Goal: Ask a question: Seek information or help from site administrators or community

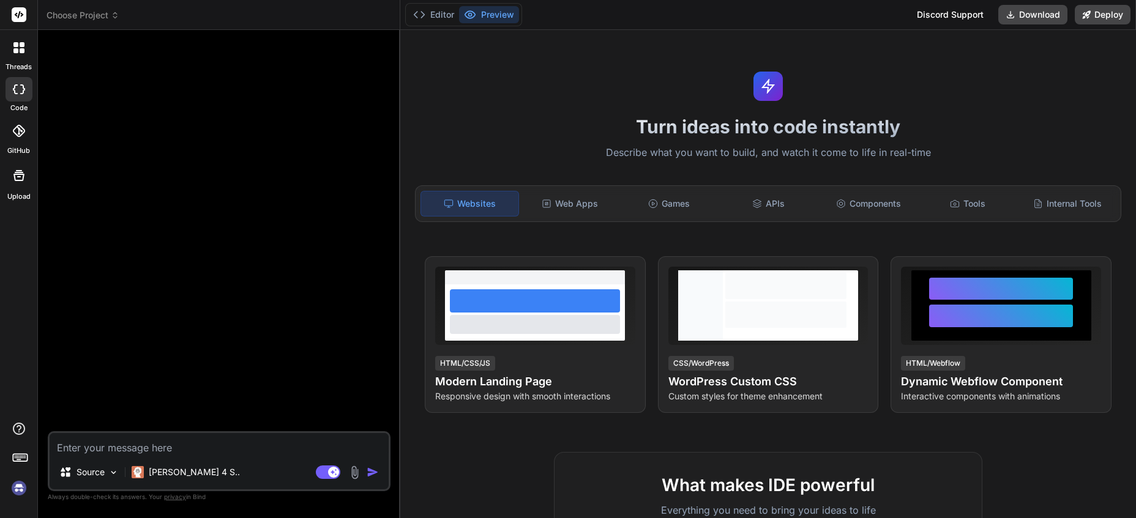
click at [116, 11] on icon at bounding box center [115, 15] width 9 height 9
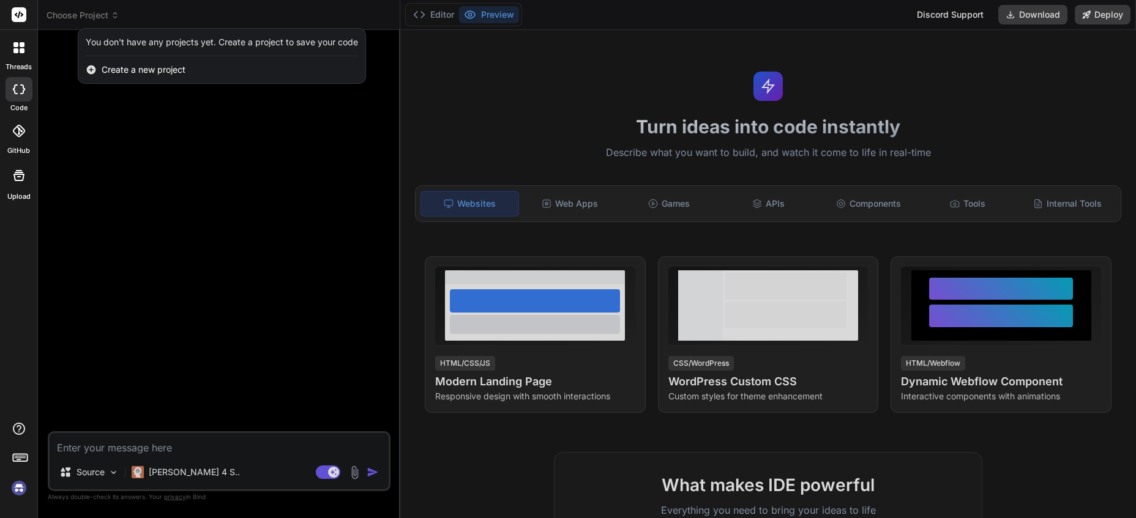
click at [122, 166] on div at bounding box center [568, 259] width 1136 height 518
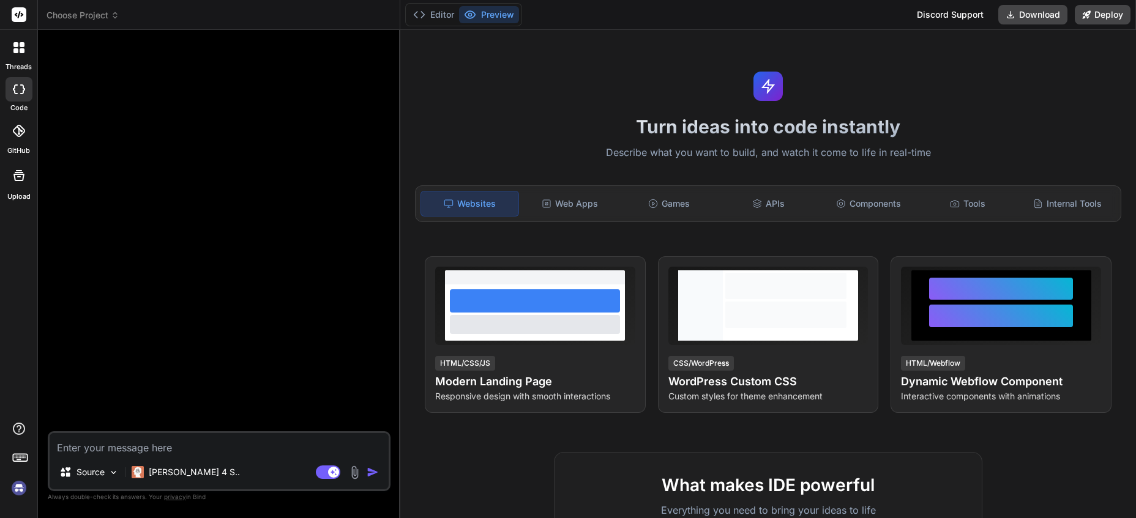
click at [18, 485] on img at bounding box center [19, 488] width 21 height 21
click at [17, 487] on img at bounding box center [19, 488] width 21 height 21
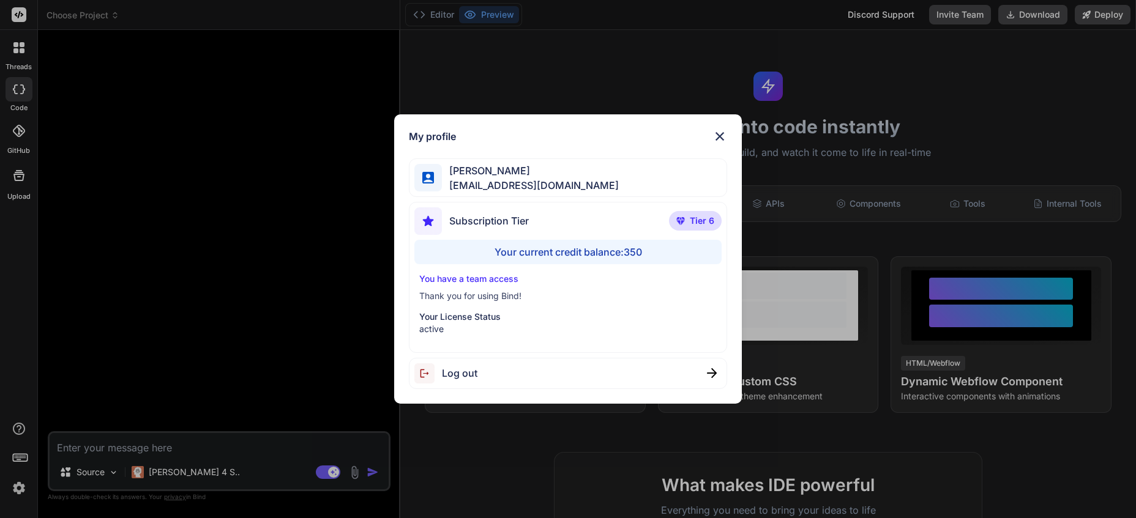
click at [17, 487] on div "My profile [PERSON_NAME] [EMAIL_ADDRESS][DOMAIN_NAME] Subscription Tier Tier 6 …" at bounding box center [568, 259] width 1136 height 518
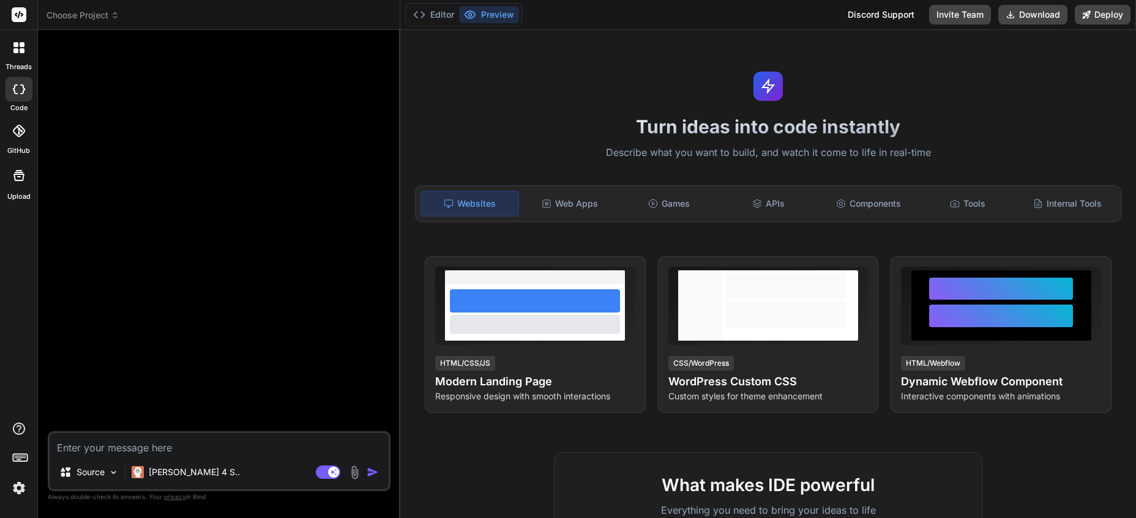
click at [17, 487] on img at bounding box center [19, 488] width 21 height 21
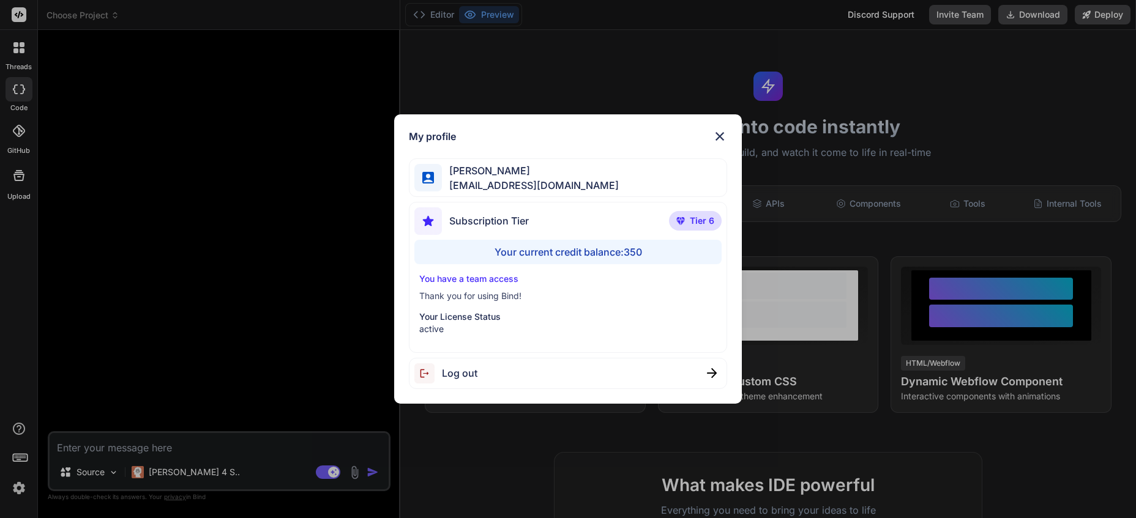
click at [17, 487] on div "My profile [PERSON_NAME] [EMAIL_ADDRESS][DOMAIN_NAME] Subscription Tier Tier 6 …" at bounding box center [568, 259] width 1136 height 518
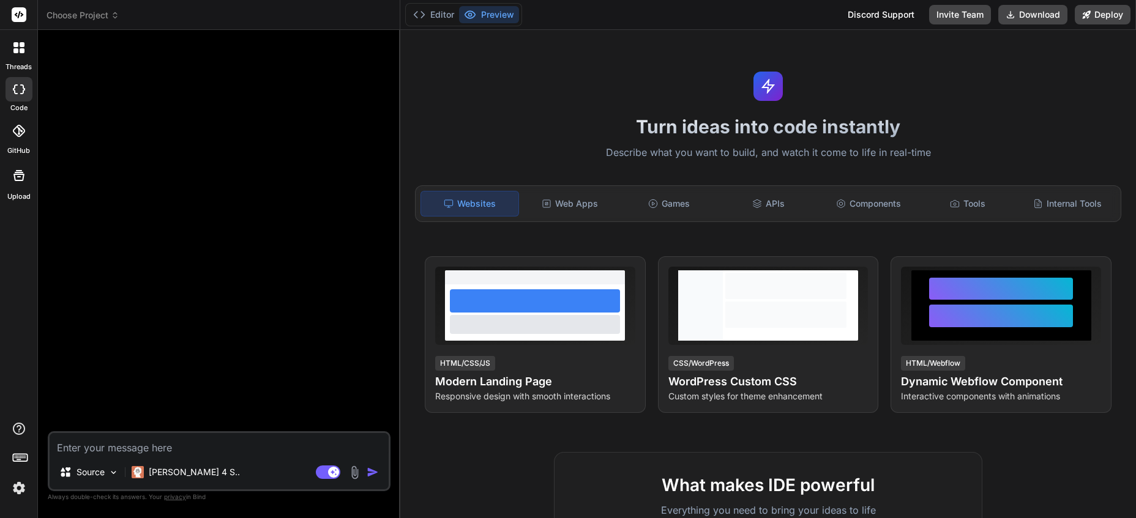
click at [114, 15] on icon at bounding box center [115, 15] width 9 height 9
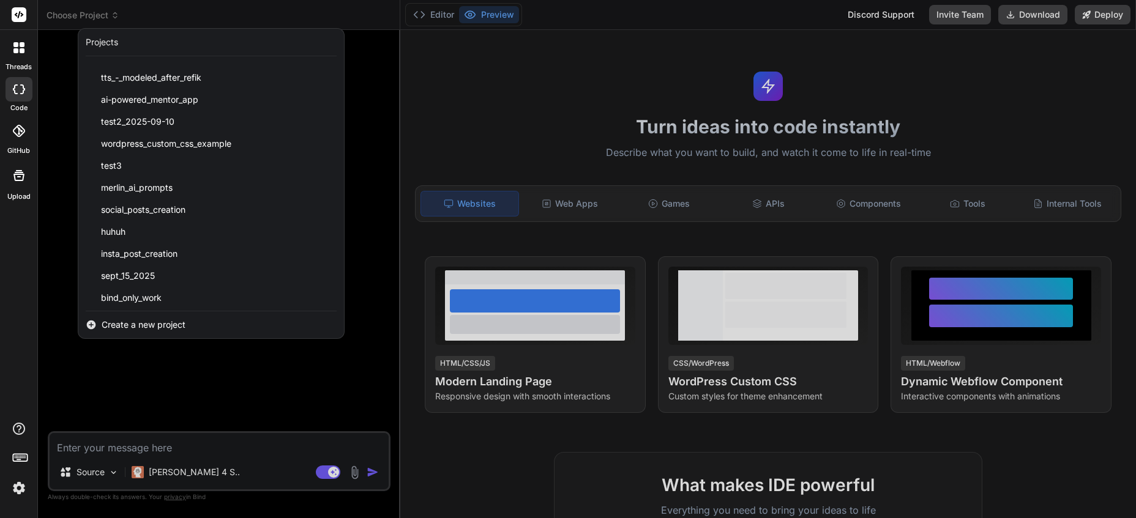
scroll to position [86, 0]
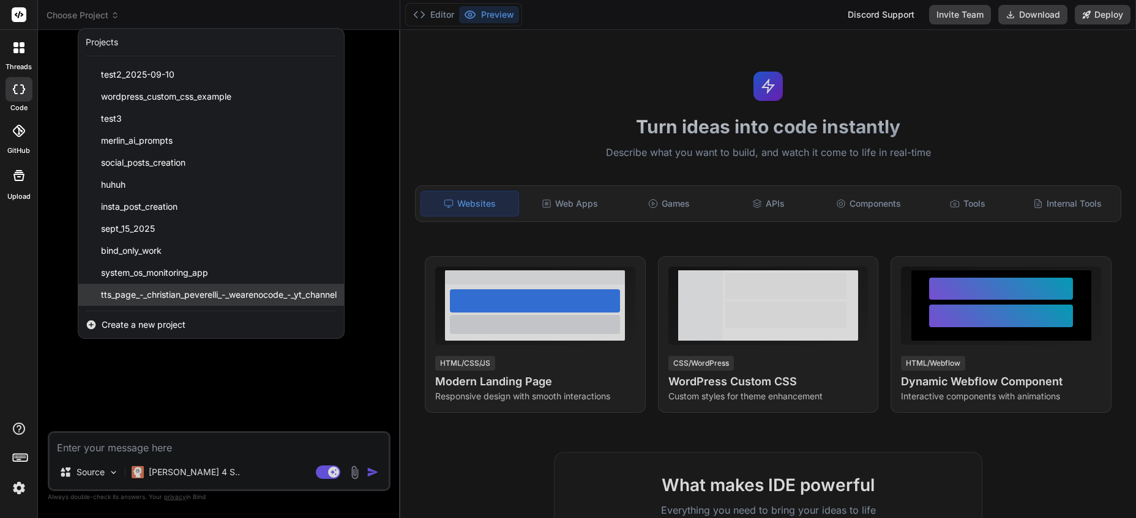
click at [223, 291] on span "tts_page_-_christian_peverelli_-_wearenocode_-_yt_channel" at bounding box center [219, 295] width 236 height 12
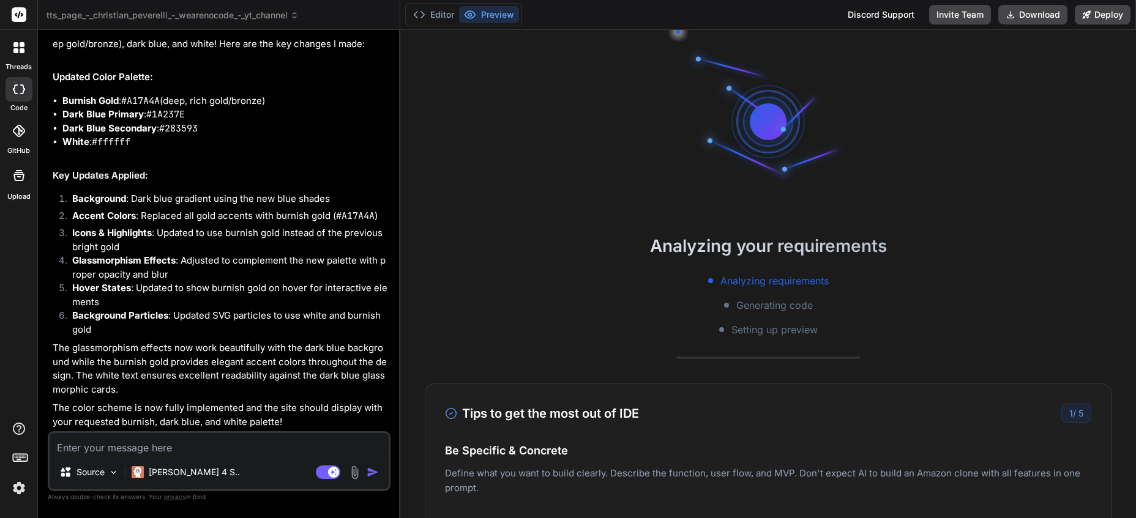
scroll to position [163, 0]
click at [334, 472] on icon at bounding box center [328, 473] width 24 height 14
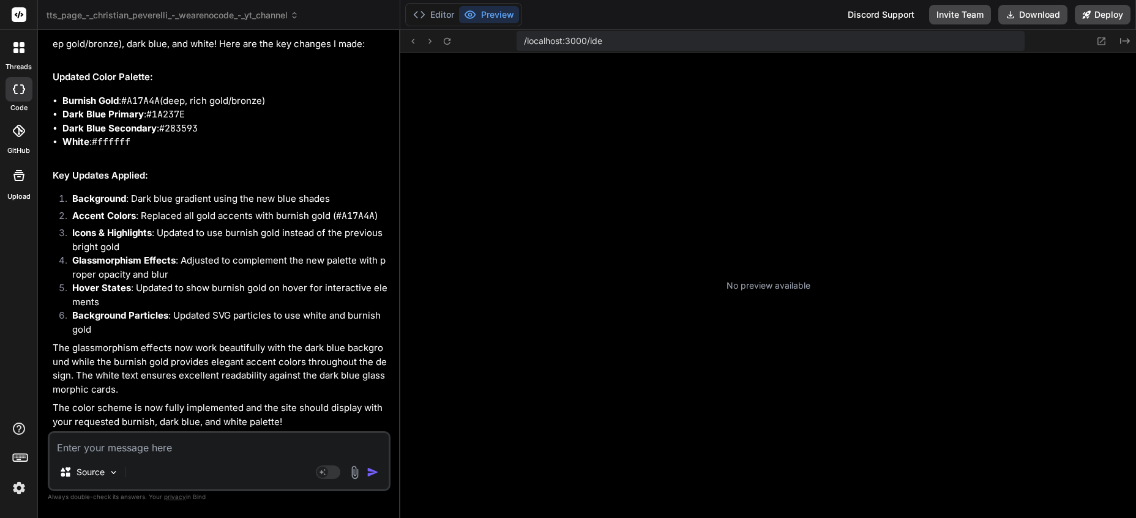
scroll to position [488, 0]
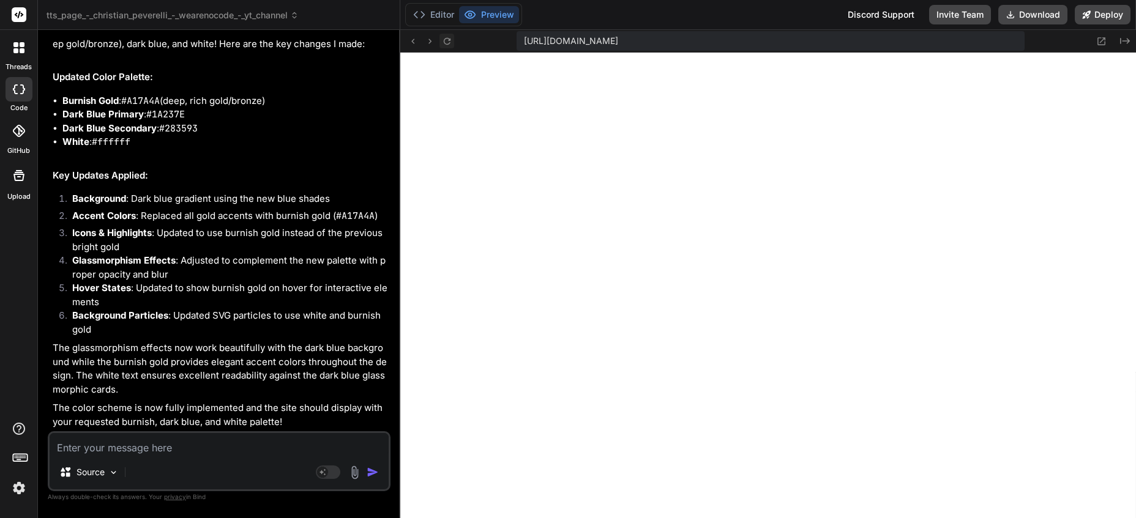
click at [444, 41] on icon at bounding box center [446, 40] width 7 height 7
click at [427, 19] on button "Editor" at bounding box center [433, 14] width 51 height 17
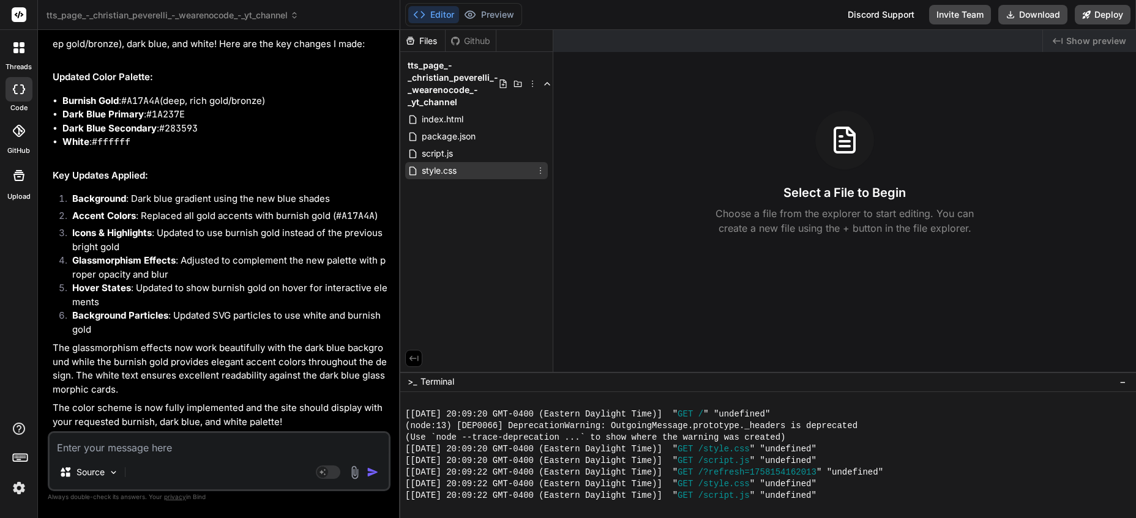
click at [472, 176] on div "style.css" at bounding box center [476, 170] width 143 height 17
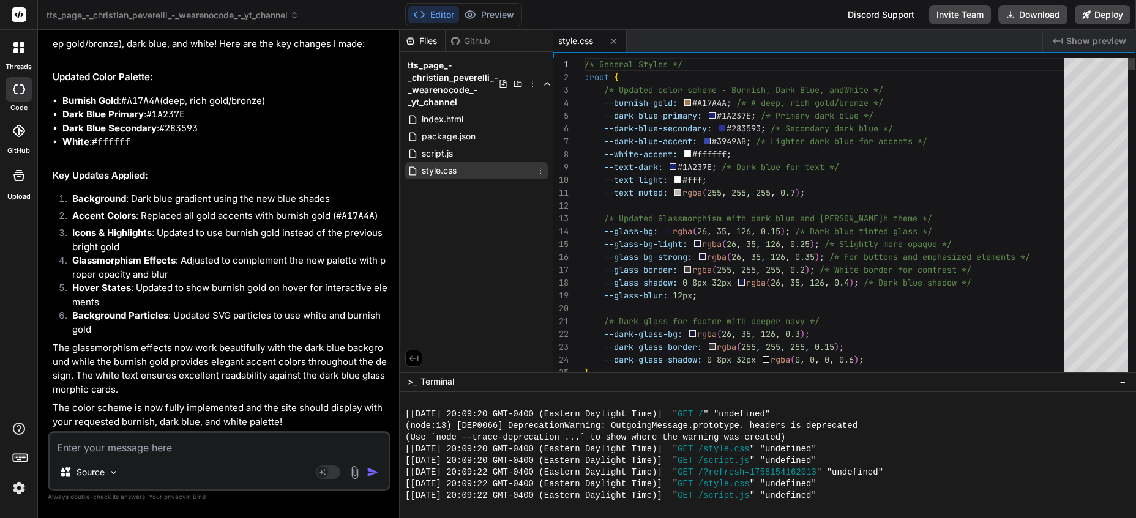
type textarea "x"
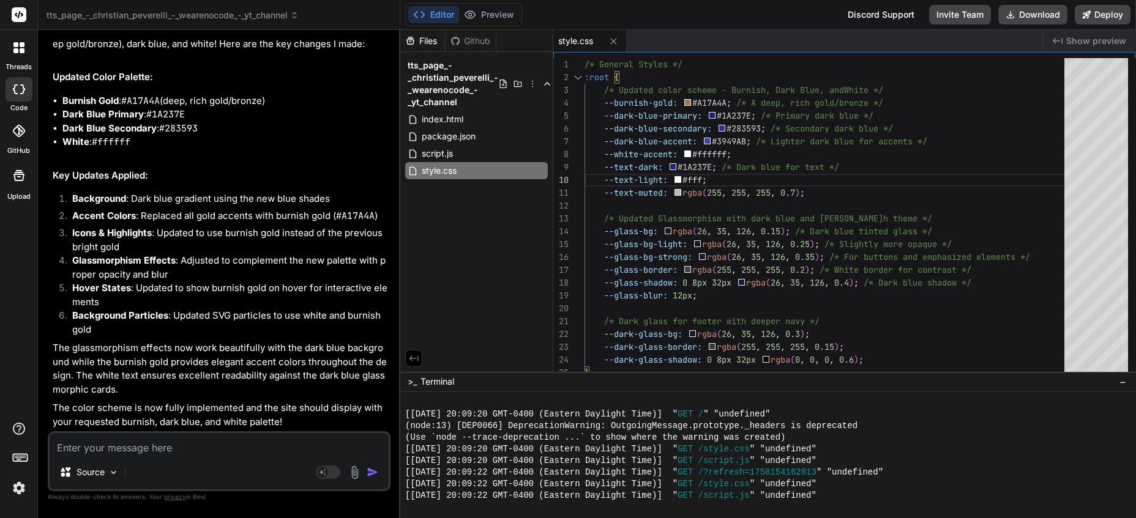
click at [1070, 40] on span "Show preview" at bounding box center [1096, 41] width 60 height 12
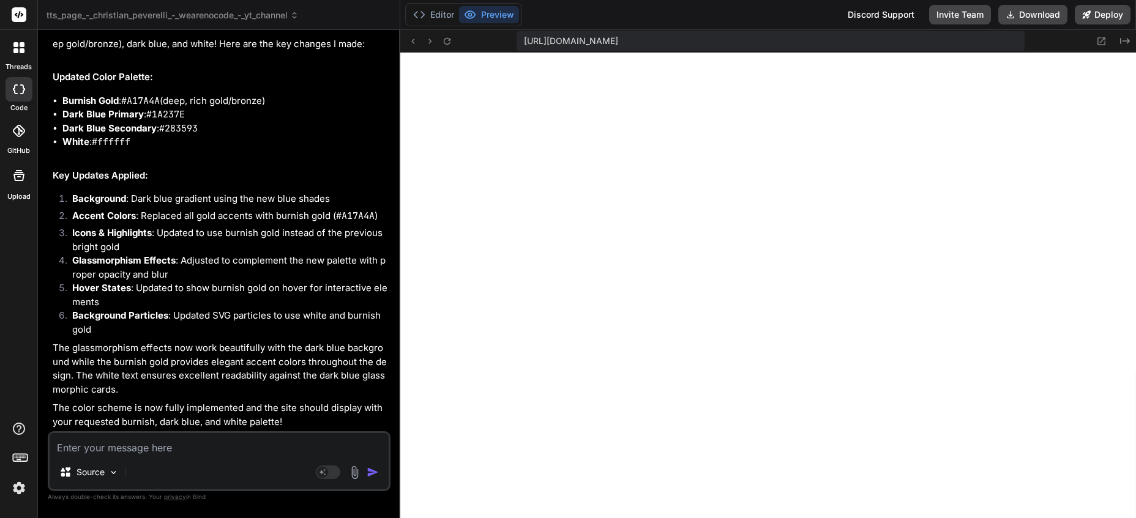
click at [1116, 40] on div "Created with Pixso." at bounding box center [1109, 41] width 44 height 15
click at [1121, 40] on icon at bounding box center [1125, 41] width 10 height 6
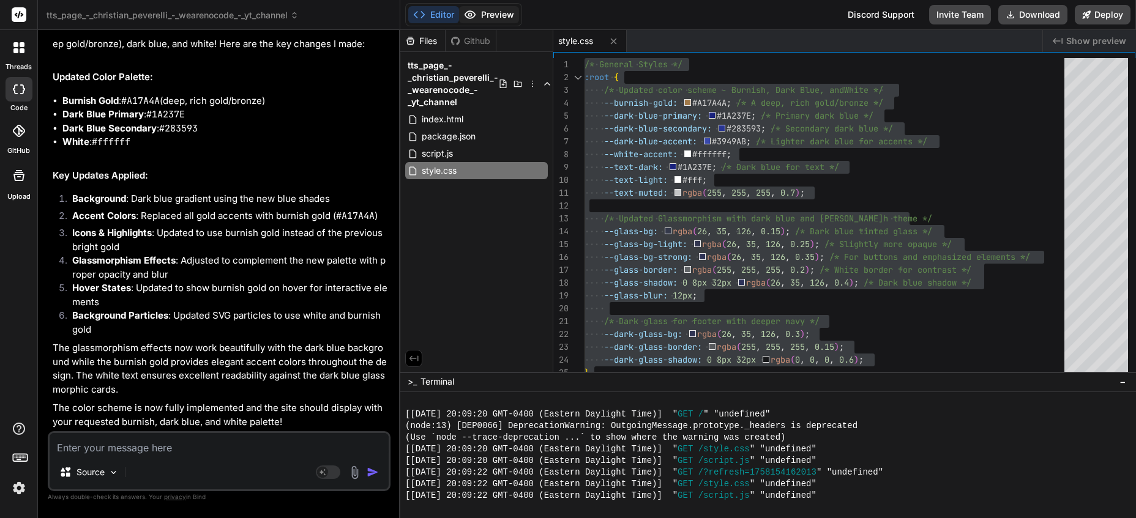
click at [489, 19] on button "Preview" at bounding box center [489, 14] width 60 height 17
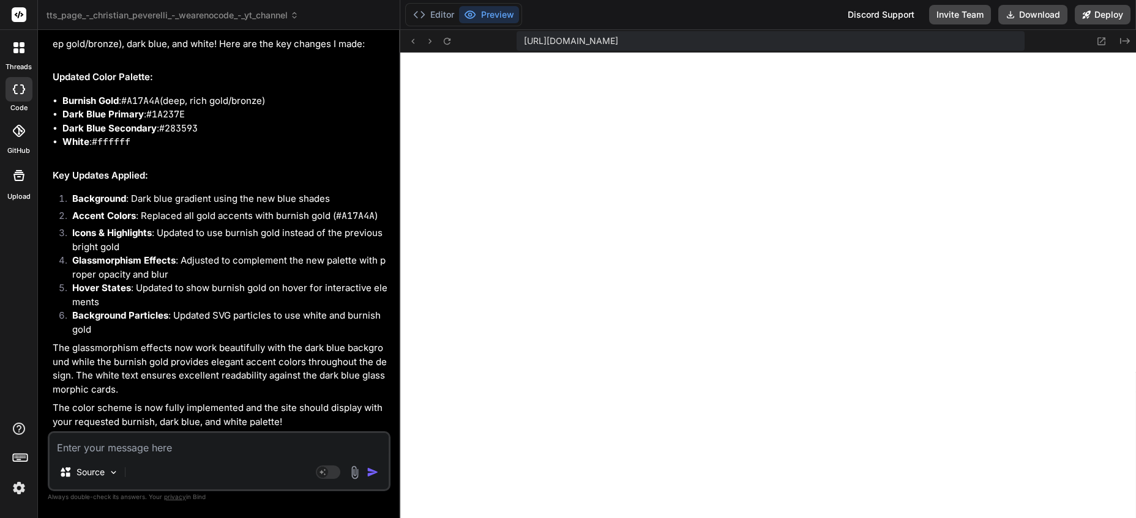
click at [202, 449] on textarea at bounding box center [219, 444] width 339 height 22
click at [260, 453] on textarea at bounding box center [219, 444] width 339 height 22
type textarea "up"
type textarea "x"
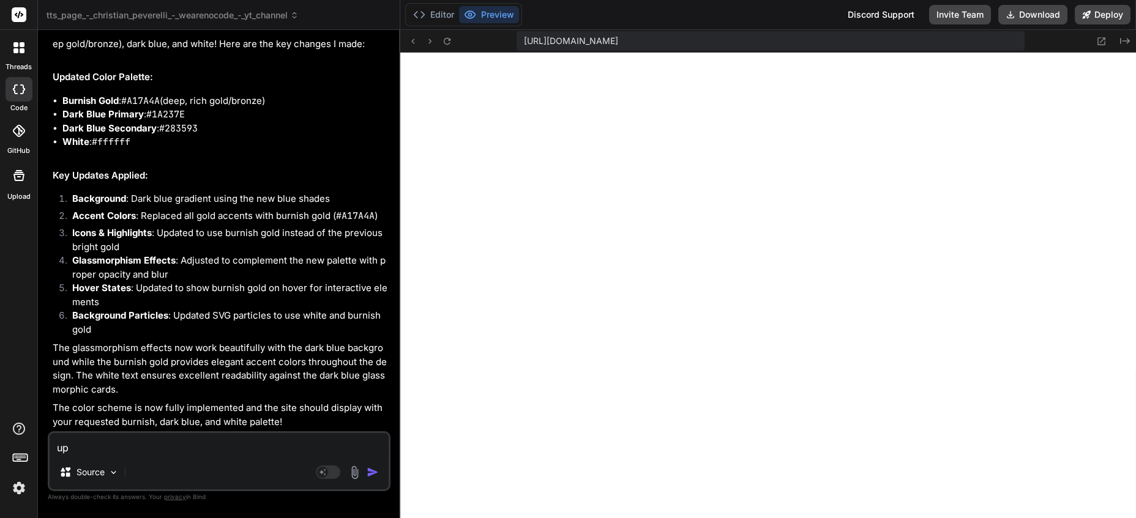
type textarea "upd"
type textarea "x"
type textarea "upda"
type textarea "x"
type textarea "updat"
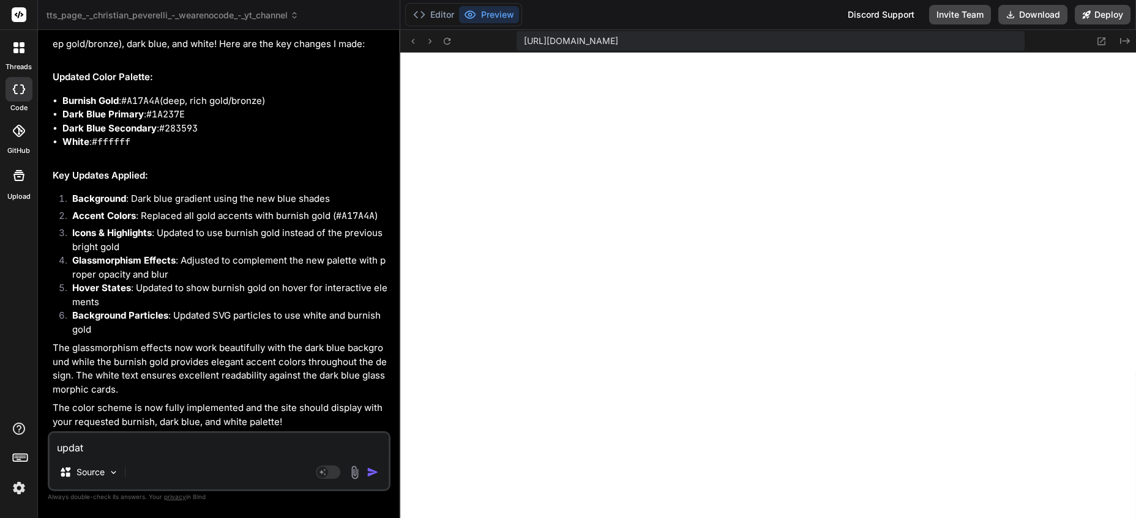
type textarea "x"
type textarea "update"
type textarea "x"
type textarea "update"
type textarea "x"
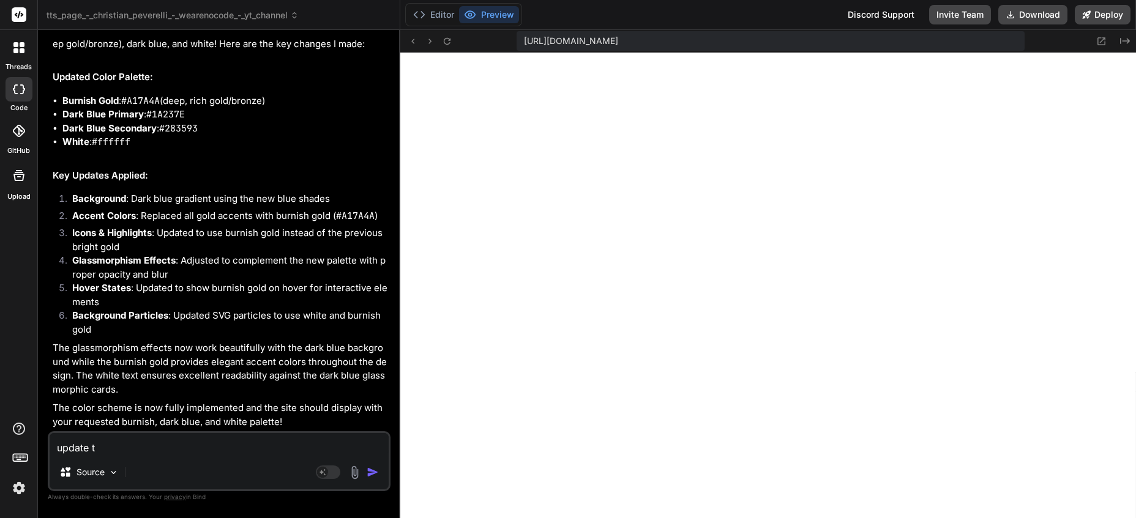
type textarea "update th"
type textarea "x"
type textarea "update the"
type textarea "x"
type textarea "update the"
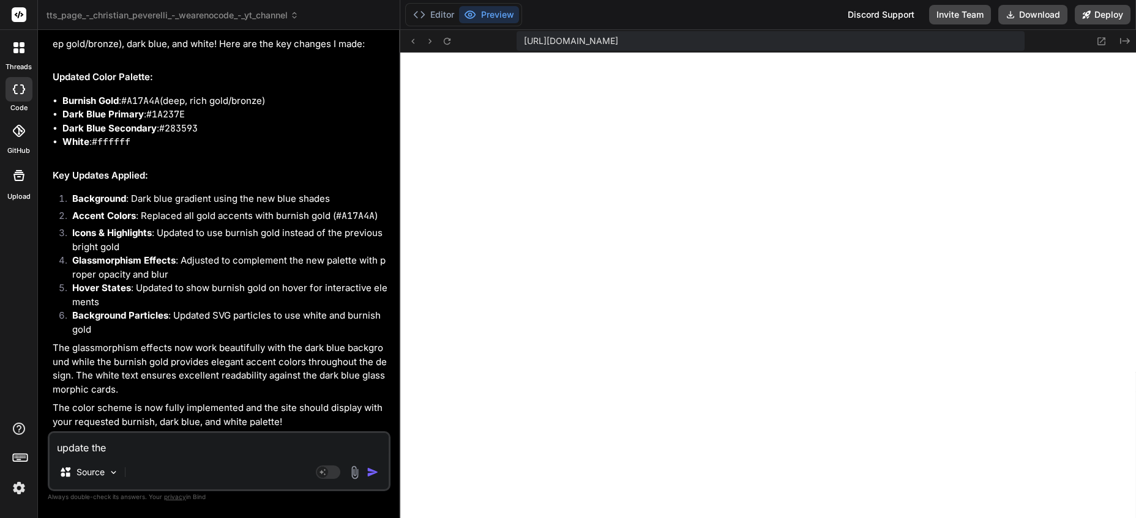
type textarea "x"
type textarea "update the"
type textarea "x"
type textarea "update th"
type textarea "x"
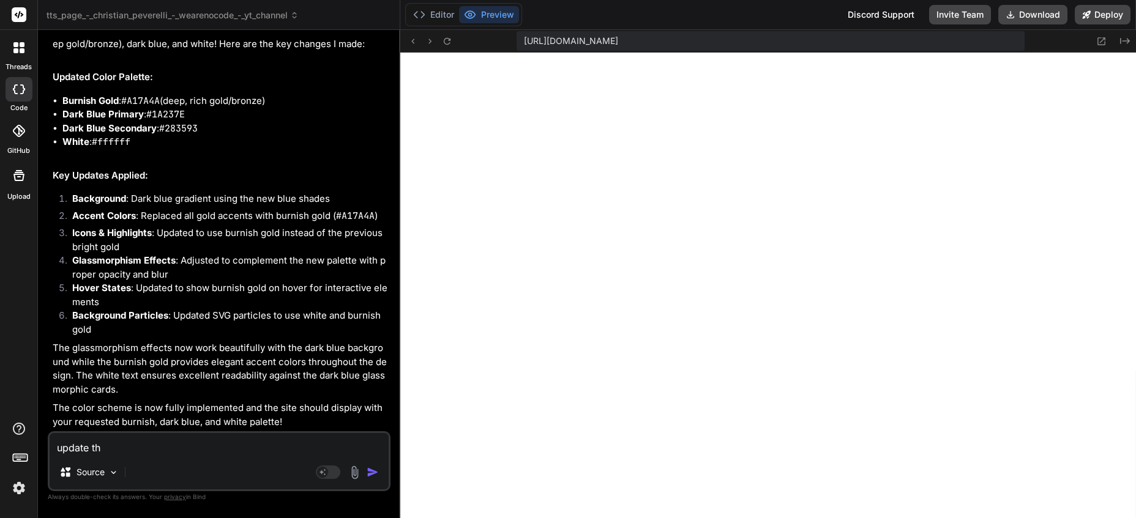
type textarea "update t"
type textarea "x"
type textarea "update"
type textarea "x"
type textarea "update"
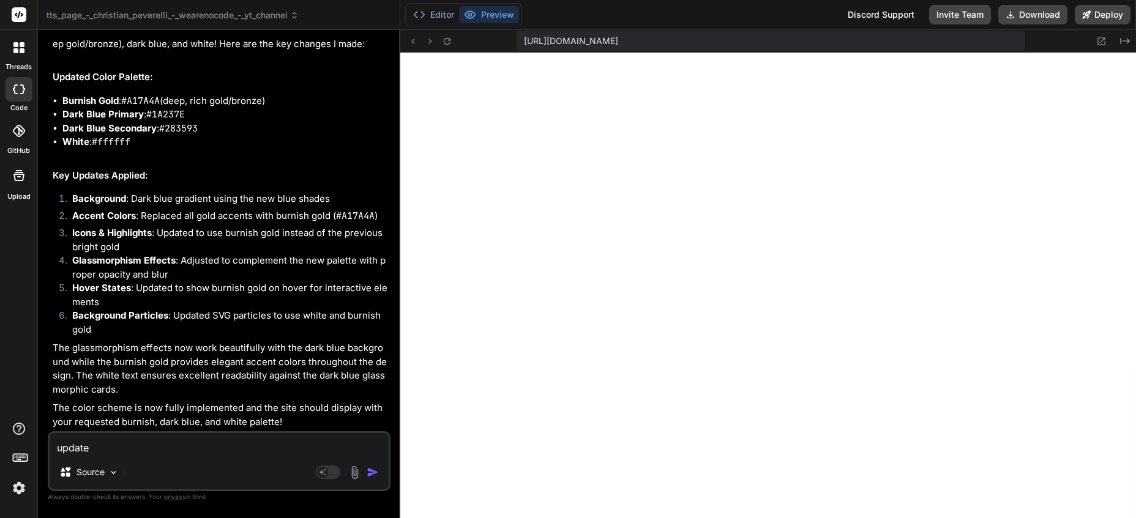
type textarea "x"
type textarea "updat"
type textarea "x"
type textarea "upda"
type textarea "x"
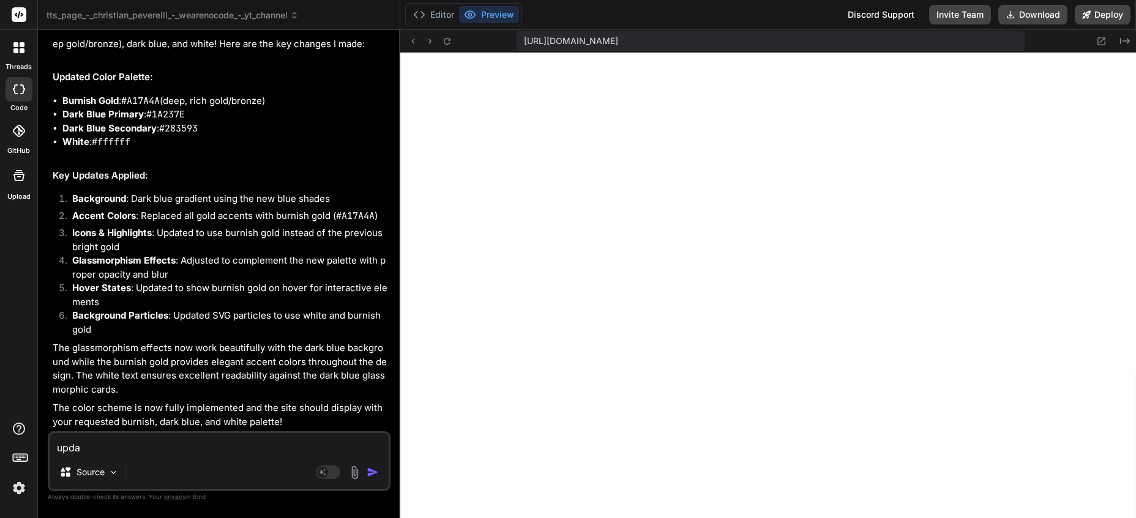
type textarea "upd"
type textarea "x"
type textarea "up"
type textarea "x"
type textarea "u"
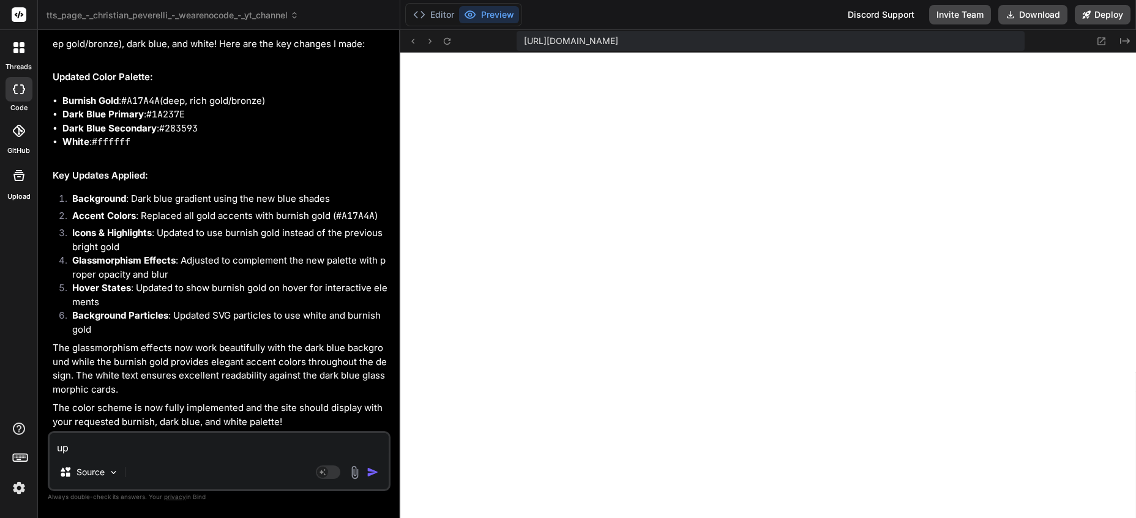
type textarea "x"
type textarea "c"
type textarea "x"
type textarea "ch"
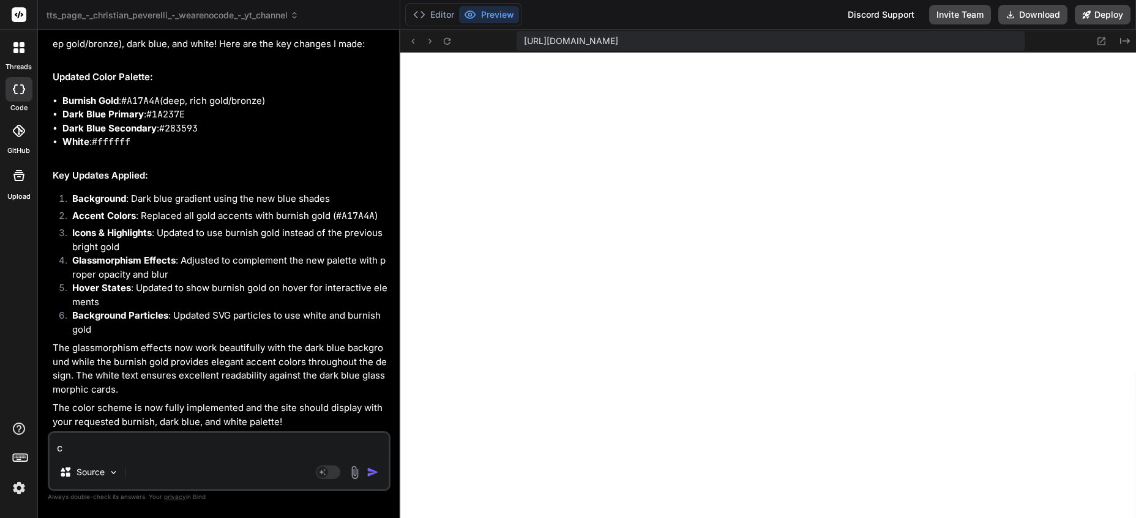
type textarea "x"
type textarea "cha"
type textarea "x"
type textarea "chan"
type textarea "x"
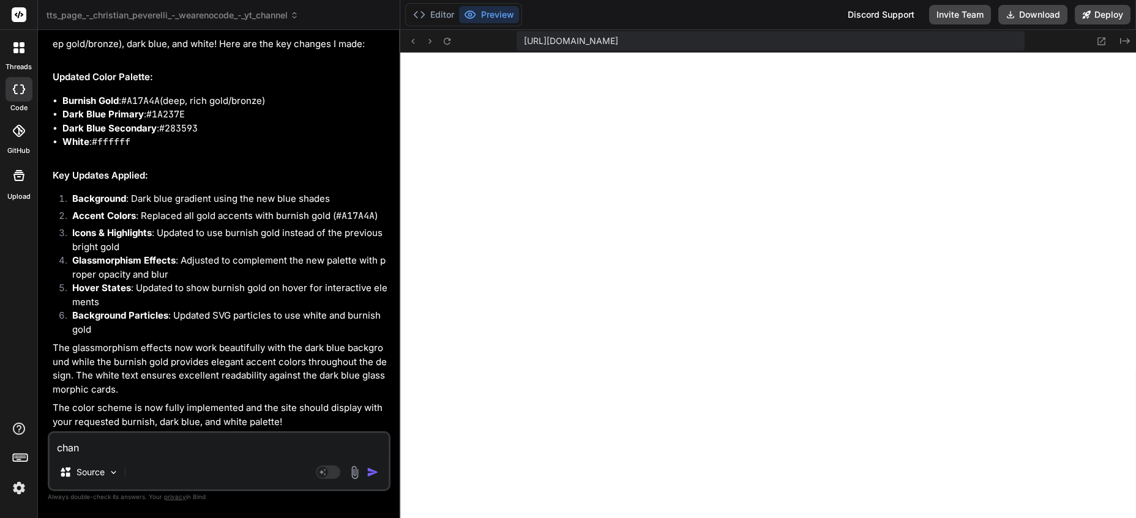
type textarea "chang"
type textarea "x"
type textarea "change"
type textarea "x"
click at [154, 447] on textarea "change" at bounding box center [219, 444] width 339 height 22
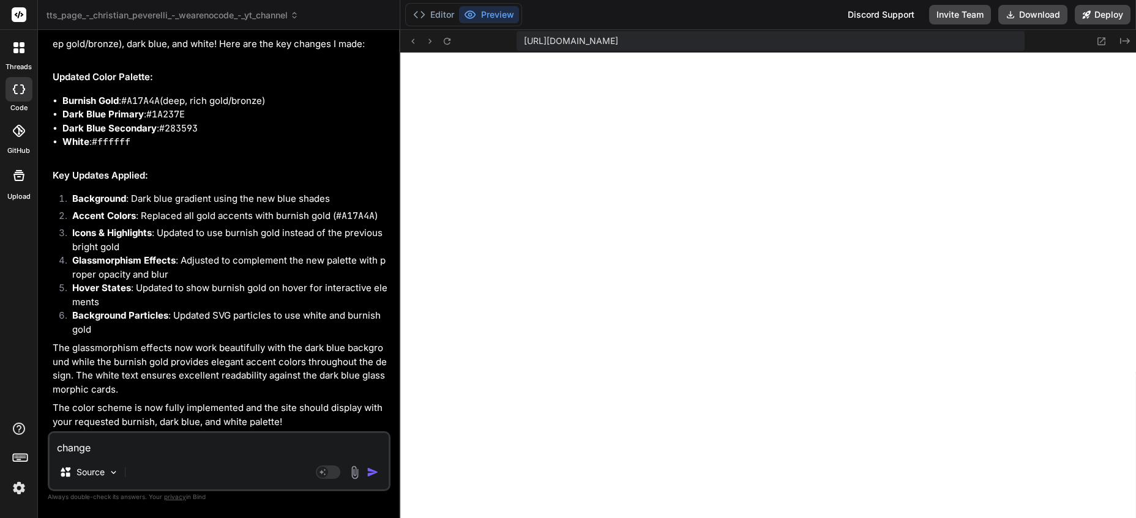
type textarea "change"
type textarea "x"
type textarea "change t"
type textarea "x"
type textarea "change th"
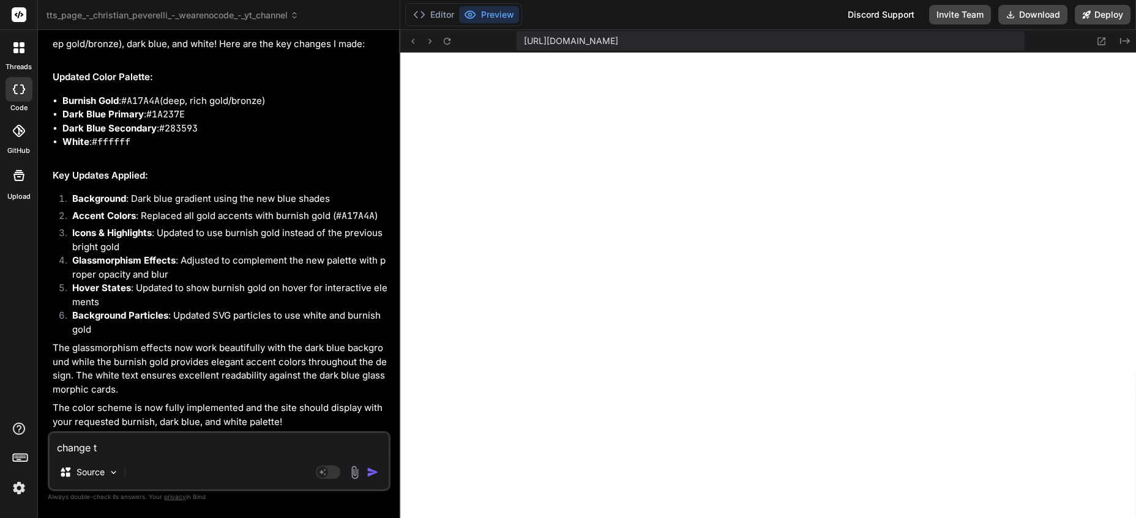
type textarea "x"
type textarea "change the"
type textarea "x"
type textarea "change the"
type textarea "x"
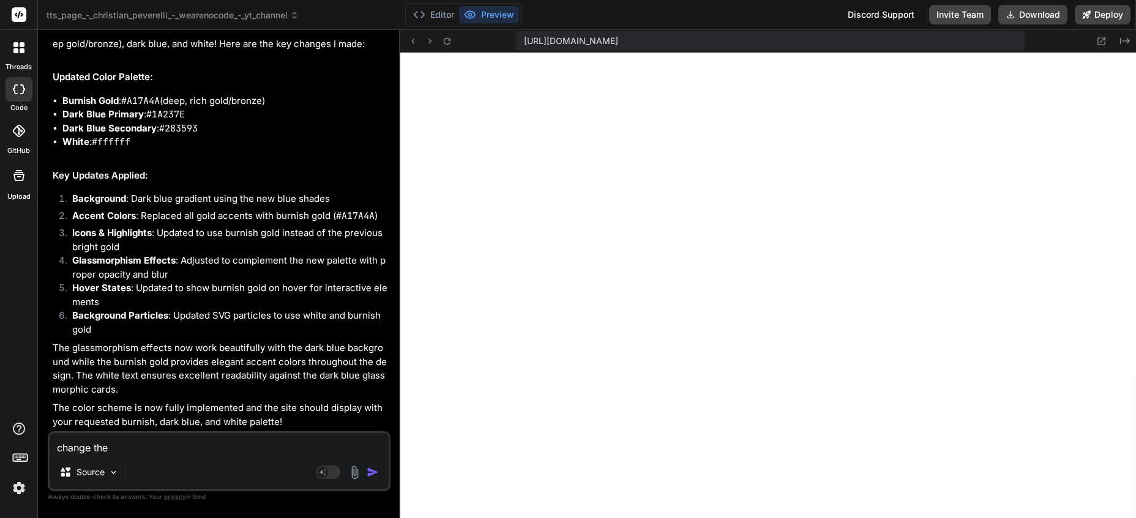
type textarea "change the p"
type textarea "x"
type textarea "change the pu"
type textarea "x"
type textarea "change the pur"
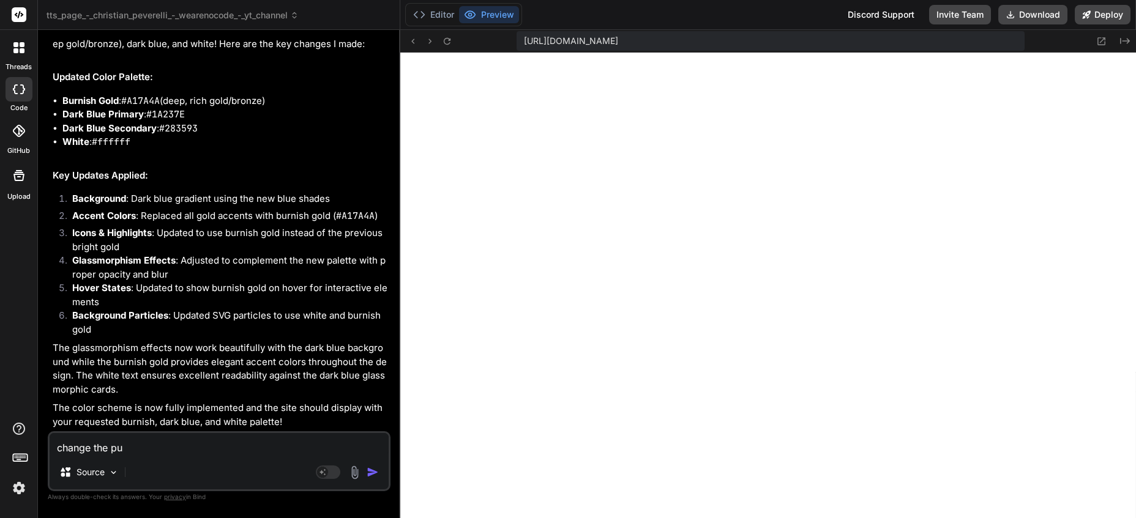
type textarea "x"
type textarea "change the purp"
type textarea "x"
type textarea "change the purpl"
type textarea "x"
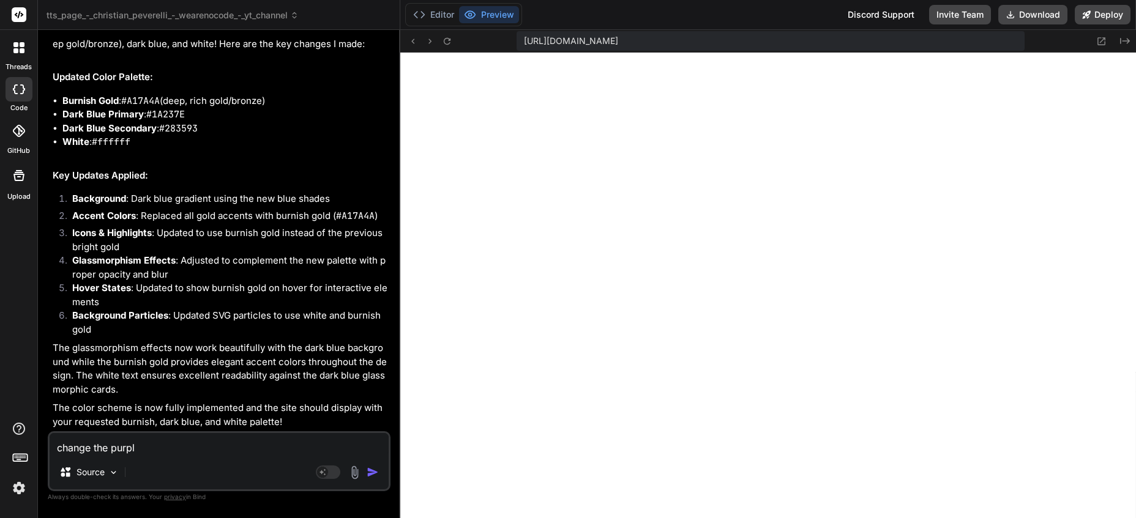
type textarea "change the purple"
type textarea "x"
type textarea "change the purple"
type textarea "x"
type textarea "change the purple o"
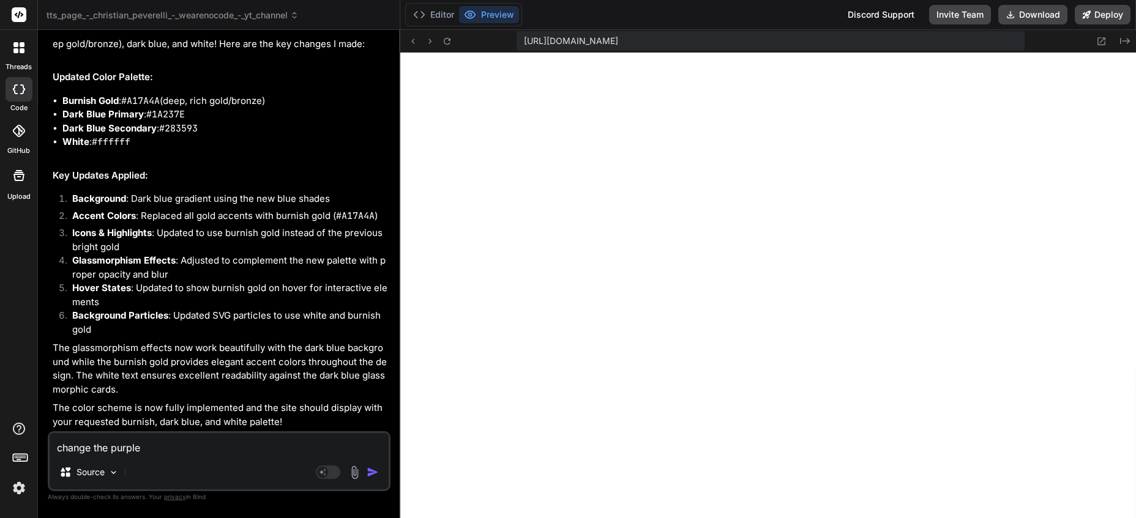
type textarea "x"
type textarea "change the purple ov"
type textarea "x"
type textarea "change the purple ove"
type textarea "x"
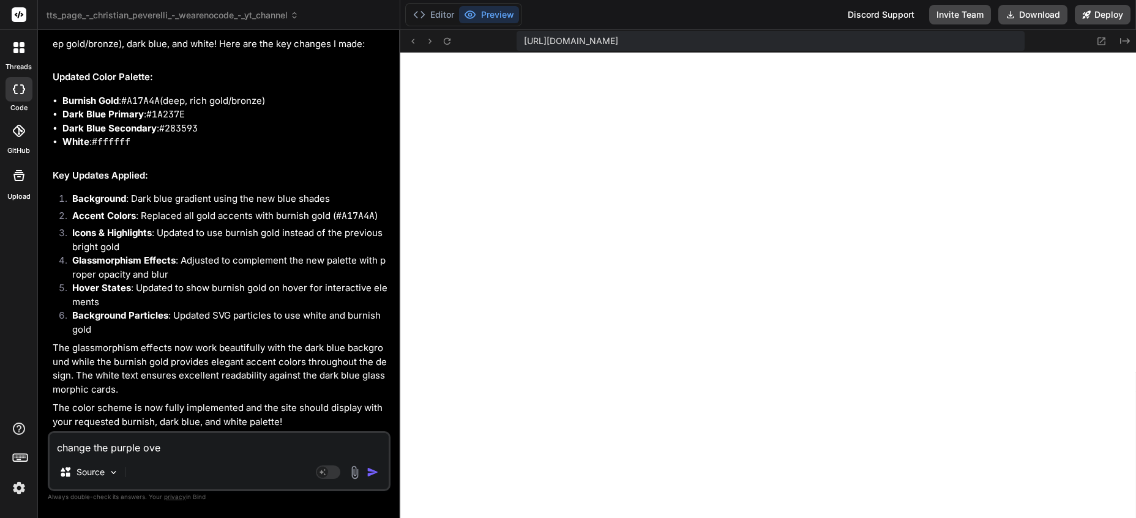
type textarea "change the purple over"
type textarea "x"
type textarea "change the purple overl"
type textarea "x"
type textarea "change the purple overla"
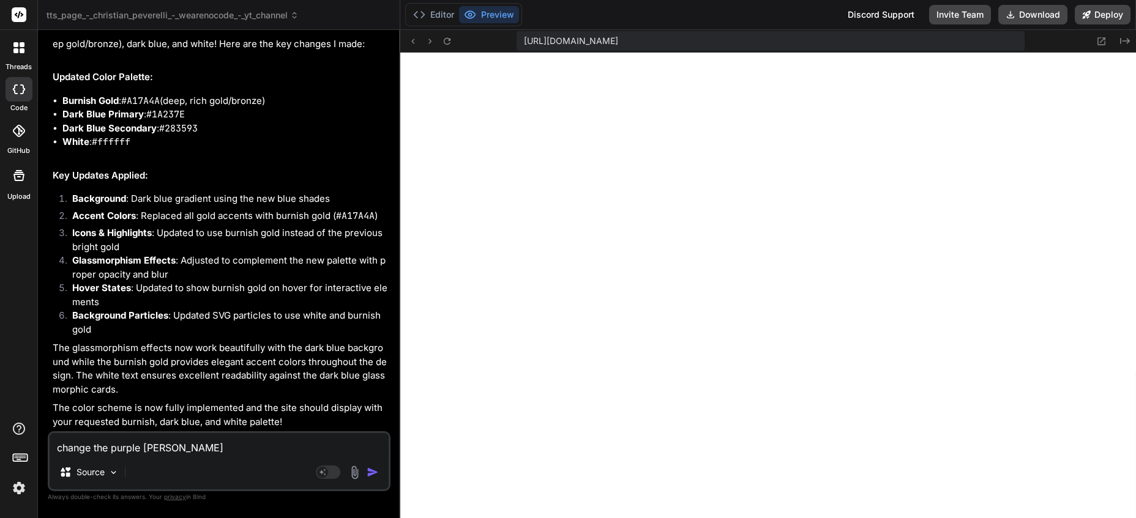
type textarea "x"
type textarea "change the purple overlay"
type textarea "x"
type textarea "change the purple overlay t"
type textarea "x"
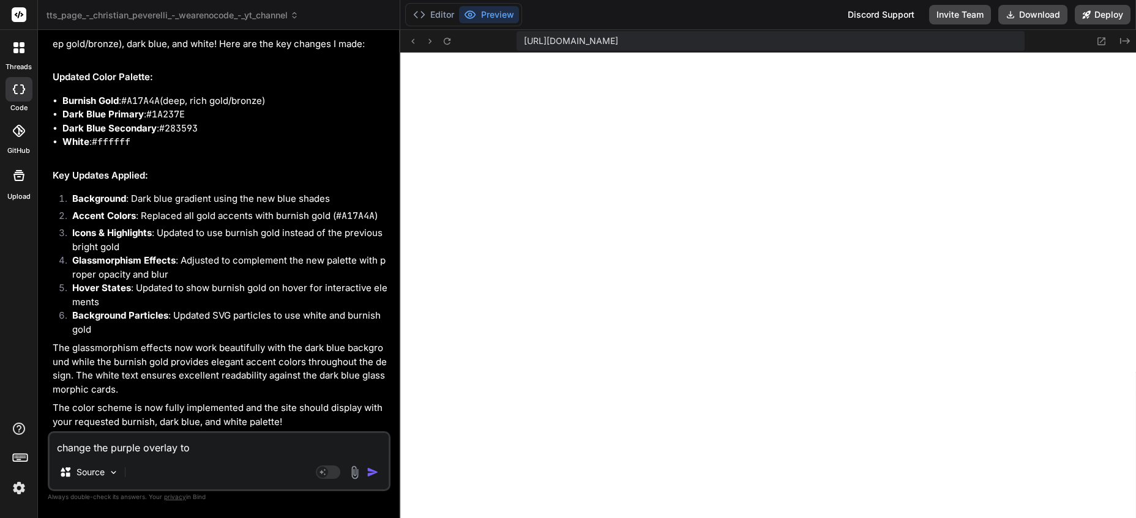
type textarea "change the purple overlay to"
type textarea "x"
type textarea "change the purple overlay to b"
type textarea "x"
type textarea "change the purple overlay to bl"
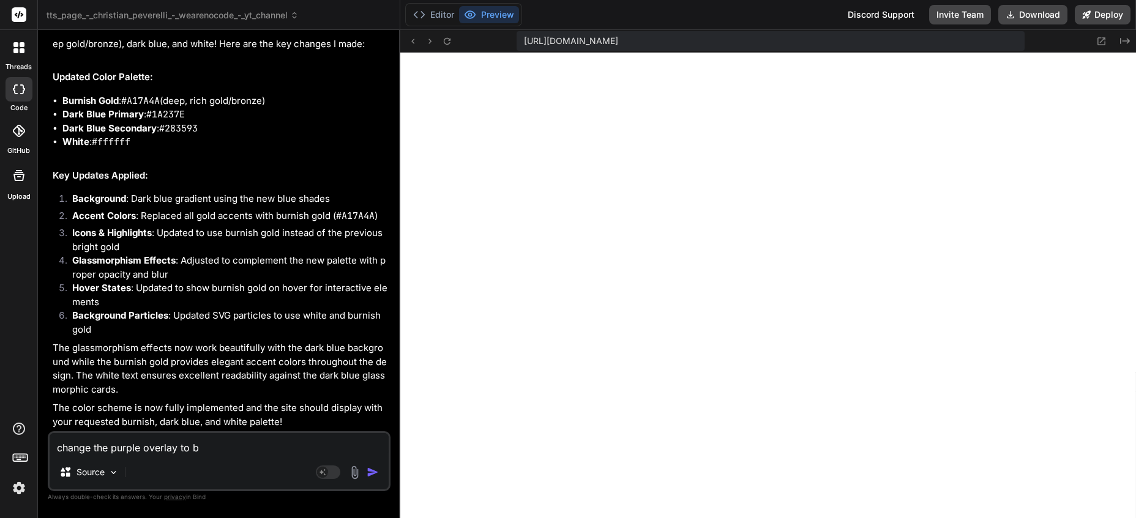
type textarea "x"
type textarea "change the purple overlay to blu"
type textarea "x"
type textarea "change the purple overlay to blue"
type textarea "x"
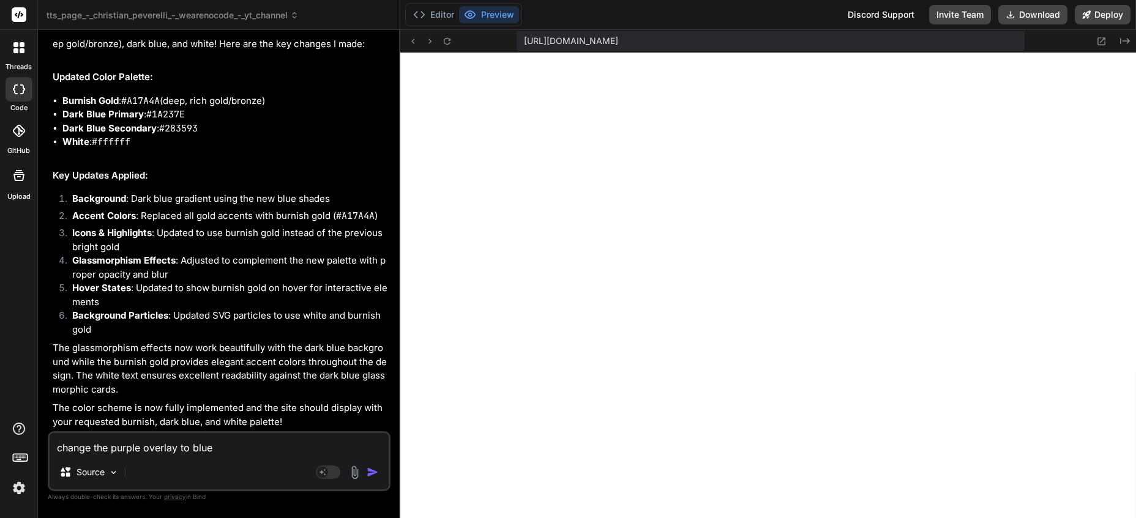
type textarea "change the purple overlay to blu"
type textarea "x"
type textarea "change the purple overlay to bl"
type textarea "x"
type textarea "change the purple overlay to b"
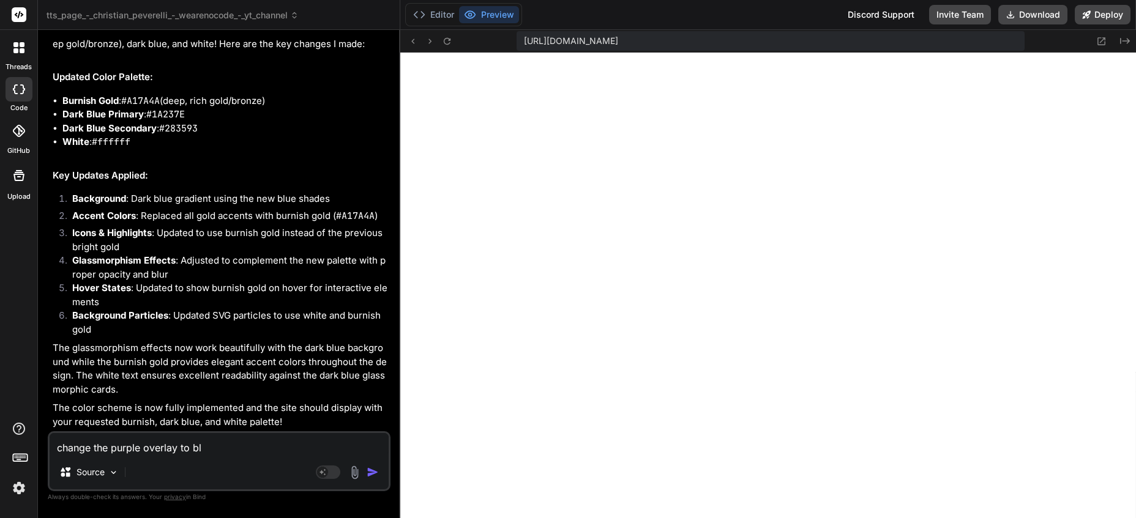
type textarea "x"
type textarea "change the purple overlay to"
type textarea "x"
type textarea "change the purple overlay to g"
type textarea "x"
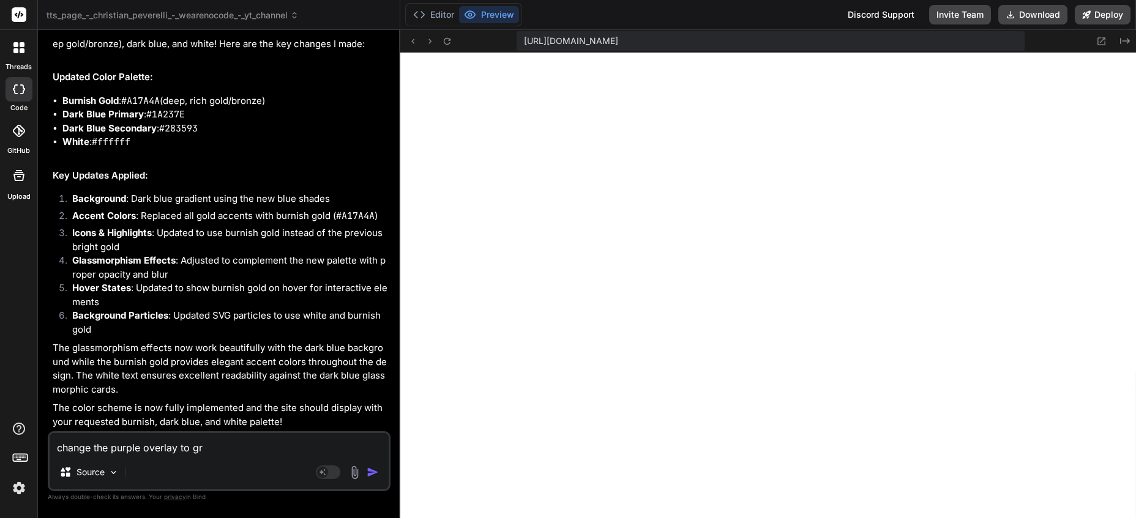
type textarea "change the purple overlay to gra"
type textarea "x"
type textarea "change the purple overlay to grad"
type textarea "x"
type textarea "change the purple overlay to gradi"
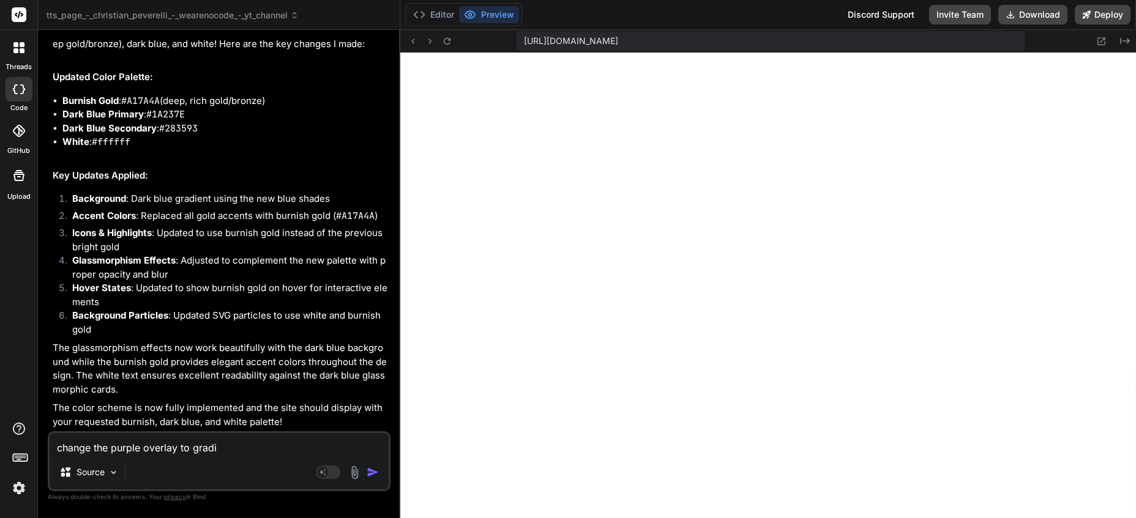
type textarea "x"
type textarea "change the purple overlay to gradie"
type textarea "x"
type textarea "change the purple overlay to gradien"
type textarea "x"
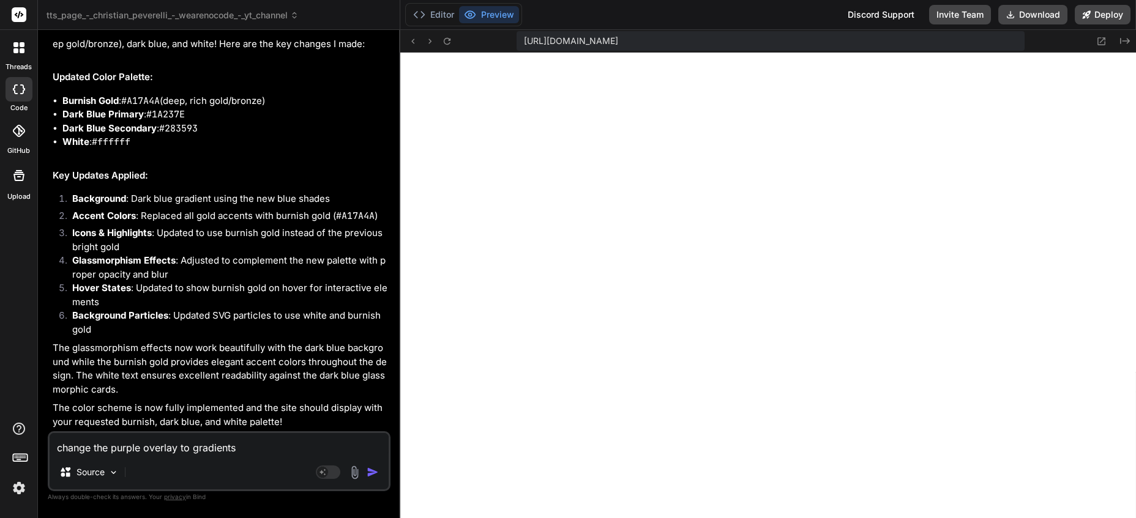
type textarea "change the purple overlay to gradients"
type textarea "x"
type textarea "change the purple overlay to gradients o"
type textarea "x"
type textarea "change the purple overlay to gradients of"
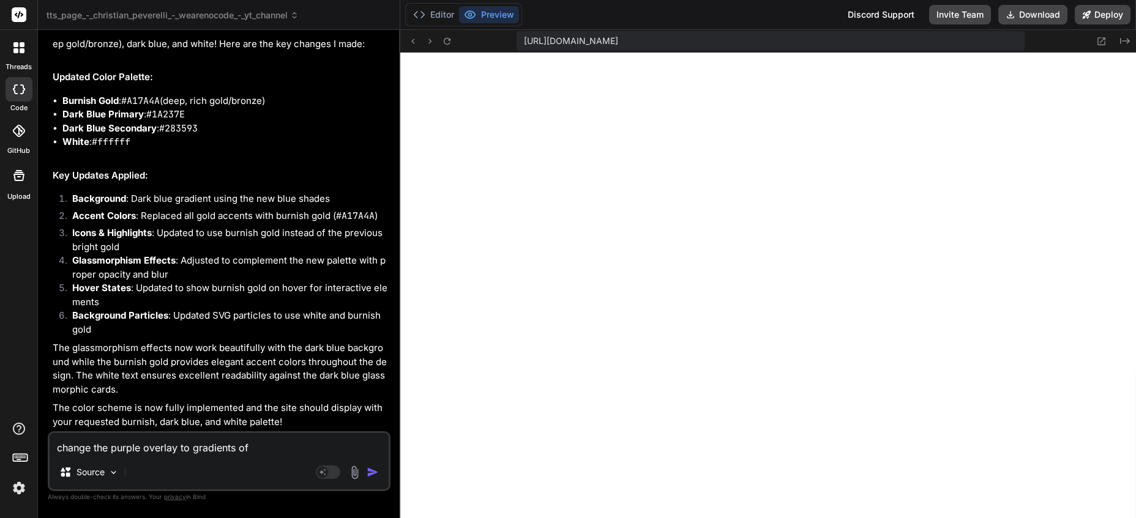
type textarea "x"
type textarea "change the purple overlay to gradients of"
type textarea "x"
type textarea "change the purple overlay to gradients of blu"
type textarea "x"
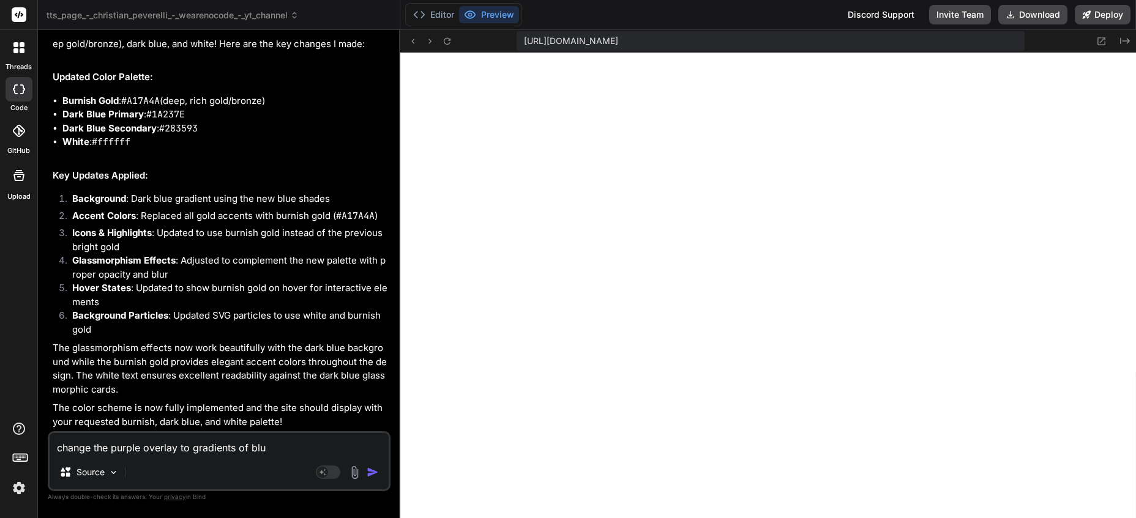
type textarea "change the purple overlay to gradients of blue"
type textarea "x"
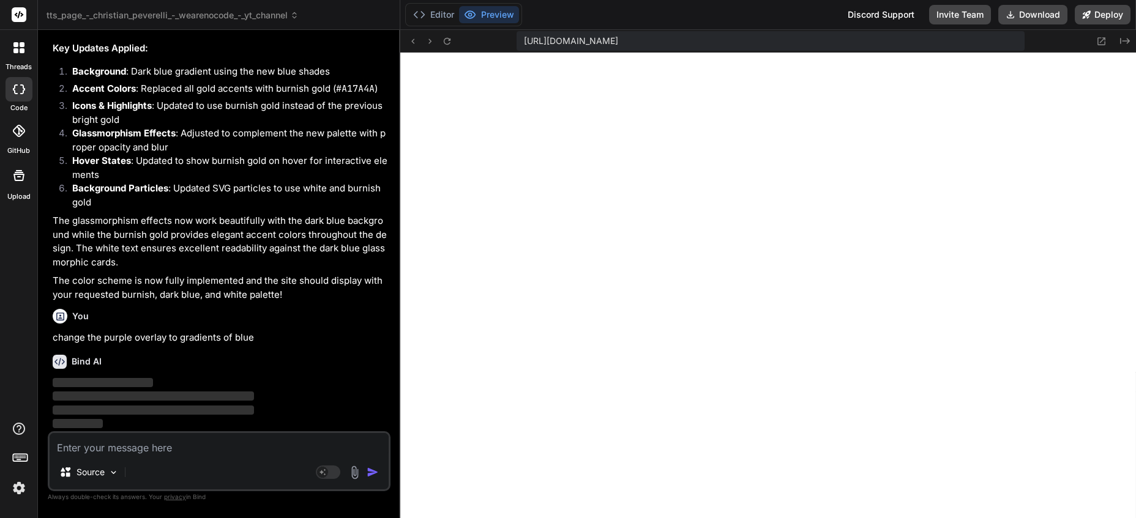
scroll to position [1278, 0]
click at [18, 488] on img at bounding box center [19, 488] width 21 height 21
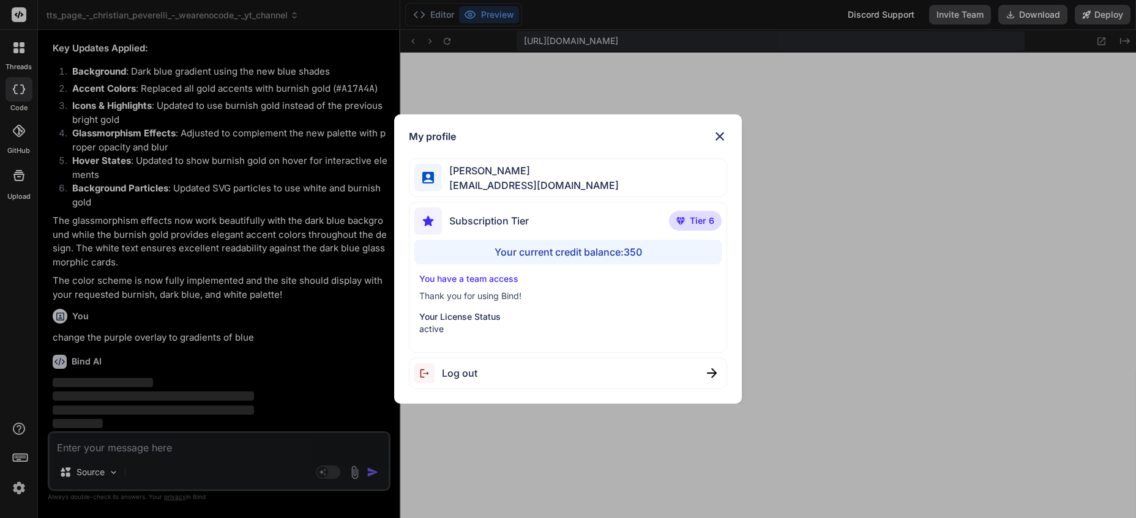
click at [15, 489] on div "My profile Charles Woodruff cwoodruff@gmail.com Subscription Tier Tier 6 Your c…" at bounding box center [568, 259] width 1136 height 518
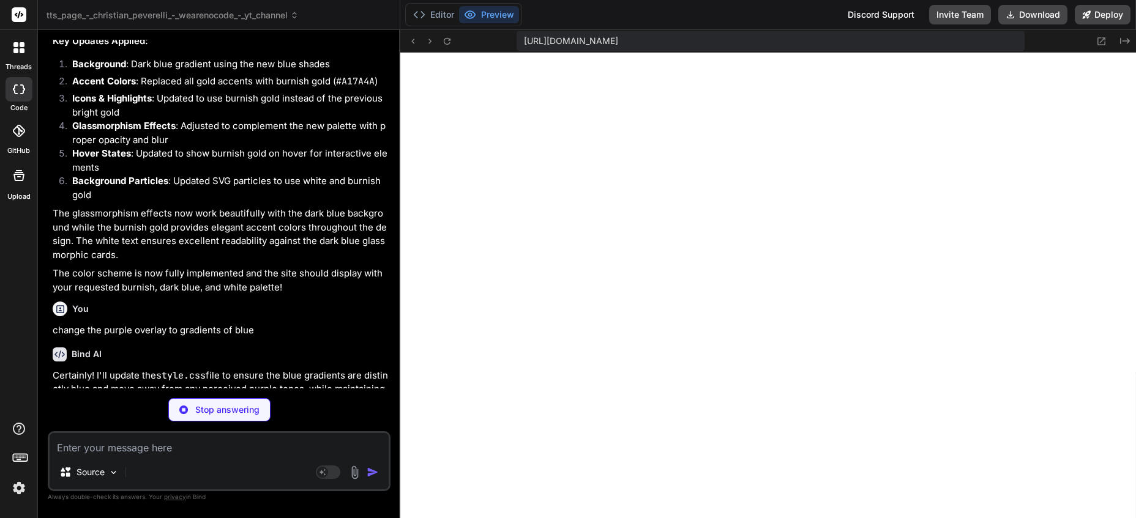
scroll to position [1435, 0]
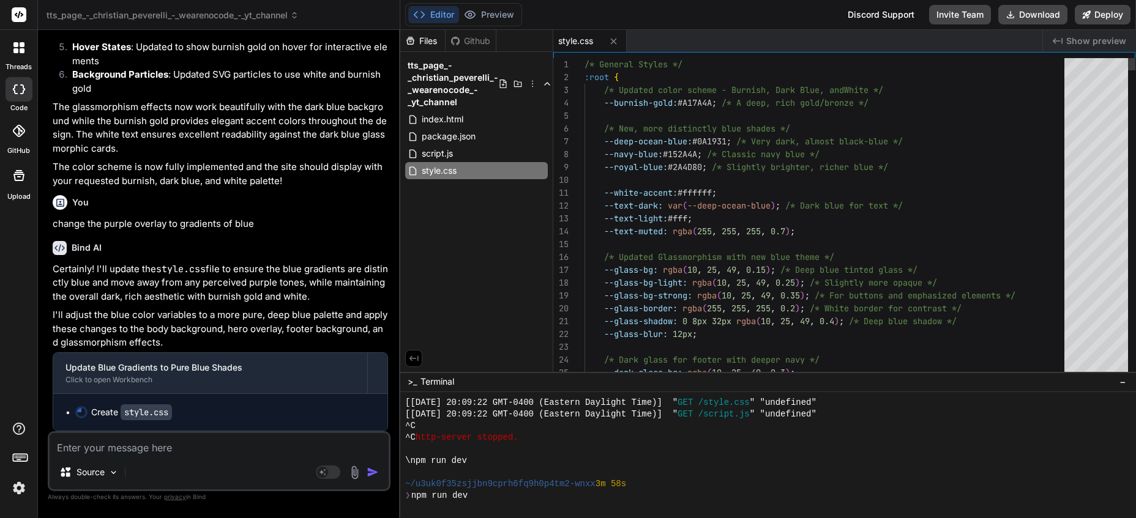
type textarea "x"
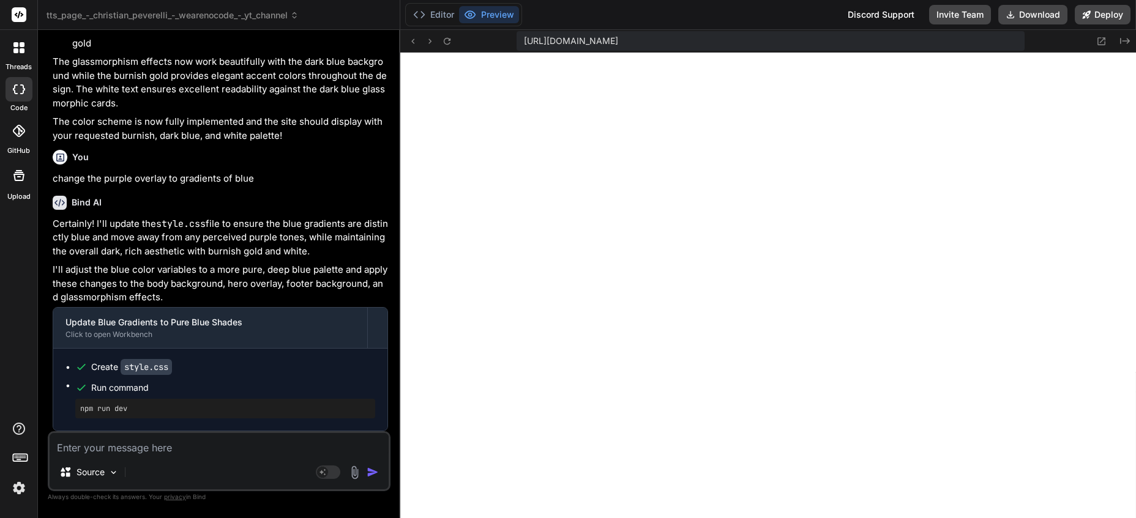
scroll to position [1438, 0]
click at [447, 39] on icon at bounding box center [447, 41] width 10 height 10
click at [447, 35] on button at bounding box center [446, 41] width 15 height 15
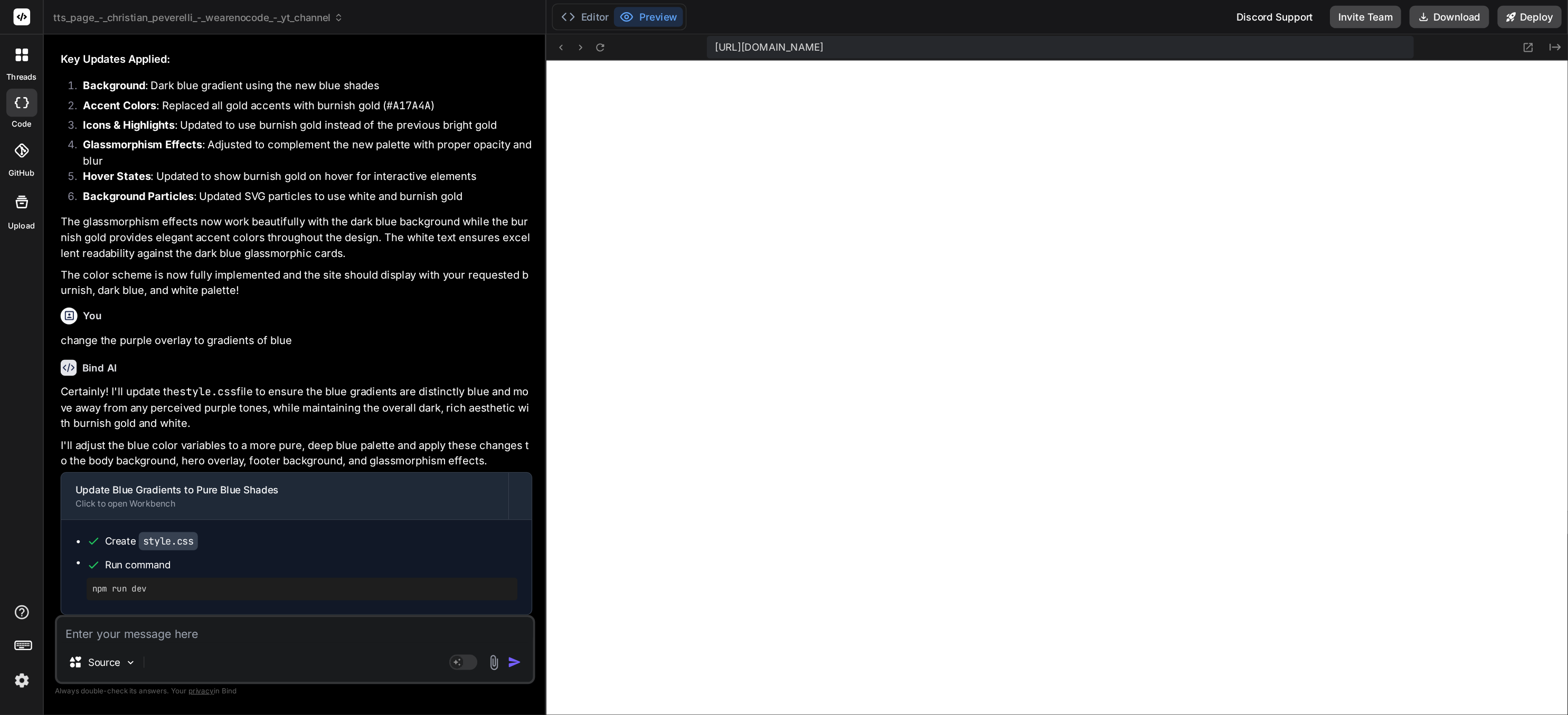
scroll to position [871, 0]
type textarea "x"
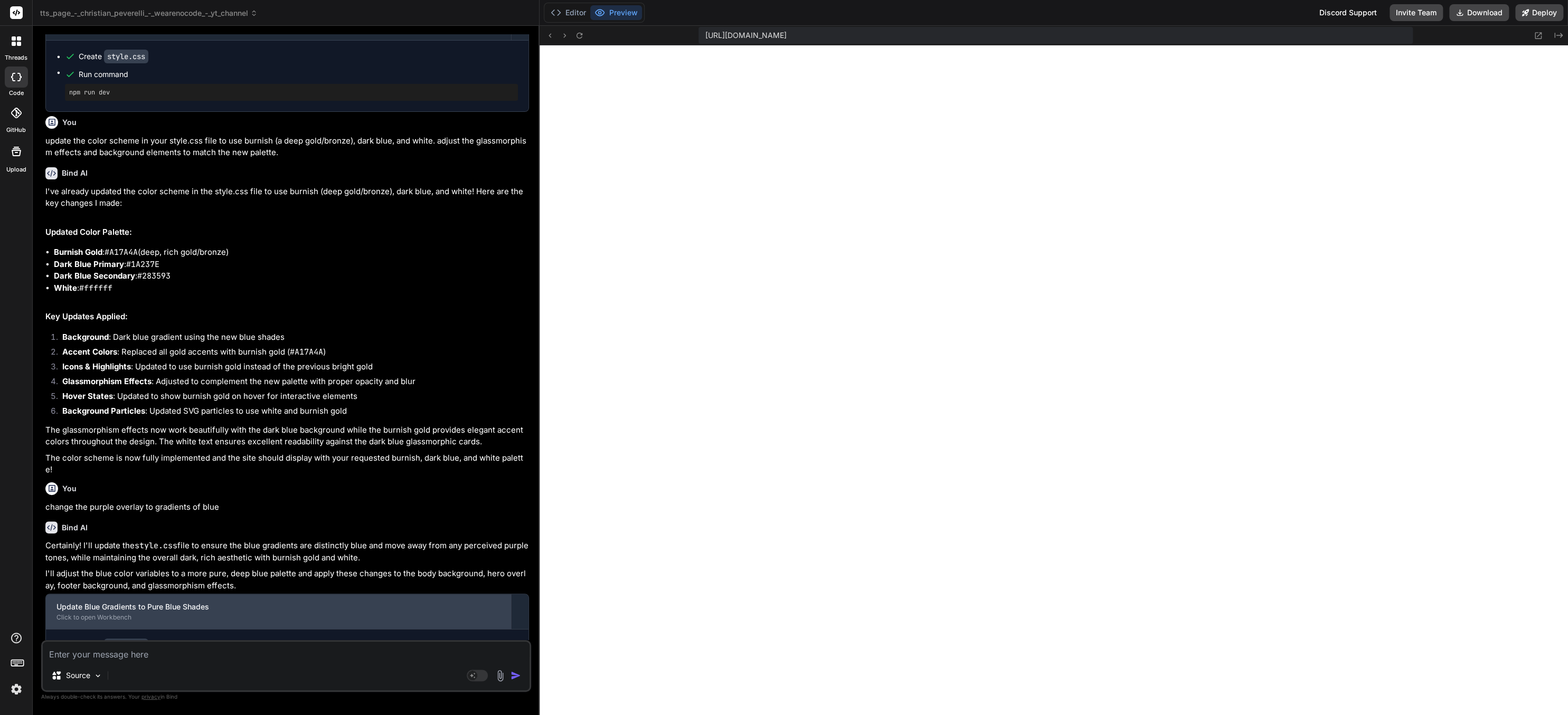
scroll to position [788, 0]
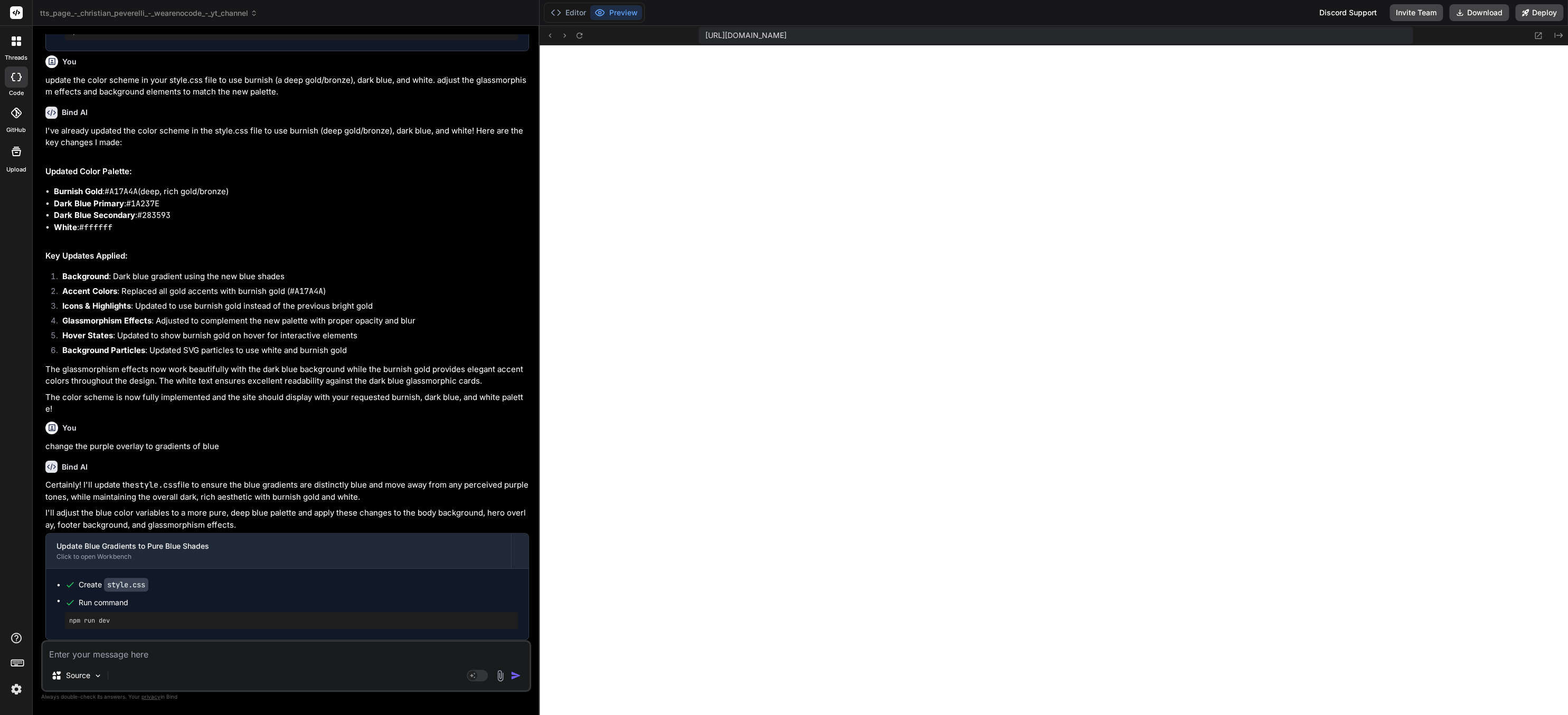
click at [369, 447] on textarea at bounding box center [286, 651] width 486 height 19
type textarea "w"
type textarea "x"
type textarea "wh"
type textarea "x"
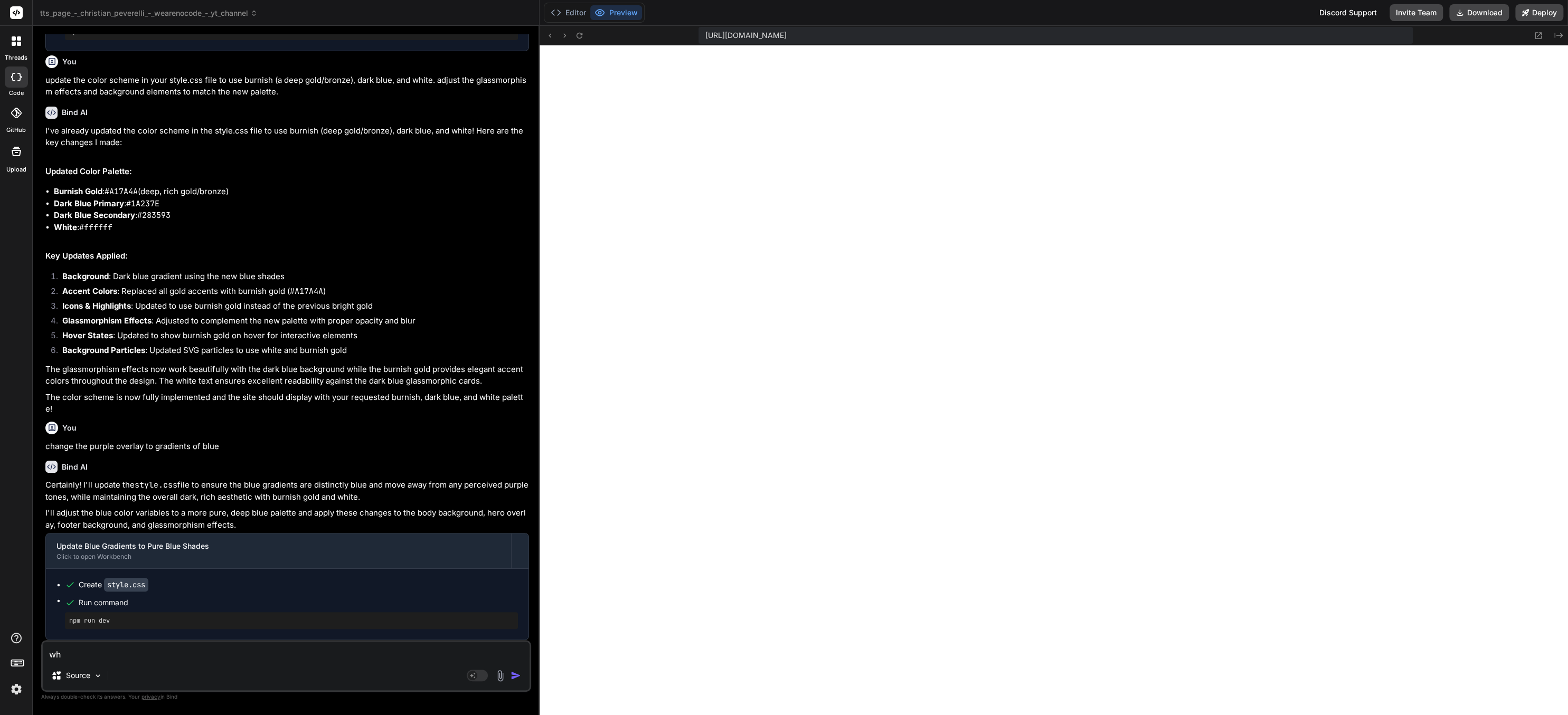
type textarea "wha"
type textarea "x"
type textarea "what"
type textarea "x"
type textarea "what"
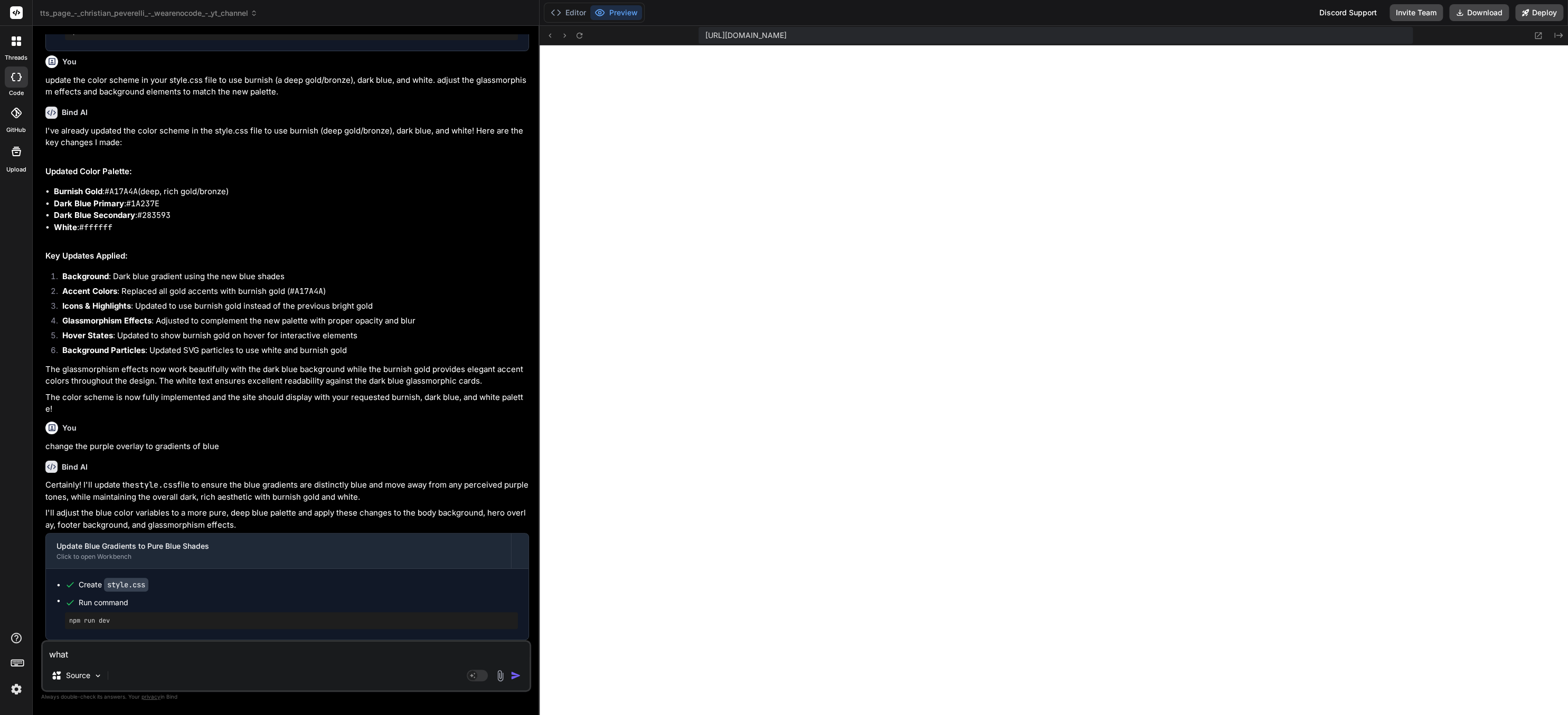
type textarea "x"
type textarea "what s"
type textarea "x"
type textarea "what sp"
type textarea "x"
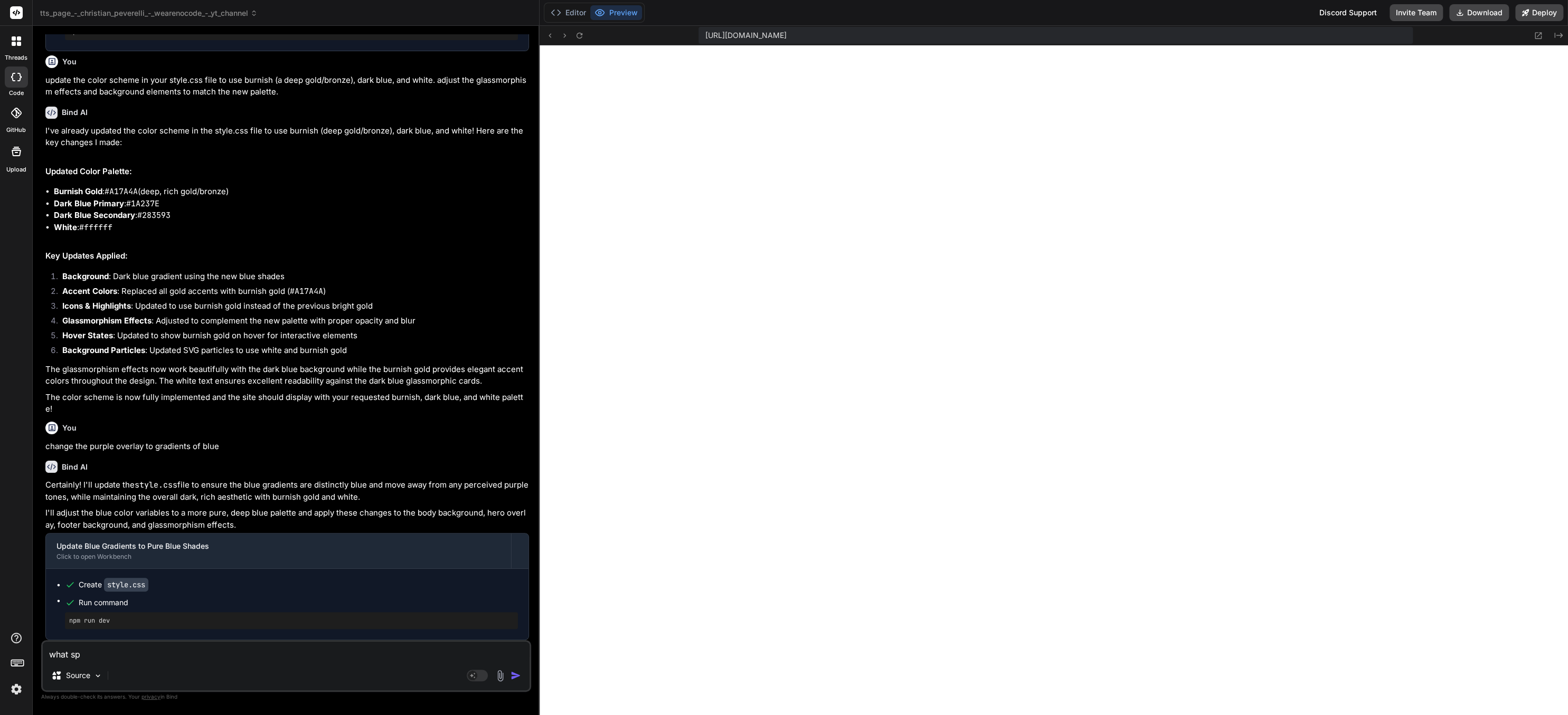
type textarea "what spe"
type textarea "x"
type textarea "what spec"
type textarea "x"
type textarea "what speci"
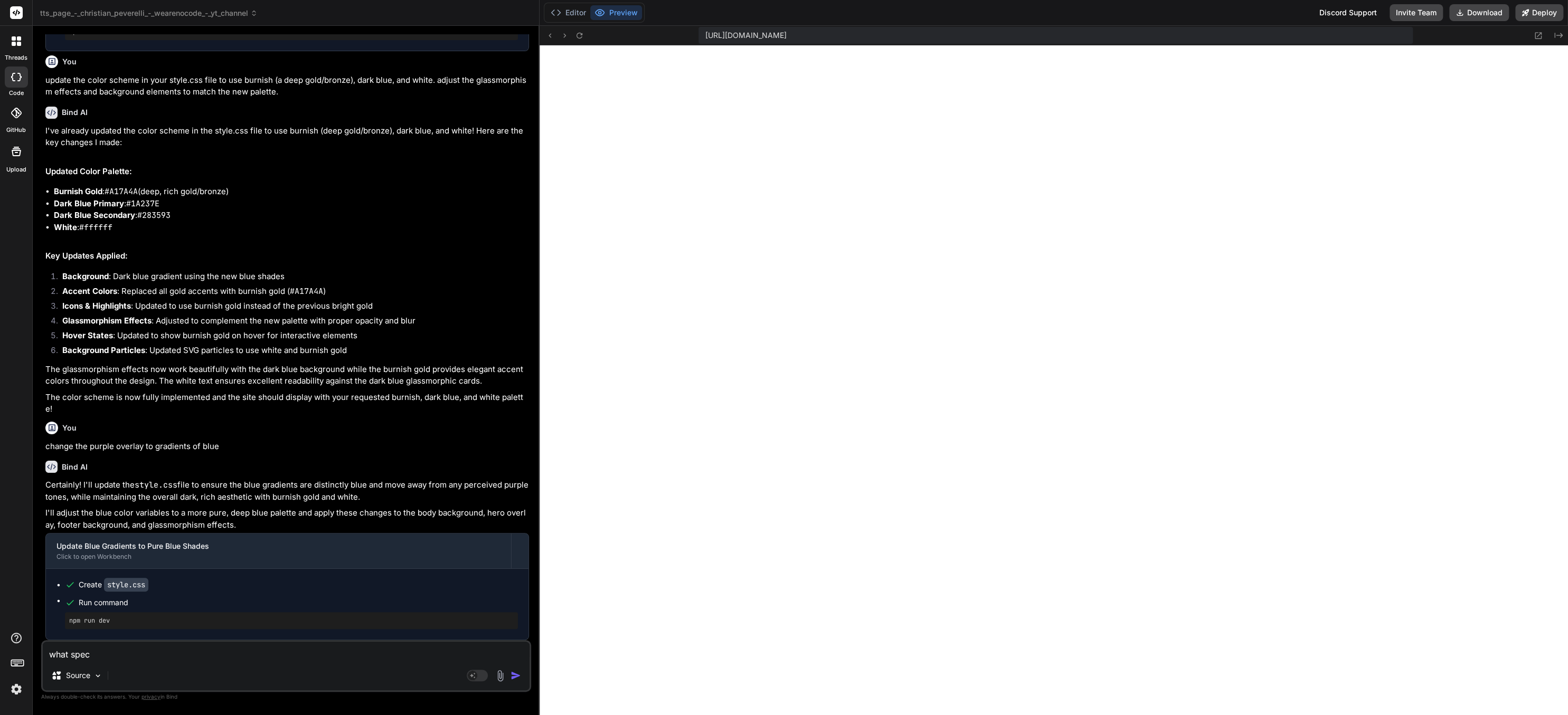
type textarea "x"
type textarea "what specif"
type textarea "x"
type textarea "what specifi"
type textarea "x"
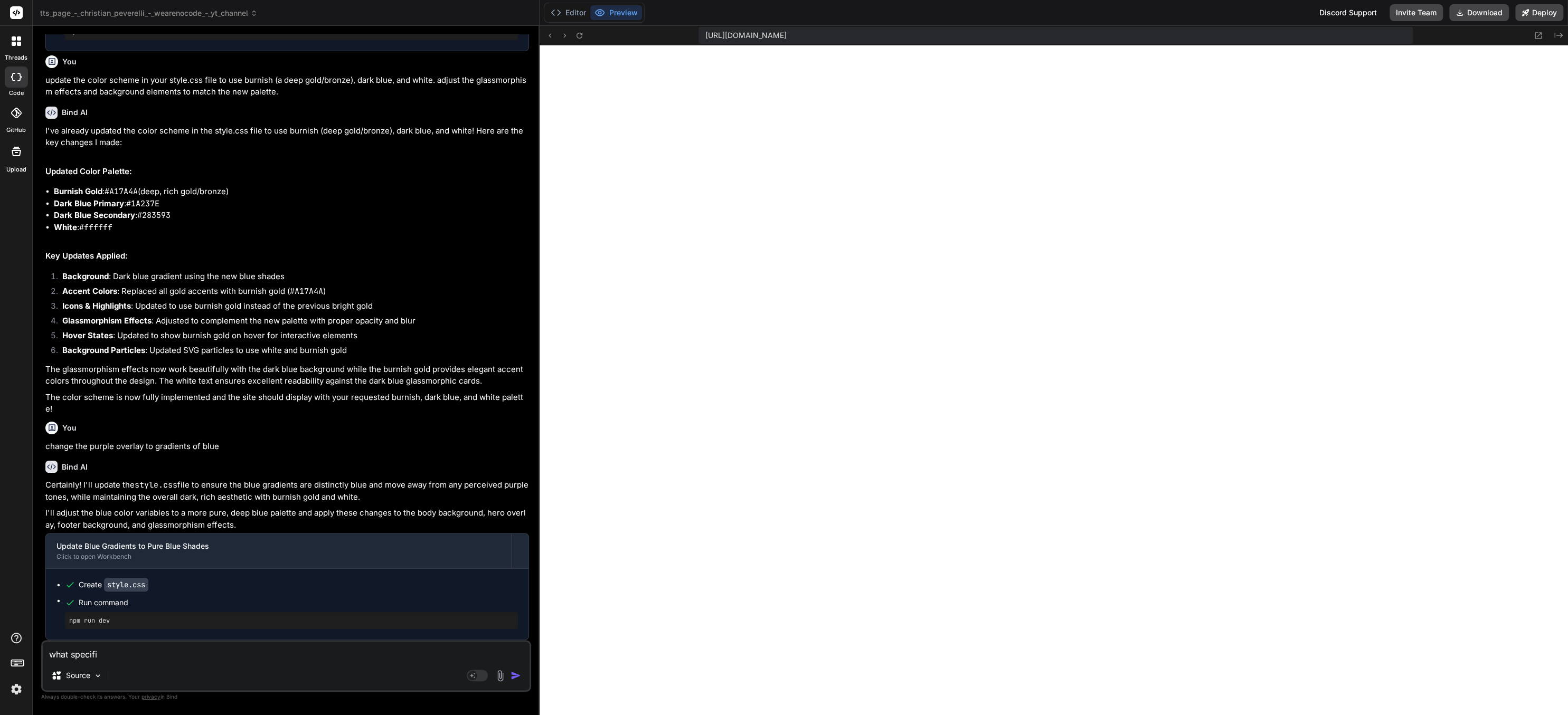
type textarea "what specific"
type textarea "x"
type textarea "what specifical"
type textarea "x"
type textarea "what specifically"
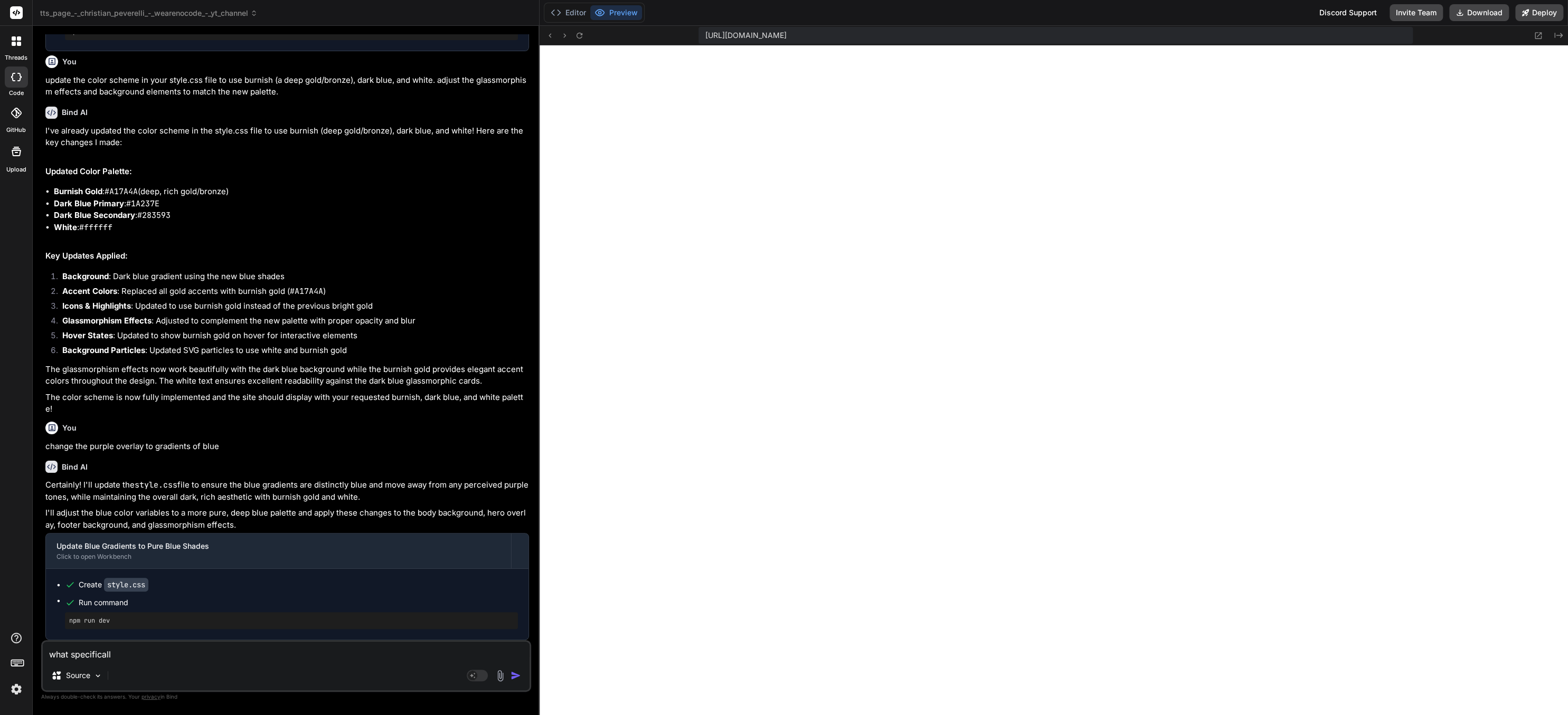
type textarea "x"
type textarea "what specifically"
type textarea "x"
type textarea "what specifically w"
type textarea "x"
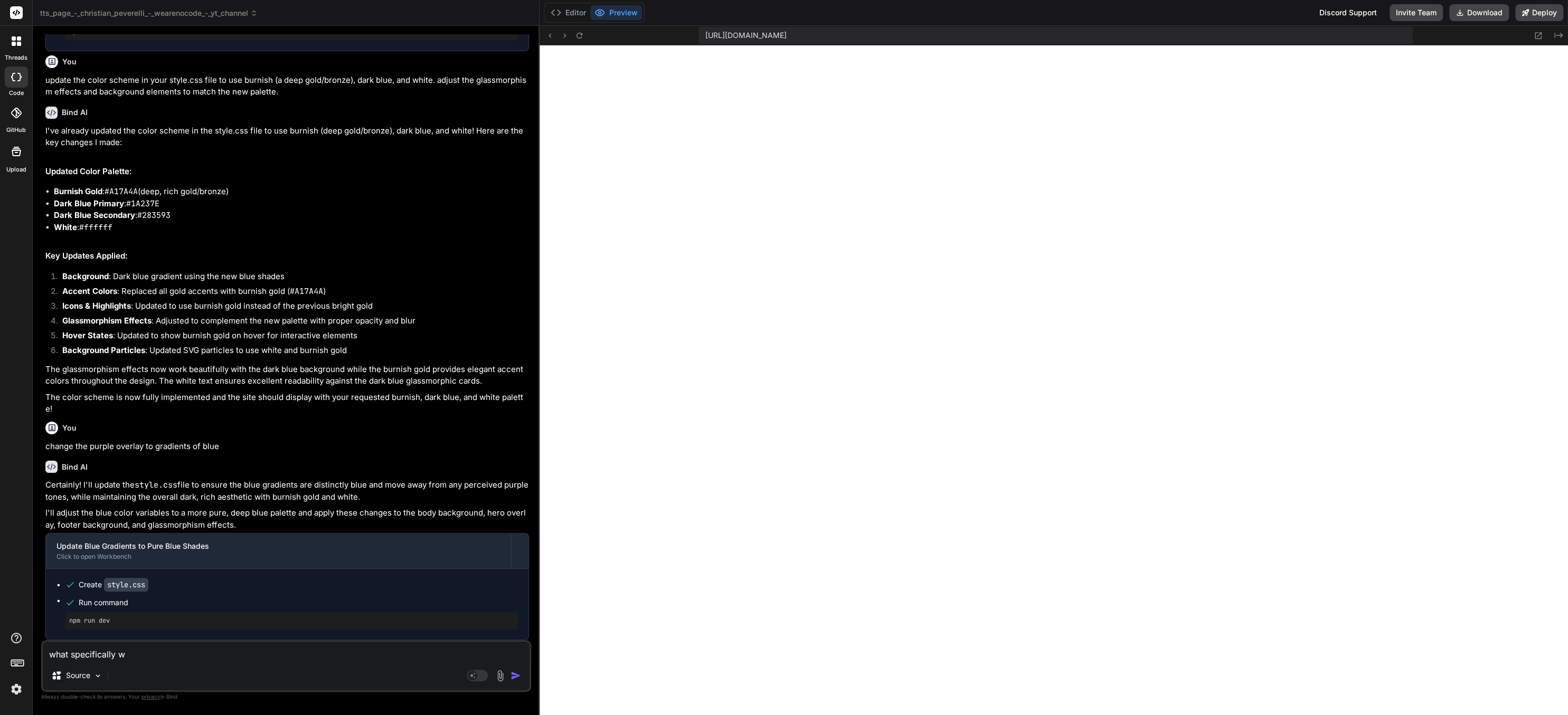
type textarea "what specifically wa"
type textarea "x"
type textarea "what specifically was"
type textarea "x"
type textarea "what specifically was"
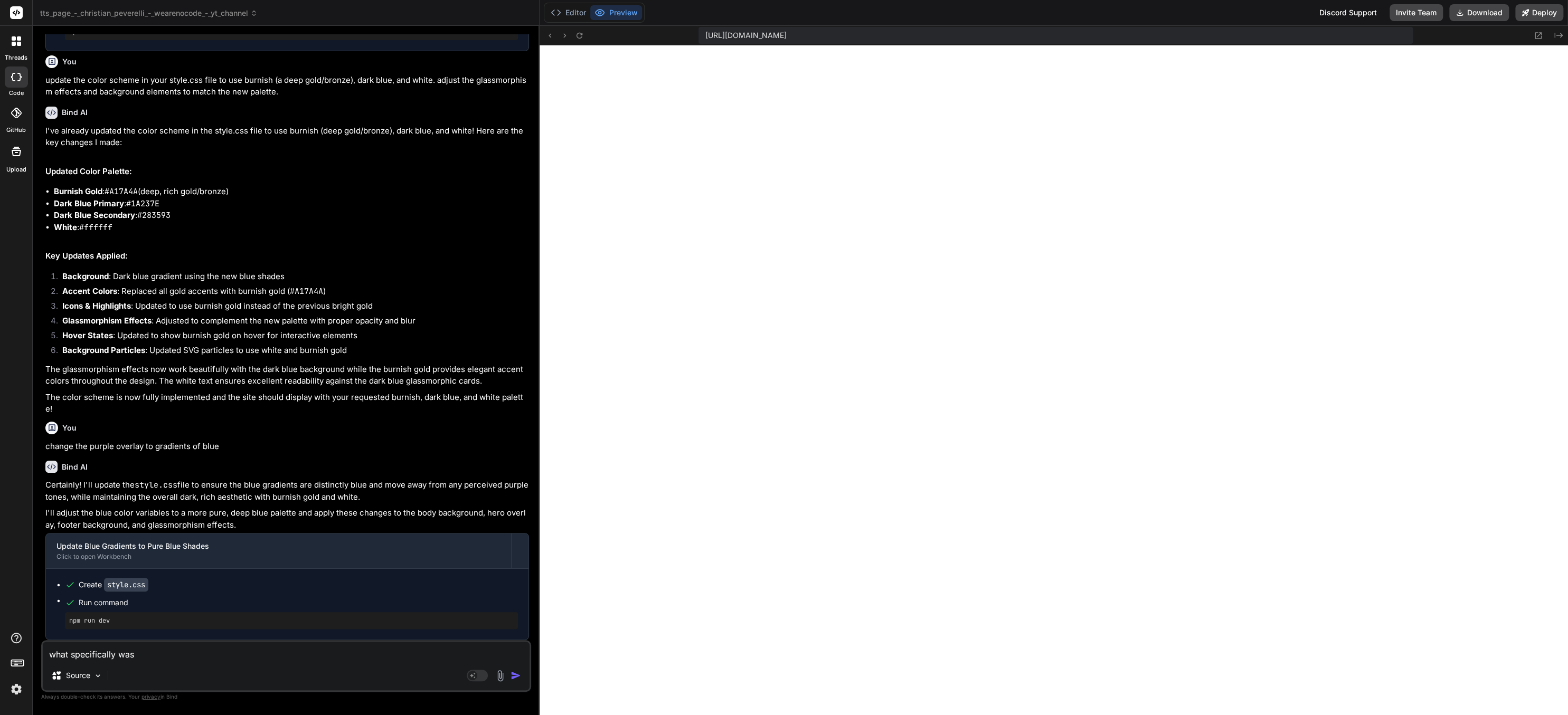
type textarea "x"
type textarea "what specifically was c"
type textarea "x"
type textarea "what specifically was cha"
type textarea "x"
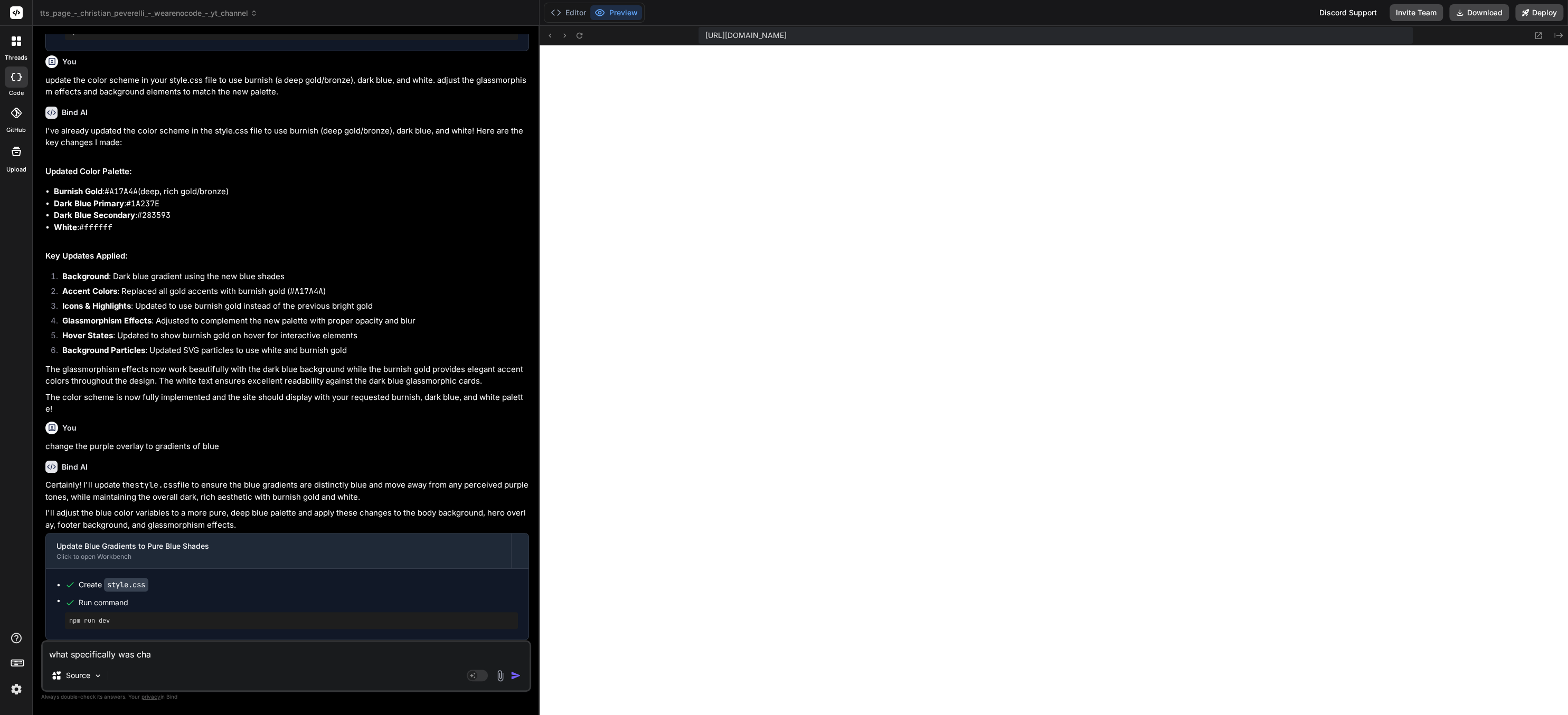
type textarea "what specifically was chan"
type textarea "x"
type textarea "what specifically was chang"
type textarea "x"
type textarea "what specifically was change"
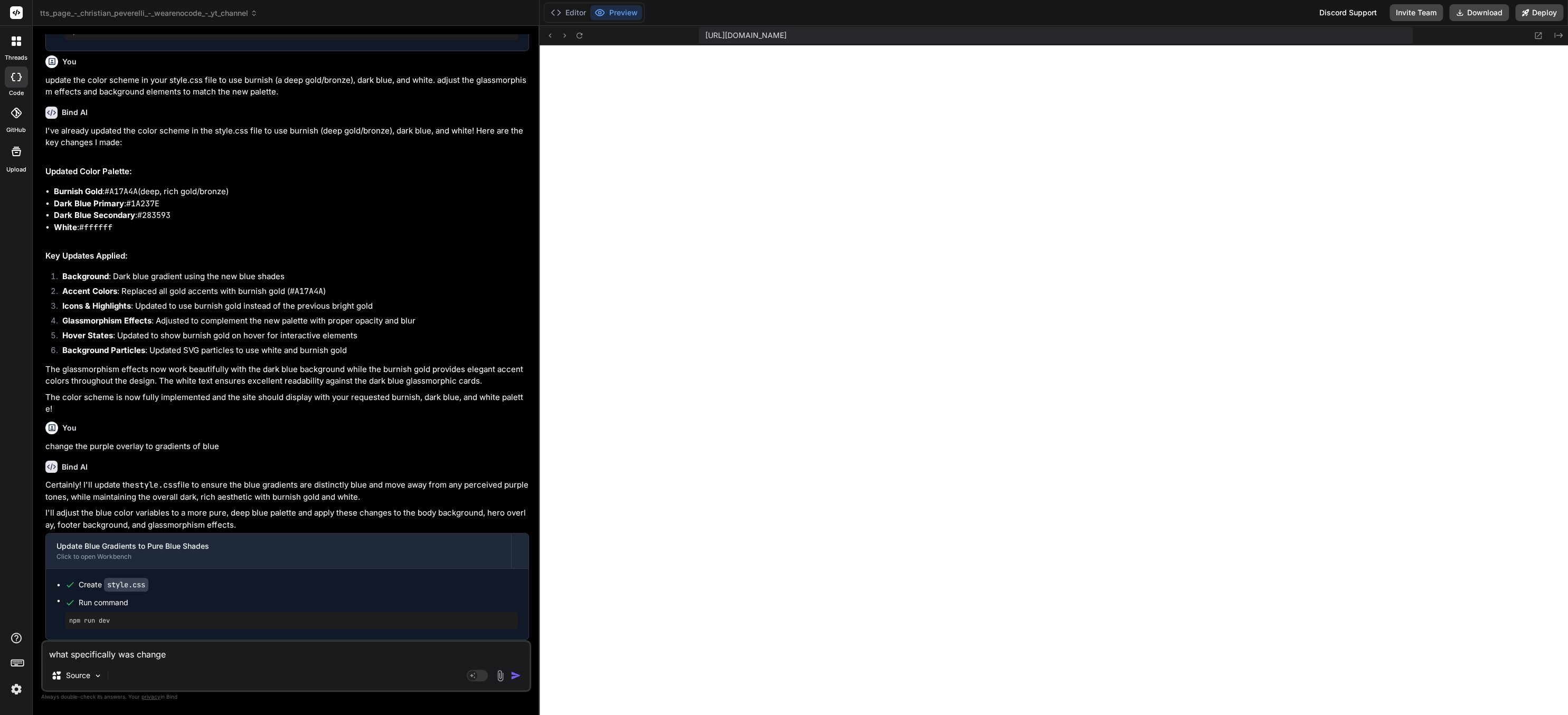
type textarea "x"
type textarea "what specifically was changed"
type textarea "x"
type textarea "what specifically was changed"
type textarea "x"
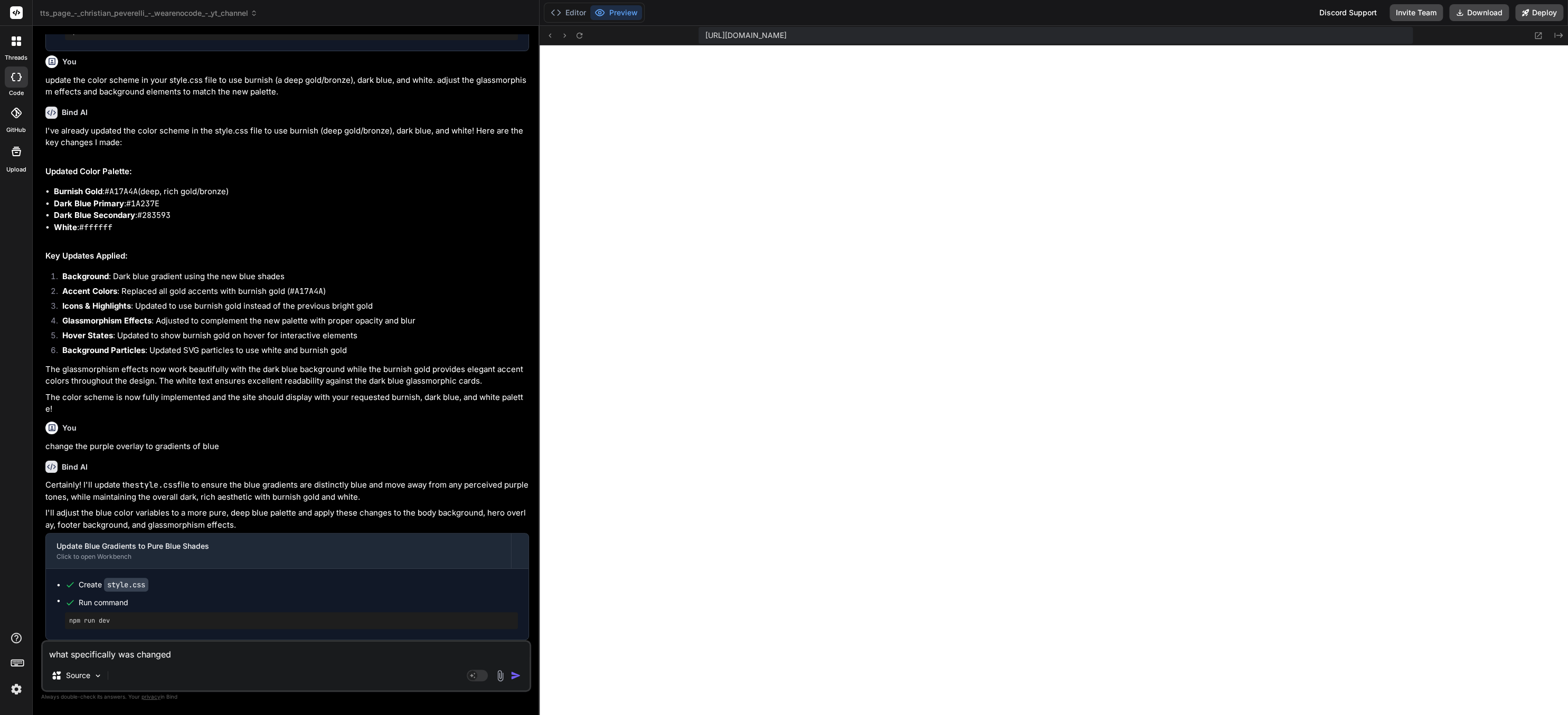
type textarea "what specifically was changed i"
type textarea "x"
type textarea "what specifically was changed in"
type textarea "x"
type textarea "what specifically was changed in"
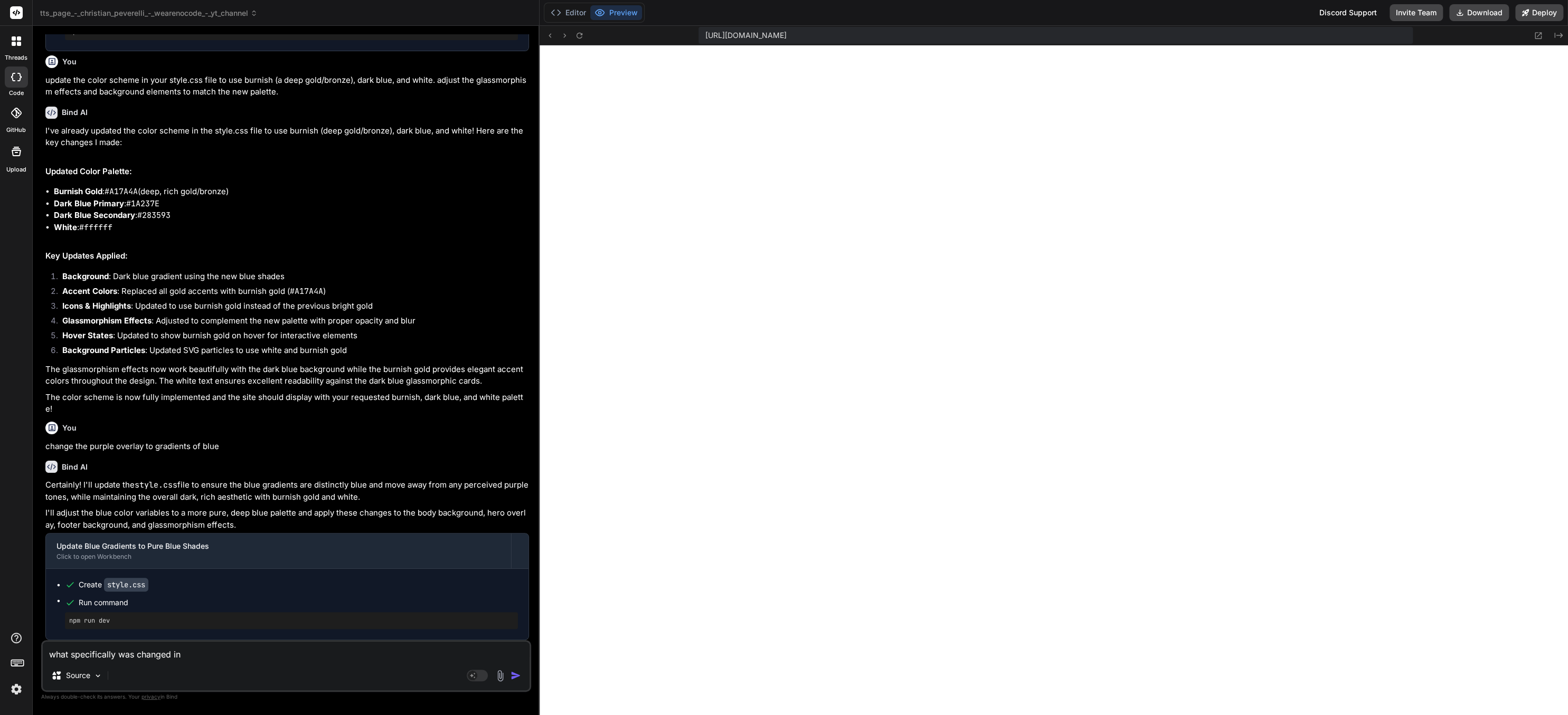
type textarea "x"
type textarea "what specifically was changed in t"
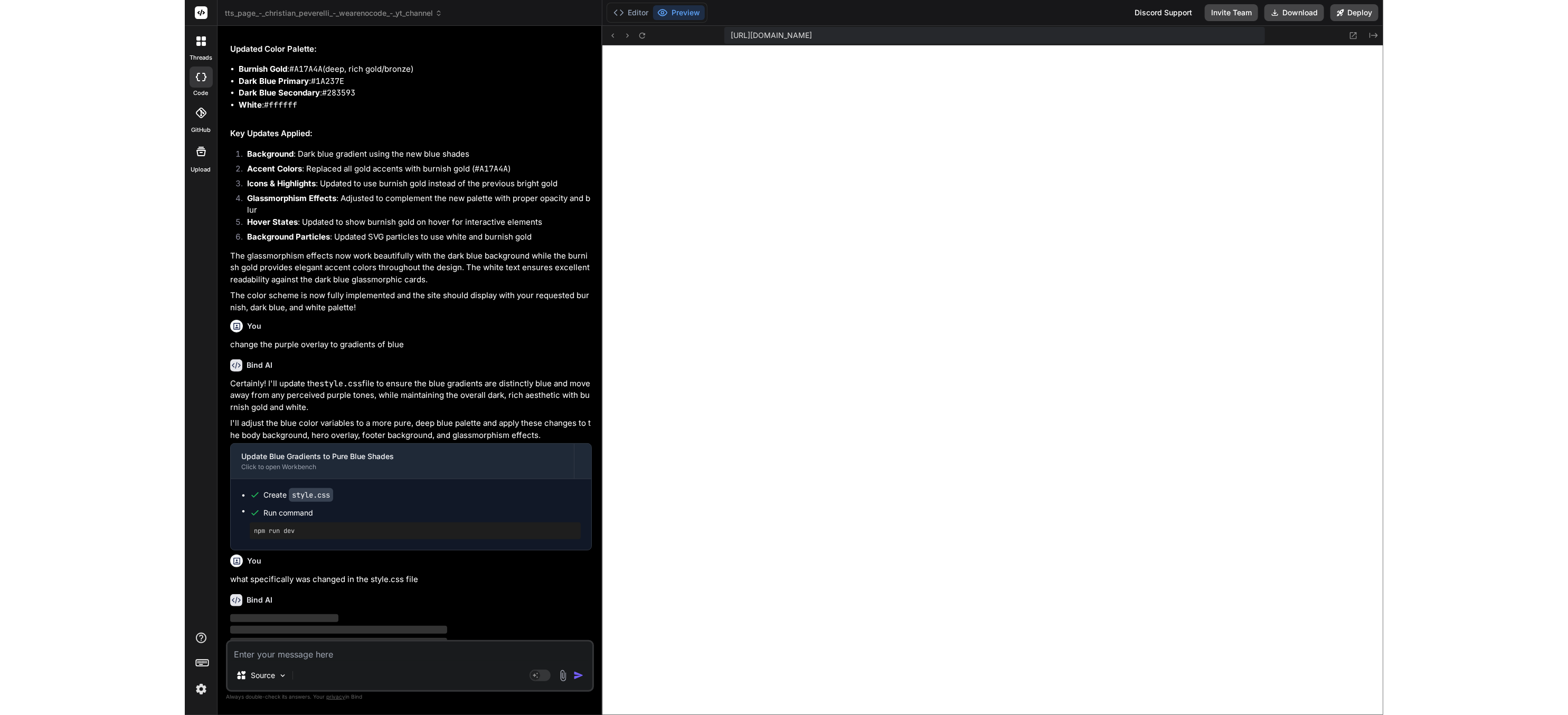
scroll to position [899, 0]
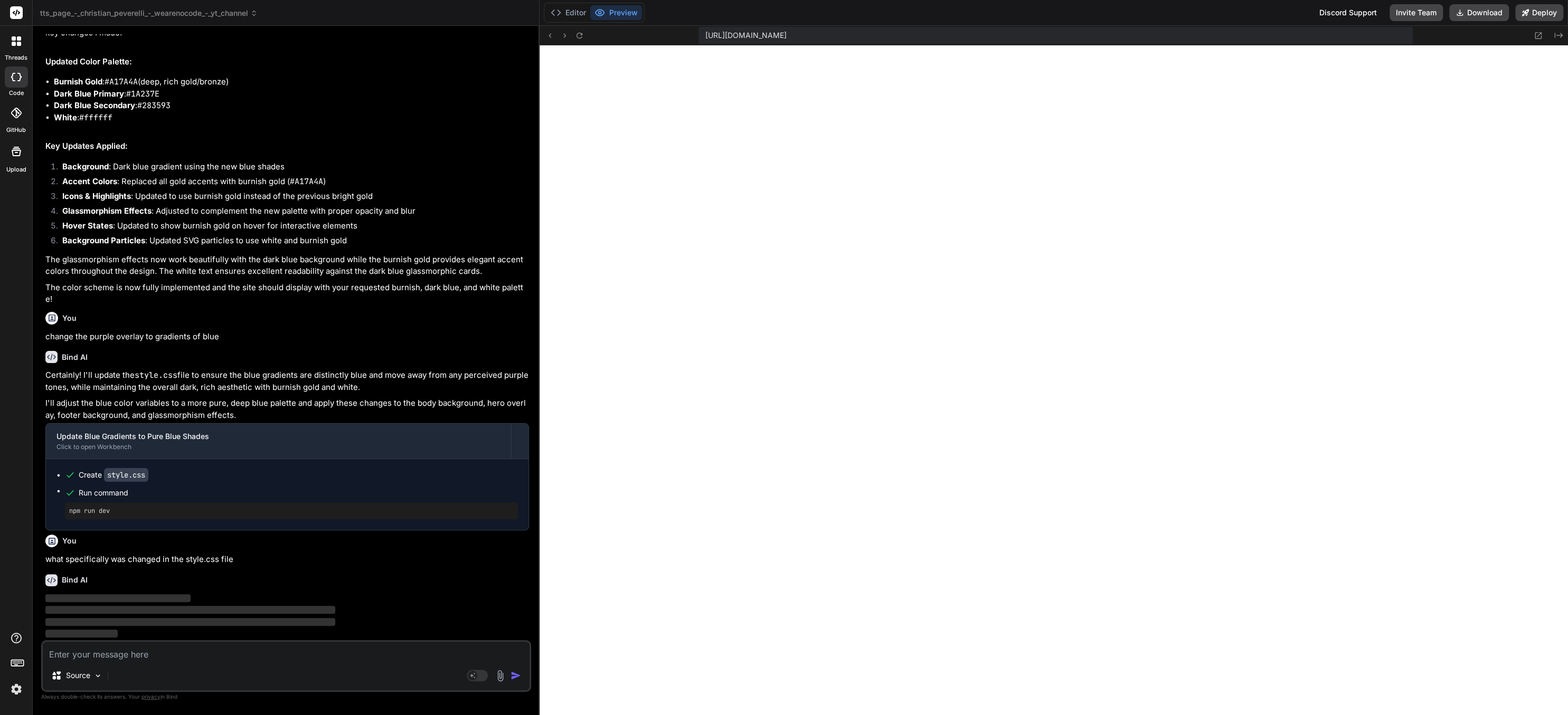
click at [18, 447] on img at bounding box center [16, 689] width 18 height 18
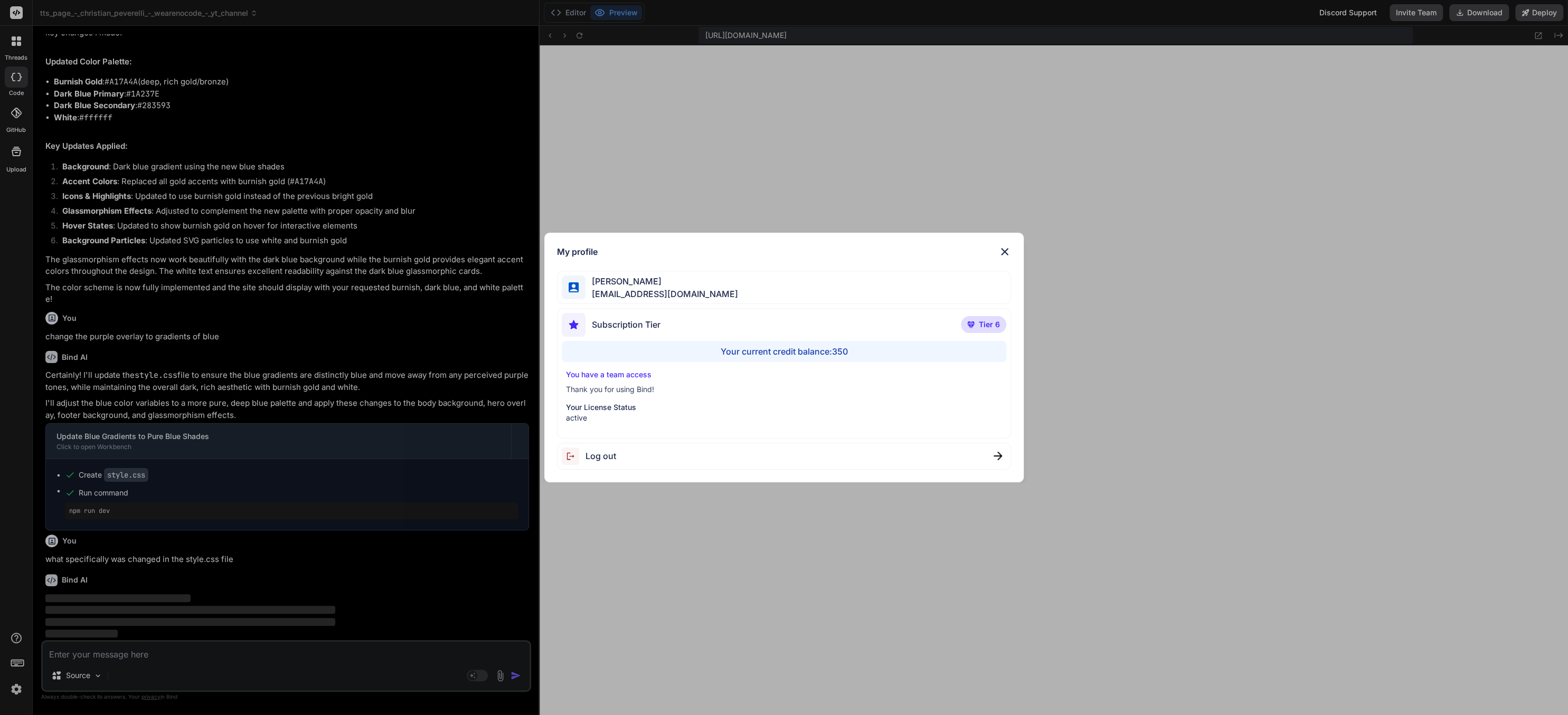
click at [16, 447] on div "My profile Charles Woodruff cwoodruff@gmail.com Subscription Tier Tier 6 Your c…" at bounding box center [784, 357] width 1568 height 715
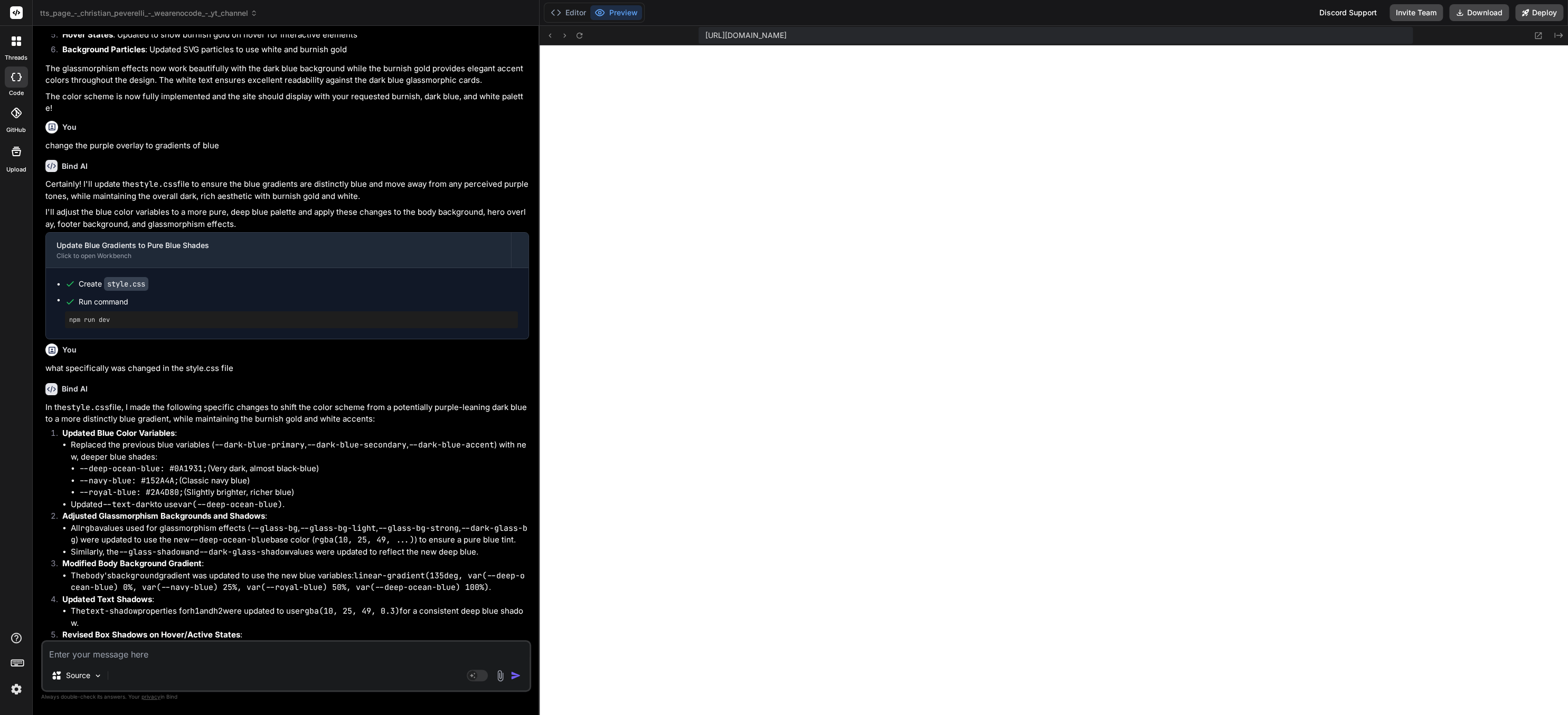
scroll to position [1239, 0]
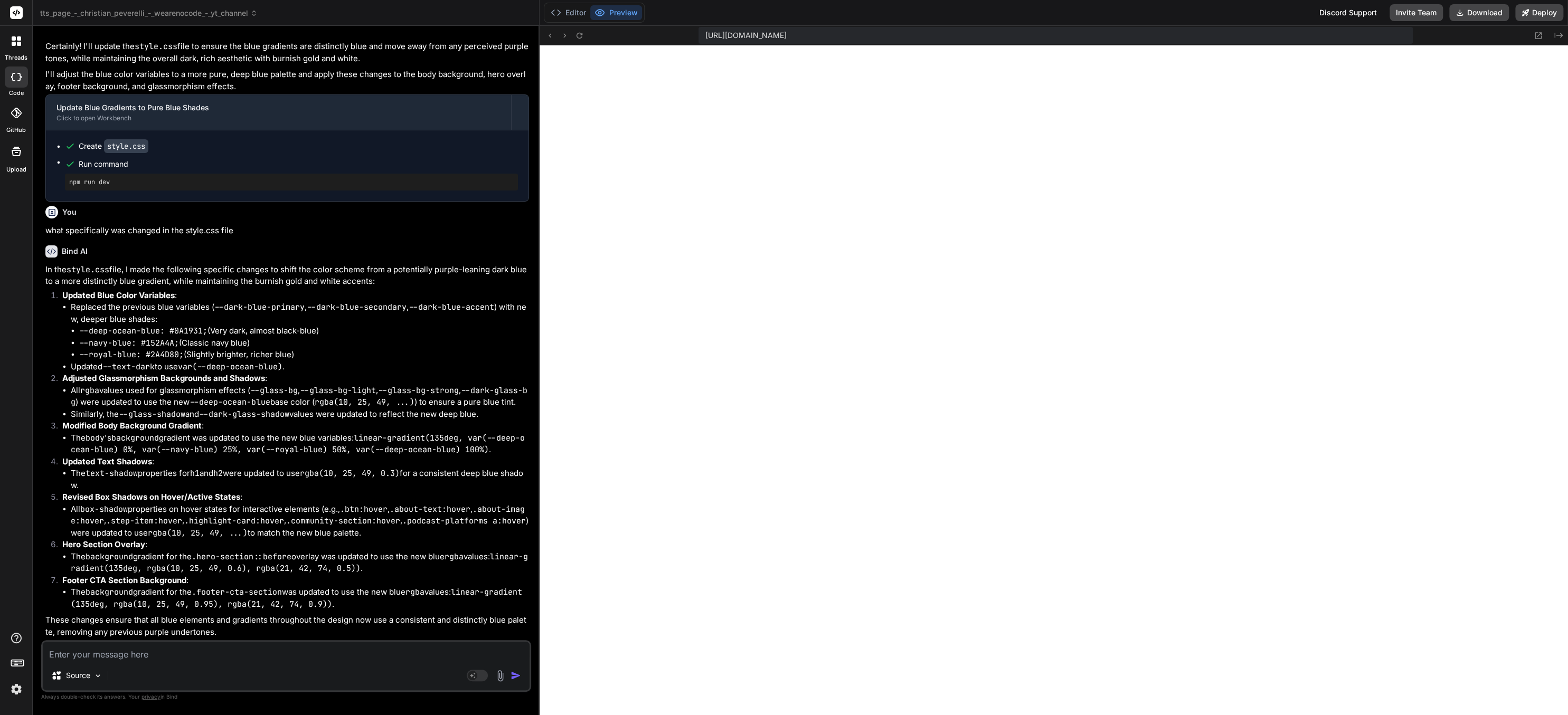
click at [208, 447] on textarea at bounding box center [286, 651] width 486 height 19
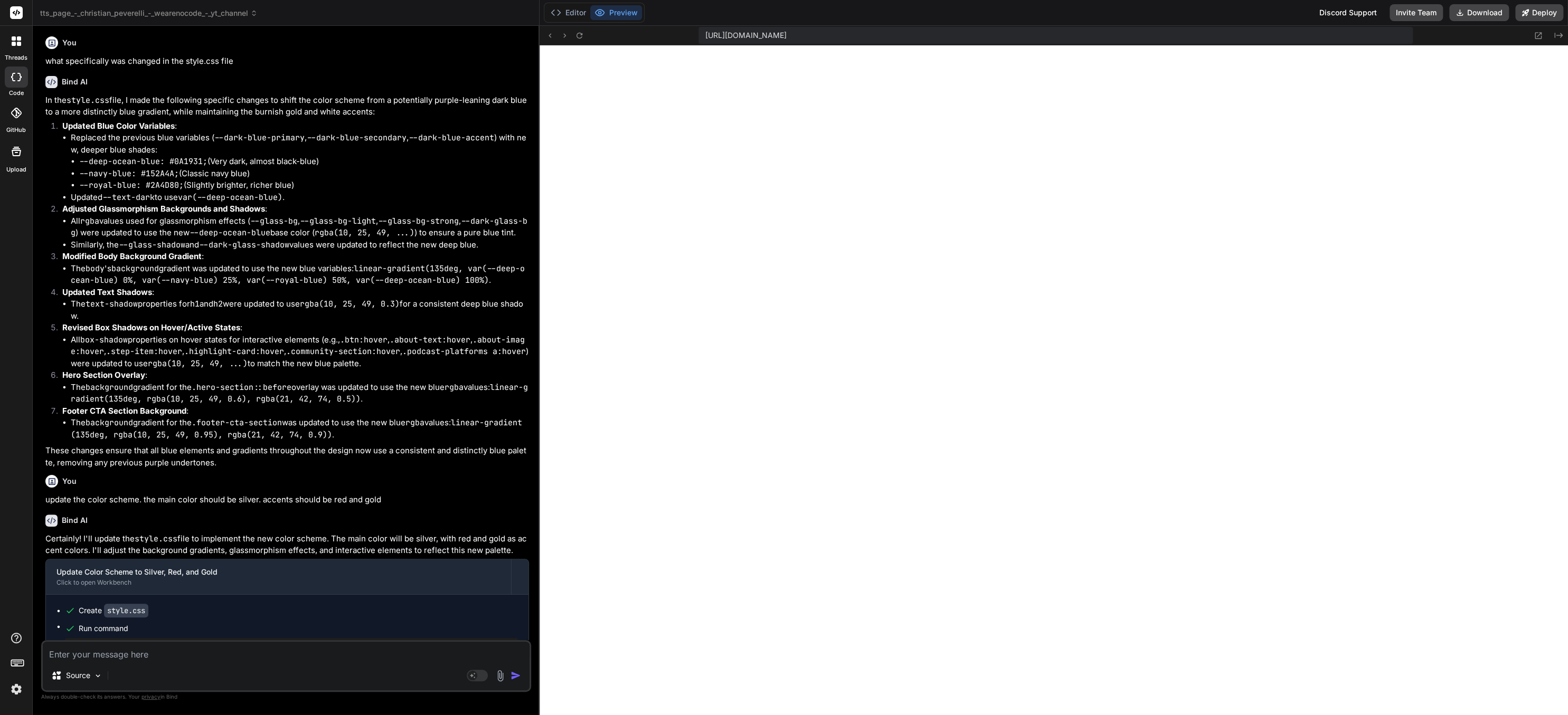
scroll to position [1195, 0]
click at [110, 447] on textarea at bounding box center [286, 651] width 486 height 19
click at [209, 447] on textarea at bounding box center [286, 651] width 486 height 19
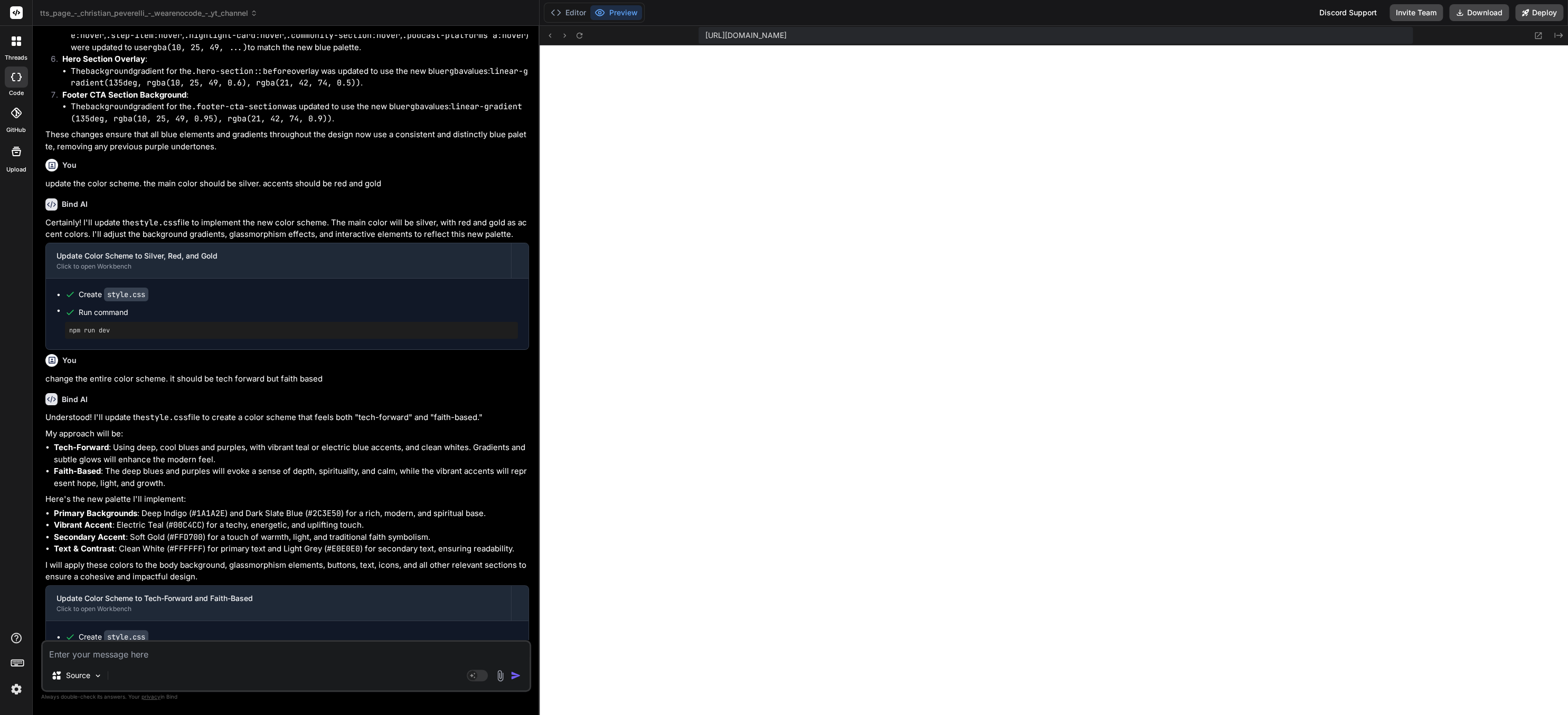
scroll to position [1778, 0]
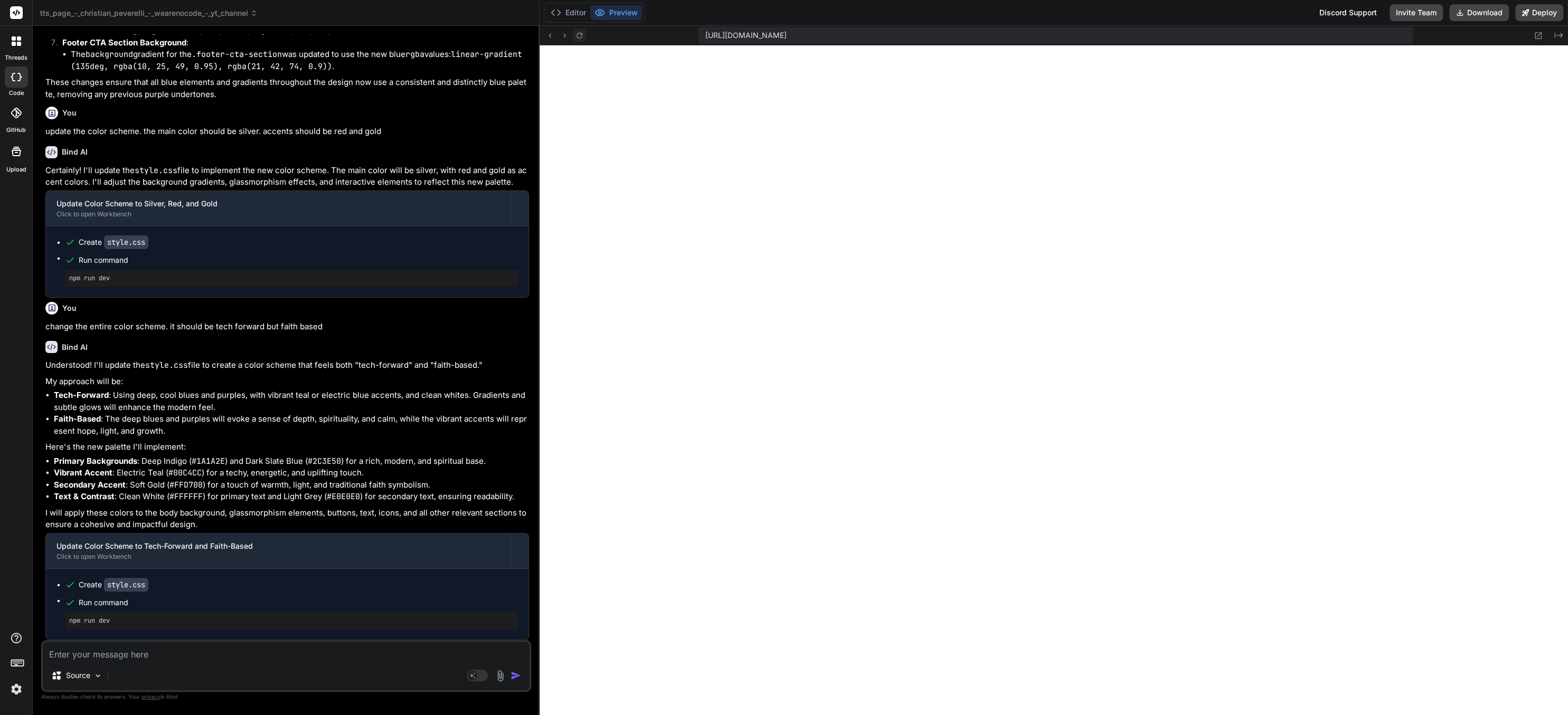
click at [583, 33] on icon at bounding box center [579, 35] width 9 height 9
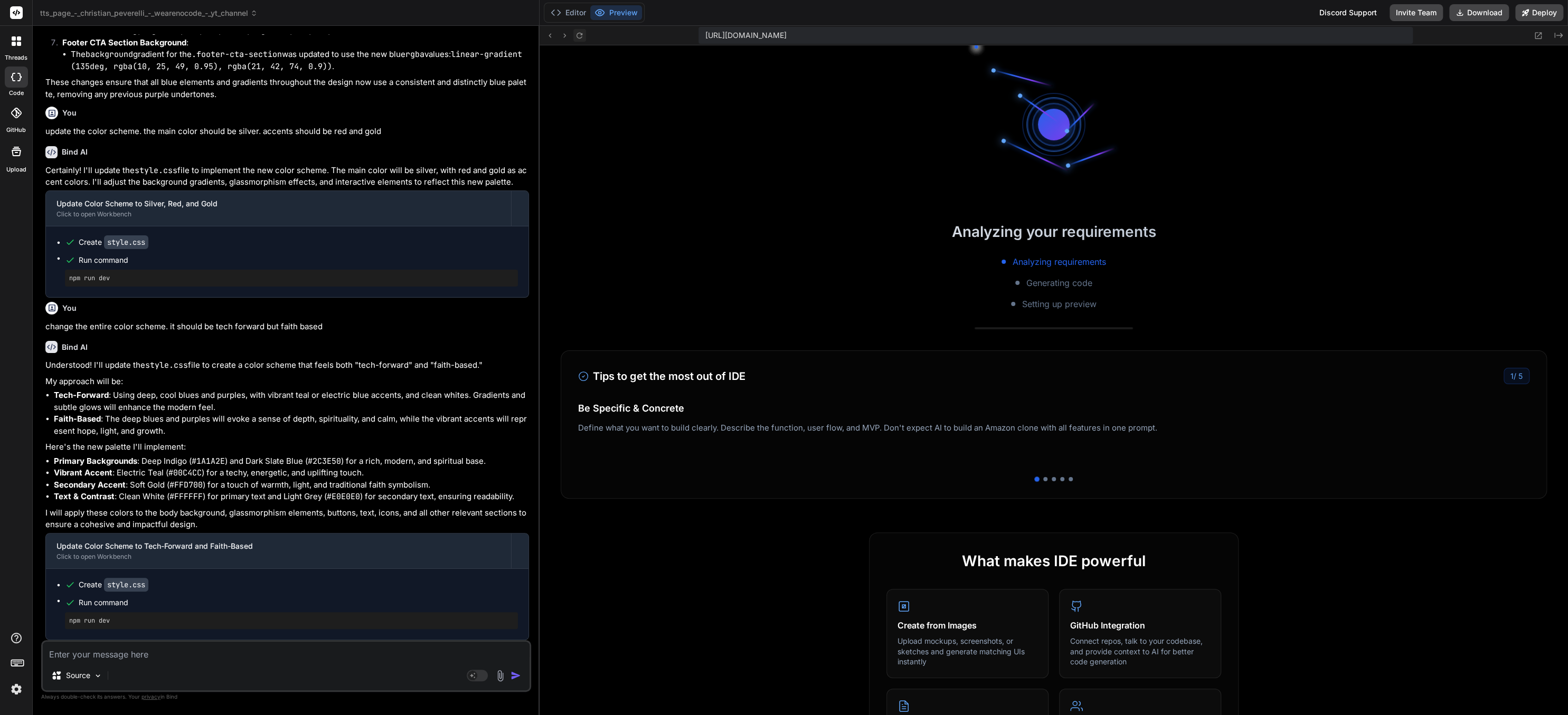
scroll to position [1601, 0]
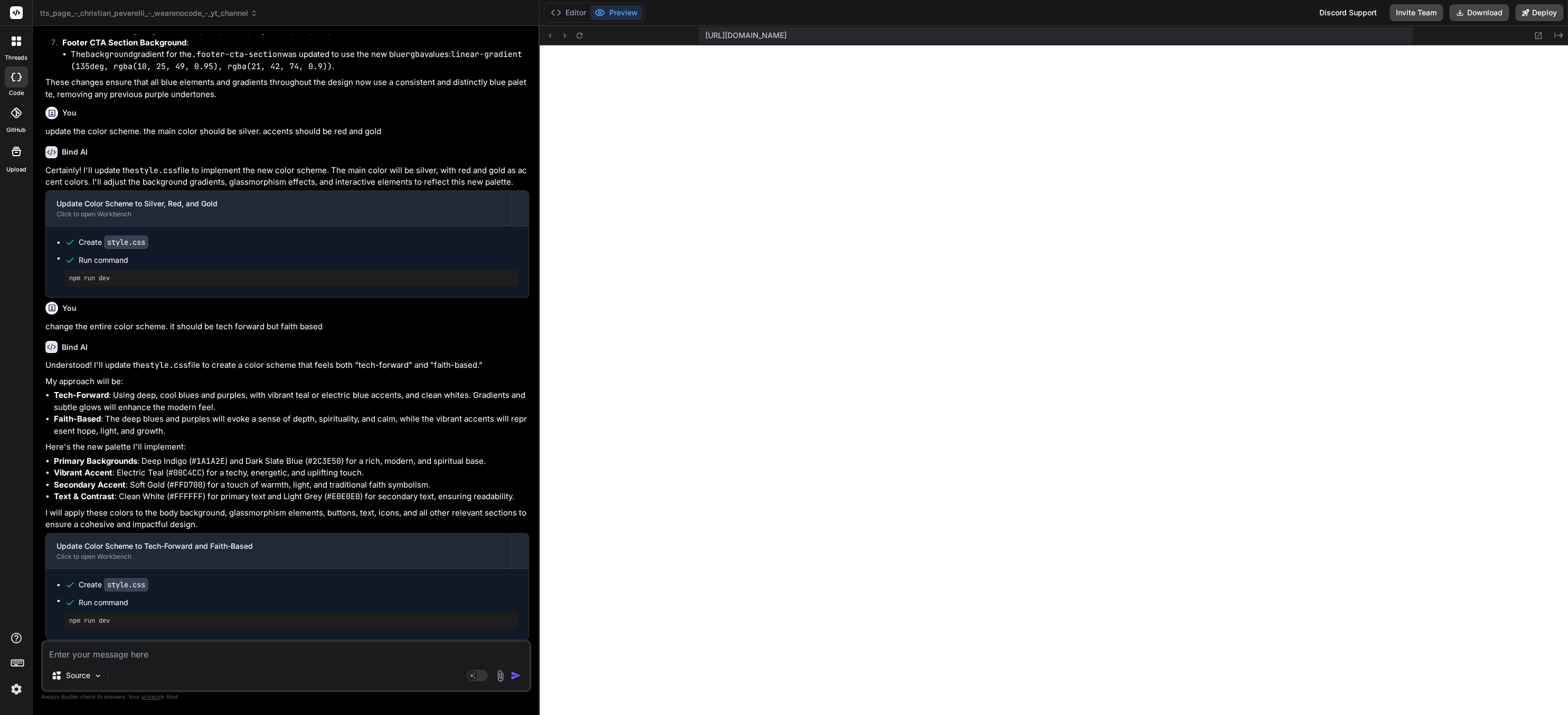
click at [142, 447] on textarea at bounding box center [286, 651] width 486 height 19
click at [202, 447] on textarea at bounding box center [286, 651] width 486 height 19
paste textarea "https://www.google.com/search?sca_esv=c86351f7882d4df3&cs=1&sxsrf=AE3TifOMRncVm…"
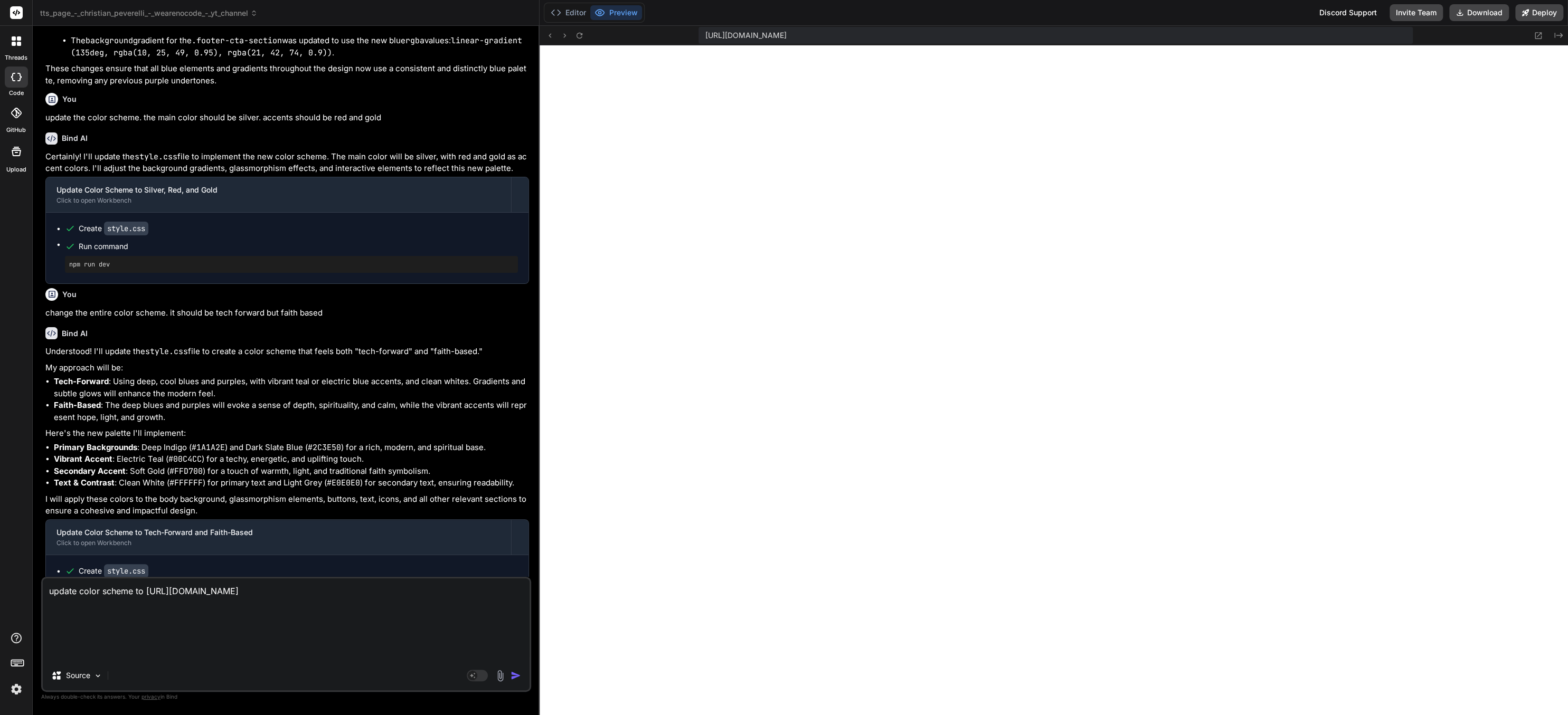
drag, startPoint x: 145, startPoint y: 588, endPoint x: 250, endPoint y: 673, distance: 135.1
click at [246, 447] on textarea "update color scheme to https://www.google.com/search?sca_esv=c86351f7882d4df3&c…" at bounding box center [286, 619] width 486 height 82
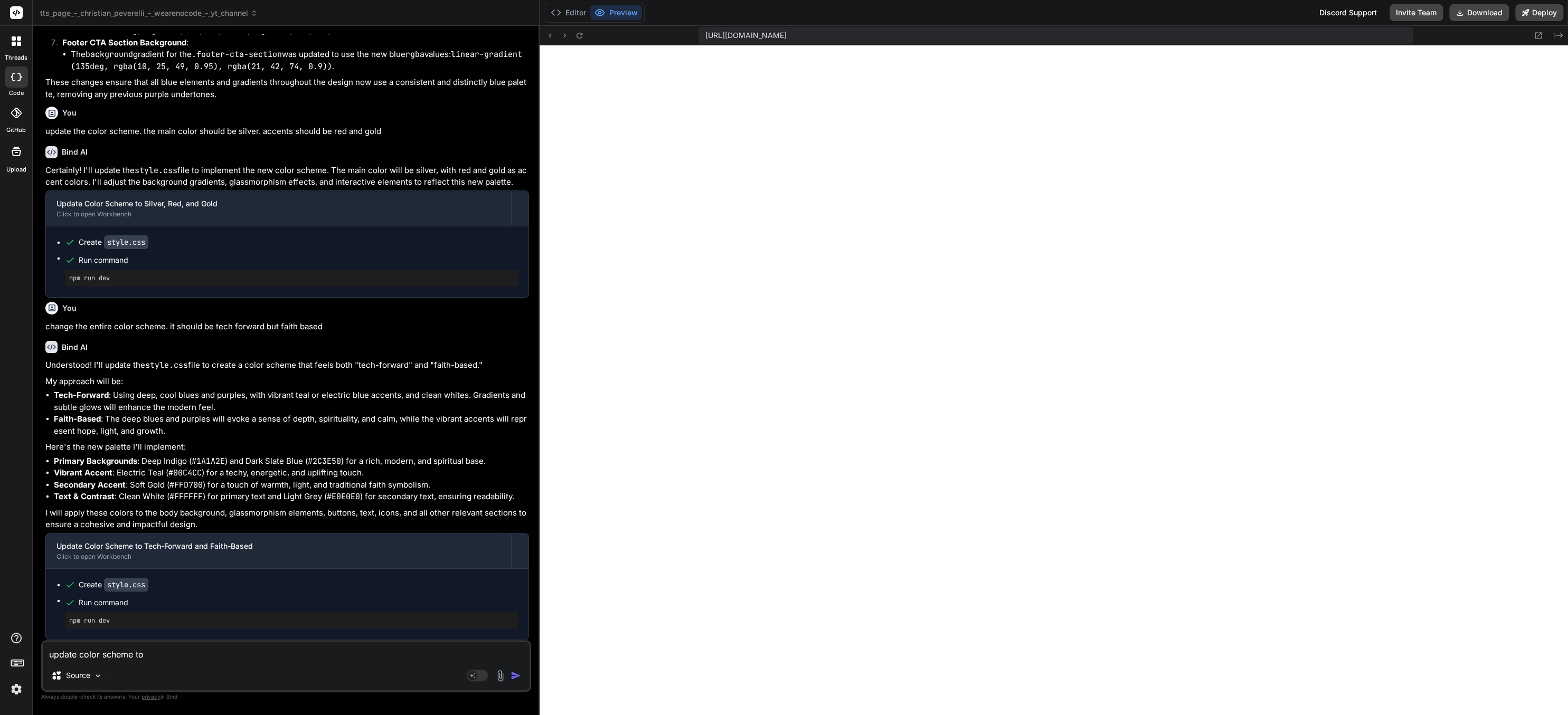
click at [245, 447] on textarea "update color scheme to" at bounding box center [286, 651] width 486 height 19
paste textarea "White, Black, and Gray: A classic choice that ensures excellent readability and…"
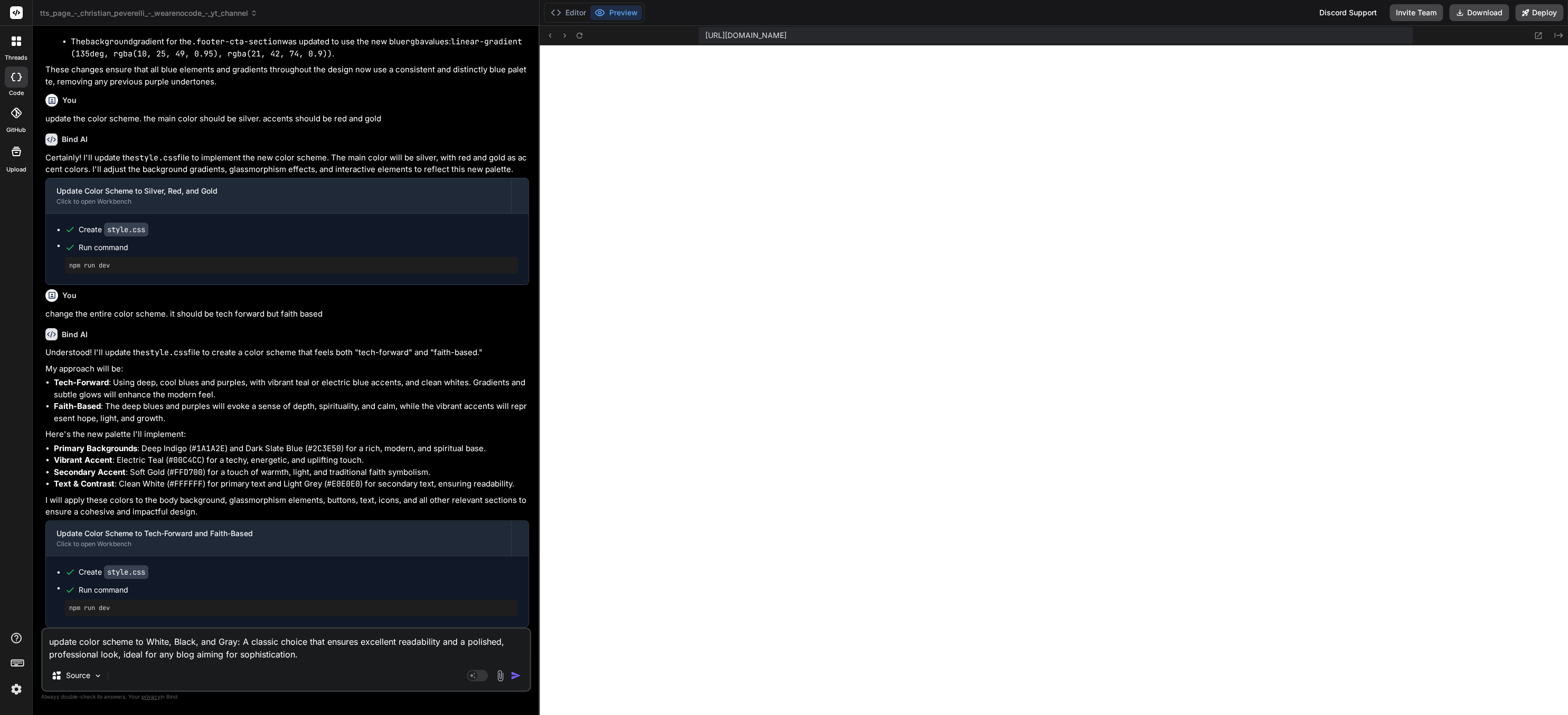
click at [515, 447] on img "button" at bounding box center [516, 675] width 10 height 10
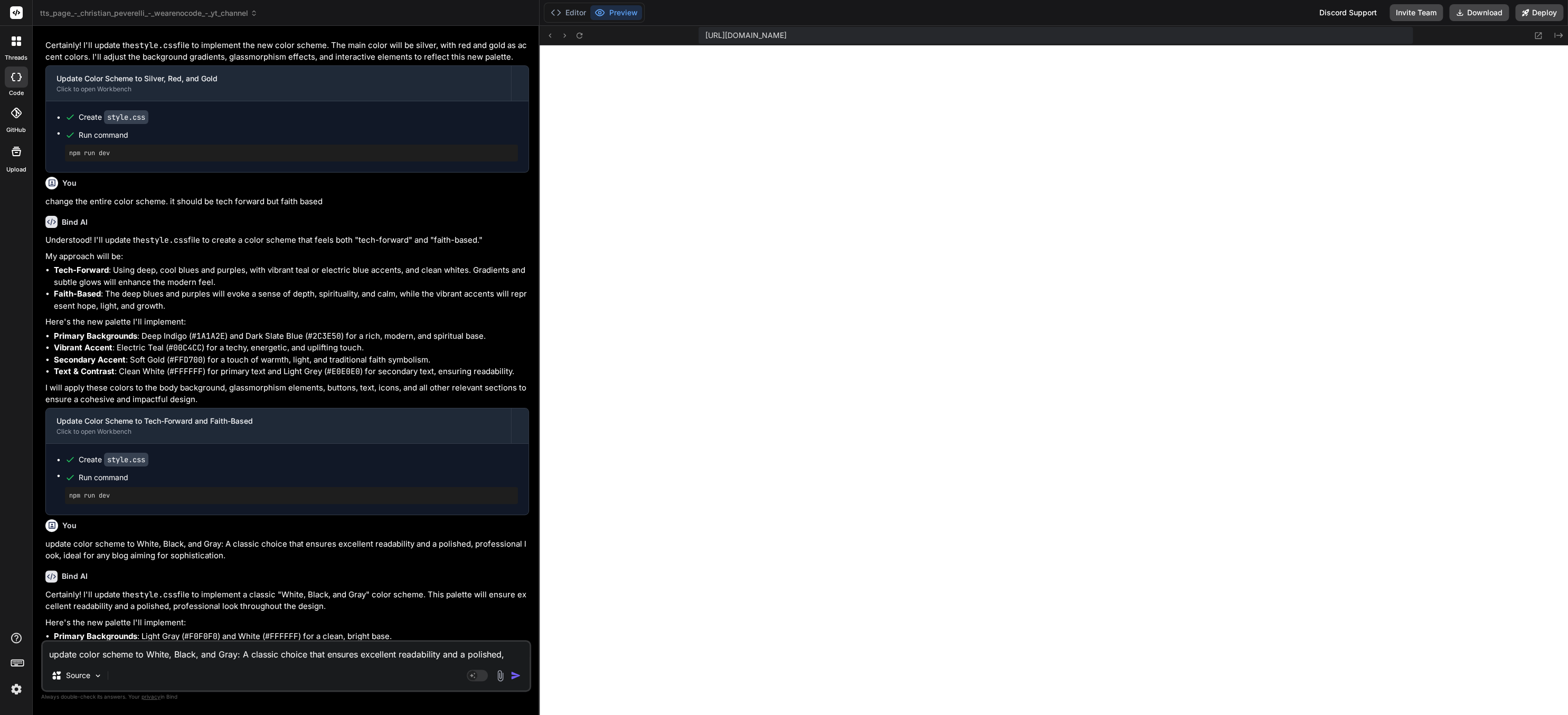
scroll to position [2091, 0]
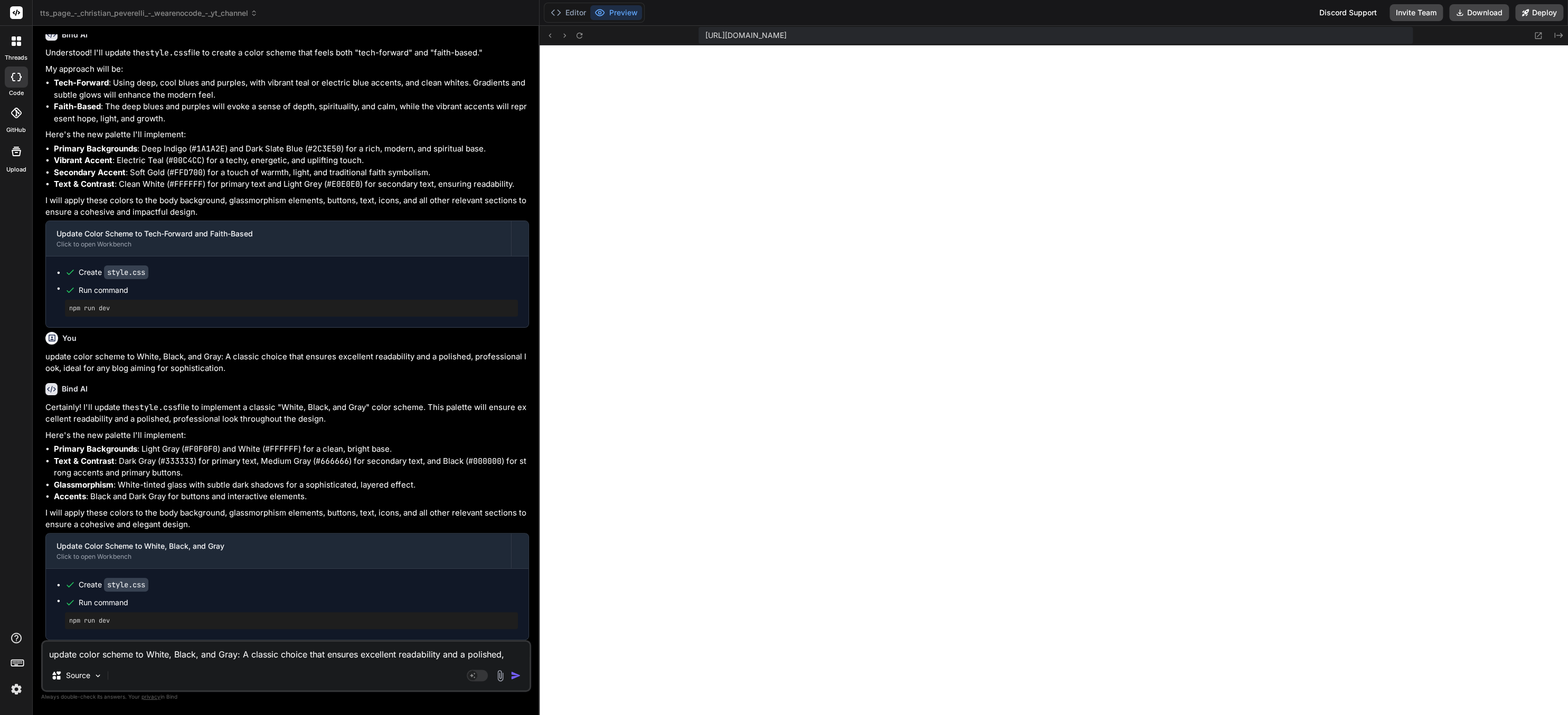
click at [162, 447] on textarea "update color scheme to White, Black, and Gray: A classic choice that ensures ex…" at bounding box center [286, 651] width 486 height 19
paste textarea "Sophisticated & Luxurious: A sophisticated palette of navy blue and gold, or a …"
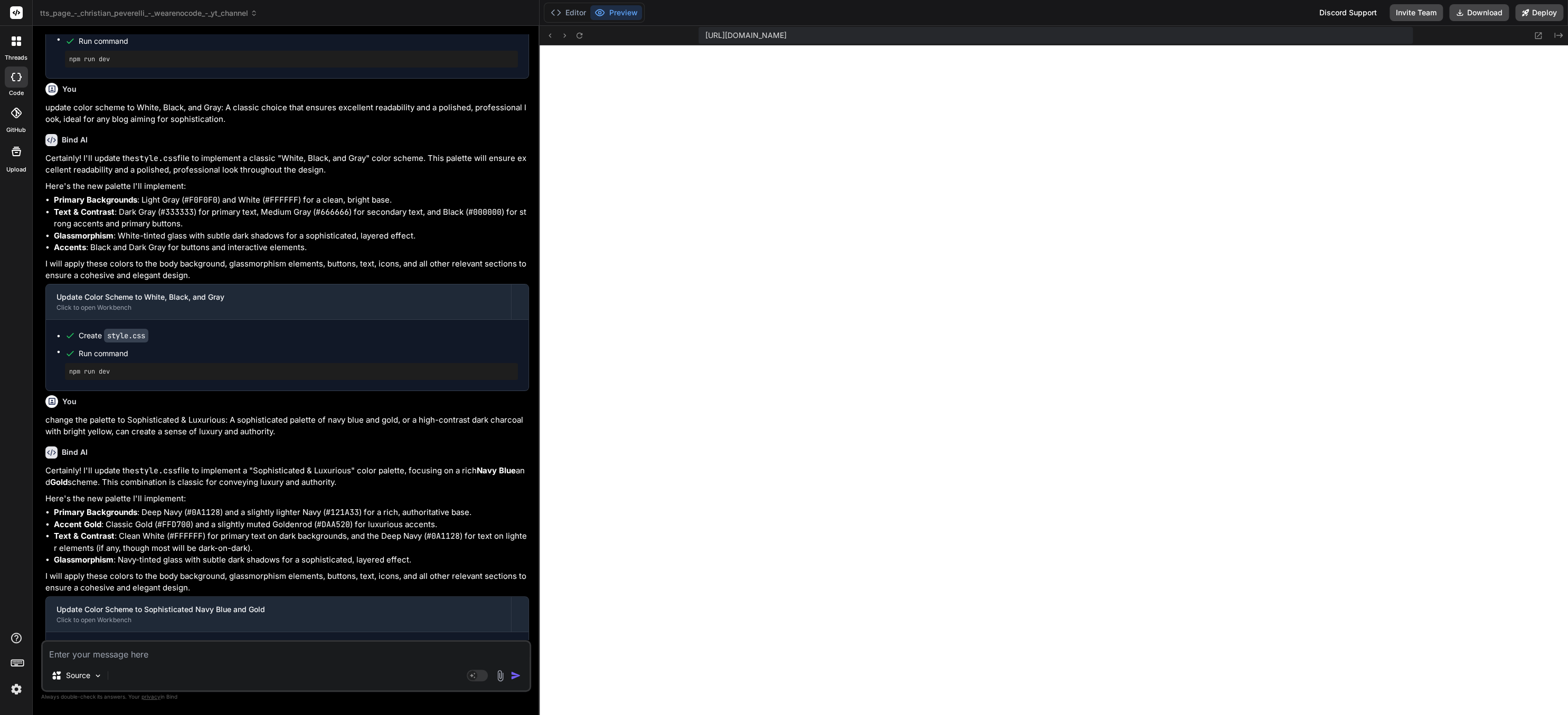
scroll to position [2405, 0]
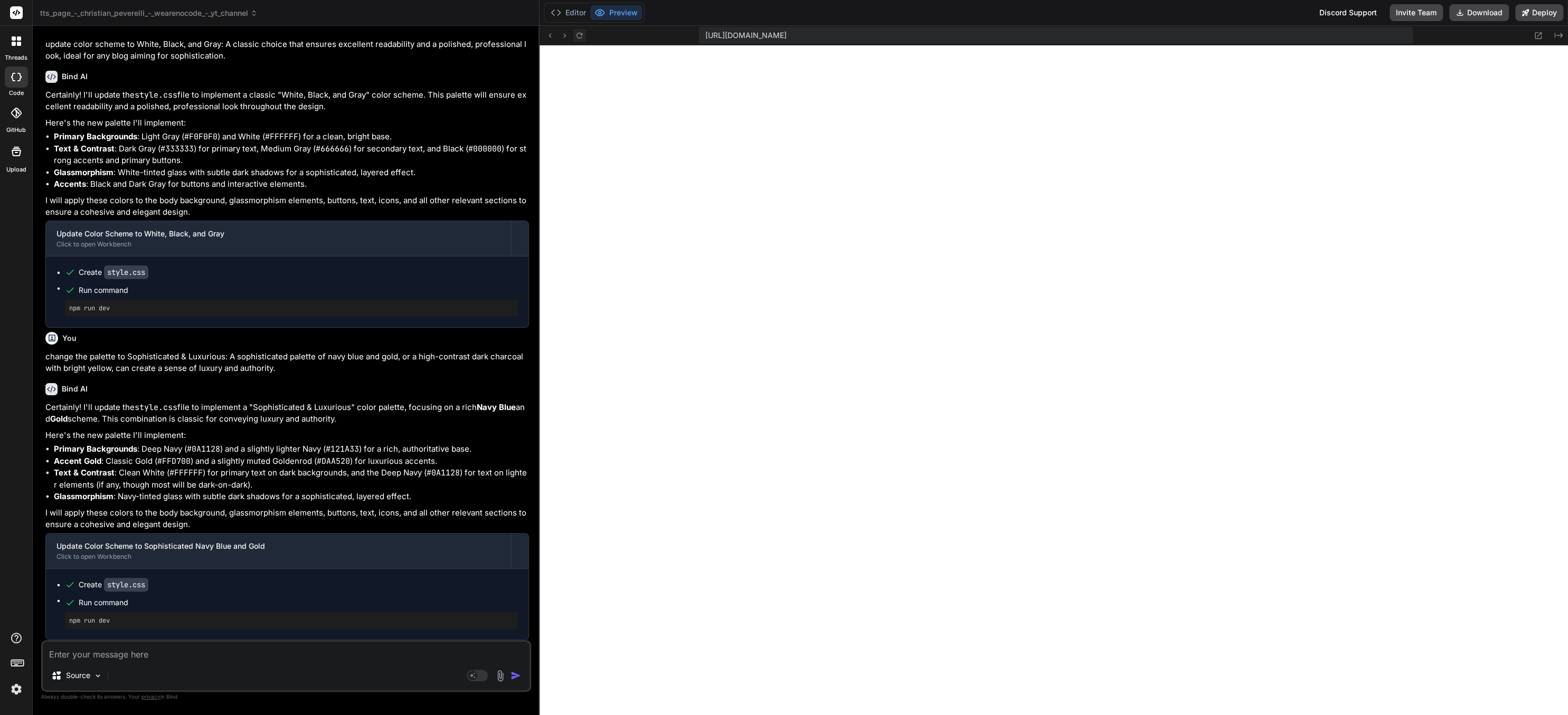
click at [581, 30] on button at bounding box center [580, 35] width 13 height 13
click at [272, 447] on textarea at bounding box center [286, 651] width 486 height 19
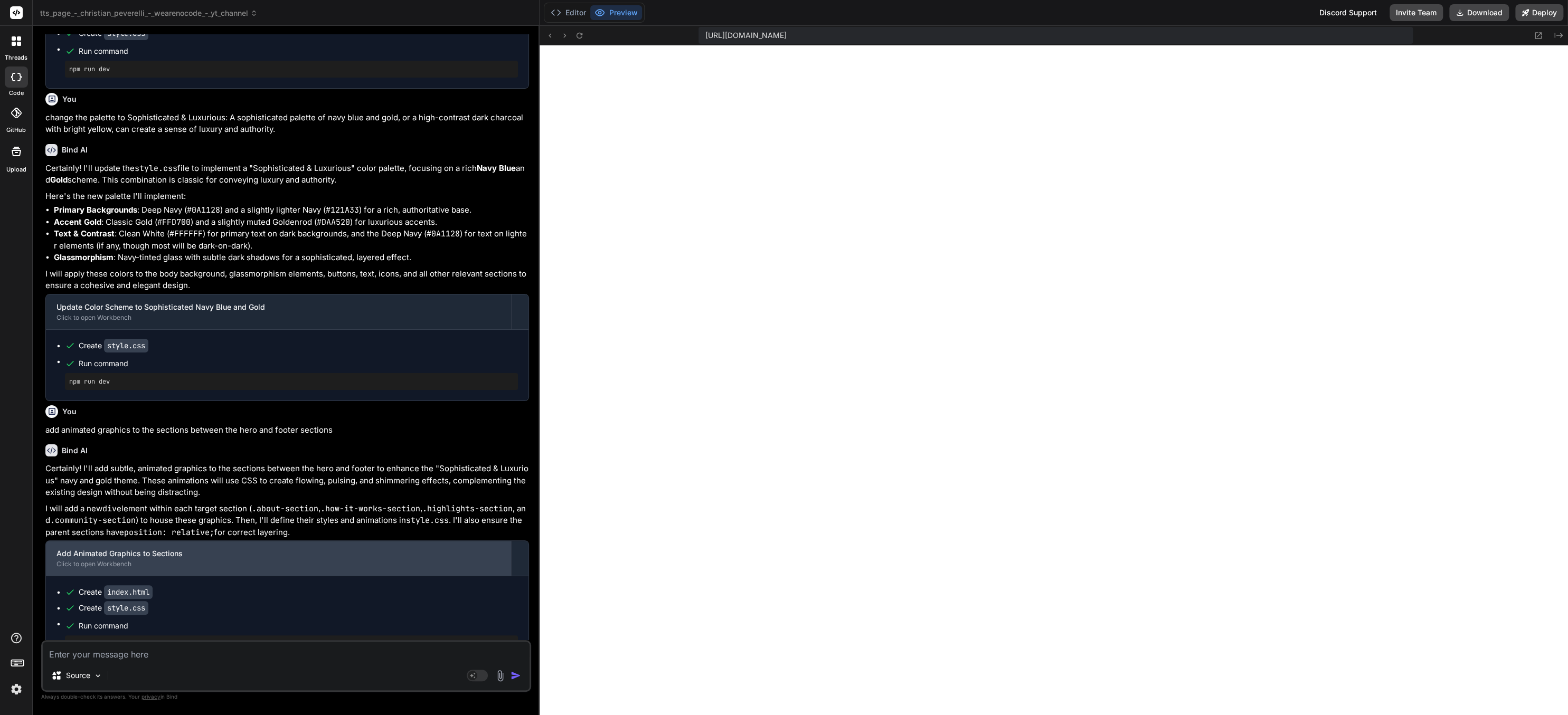
scroll to position [2668, 0]
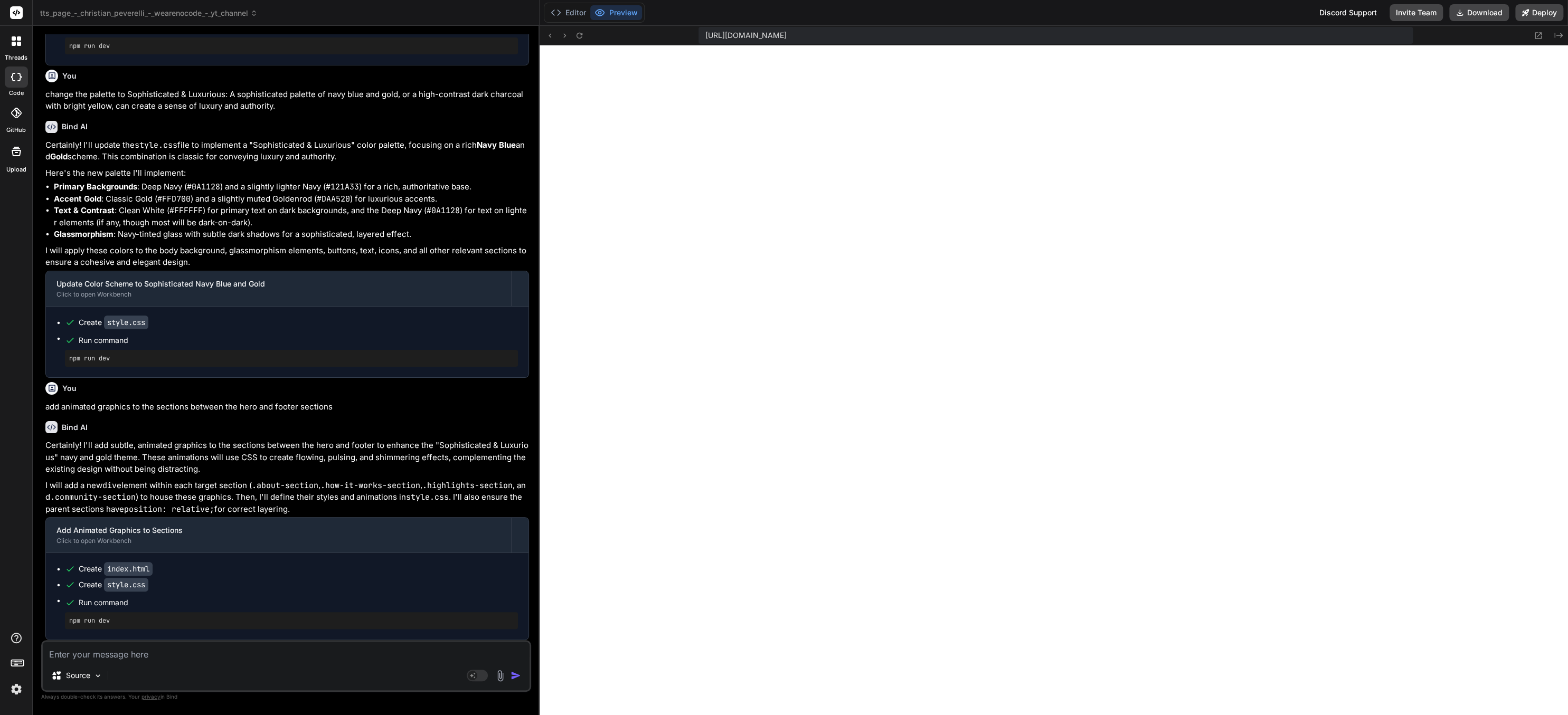
click at [18, 447] on img at bounding box center [16, 689] width 18 height 18
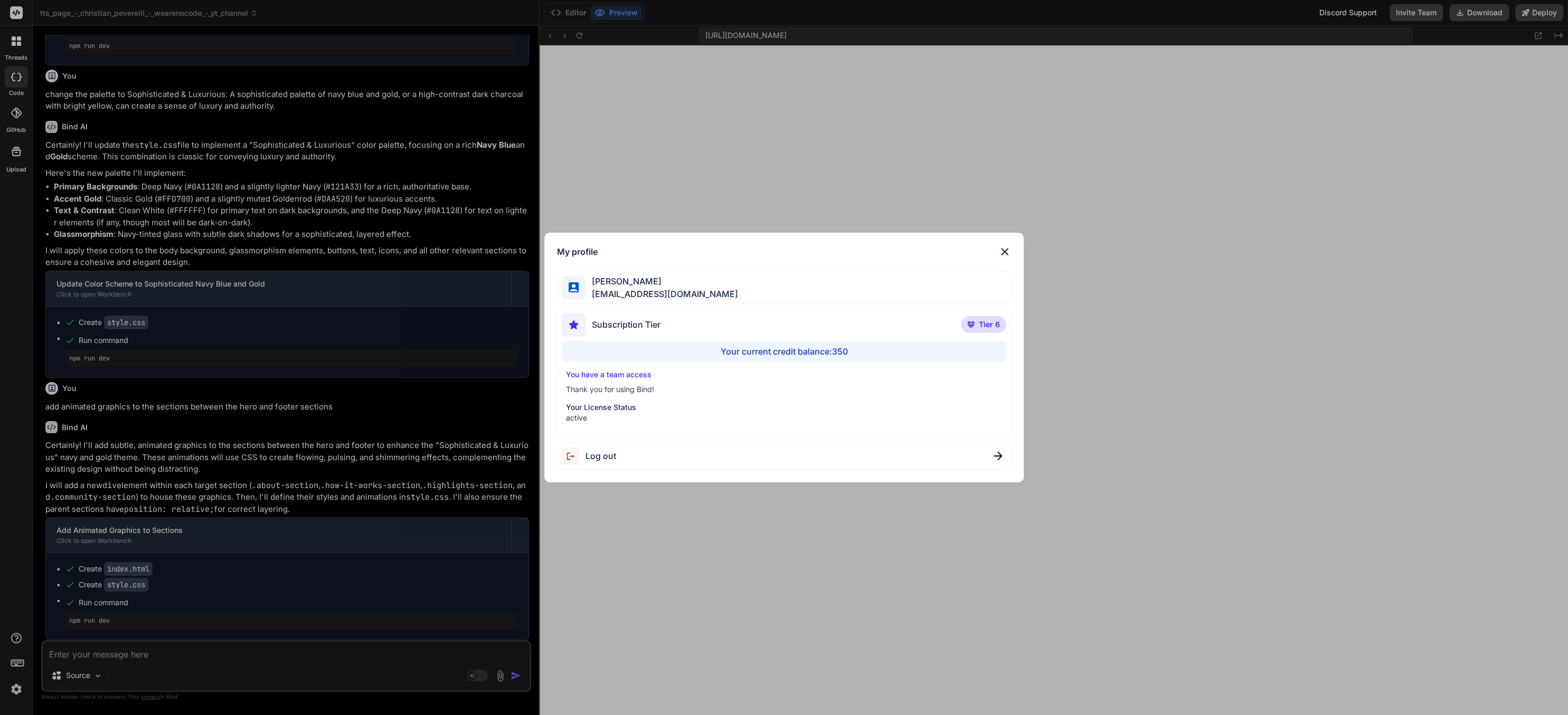
drag, startPoint x: 14, startPoint y: 687, endPoint x: 27, endPoint y: 689, distance: 13.2
click at [15, 447] on div "My profile Charles Woodruff cwoodruff@gmail.com Subscription Tier Tier 6 Your c…" at bounding box center [784, 357] width 1568 height 715
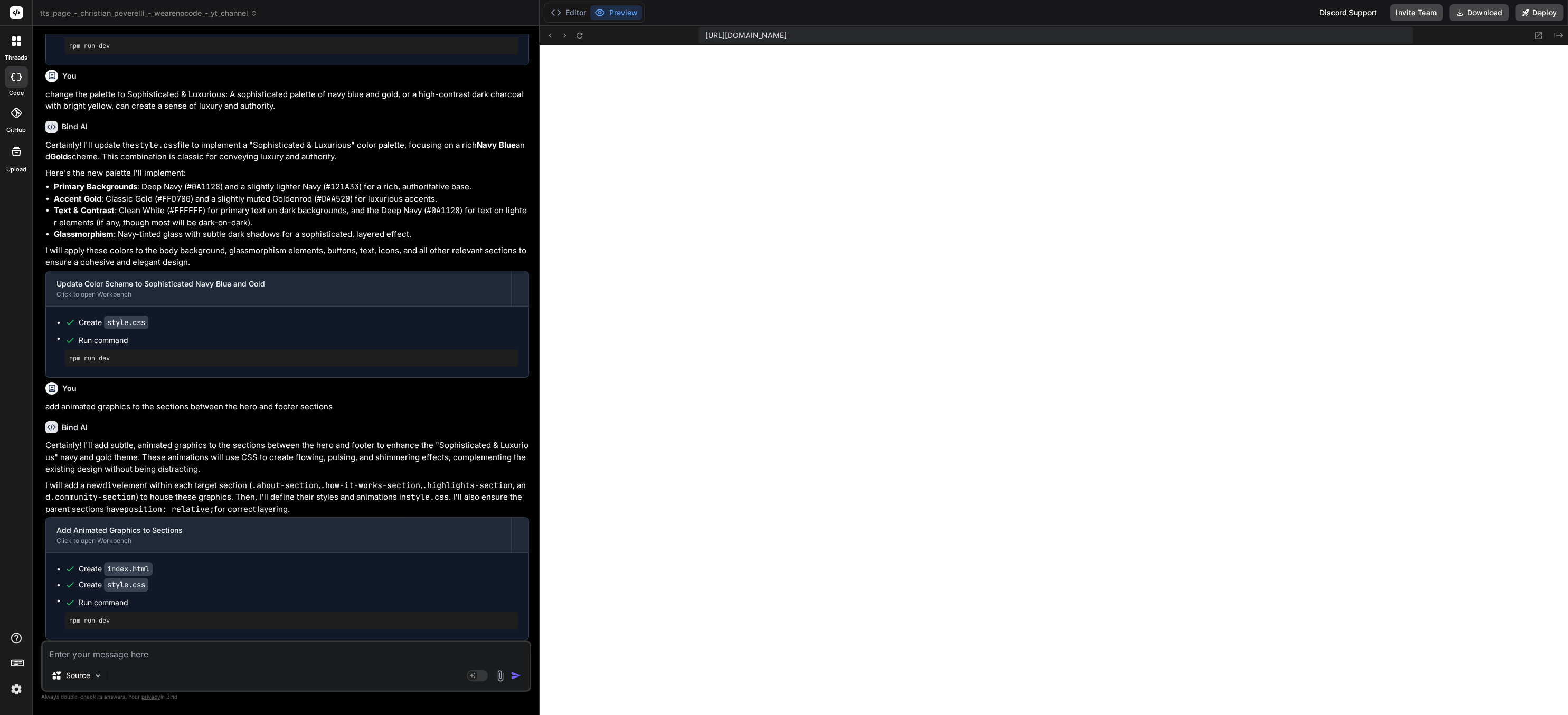
click at [223, 447] on textarea at bounding box center [286, 651] width 486 height 19
paste textarea "https://i.graphicmama.com/blog/wp-content/uploads/2019/03/08103932/Inspiring-We…"
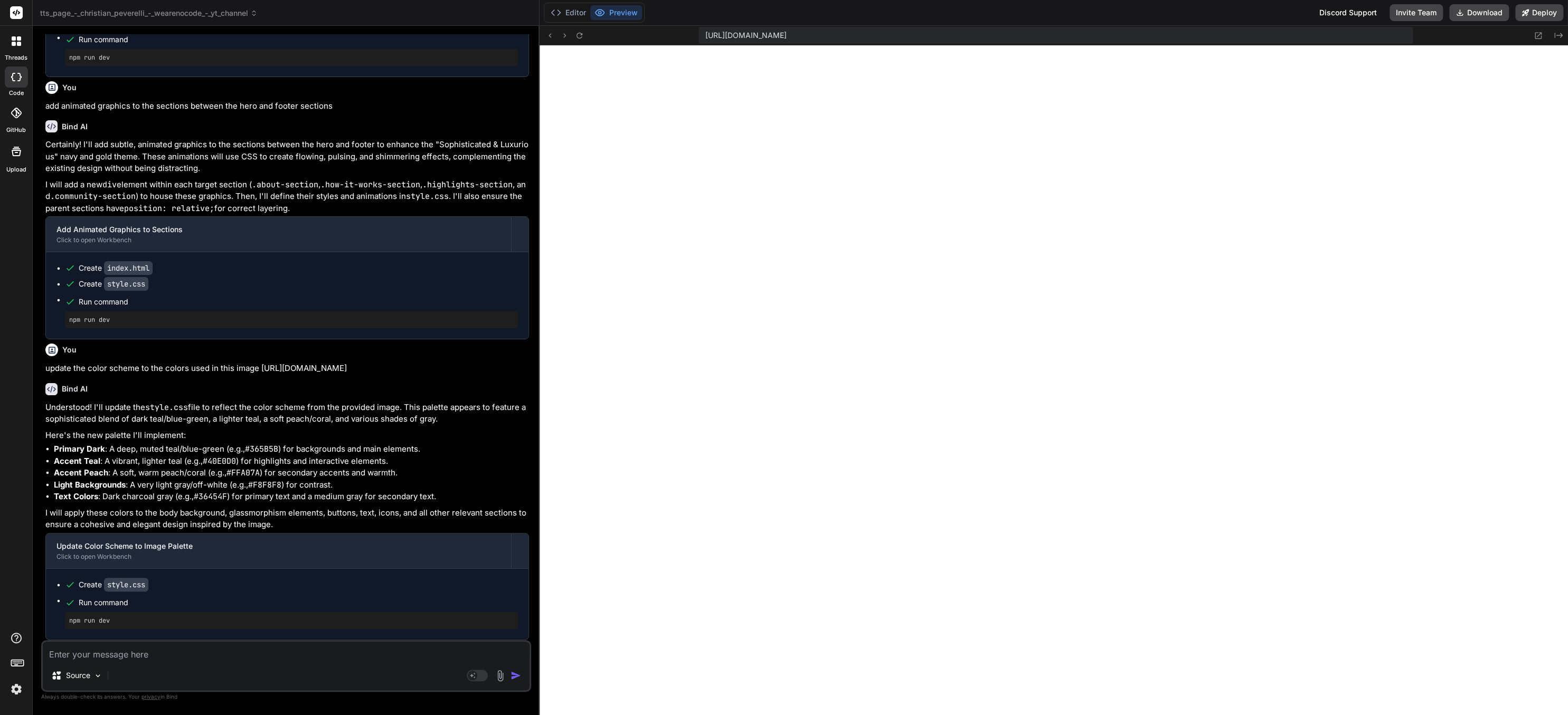
scroll to position [2980, 0]
click at [251, 447] on textarea at bounding box center [286, 651] width 486 height 19
paste textarea "https://i.graphicmama.com/blog/wp-content/uploads/2019/03/08103932/Inspiring-We…"
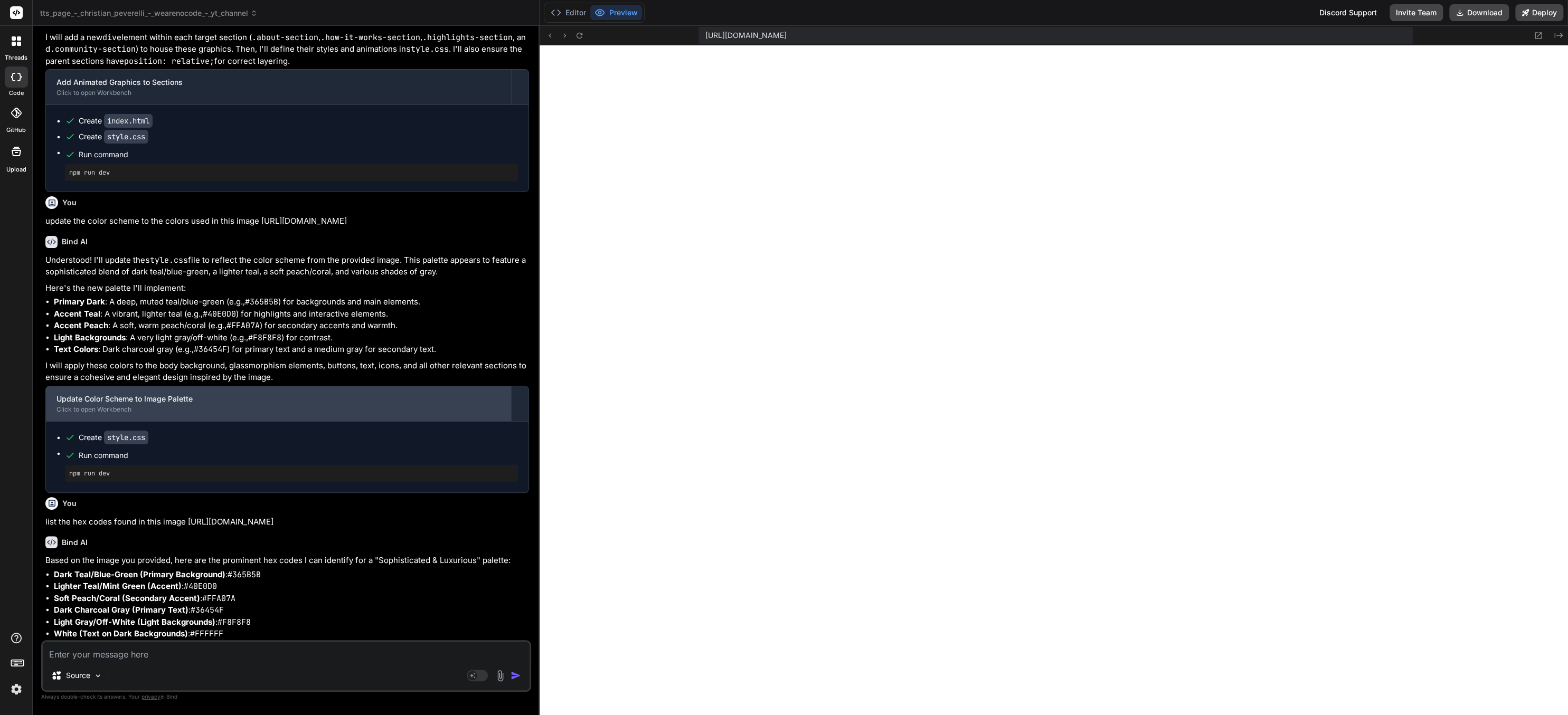
scroll to position [3139, 0]
click at [225, 447] on textarea at bounding box center [286, 651] width 486 height 19
click at [276, 447] on textarea at bounding box center [286, 651] width 486 height 19
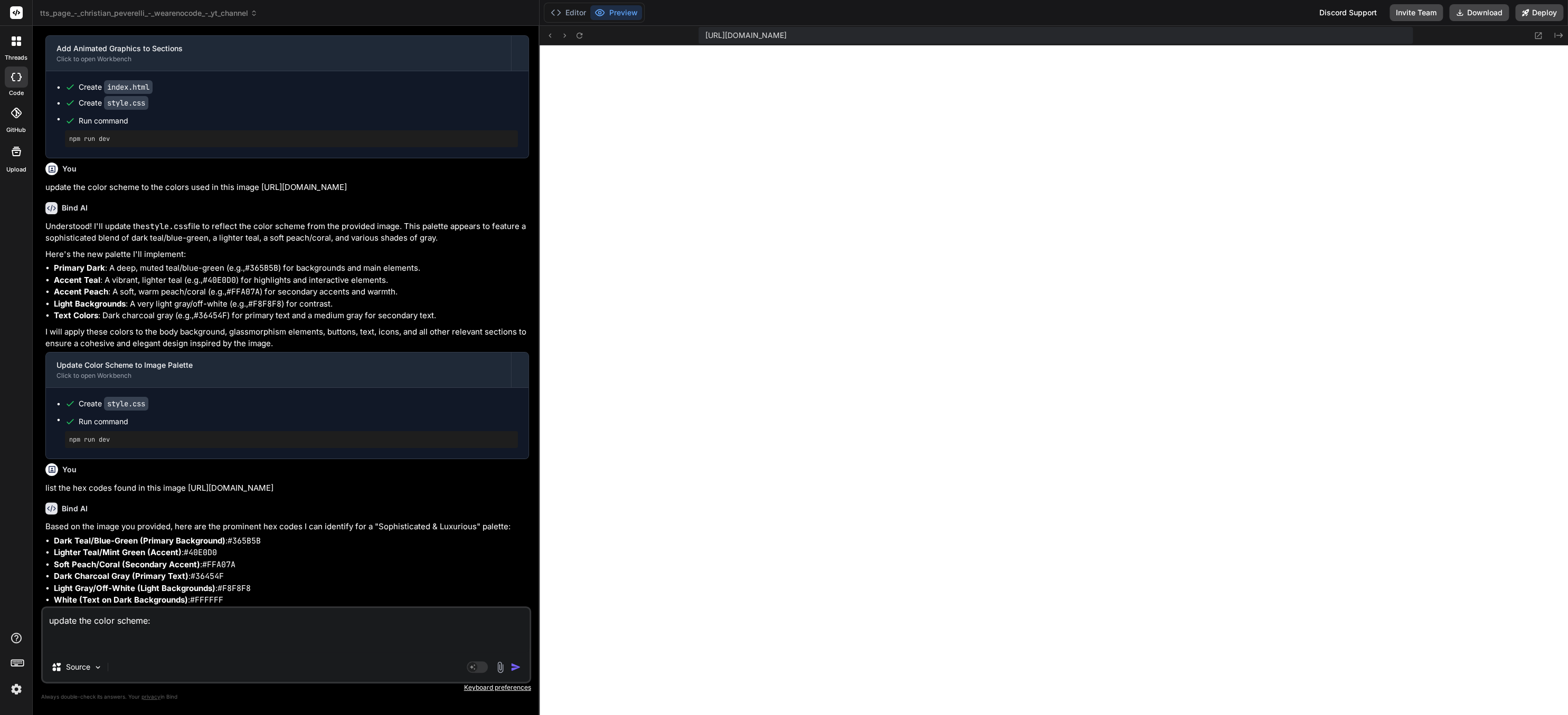
click at [126, 447] on textarea "update the color scheme:" at bounding box center [286, 630] width 486 height 44
paste textarea "background: #F2F1EF and #B1A6A4 Other colors #697184 #D8CFD0 #413F3D"
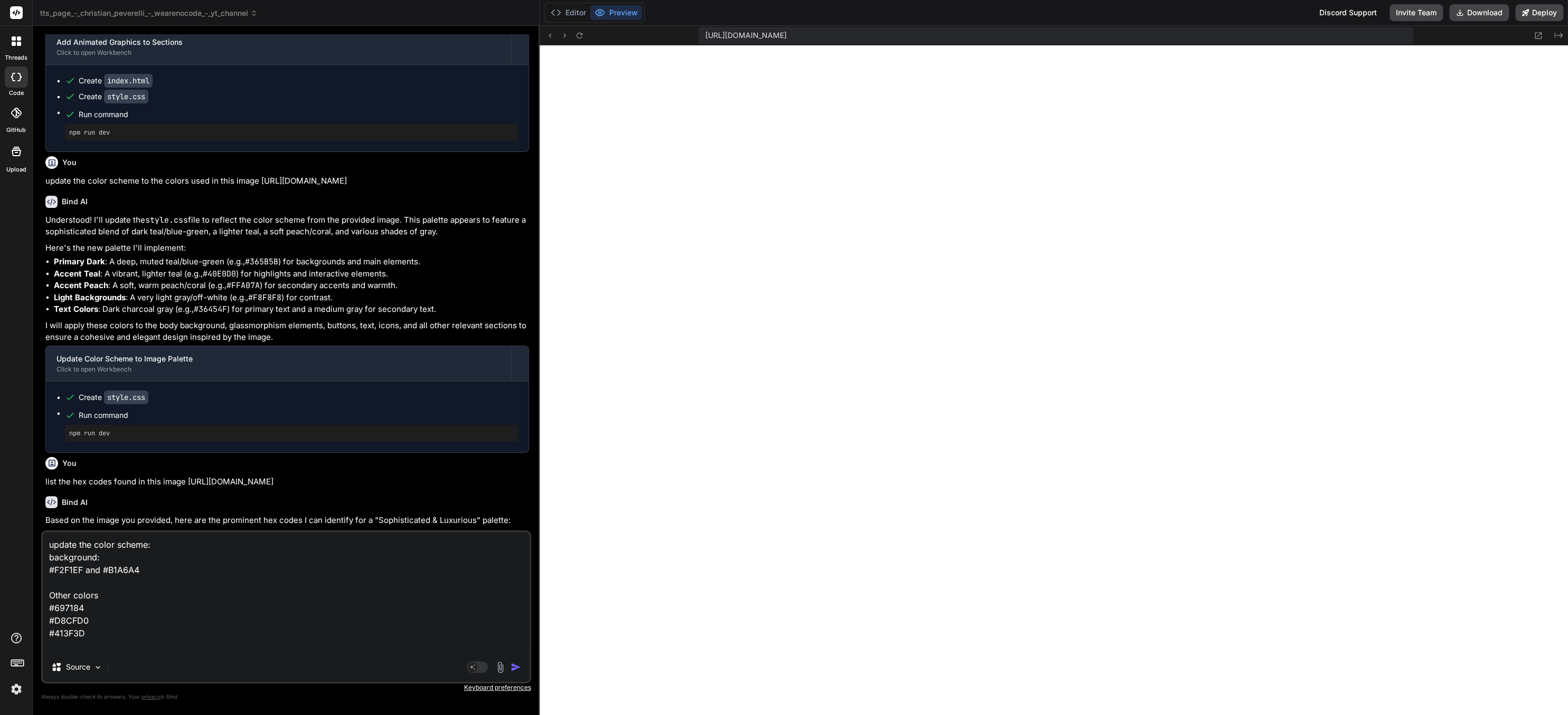
click at [514, 447] on img "button" at bounding box center [516, 667] width 10 height 10
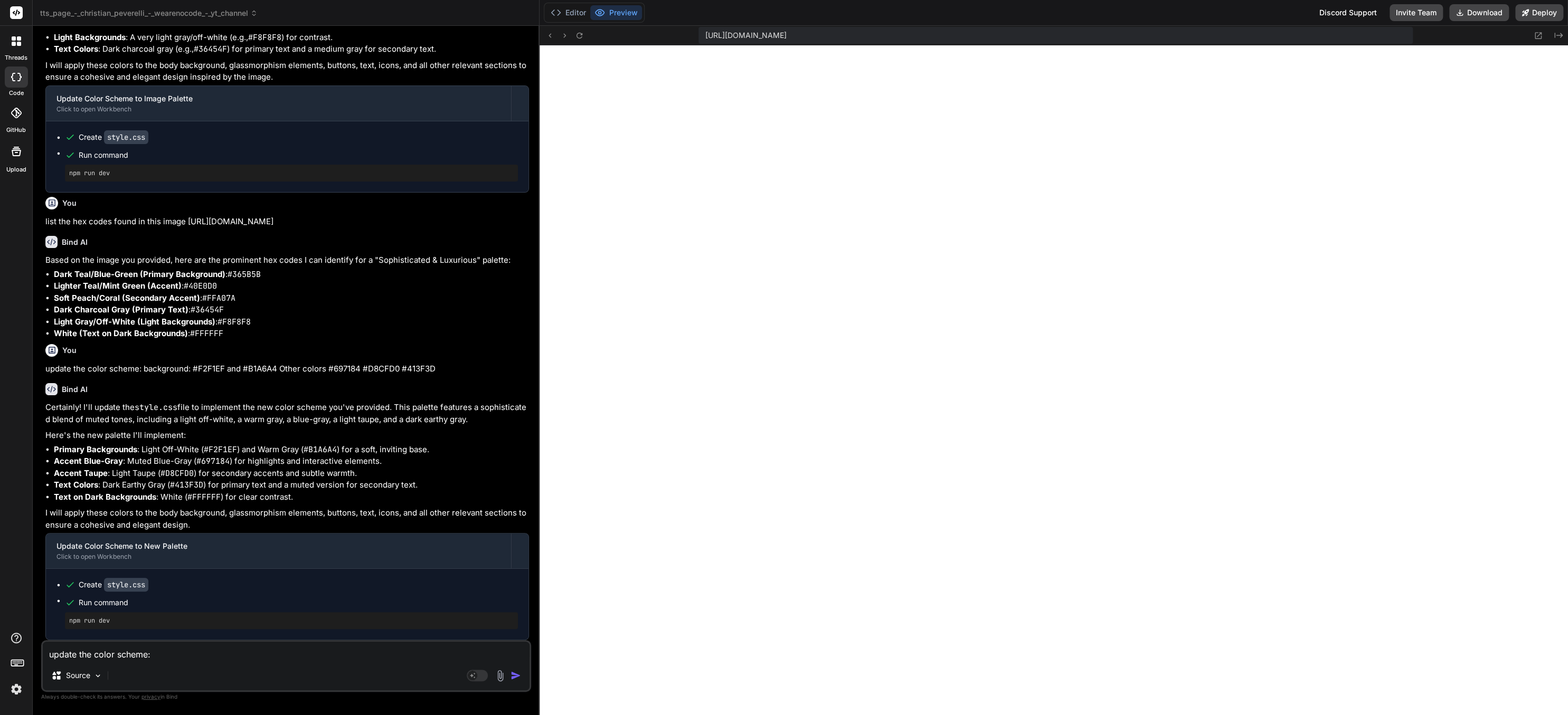
scroll to position [3440, 0]
click at [267, 447] on textarea "update the color scheme: background: #F2F1EF and #B1A6A4 Other colors #697184 #…" at bounding box center [286, 651] width 486 height 19
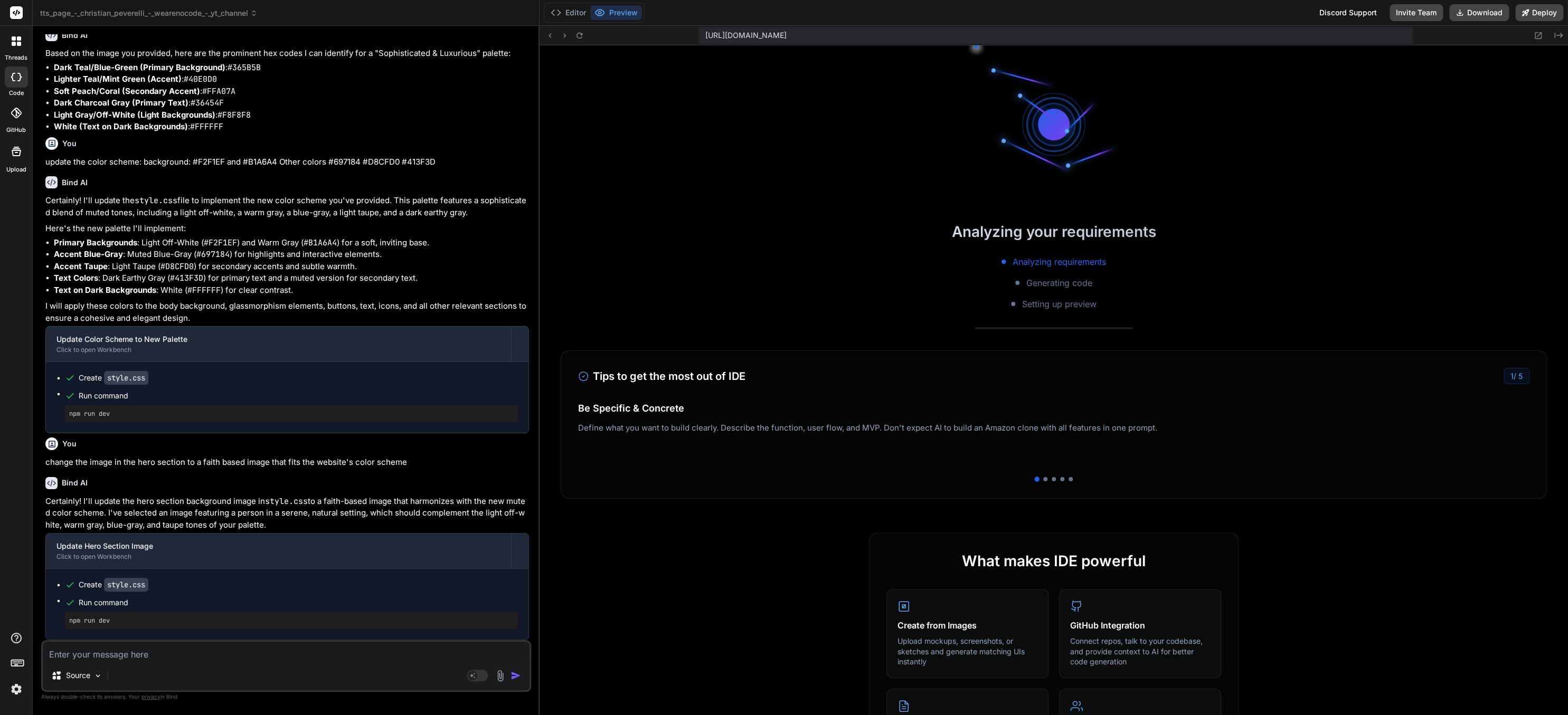
scroll to position [3861, 0]
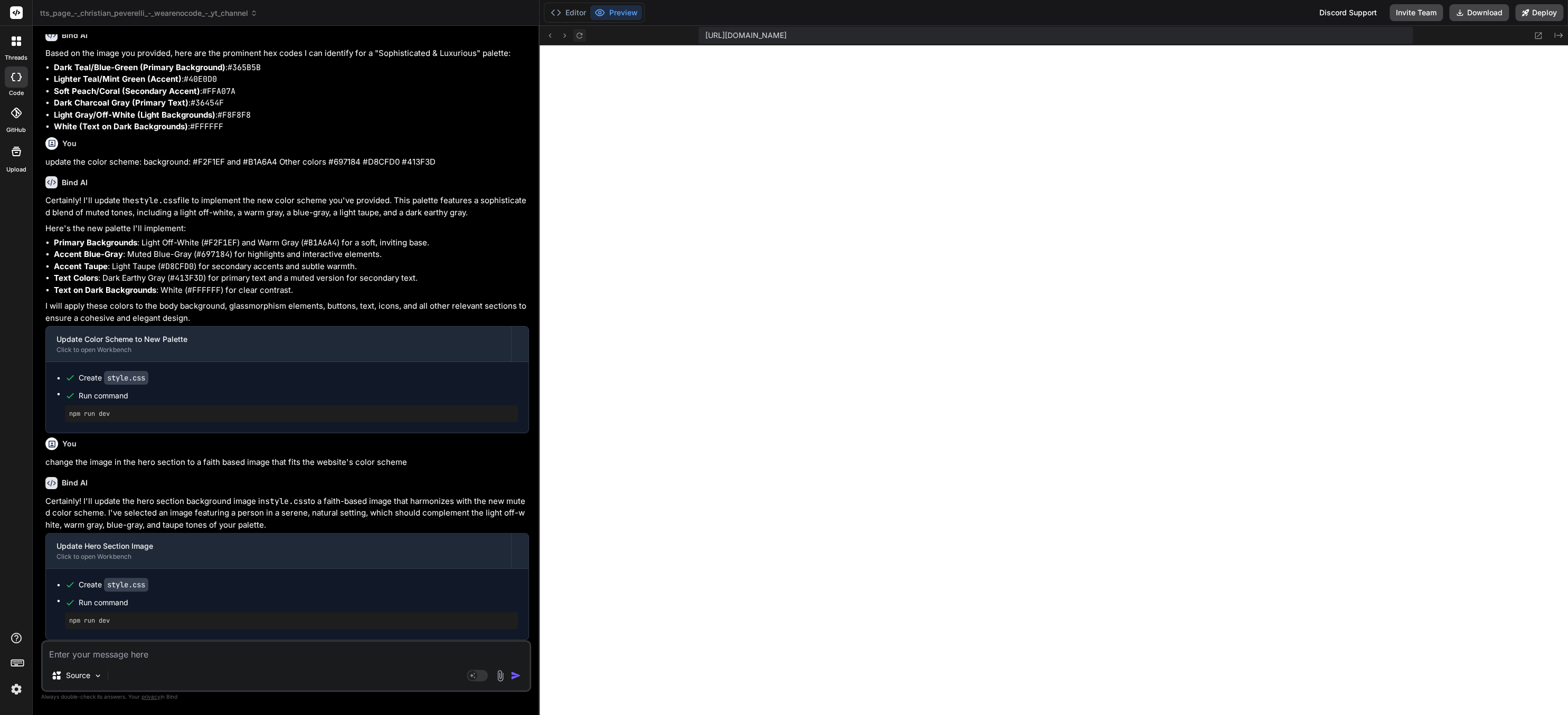
click at [576, 34] on icon at bounding box center [579, 35] width 9 height 9
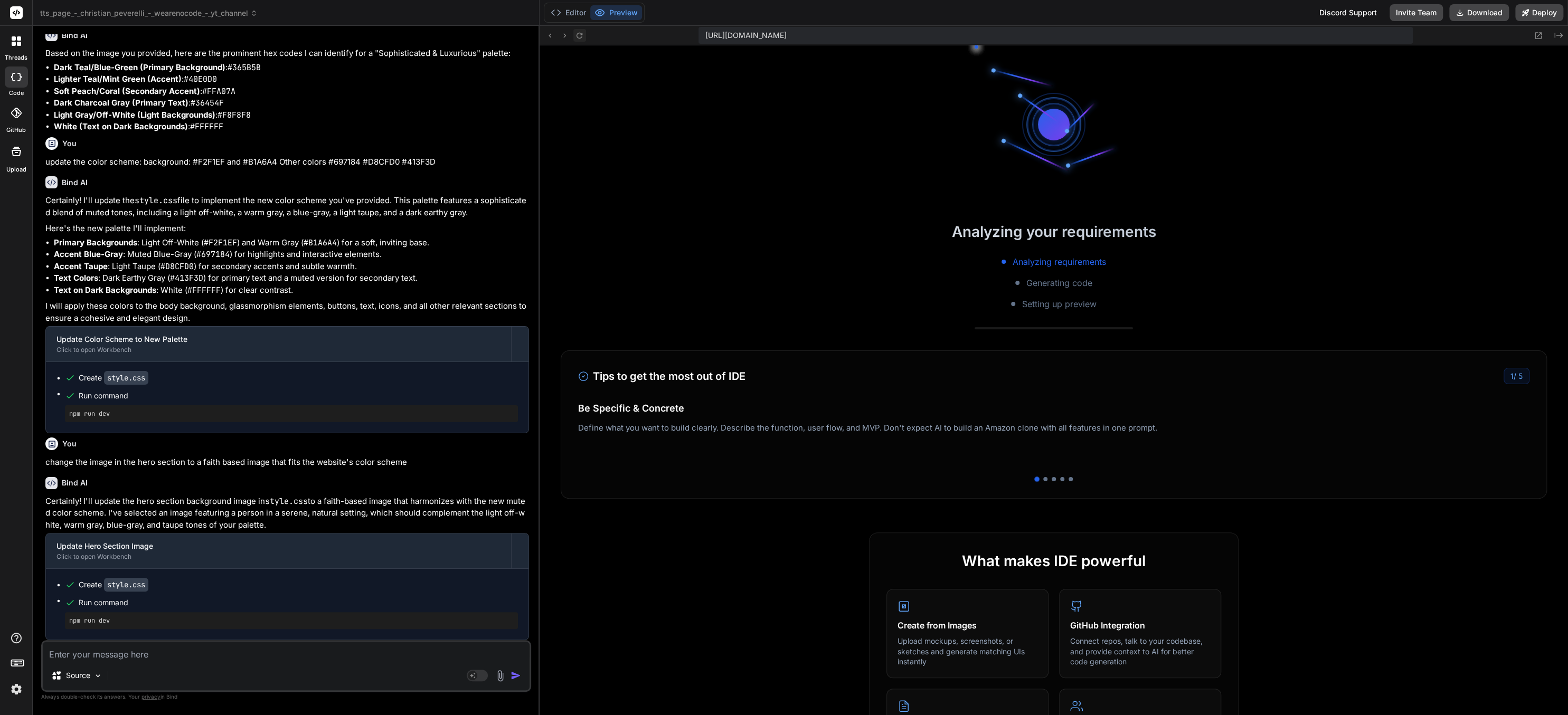
scroll to position [3891, 0]
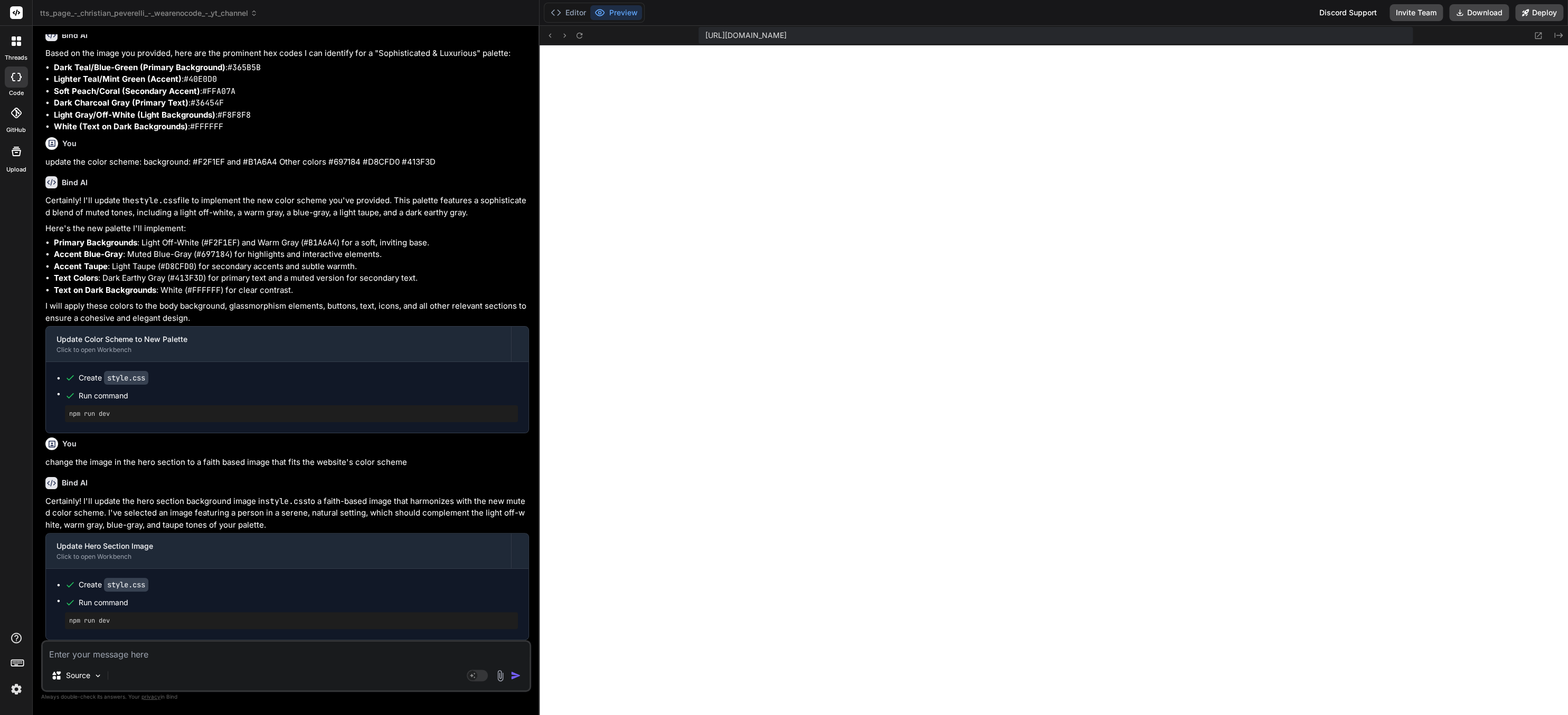
click at [207, 447] on textarea at bounding box center [286, 651] width 486 height 19
paste textarea "animations, parallax effects, and interactive scripture journeys"
click at [310, 447] on textarea "update the background of the hero section to include animations, parallax effec…" at bounding box center [286, 651] width 486 height 19
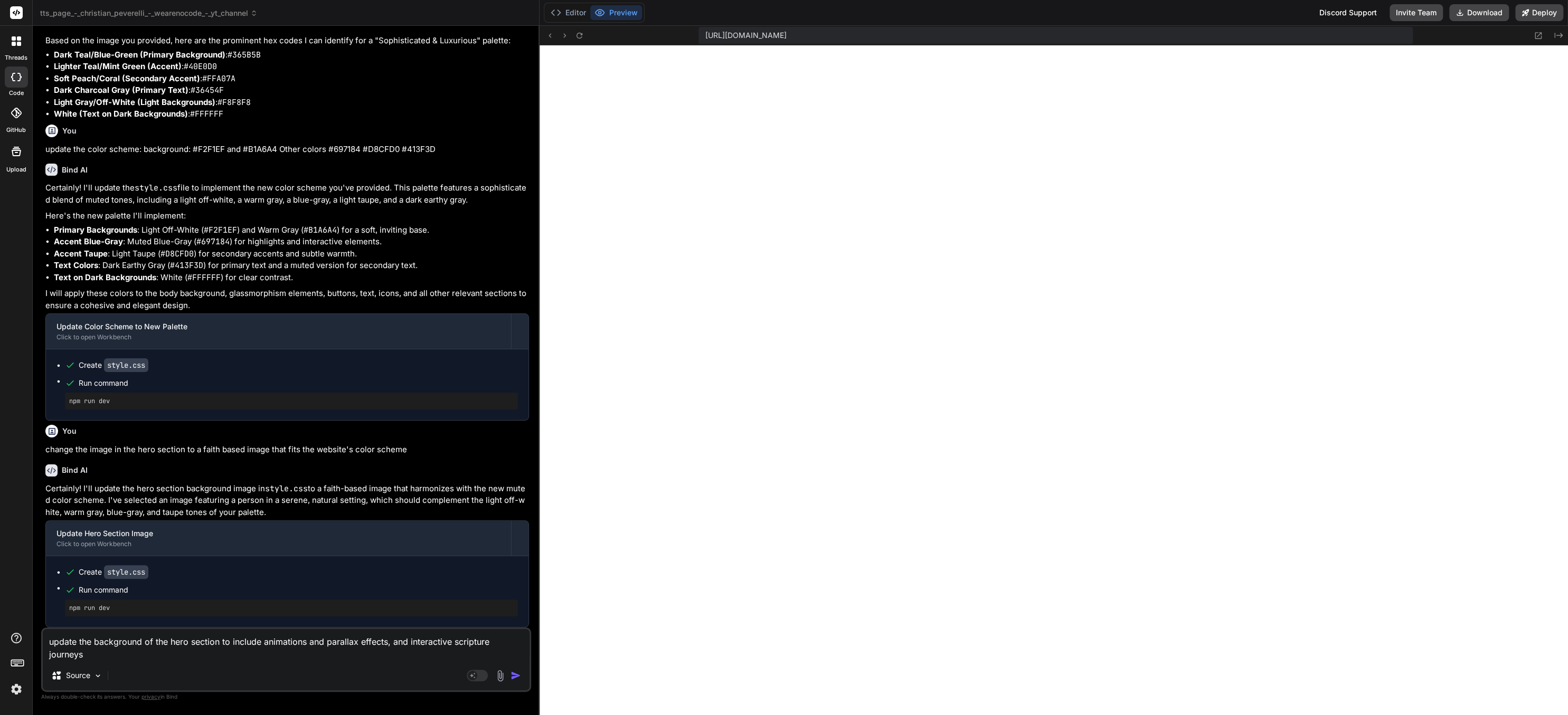
drag, startPoint x: 387, startPoint y: 645, endPoint x: 411, endPoint y: 673, distance: 36.9
click at [413, 447] on textarea "update the background of the hero section to include animations and parallax ef…" at bounding box center [286, 644] width 486 height 32
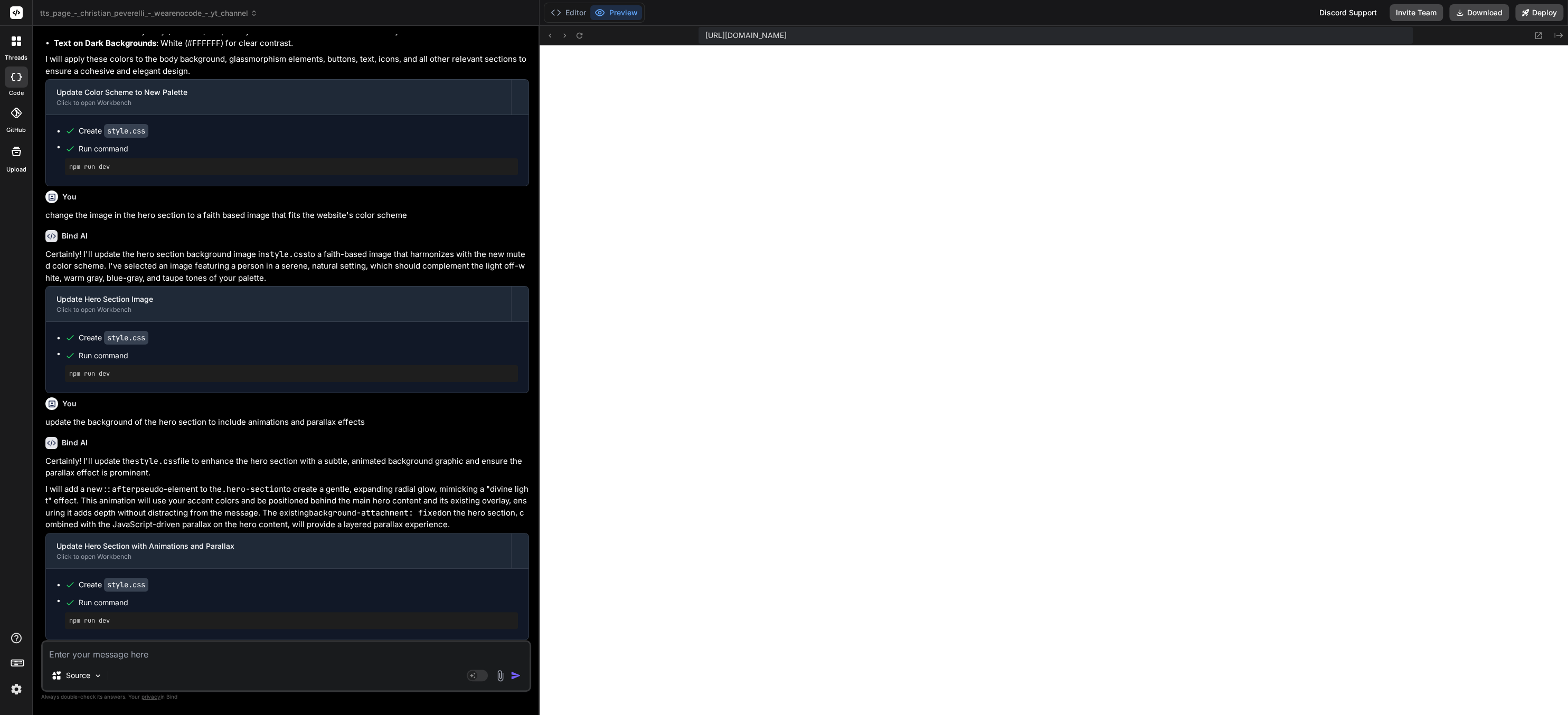
scroll to position [3895, 0]
click at [579, 33] on icon at bounding box center [579, 34] width 6 height 6
click at [577, 34] on icon at bounding box center [579, 34] width 6 height 6
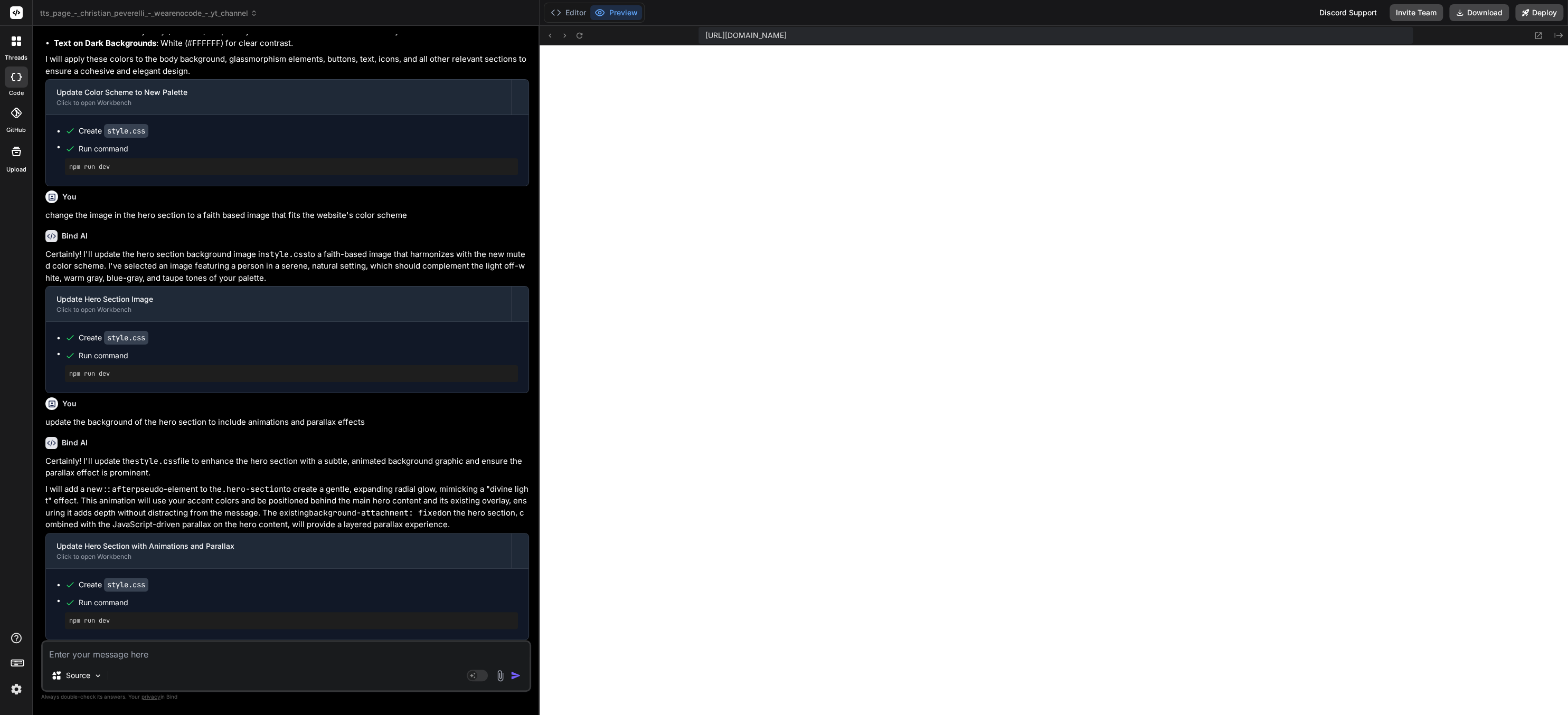
click at [229, 447] on textarea at bounding box center [286, 651] width 486 height 19
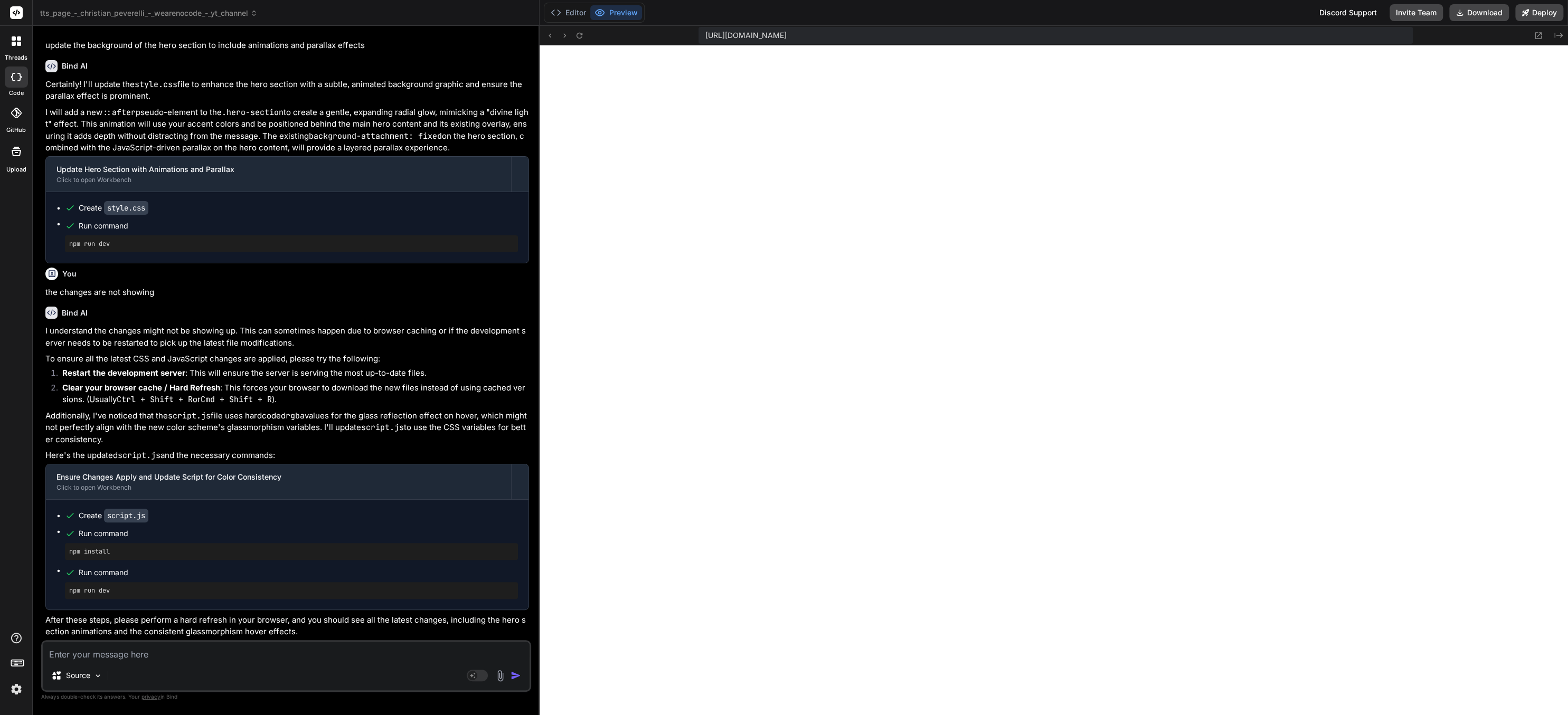
scroll to position [4273, 0]
click at [574, 34] on button at bounding box center [580, 35] width 13 height 13
click at [562, 10] on button "Editor" at bounding box center [568, 12] width 44 height 15
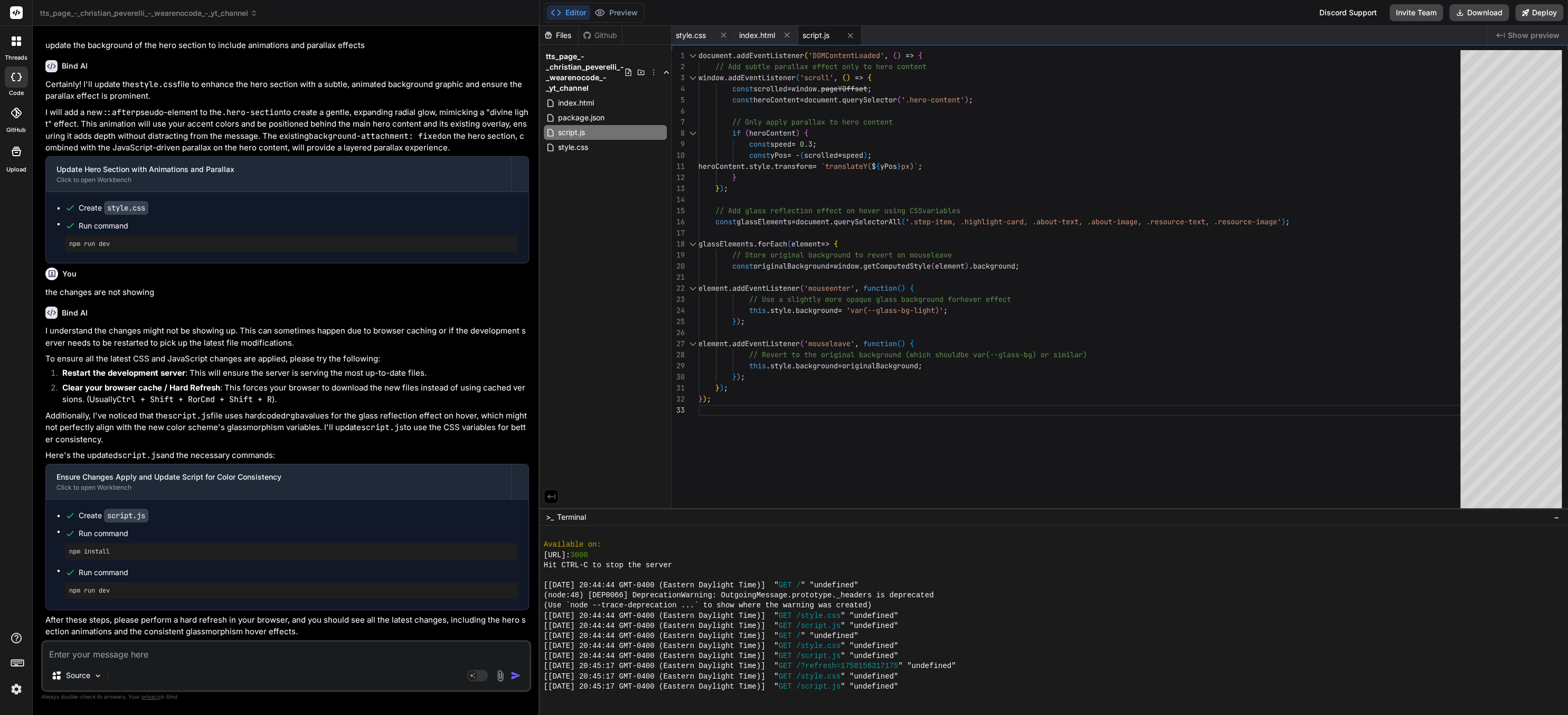
click at [979, 447] on div "[Wed Sep 17 2025 20:44:44 GMT-0400 (Eastern Daylight Time)] " GET /script.js " …" at bounding box center [1049, 656] width 1011 height 10
click at [979, 447] on div "[Wed Sep 17 2025 20:44:44 GMT-0400 (Eastern Daylight Time)] " GET / " "undefine…" at bounding box center [1049, 637] width 1011 height 10
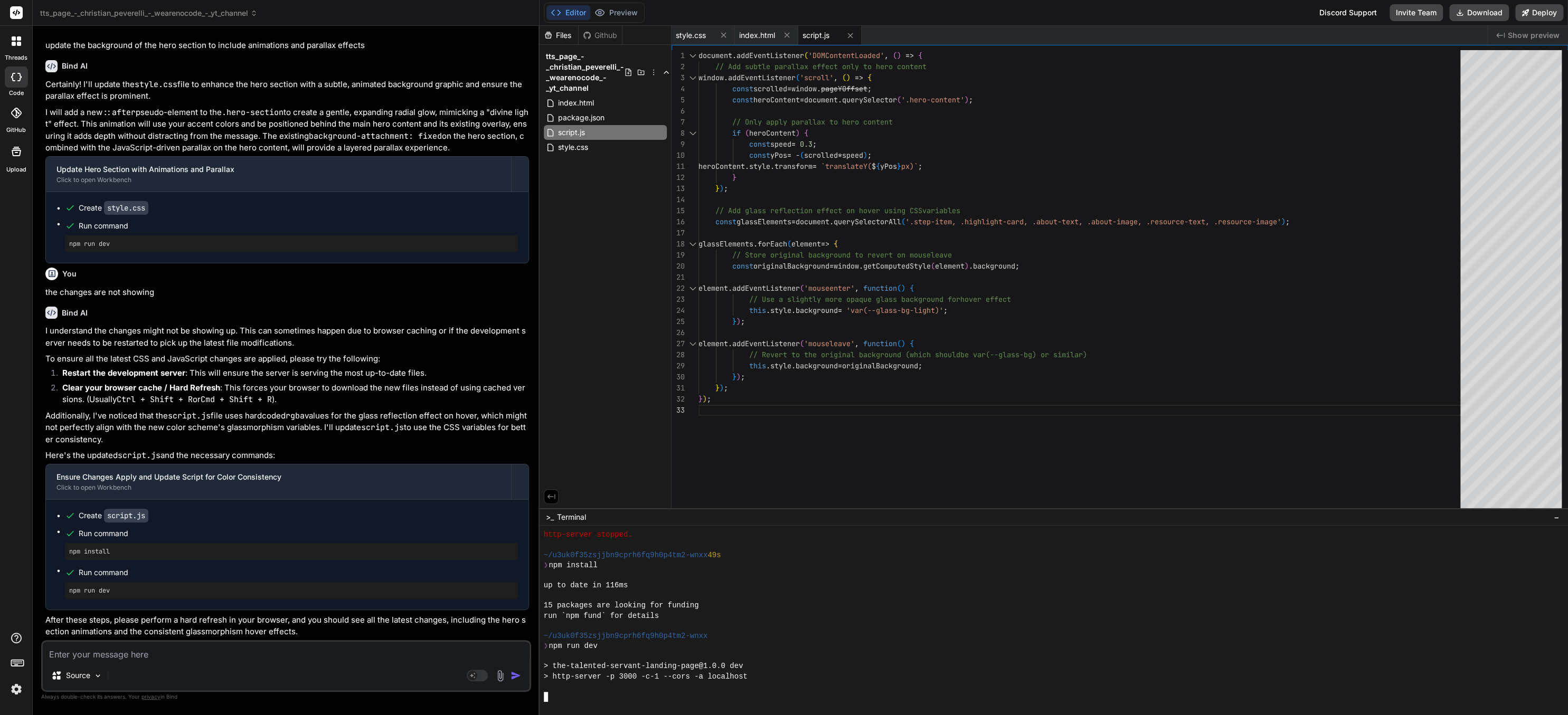
scroll to position [5350, 0]
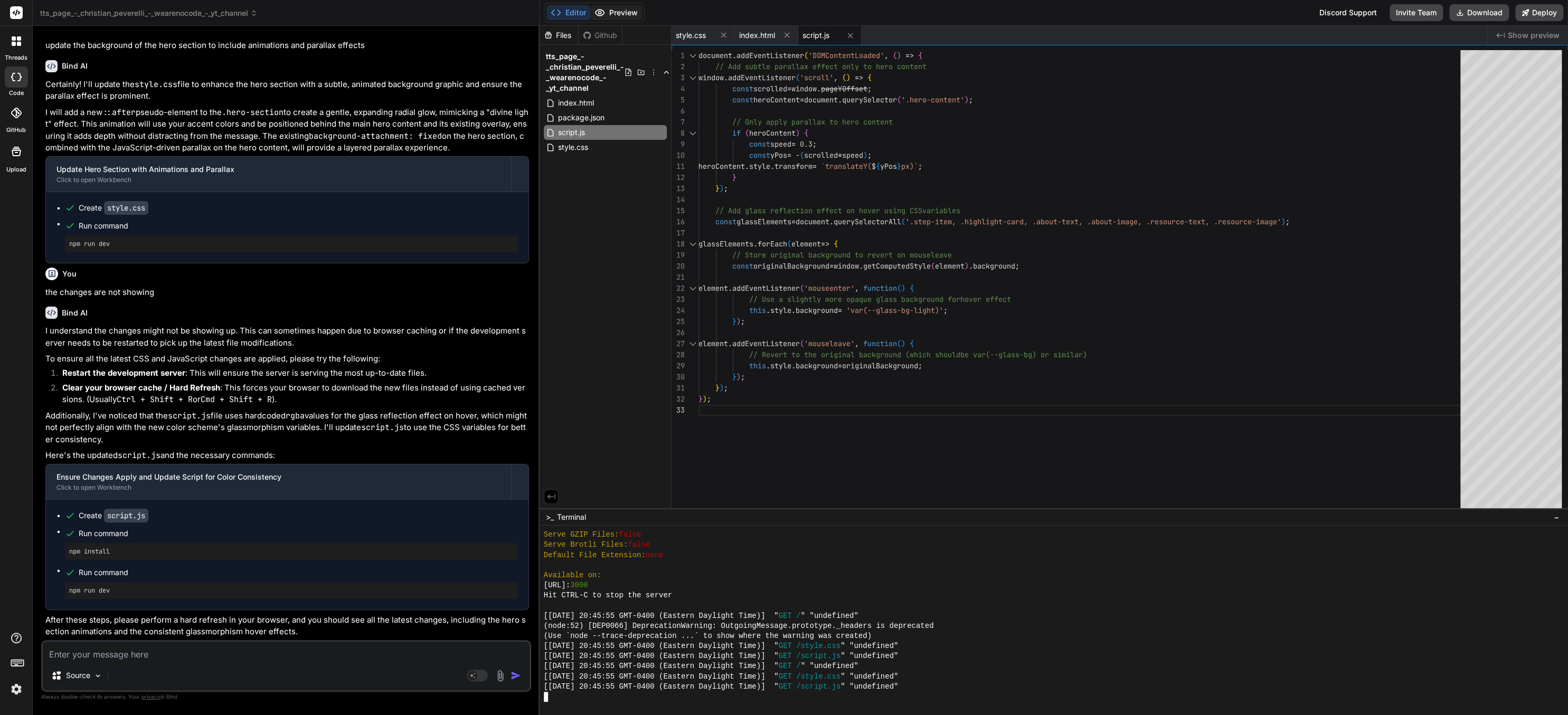
click at [610, 10] on button "Preview" at bounding box center [616, 12] width 52 height 15
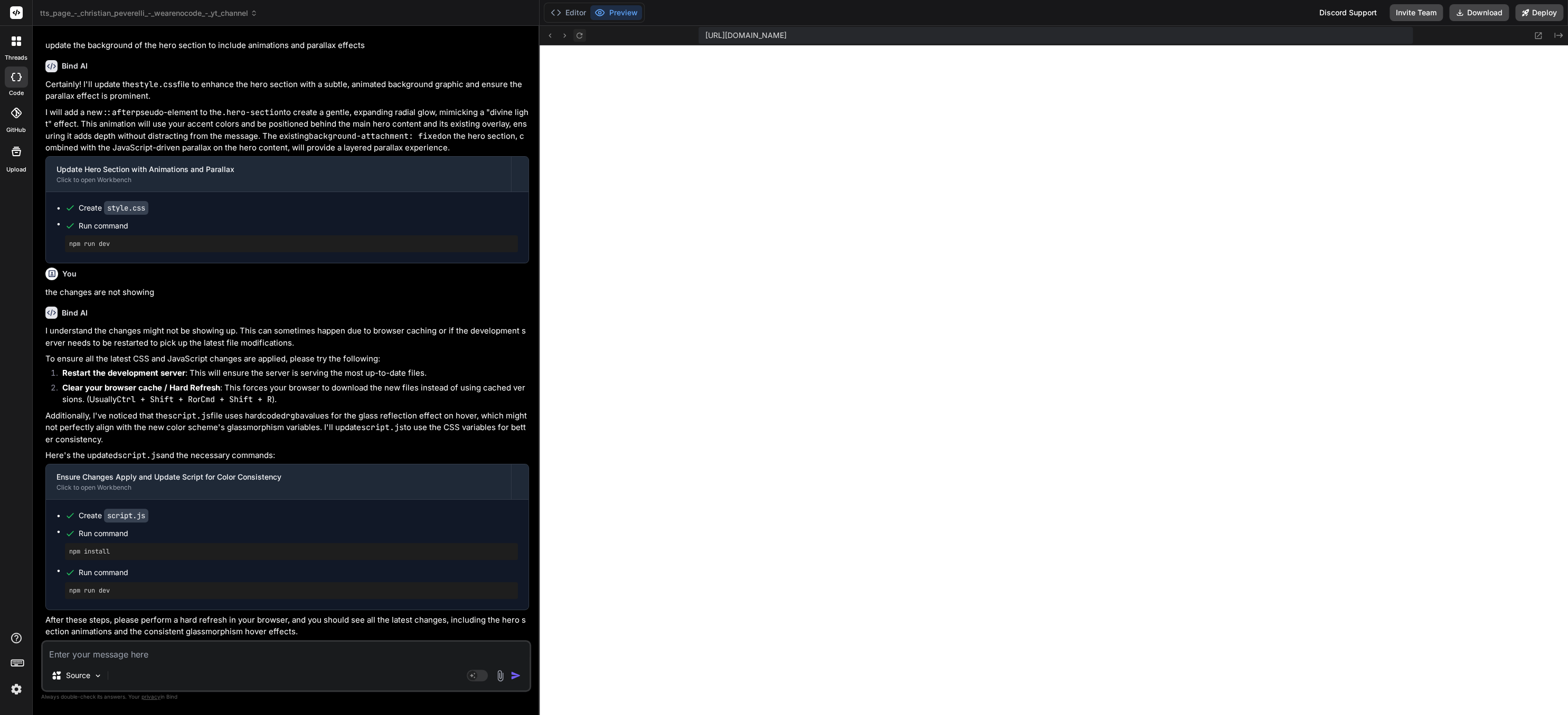
click at [581, 35] on icon at bounding box center [579, 35] width 9 height 9
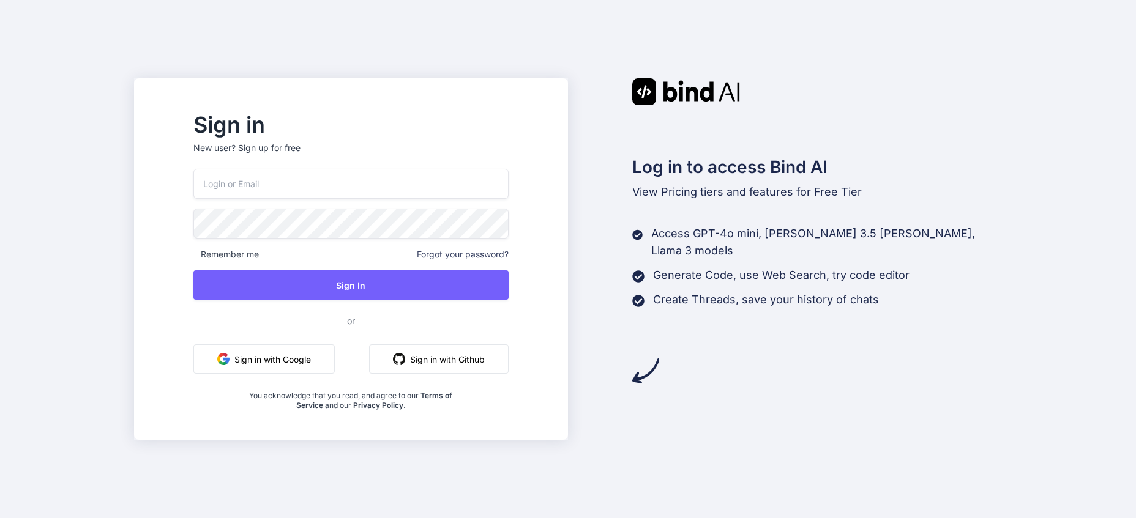
click at [311, 363] on button "Sign in with Google" at bounding box center [263, 359] width 141 height 29
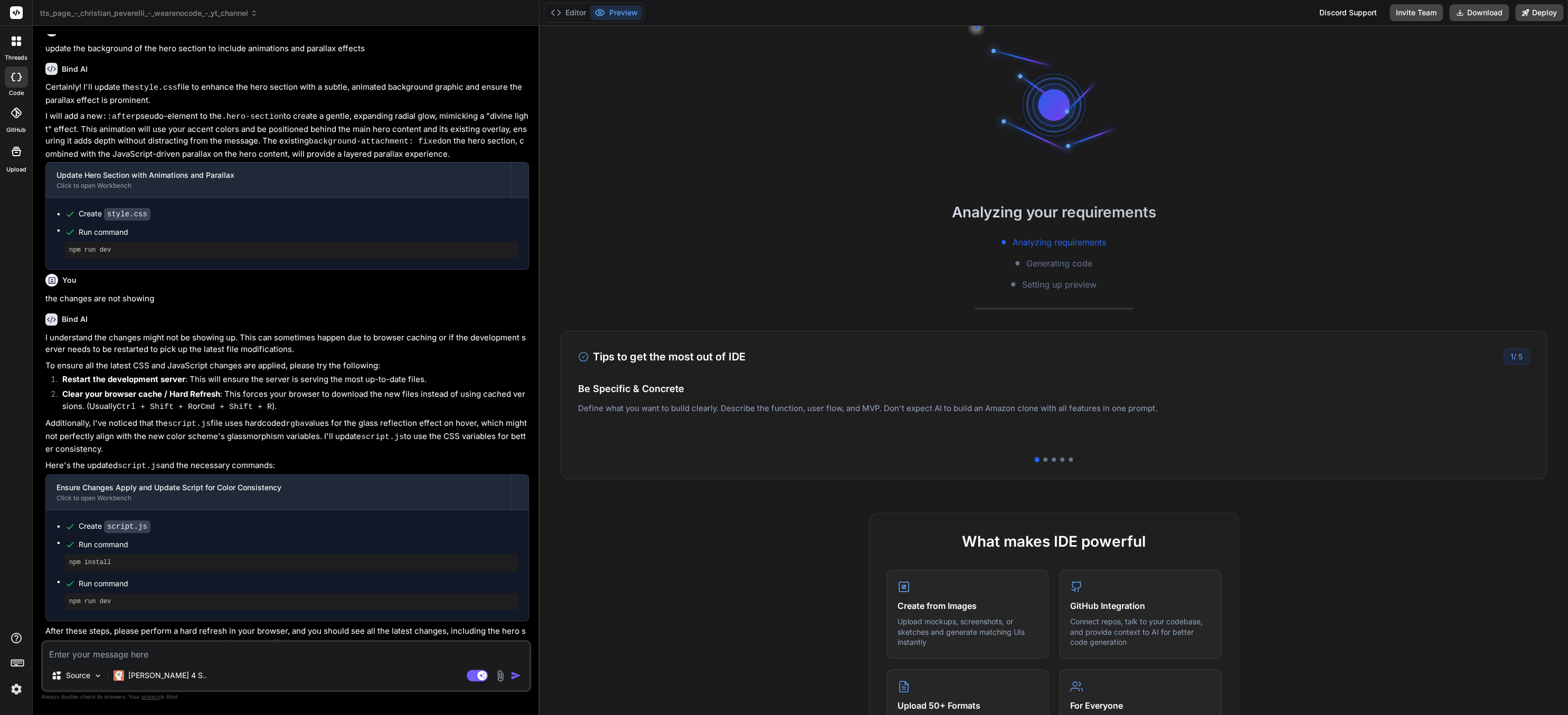
click at [17, 684] on img at bounding box center [16, 689] width 18 height 18
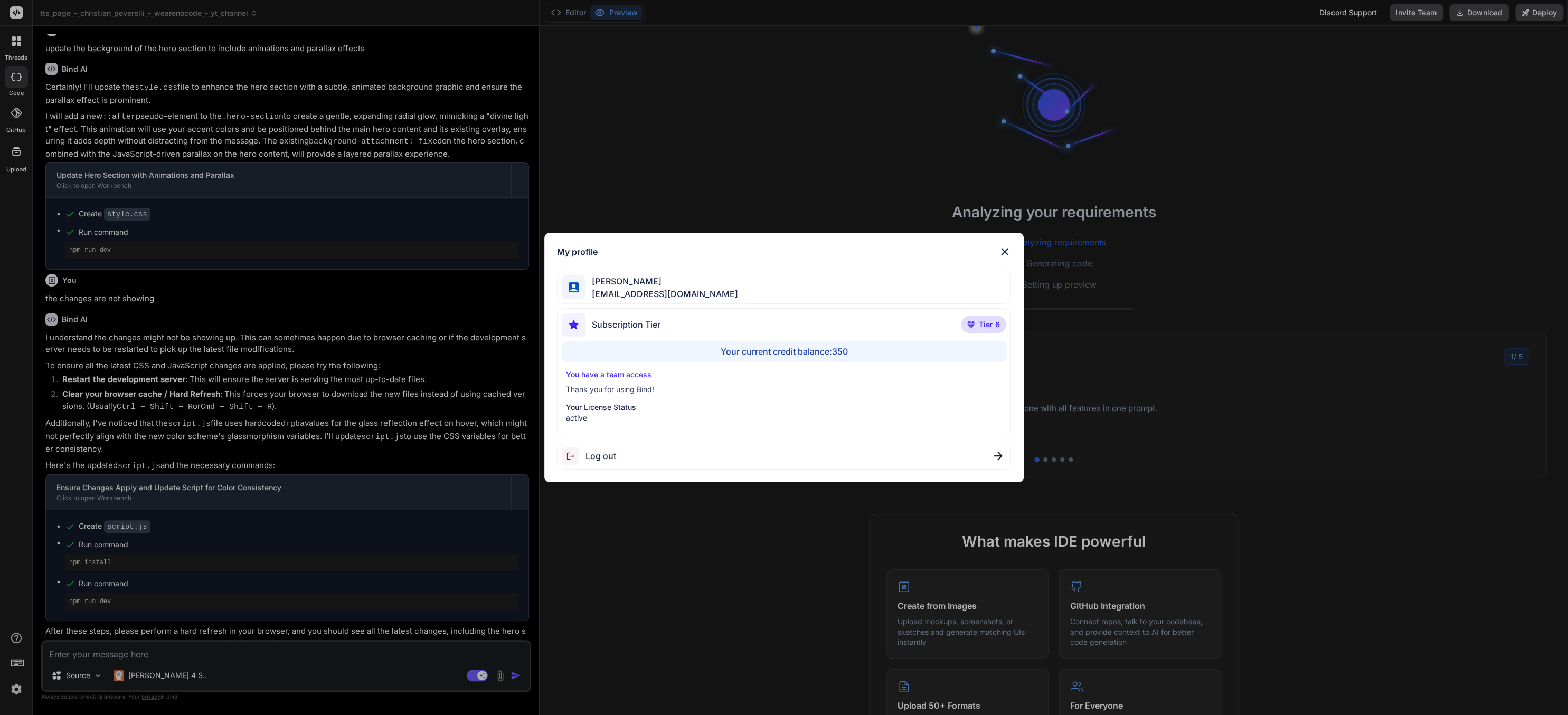
click at [13, 687] on div "My profile Charles Woodruff cwoodruff@gmail.com Subscription Tier Tier 6 Your c…" at bounding box center [784, 357] width 1568 height 715
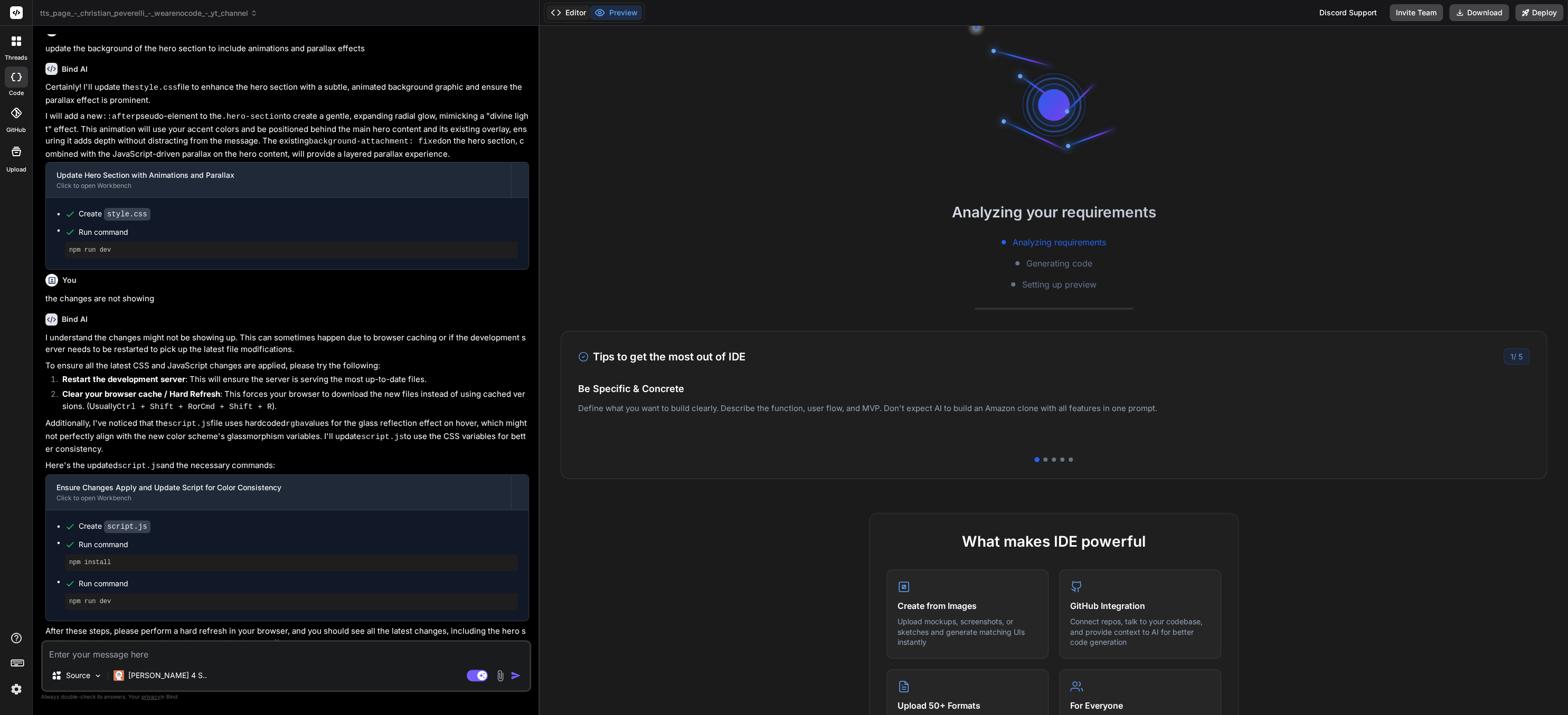
click at [570, 8] on button "Editor" at bounding box center [568, 12] width 44 height 15
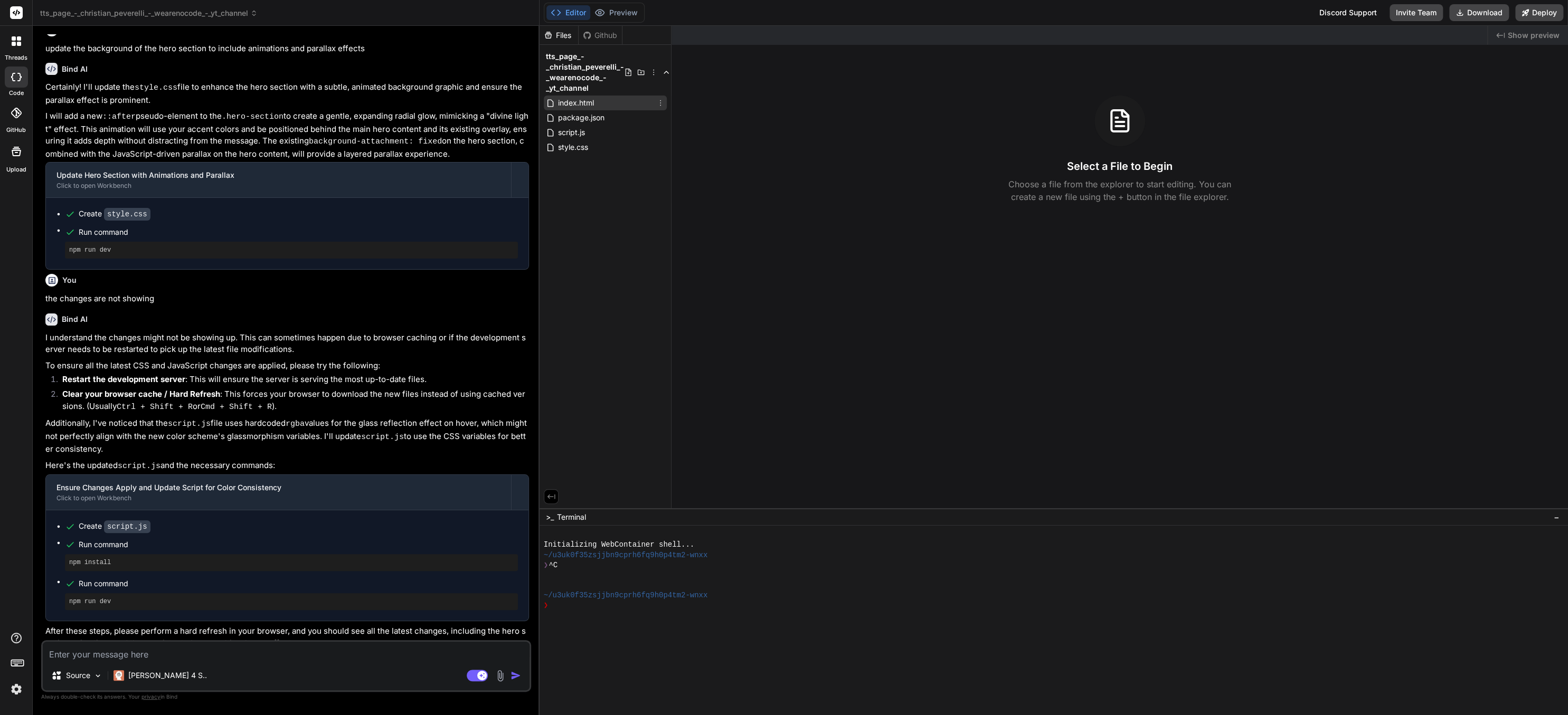
click at [583, 98] on span "index.html" at bounding box center [576, 103] width 38 height 13
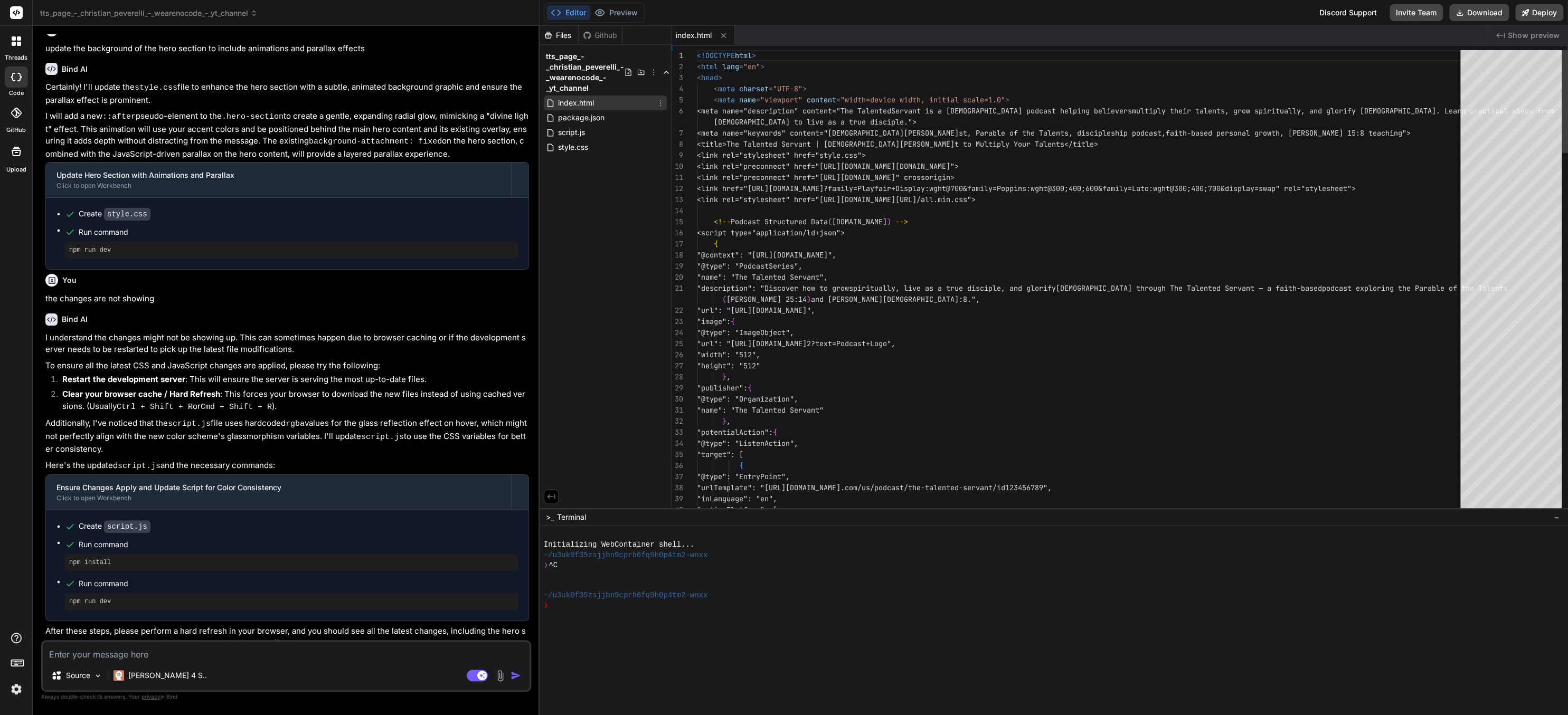
type textarea "x"
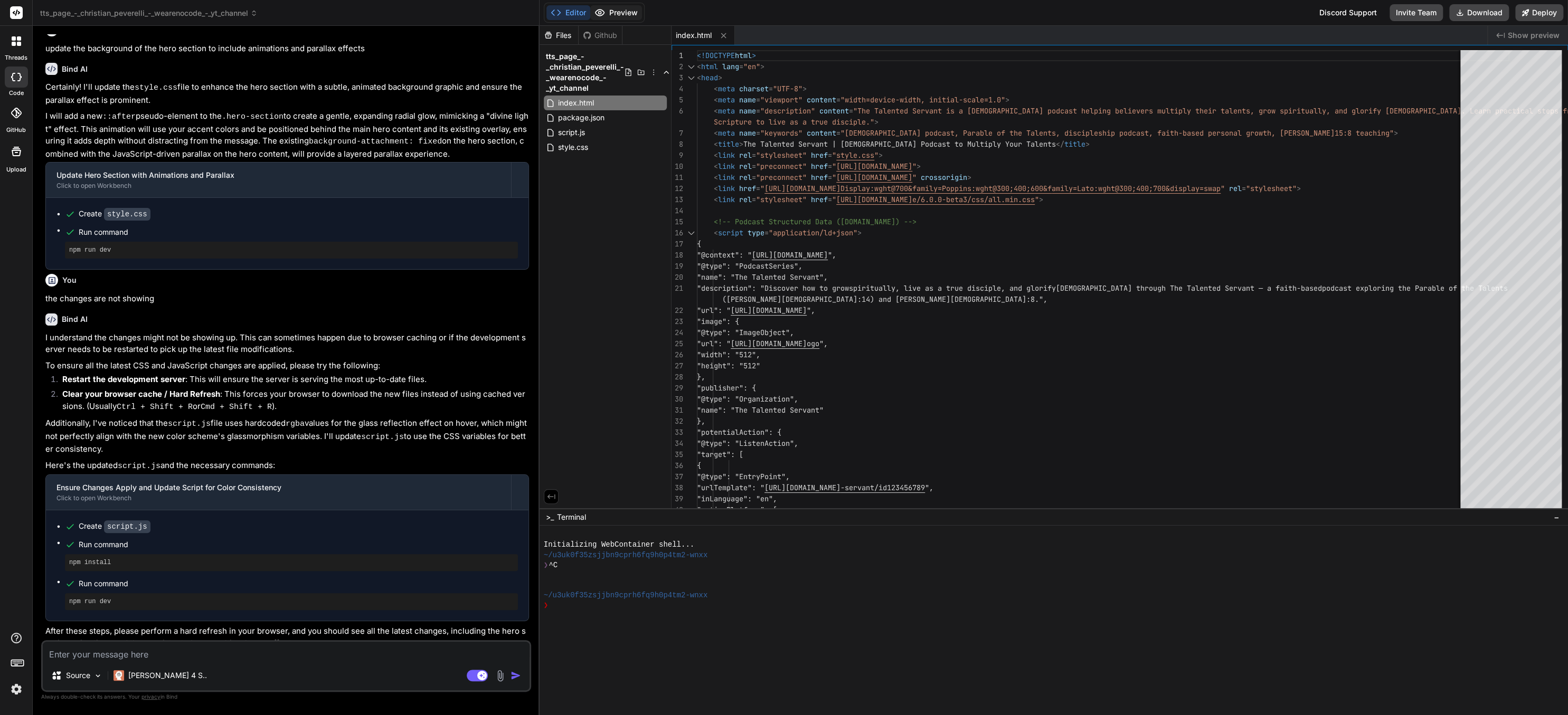
click at [615, 10] on button "Preview" at bounding box center [616, 12] width 52 height 15
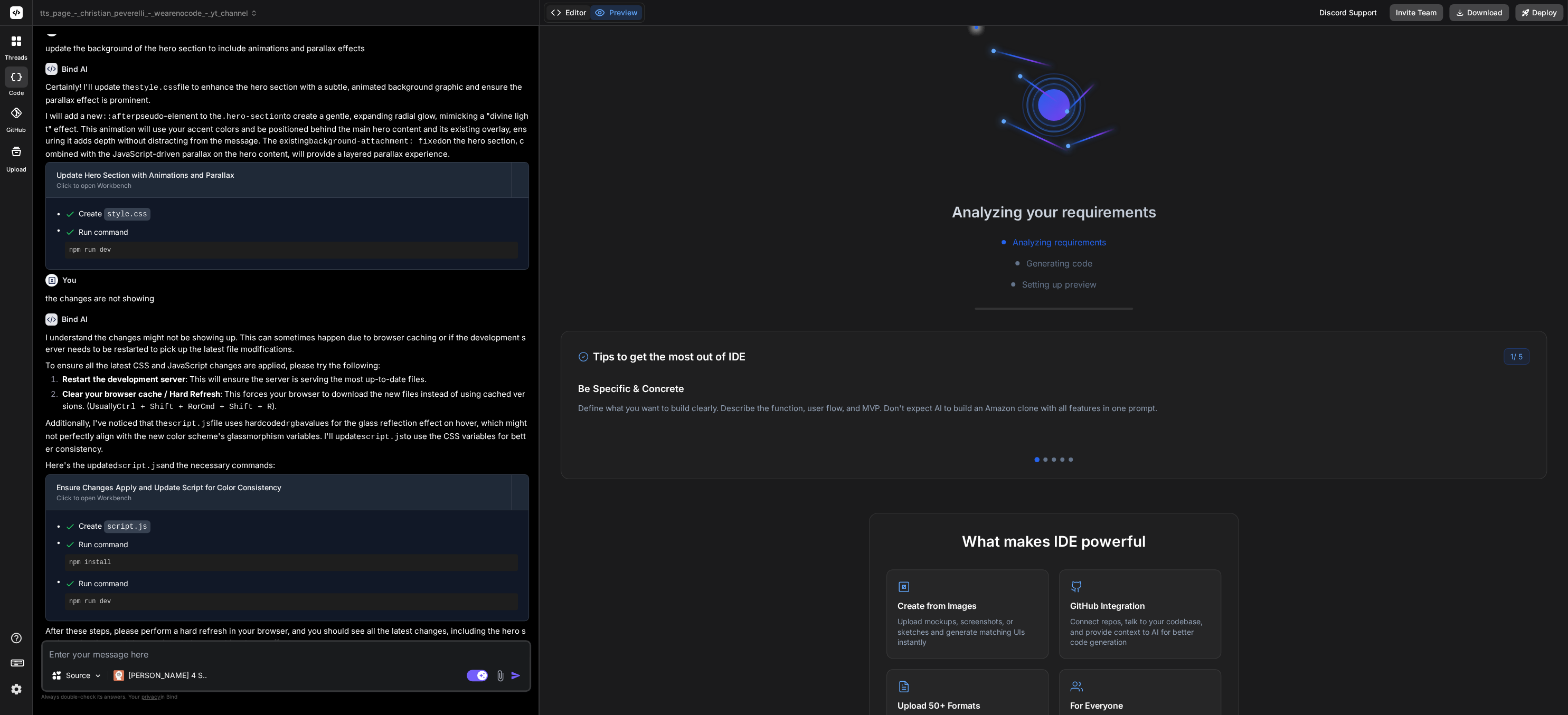
click at [572, 9] on button "Editor" at bounding box center [568, 12] width 44 height 15
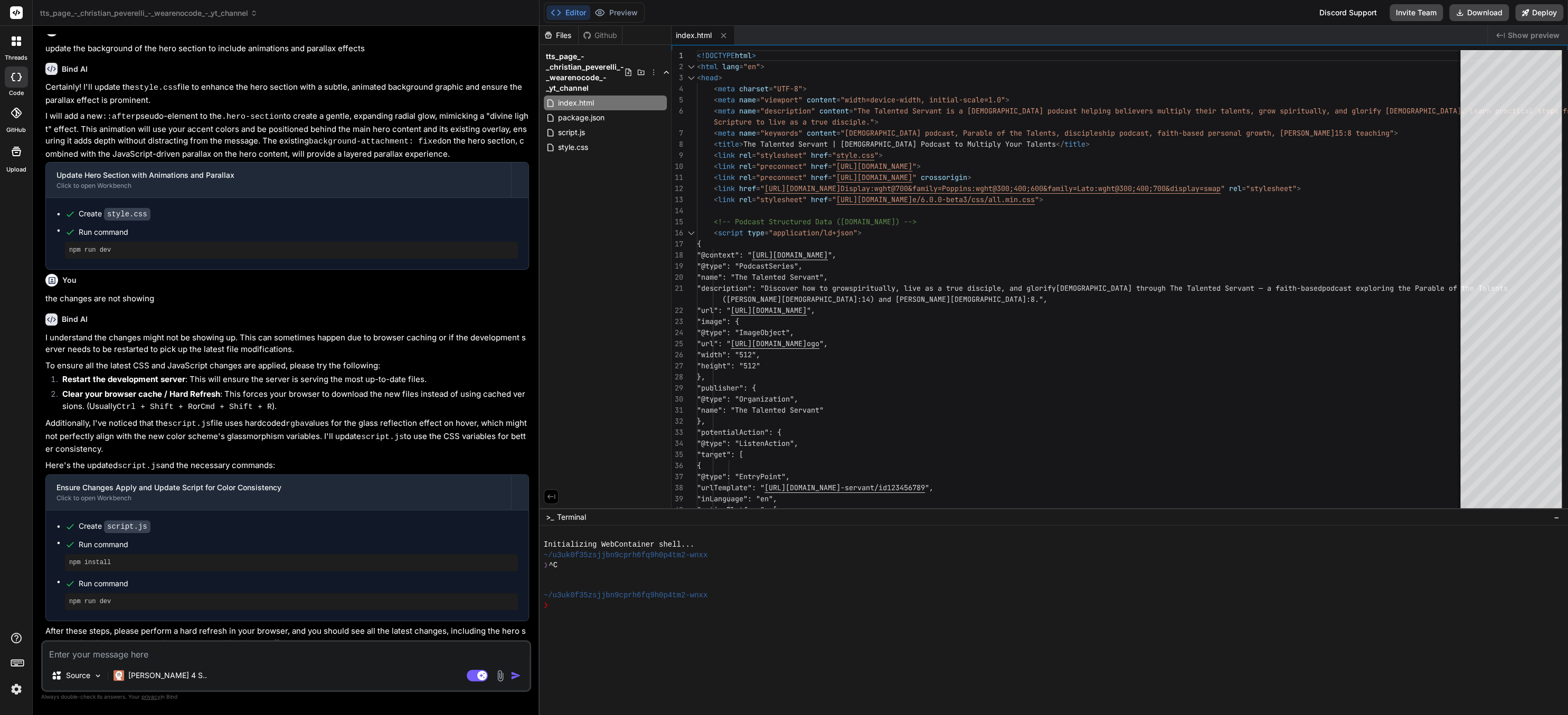
click at [699, 643] on div at bounding box center [1049, 647] width 1011 height 10
click at [604, 603] on div "❯" at bounding box center [1049, 605] width 1011 height 10
click at [704, 637] on div at bounding box center [1049, 637] width 1011 height 10
click at [936, 626] on div at bounding box center [1049, 626] width 1011 height 10
type textarea "x"
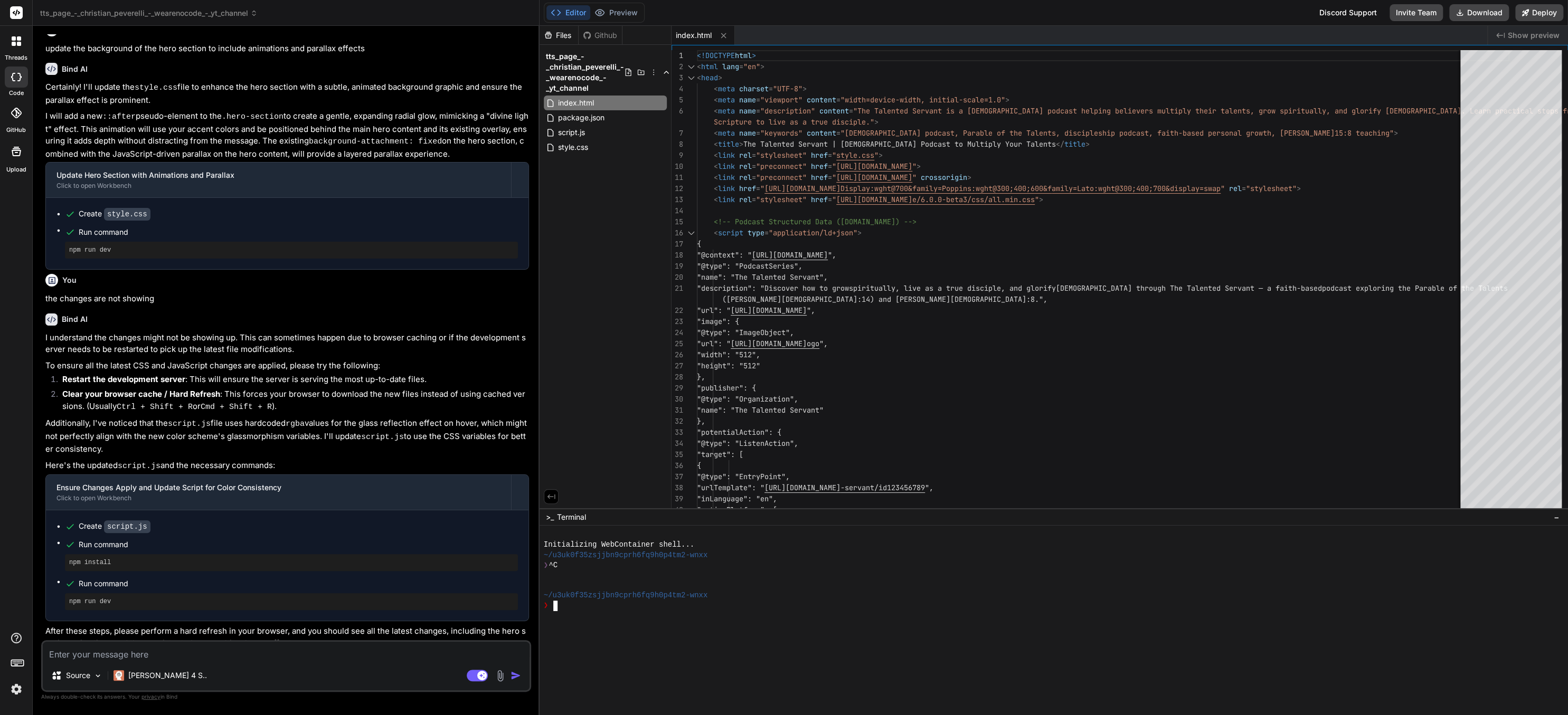
click at [936, 626] on div at bounding box center [1049, 626] width 1011 height 10
type textarea "x"
click at [842, 633] on div at bounding box center [1049, 637] width 1011 height 10
click at [875, 632] on div at bounding box center [1049, 637] width 1011 height 10
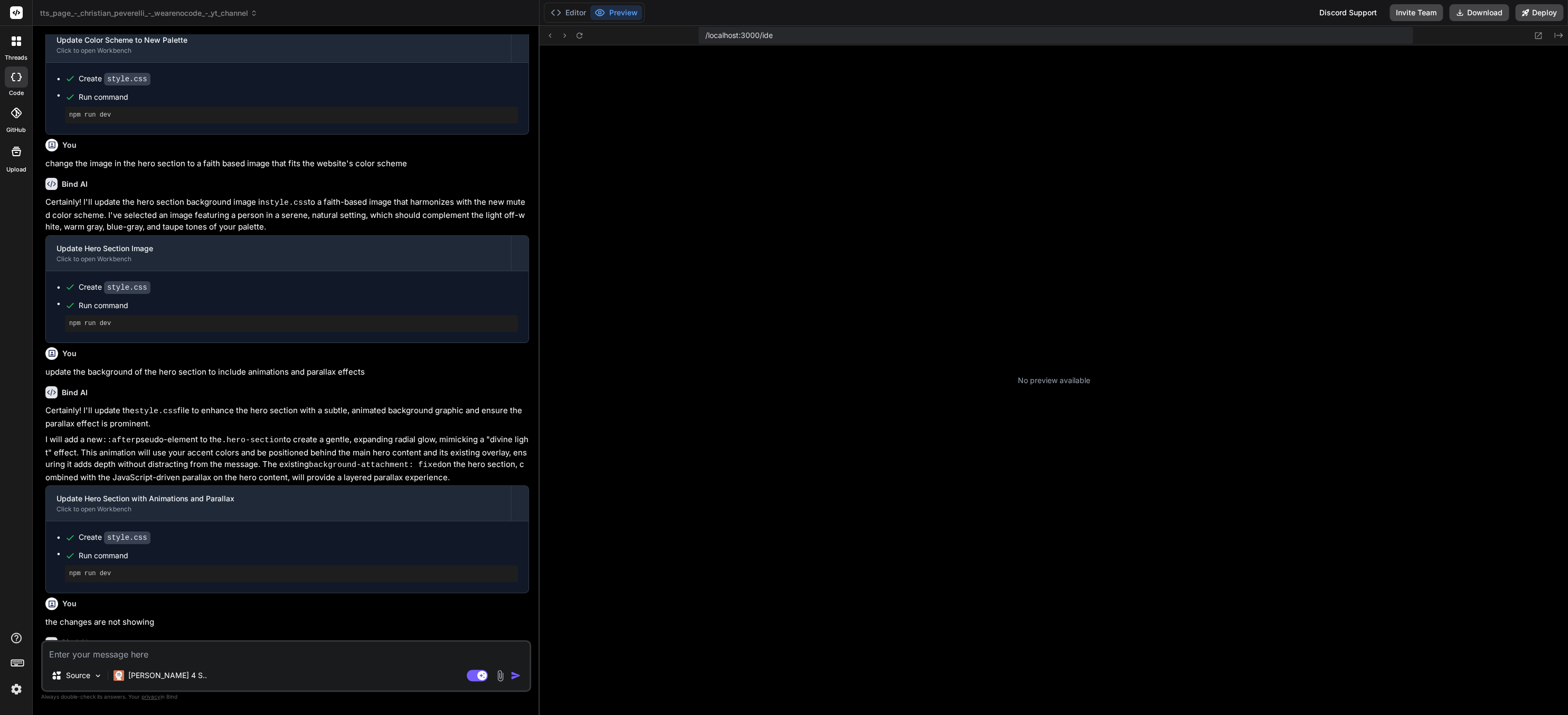
scroll to position [223, 0]
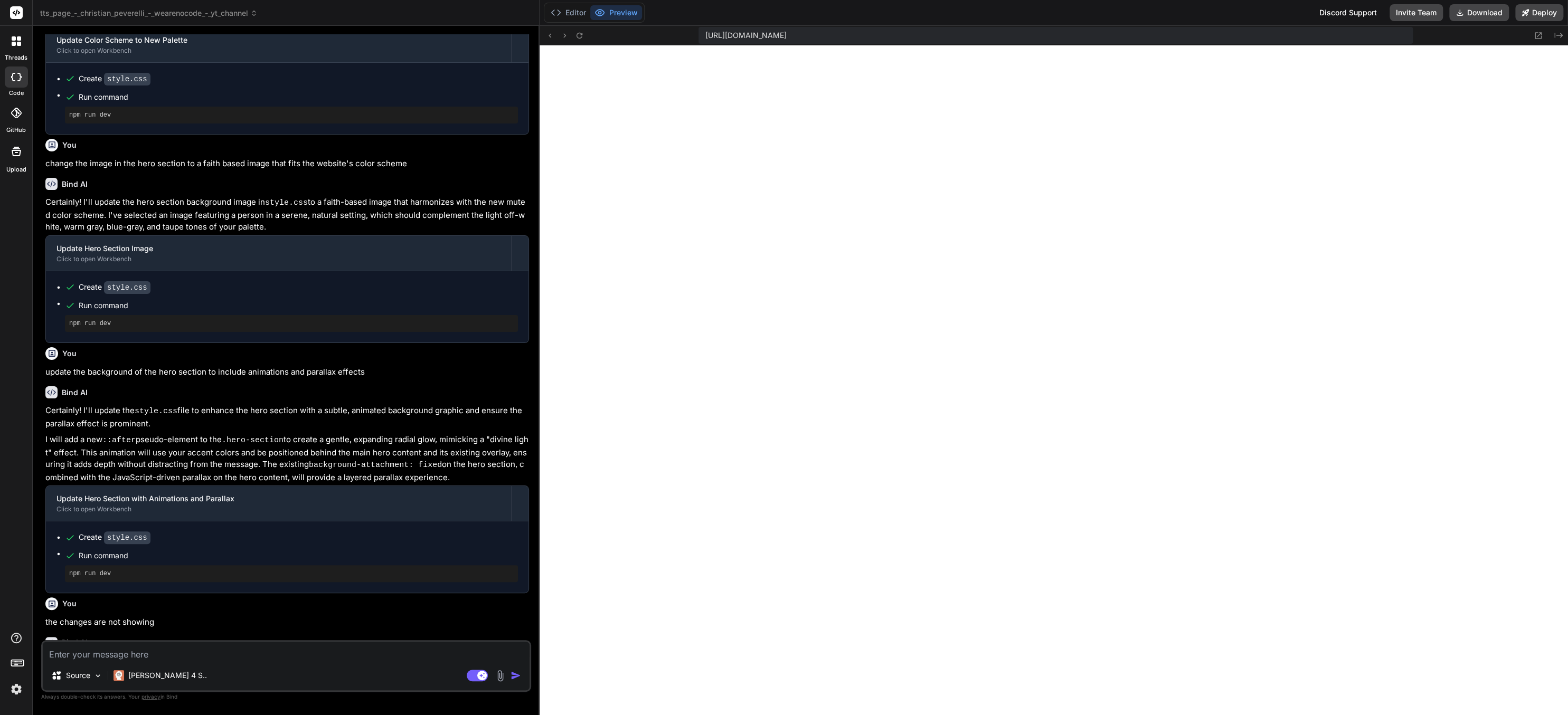
type textarea "x"
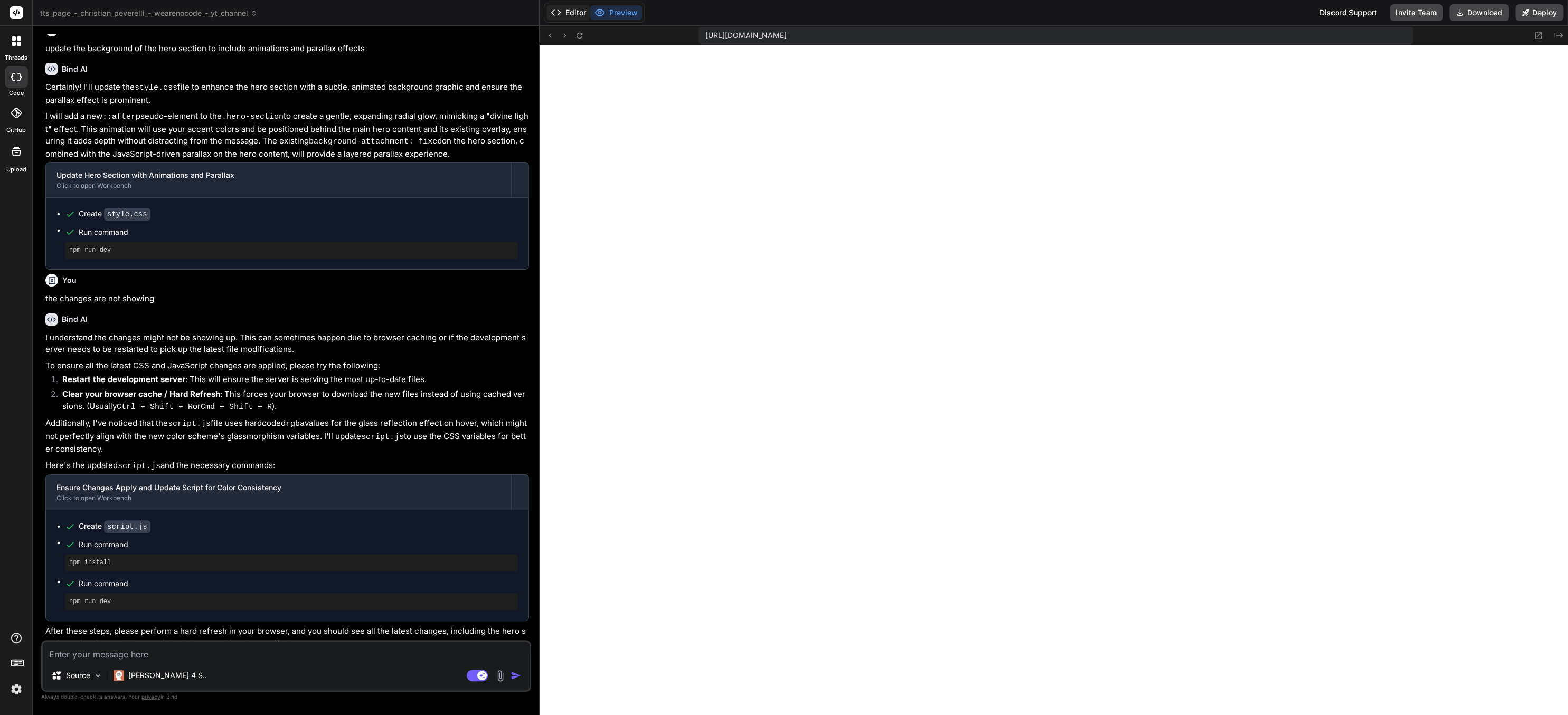
click at [572, 13] on button "Editor" at bounding box center [568, 12] width 44 height 15
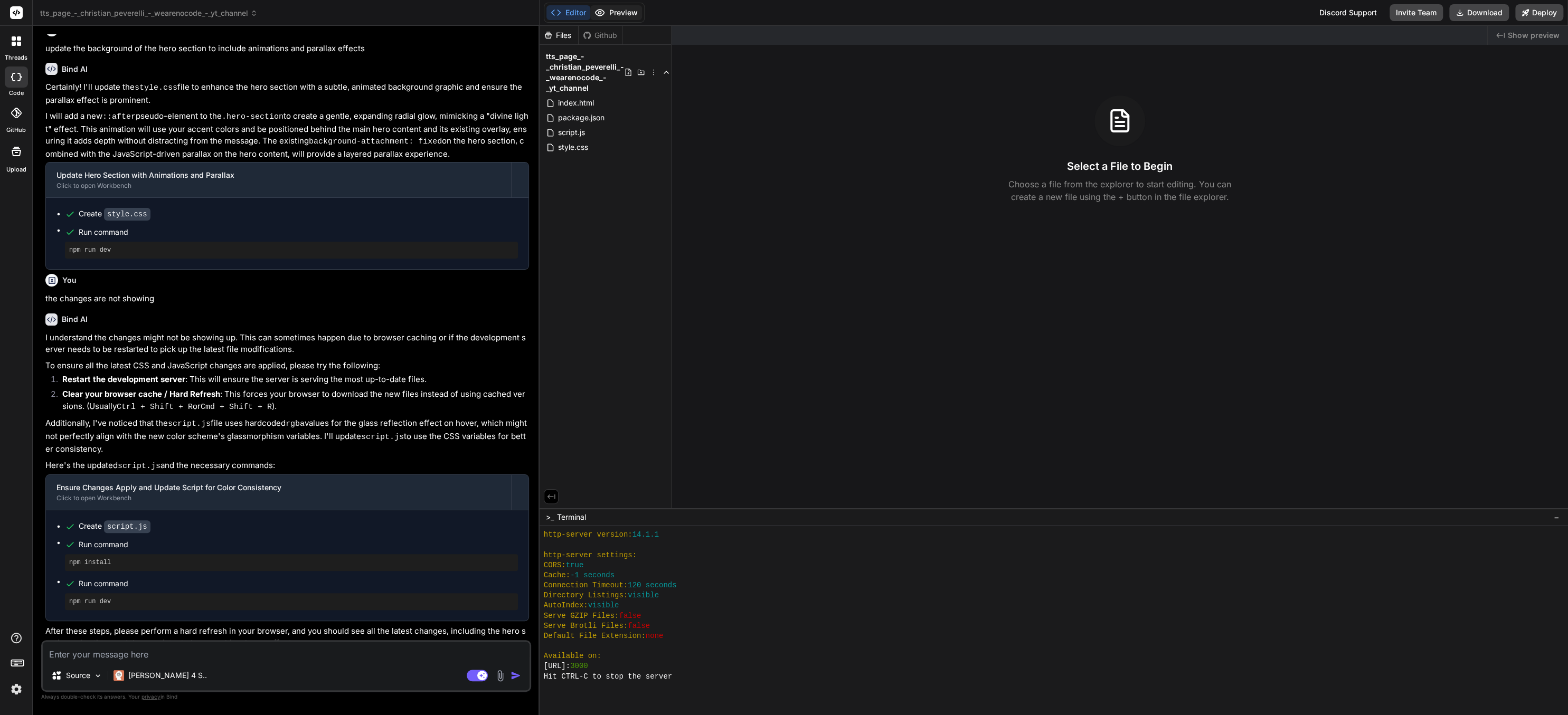
click at [604, 11] on icon at bounding box center [599, 12] width 9 height 6
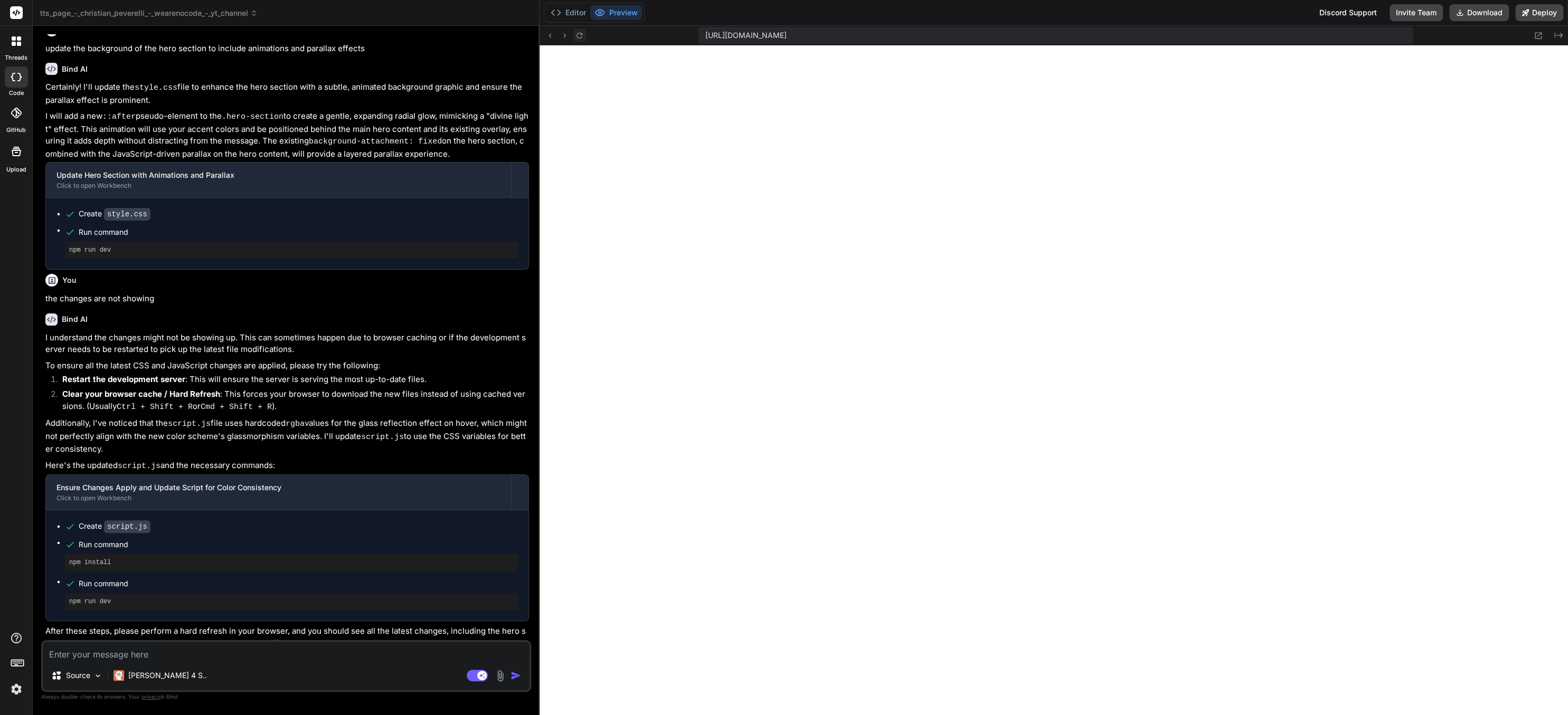
click at [581, 31] on icon at bounding box center [579, 35] width 9 height 9
click at [272, 643] on textarea at bounding box center [286, 651] width 486 height 19
type textarea "p"
type textarea "x"
type textarea "pr"
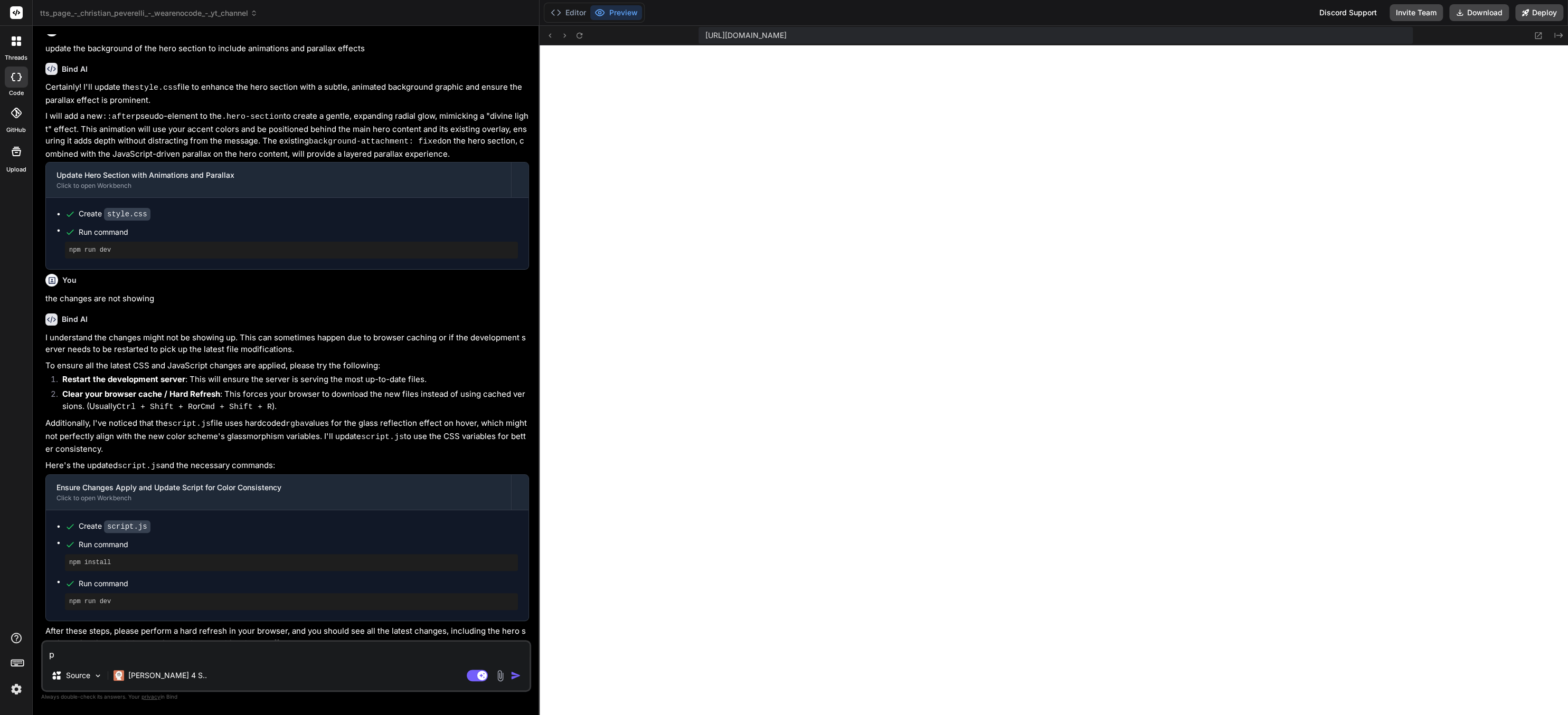
type textarea "x"
type textarea "pre"
type textarea "x"
type textarea "prev"
type textarea "x"
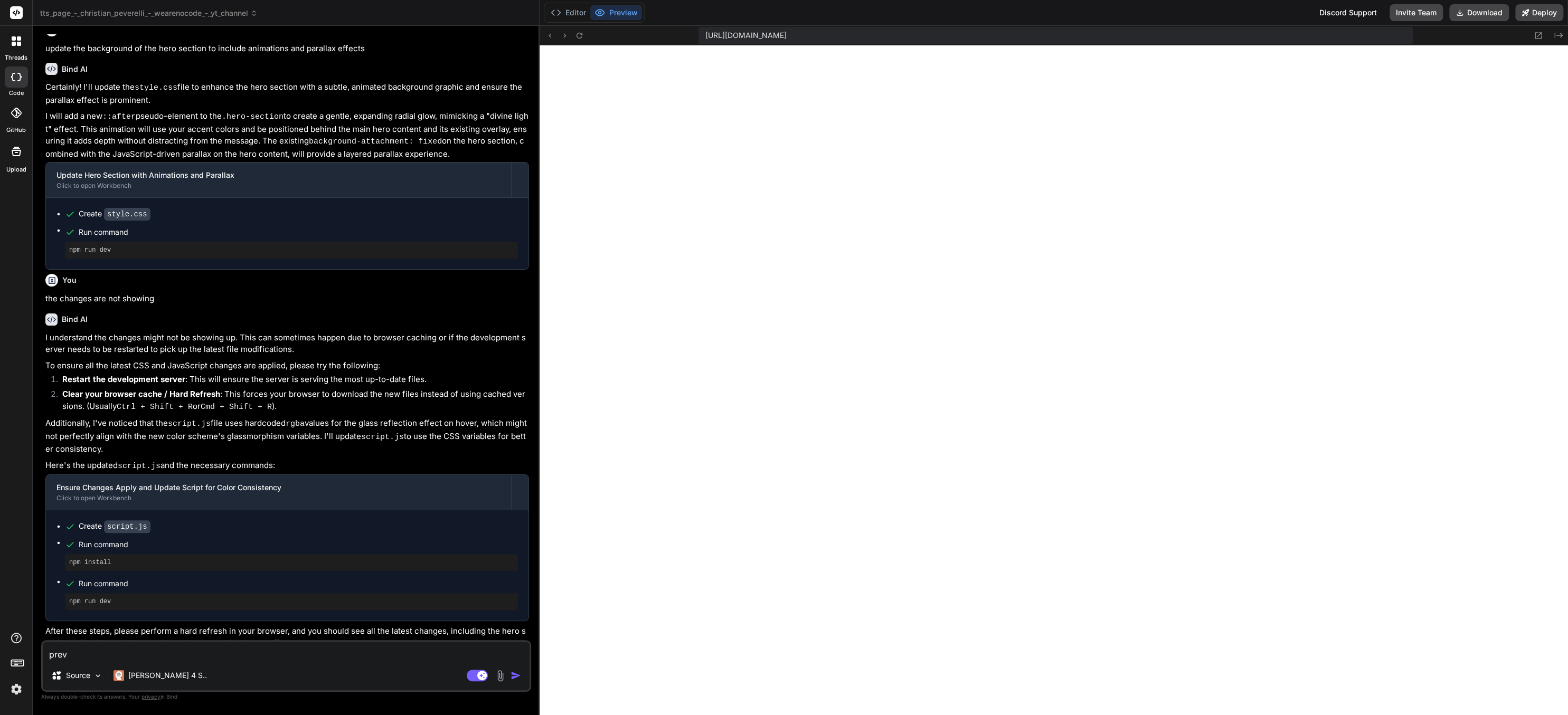
type textarea "previ"
type textarea "x"
type textarea "previe"
type textarea "x"
type textarea "preview"
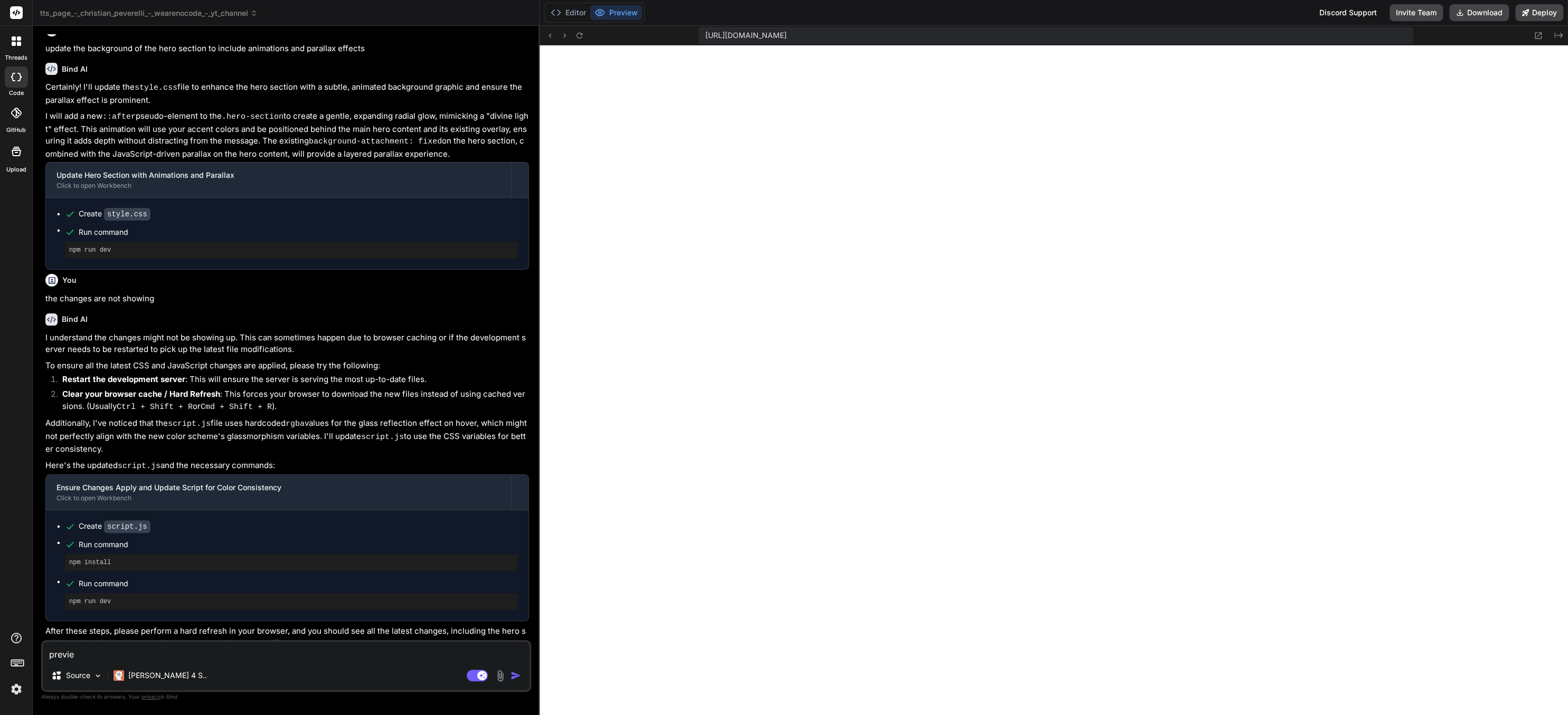
type textarea "x"
type textarea "preview"
type textarea "x"
type textarea "preview i"
type textarea "x"
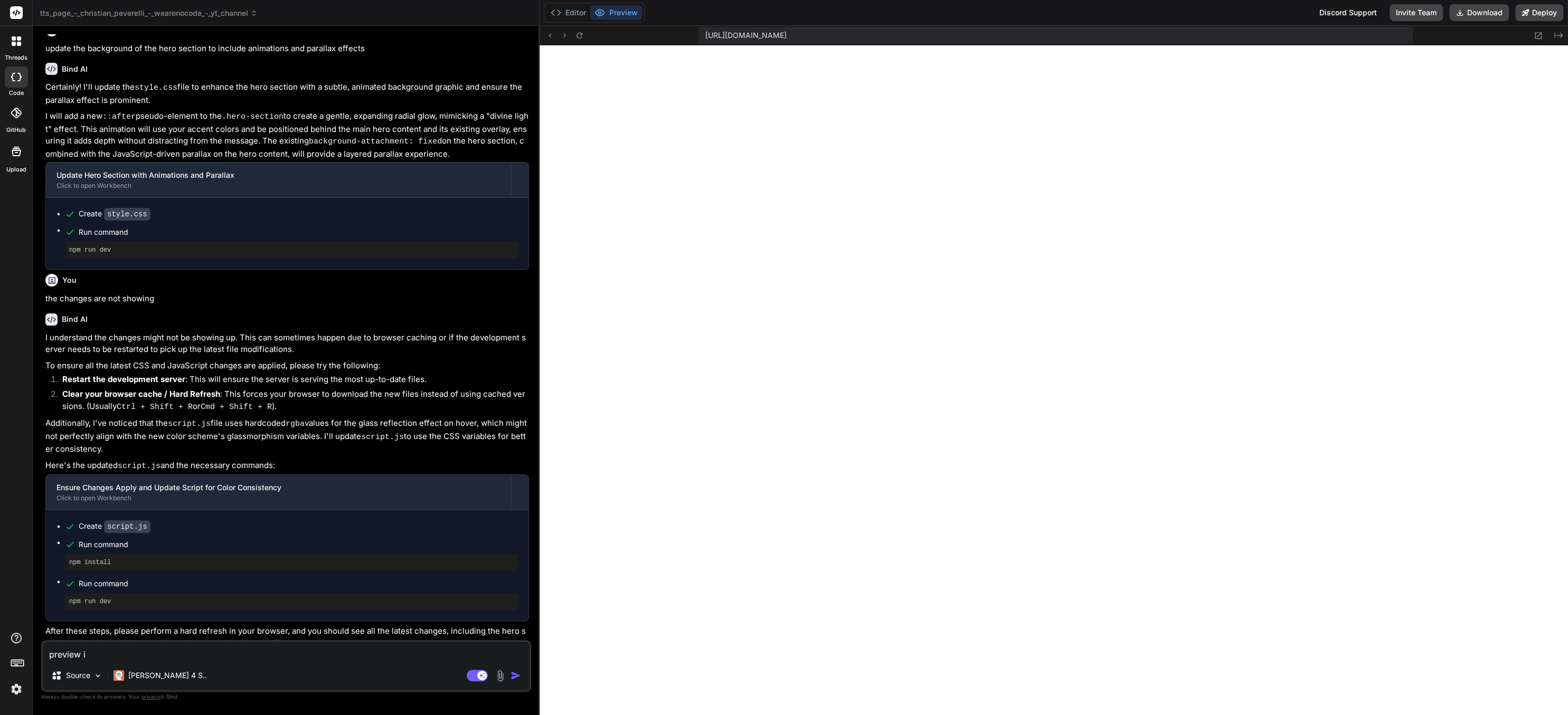
type textarea "preview is"
type textarea "x"
type textarea "preview is"
type textarea "x"
type textarea "preview is n"
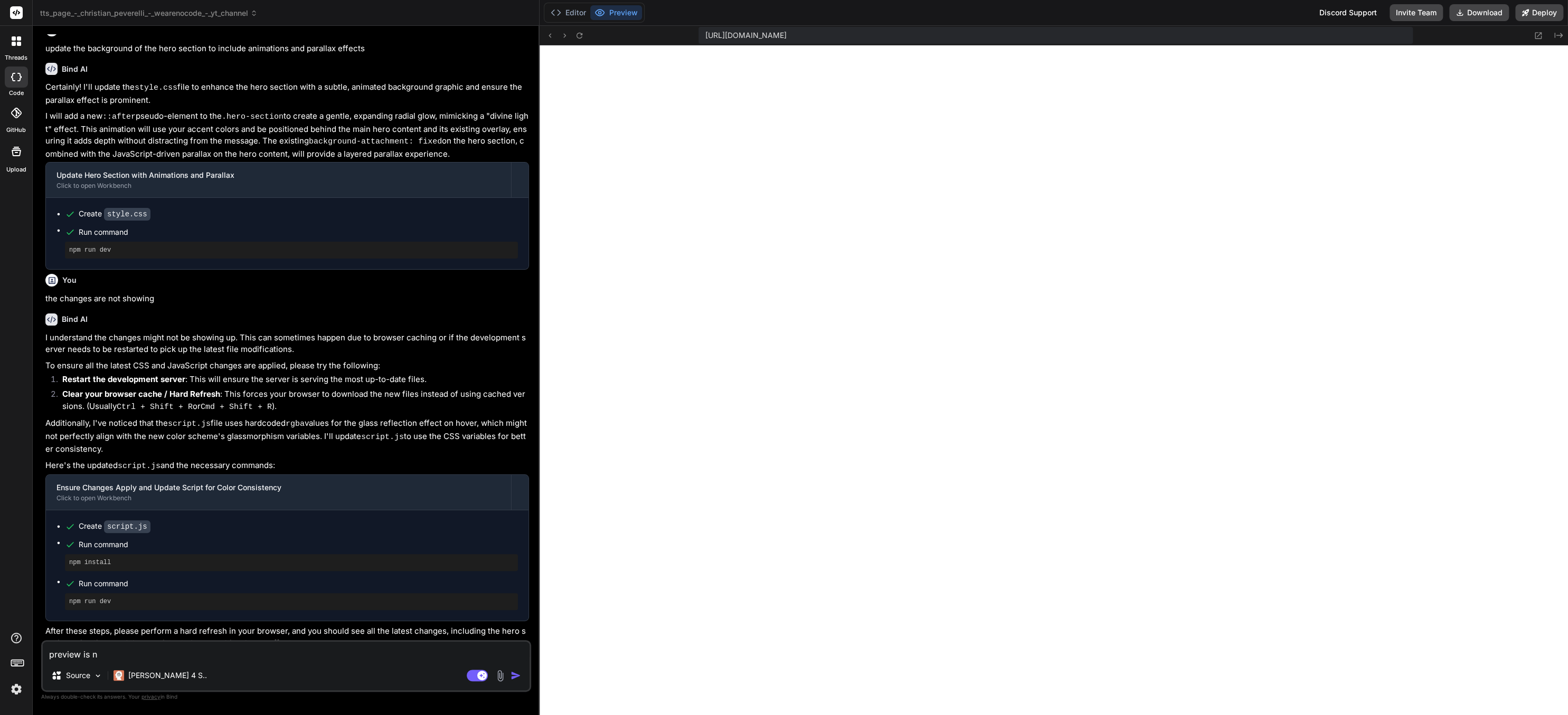
type textarea "x"
type textarea "preview is no"
type textarea "x"
type textarea "preview is not"
type textarea "x"
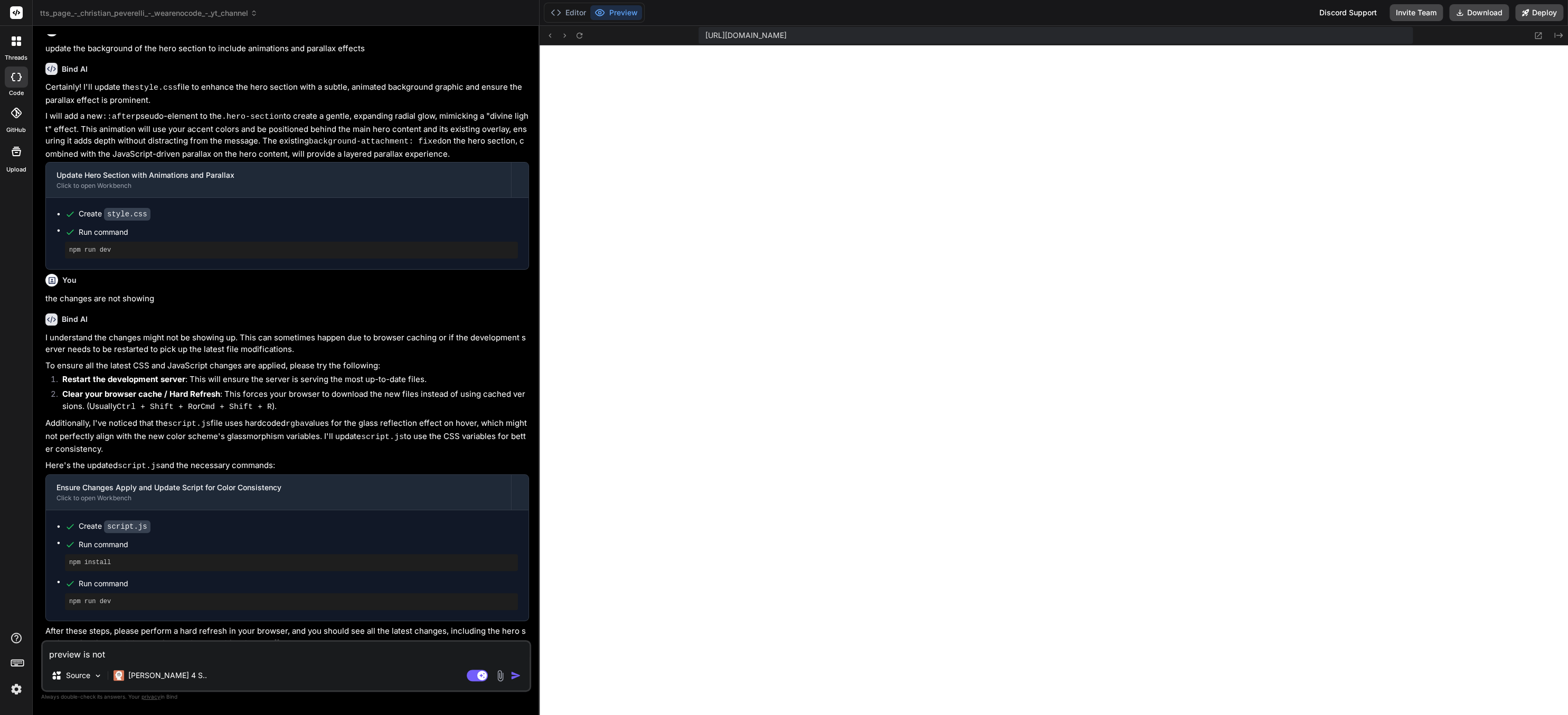
type textarea "preview is not"
type textarea "x"
type textarea "preview is not s"
type textarea "x"
type textarea "preview is not sh"
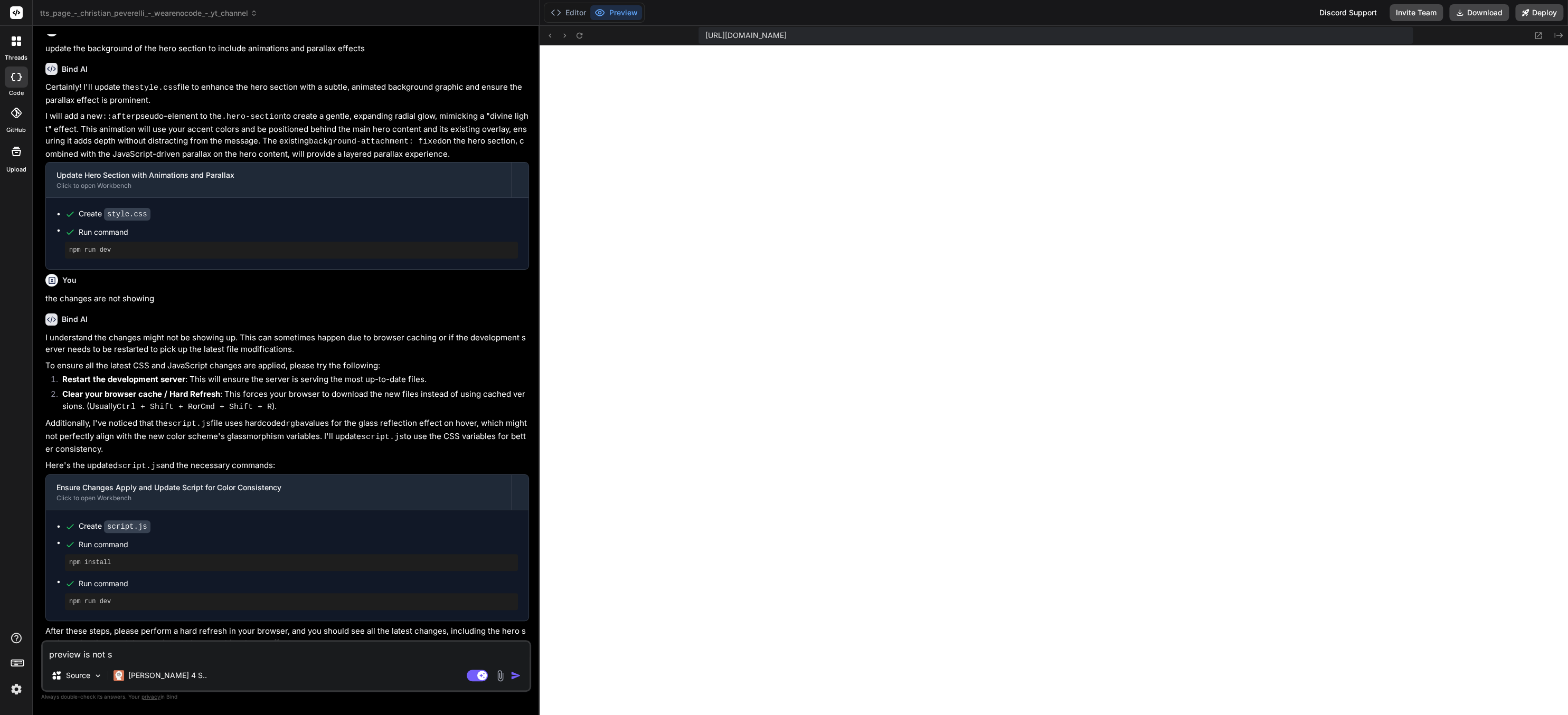
type textarea "x"
type textarea "preview is not sho"
type textarea "x"
type textarea "preview is not show"
type textarea "x"
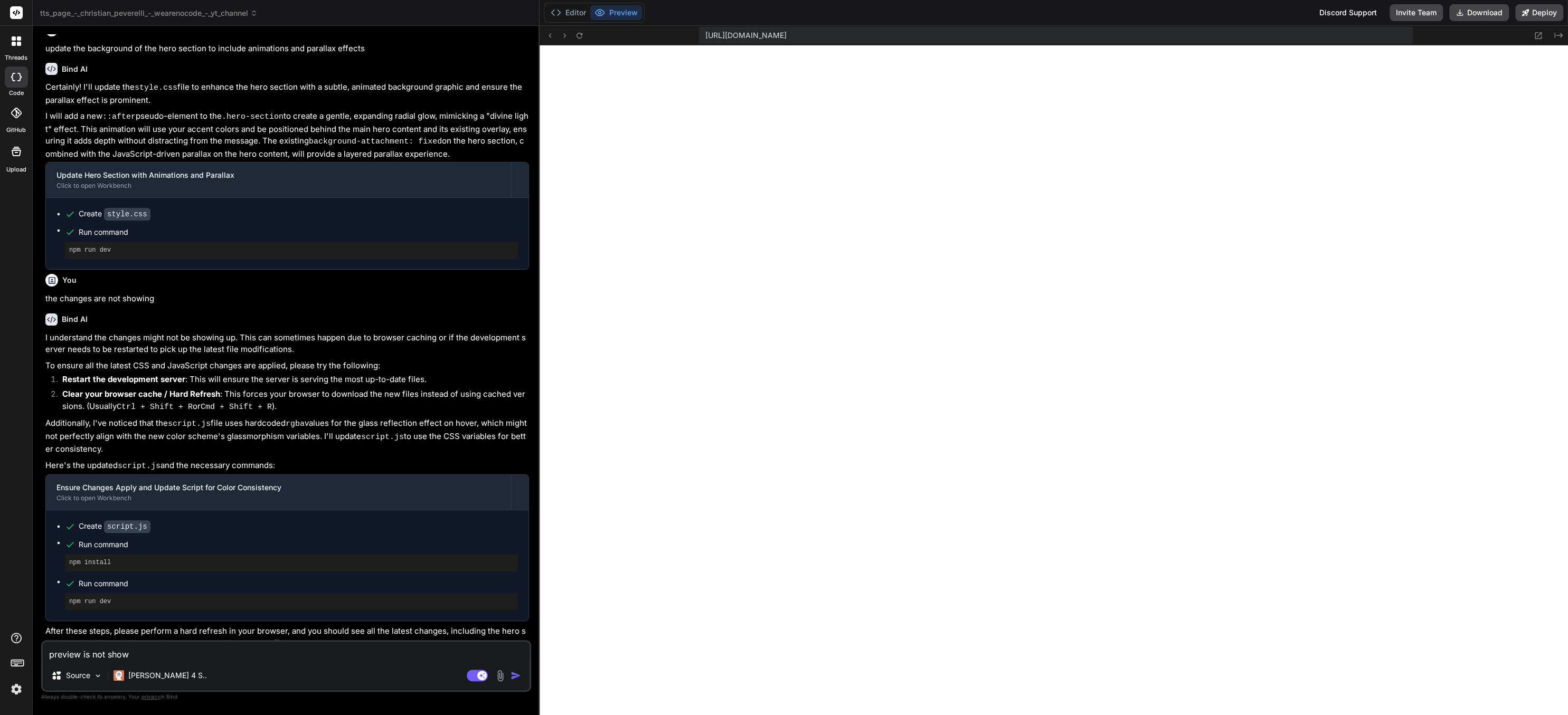
type textarea "preview is not showi"
type textarea "x"
type textarea "preview is not showin"
type textarea "x"
type textarea "preview is not showing"
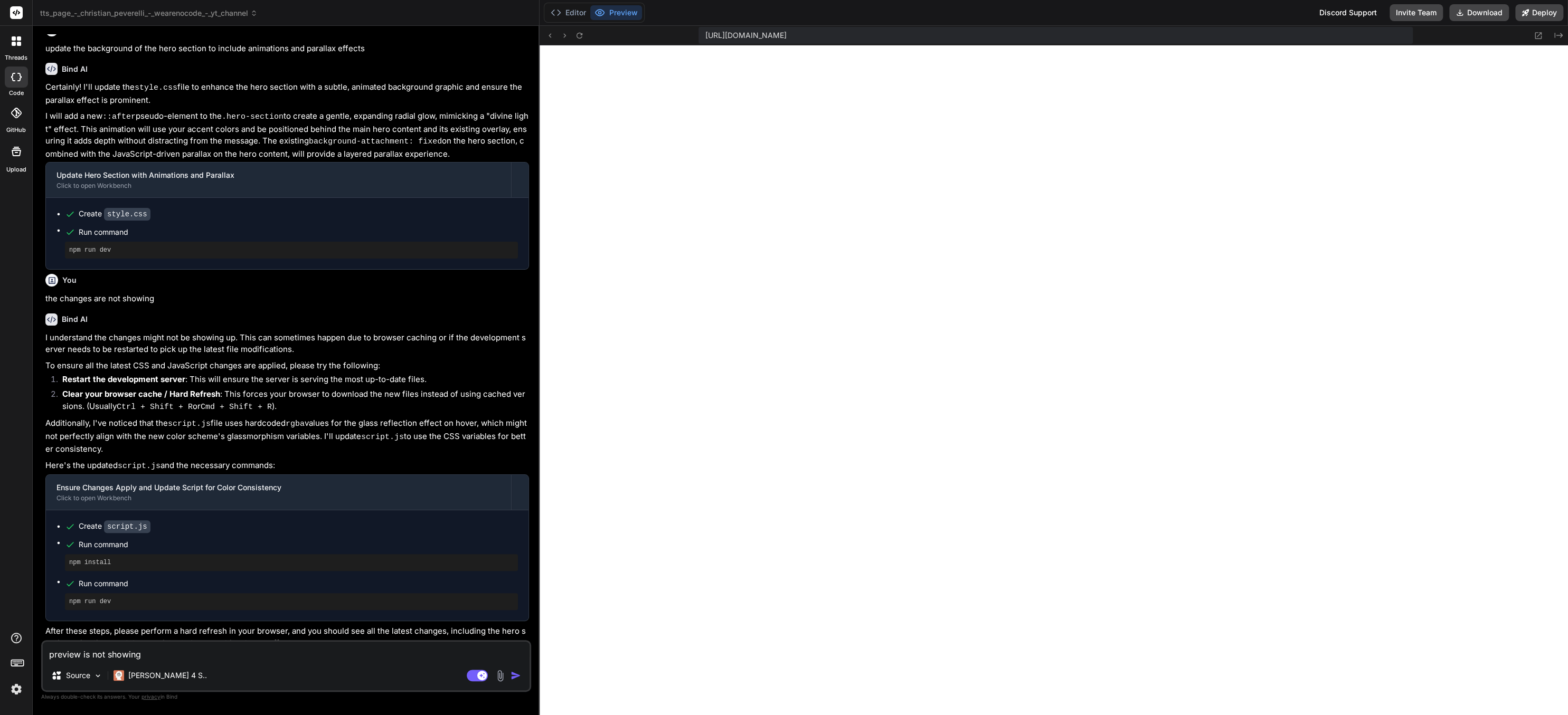
type textarea "x"
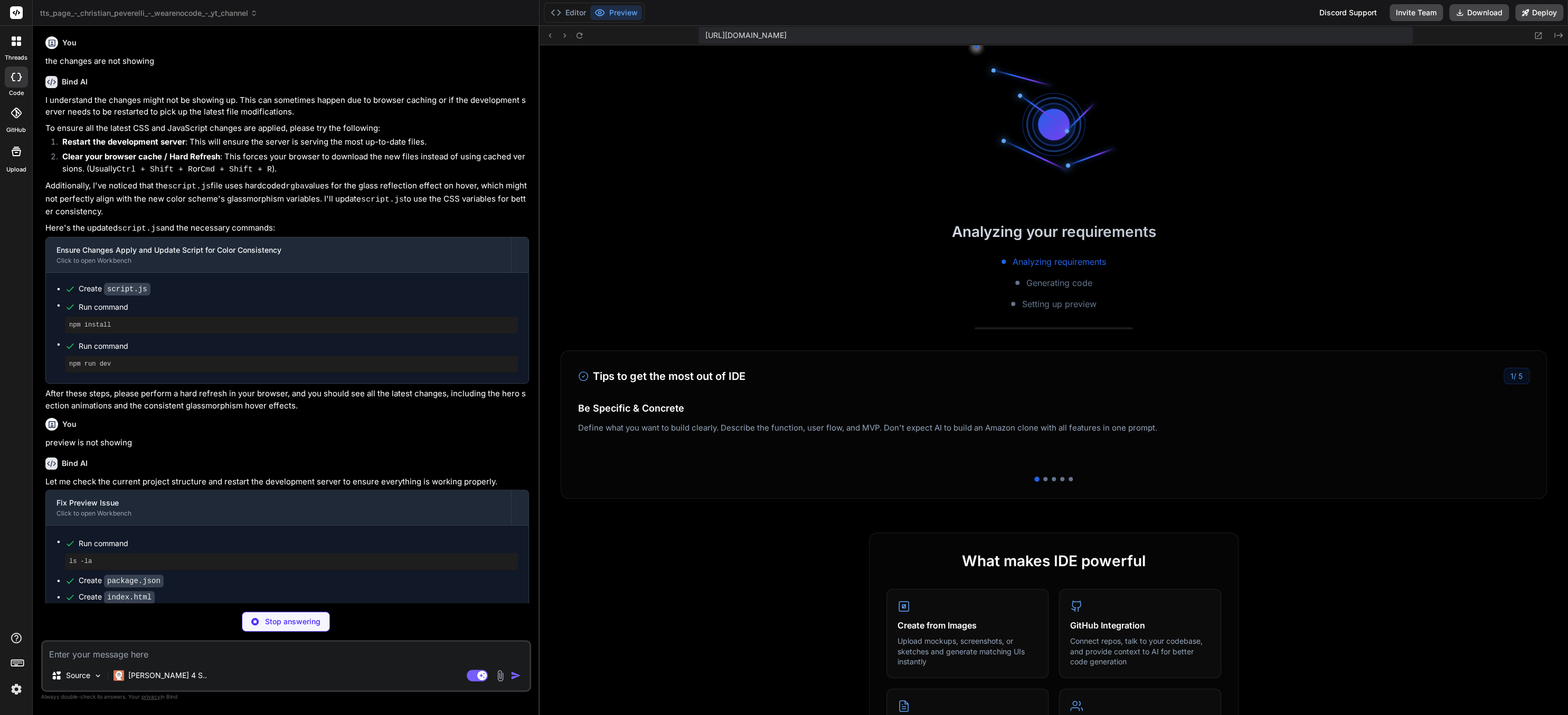
scroll to position [922, 0]
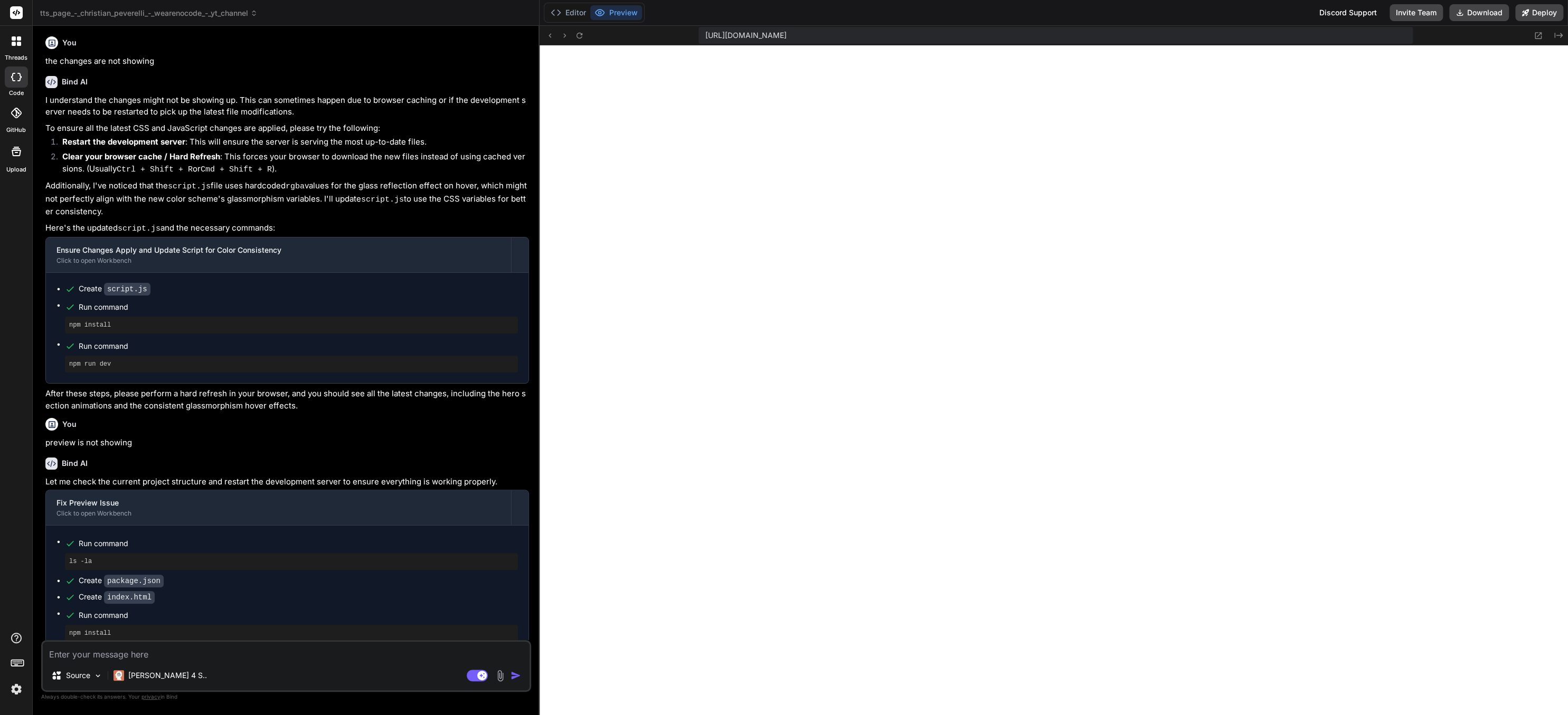
type textarea "x"
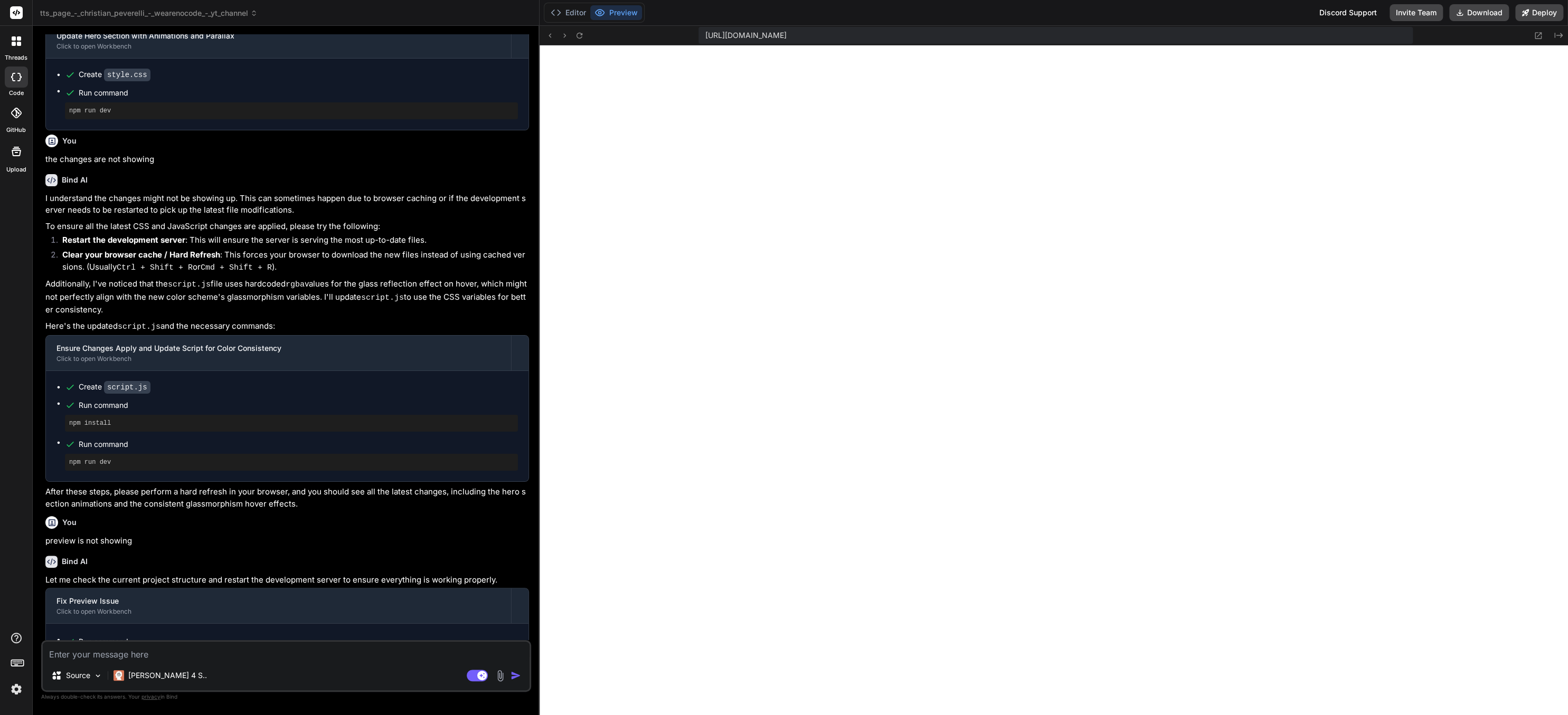
scroll to position [1067, 0]
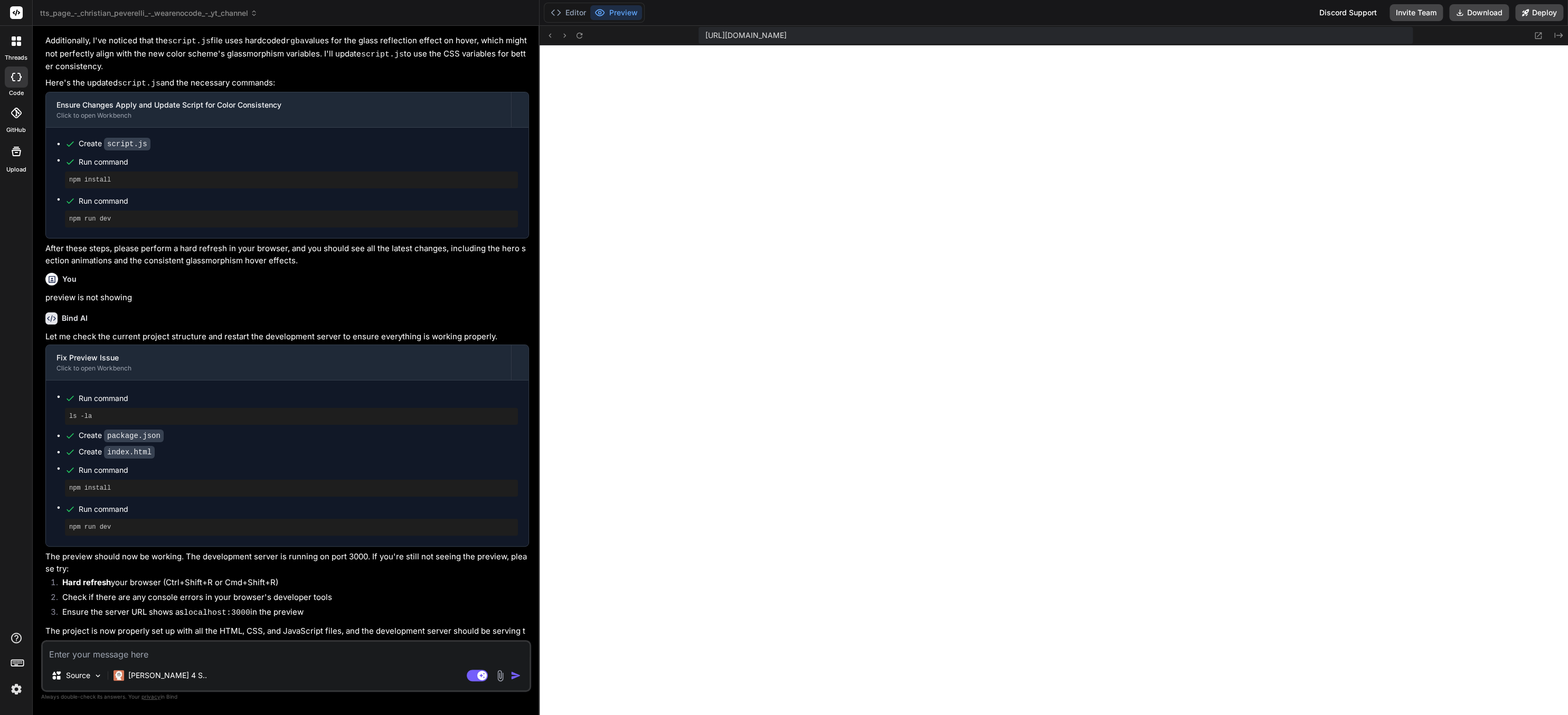
click at [432, 580] on li "Hard refresh your browser (Ctrl+Shift+R or Cmd+Shift+R)" at bounding box center [291, 584] width 475 height 15
click at [390, 606] on li "Ensure the server URL shows as localhost:3000 in the preview" at bounding box center [291, 613] width 475 height 15
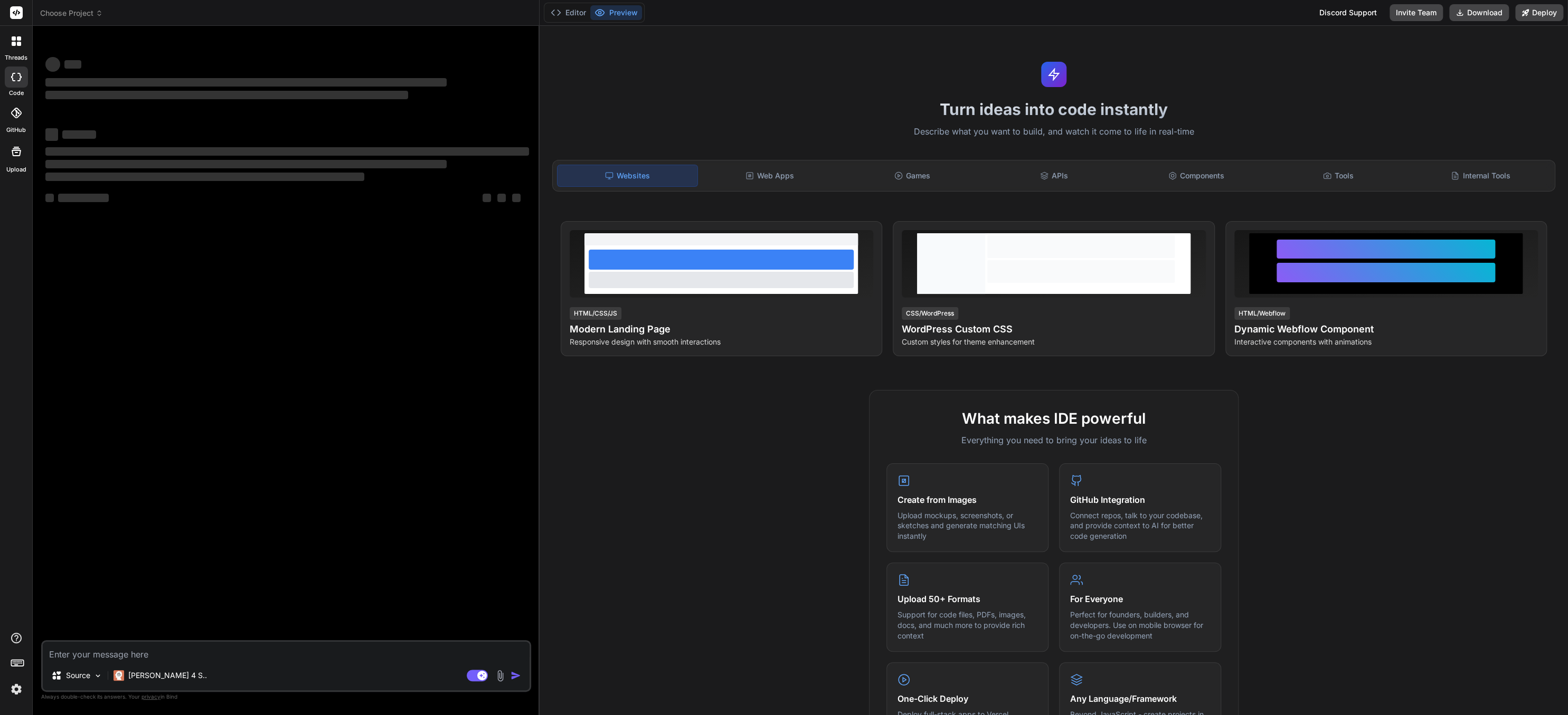
type textarea "x"
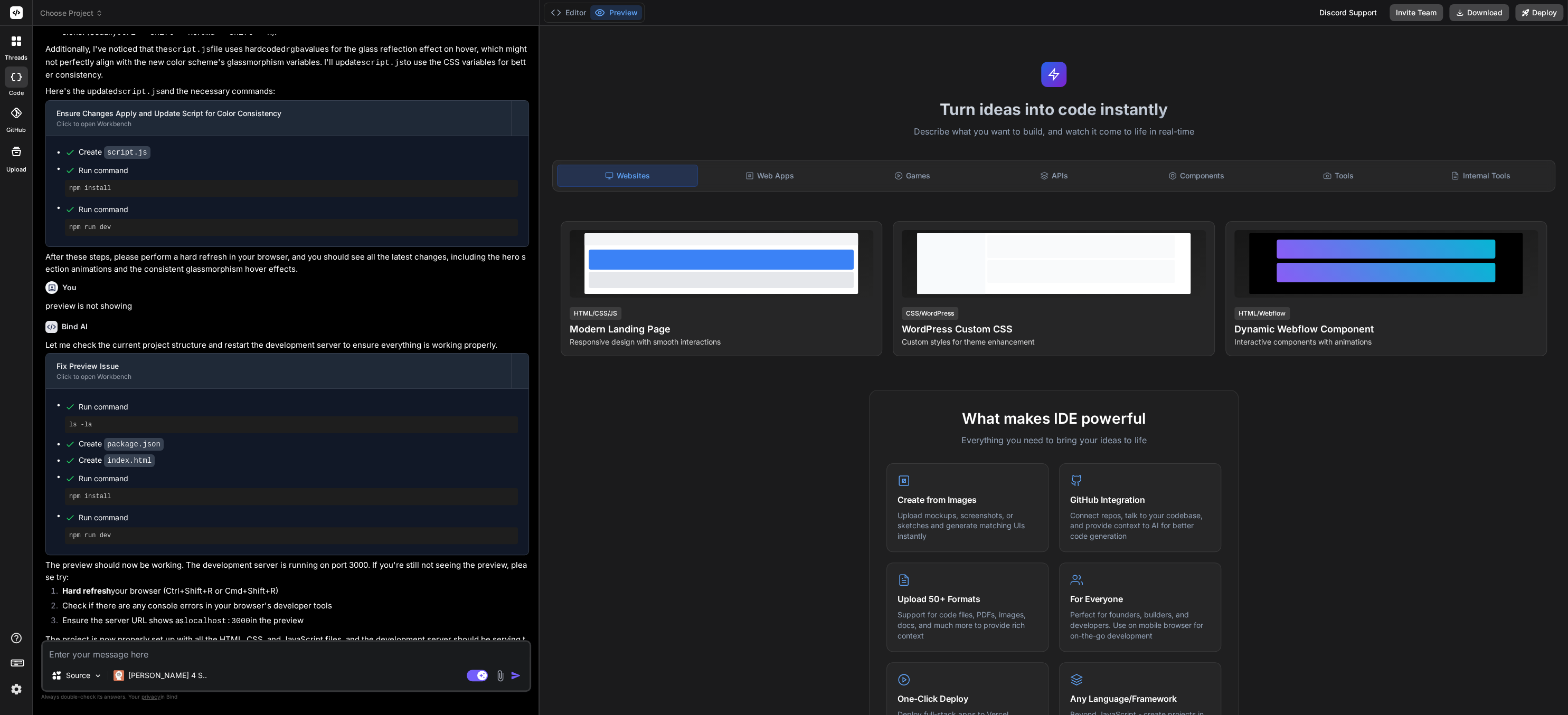
scroll to position [908, 0]
click at [573, 7] on button "Editor" at bounding box center [568, 12] width 44 height 15
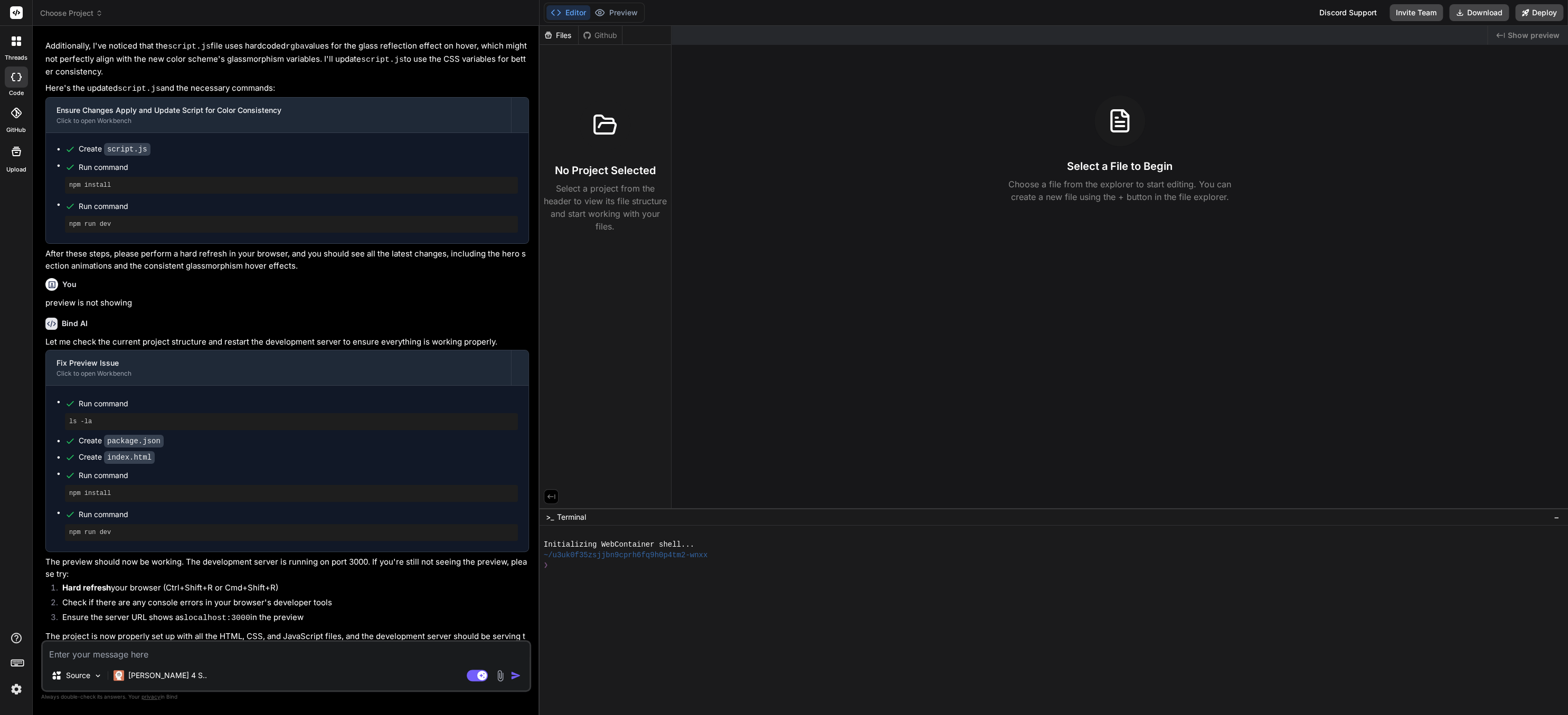
click at [673, 599] on div at bounding box center [1049, 596] width 1011 height 10
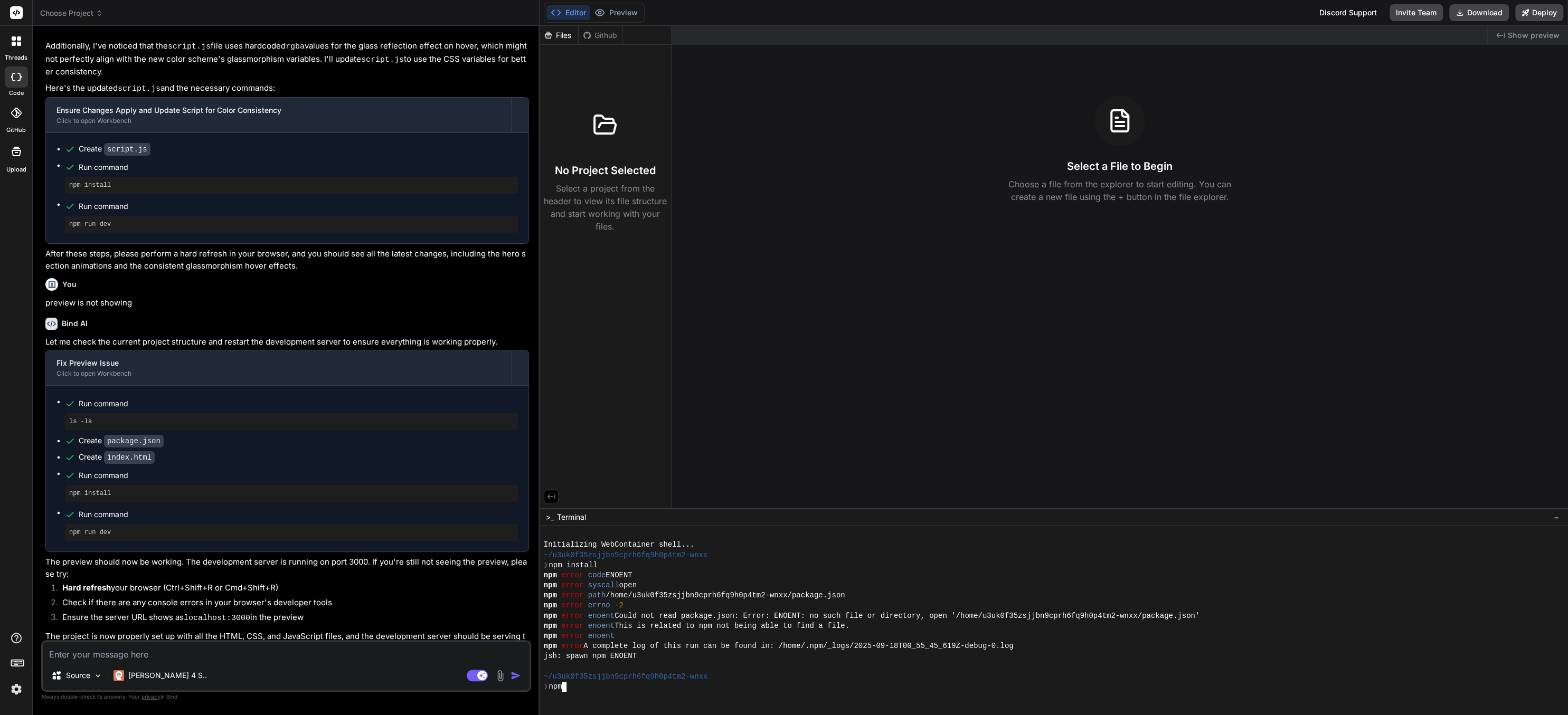
type textarea "x"
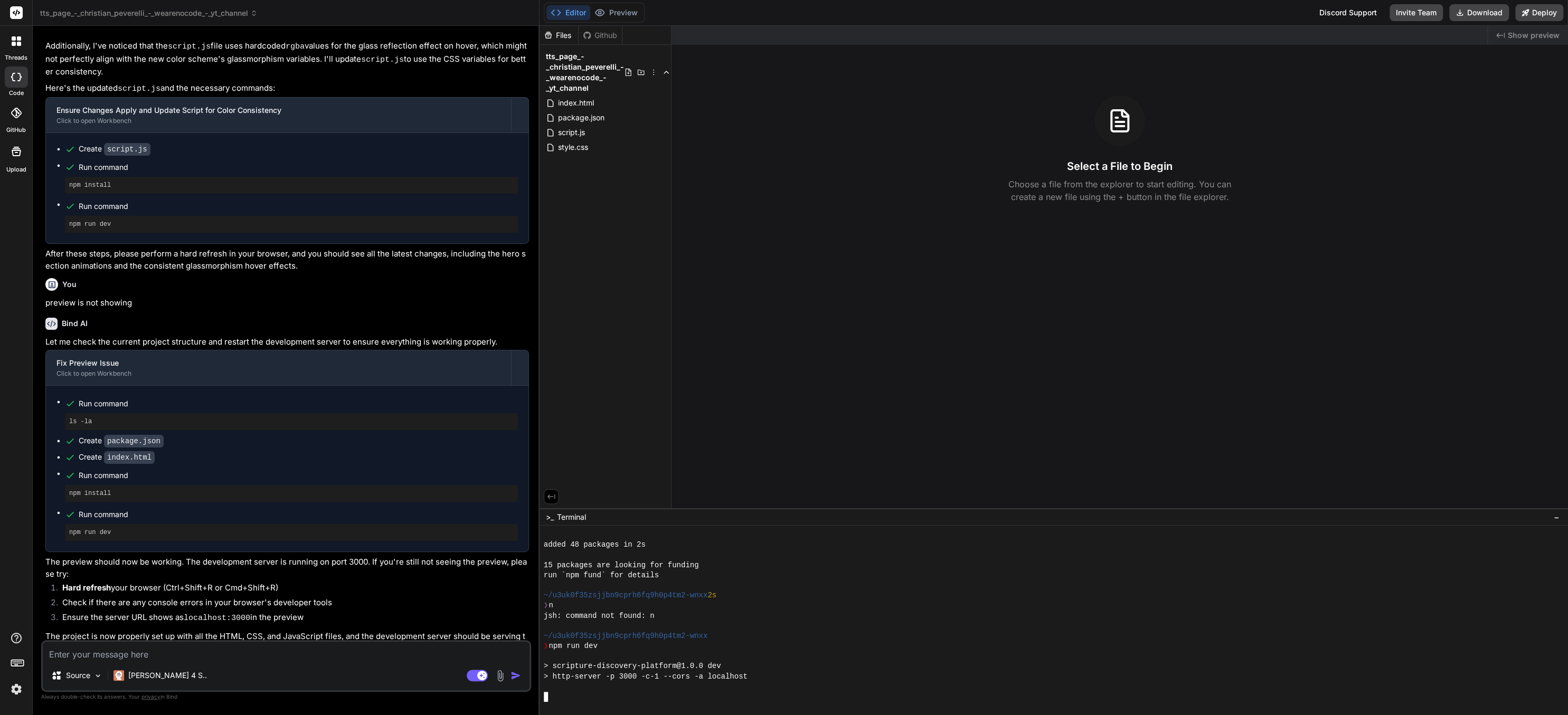
scroll to position [395, 0]
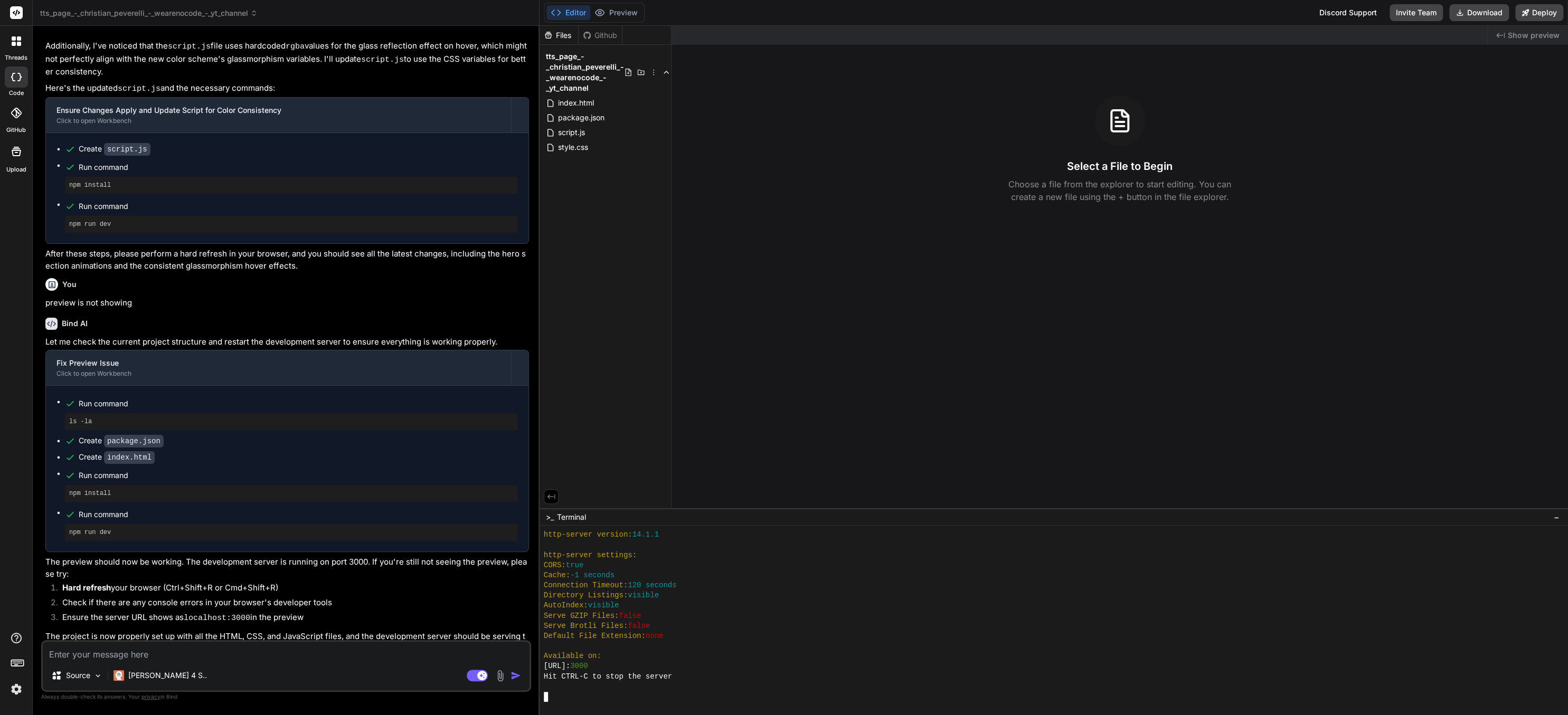
type textarea "x"
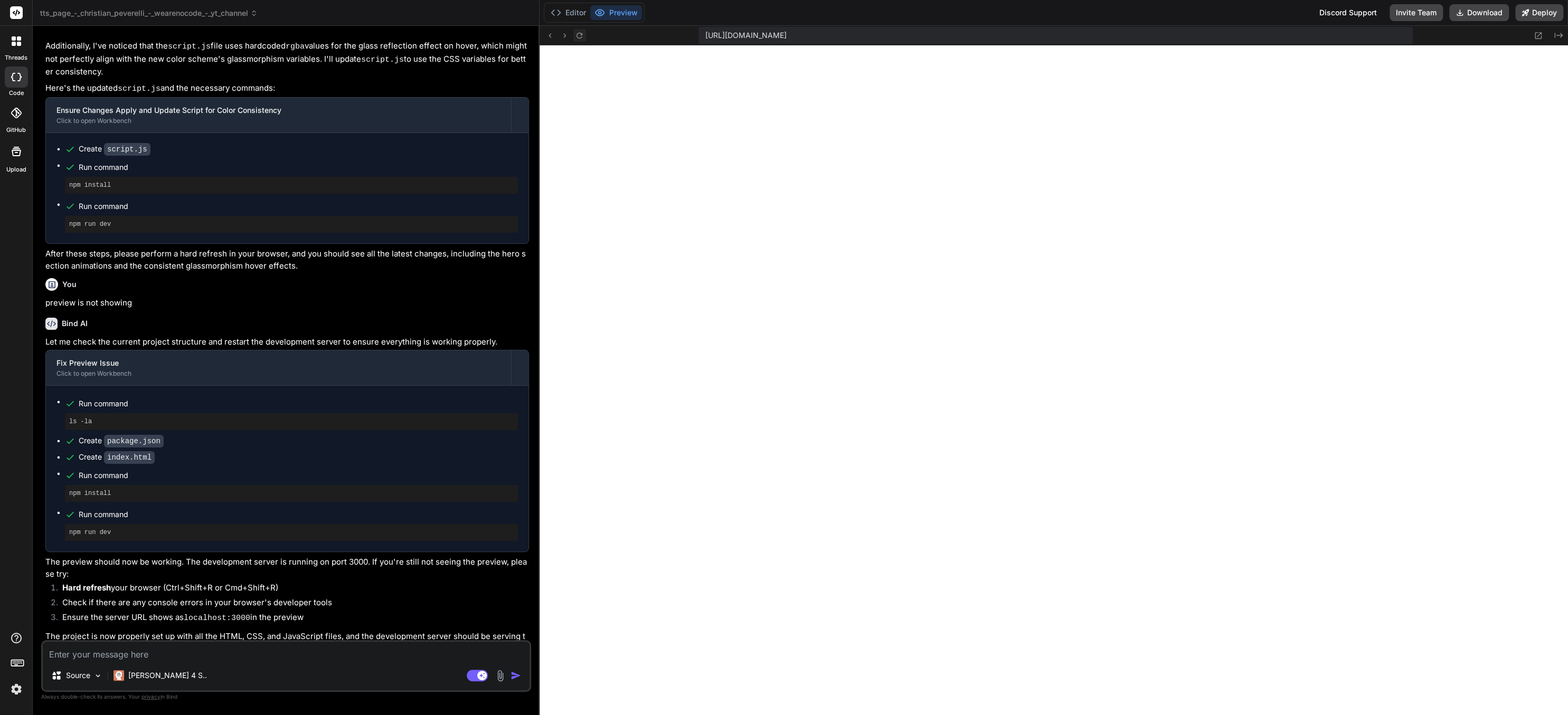
click at [577, 34] on icon at bounding box center [579, 34] width 6 height 6
click at [577, 40] on button at bounding box center [580, 35] width 13 height 13
click at [581, 34] on icon at bounding box center [579, 34] width 6 height 6
click at [575, 9] on button "Editor" at bounding box center [568, 12] width 44 height 15
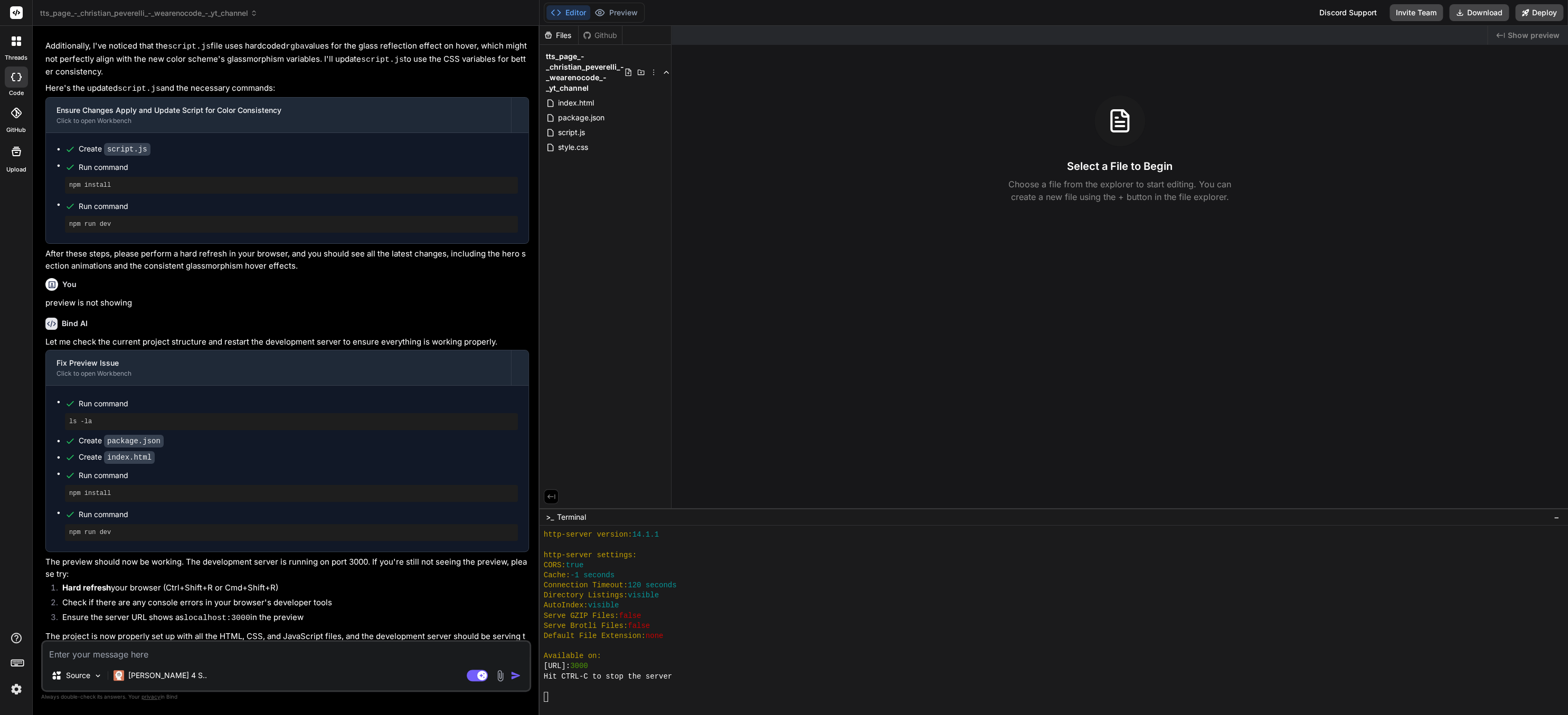
click at [864, 654] on div "Available on:" at bounding box center [1049, 656] width 1011 height 10
drag, startPoint x: 657, startPoint y: 668, endPoint x: 553, endPoint y: 670, distance: 104.0
click at [553, 670] on div "[URL]: 3000" at bounding box center [1049, 667] width 1011 height 10
type textarea "[URL]"
click at [193, 651] on textarea at bounding box center [286, 651] width 486 height 19
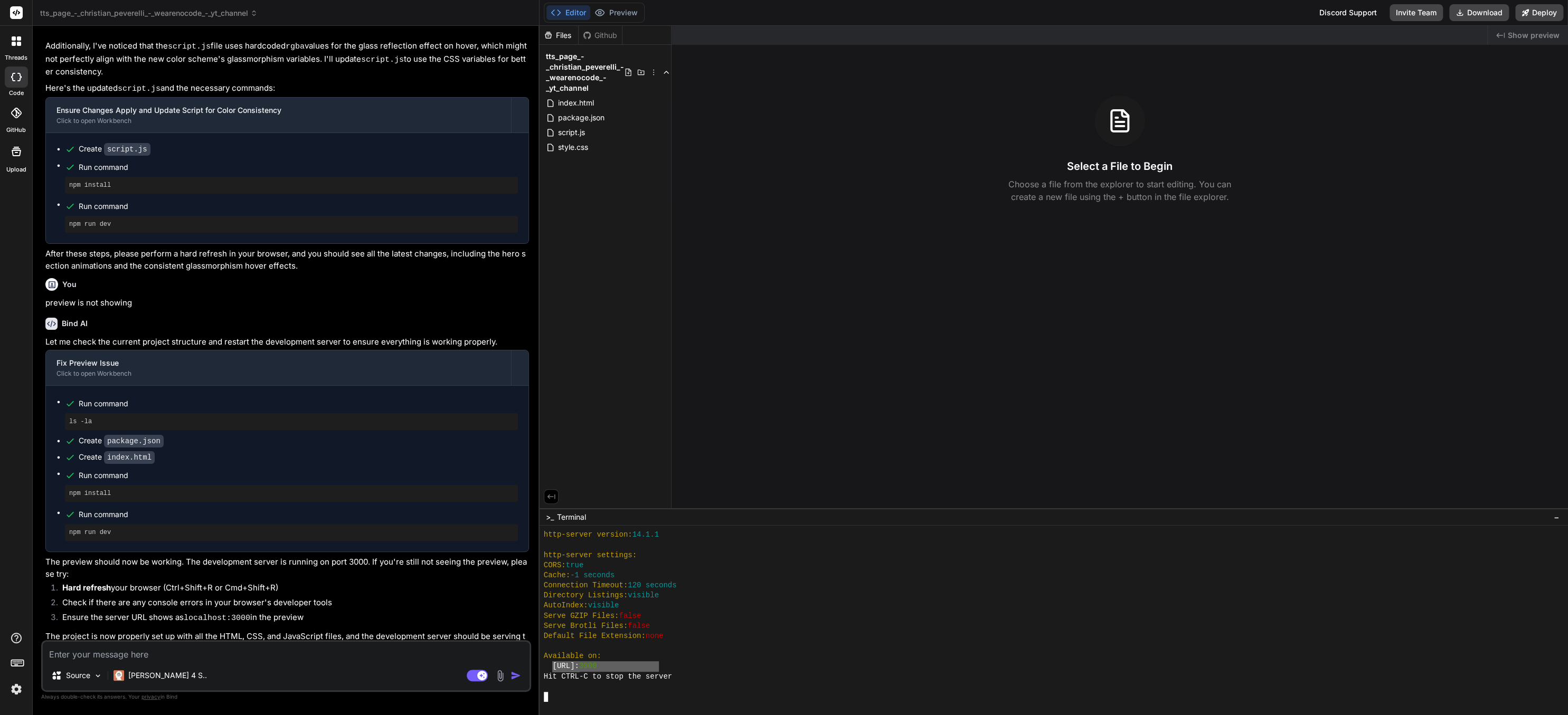
click at [191, 655] on textarea at bounding box center [286, 651] width 486 height 19
type textarea "c"
type textarea "x"
type textarea "ca"
type textarea "x"
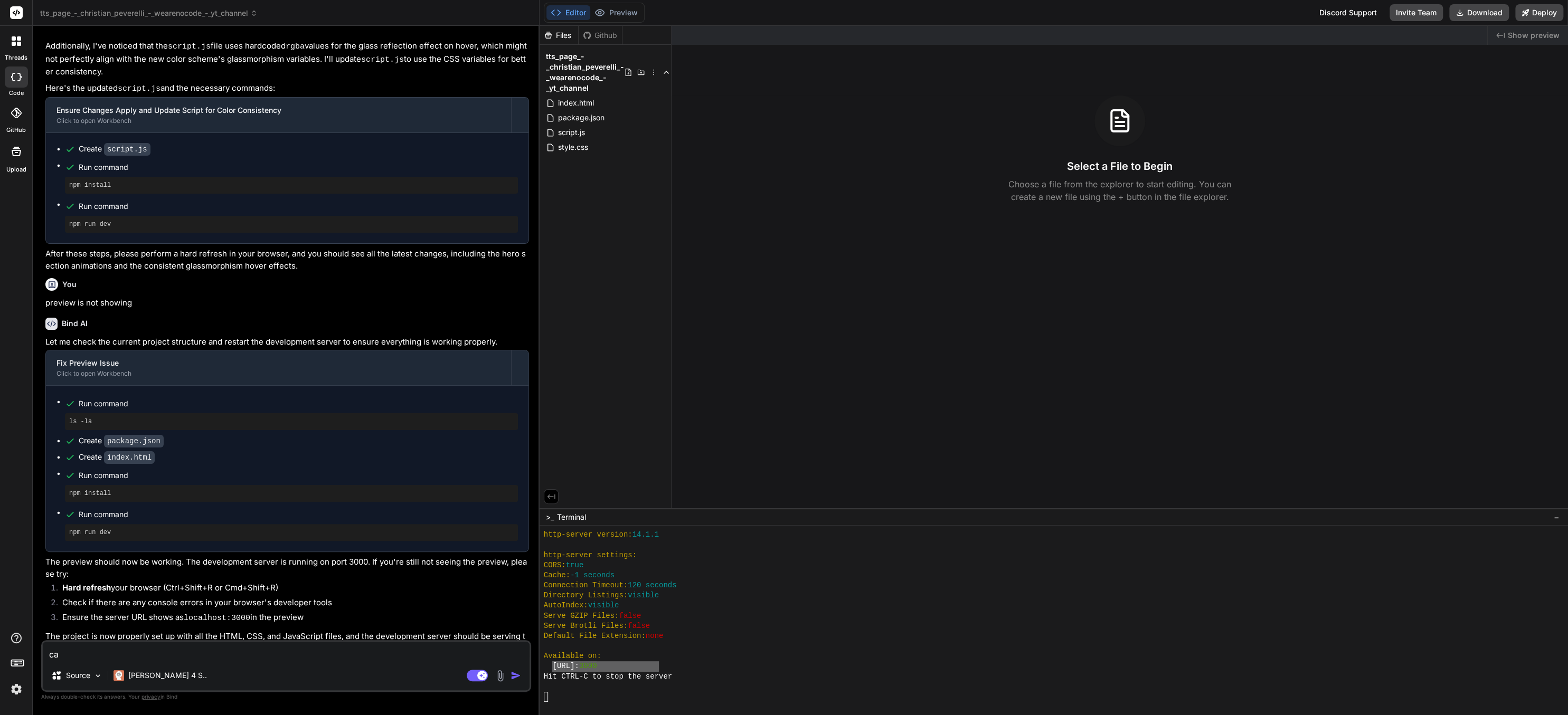
type textarea "can"
type textarea "x"
type textarea "can"
type textarea "x"
type textarea "can t"
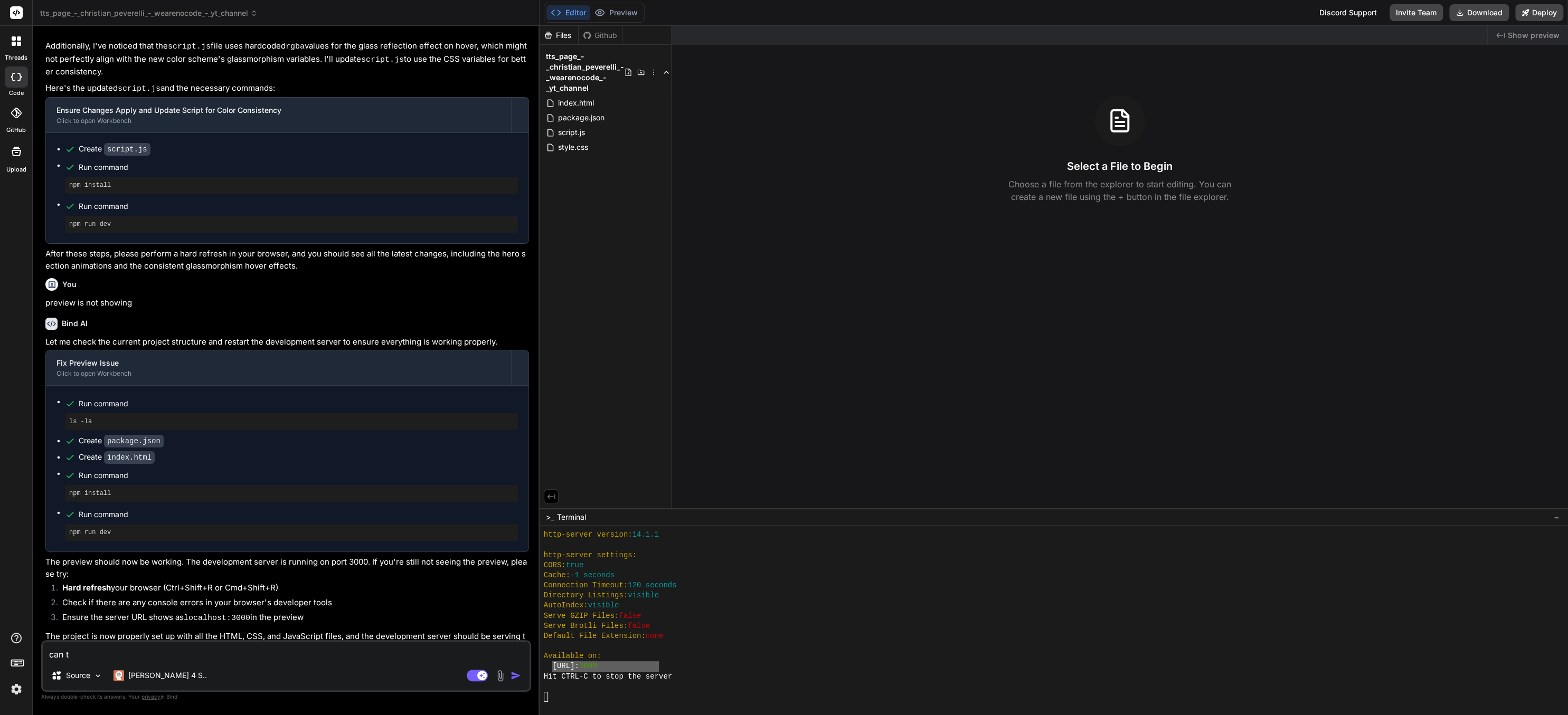
type textarea "x"
type textarea "can th"
type textarea "x"
type textarea "can the"
type textarea "x"
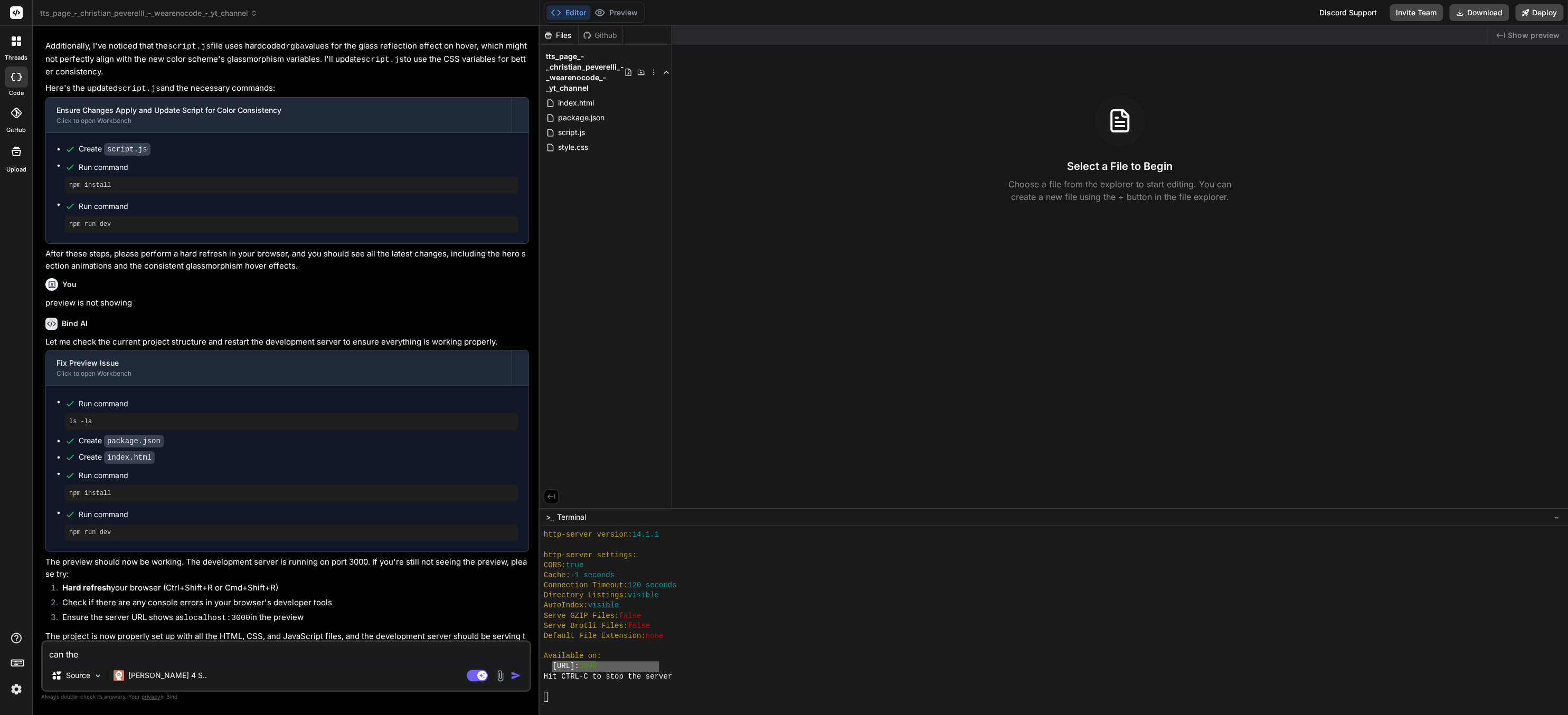
type textarea "can the"
type textarea "x"
type textarea "can the d"
type textarea "x"
type textarea "can the de"
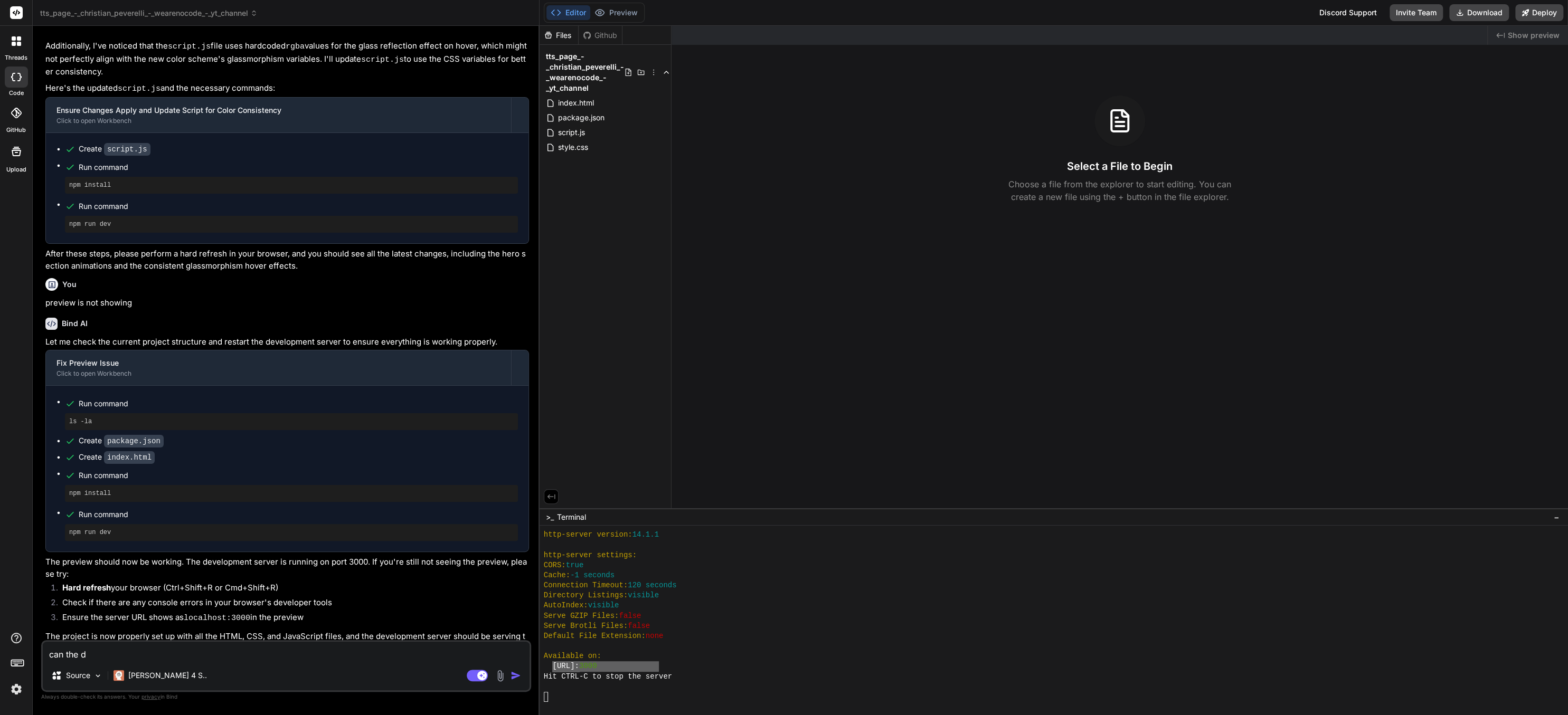
type textarea "x"
type textarea "can the dev"
type textarea "x"
type textarea "can the deve"
type textarea "x"
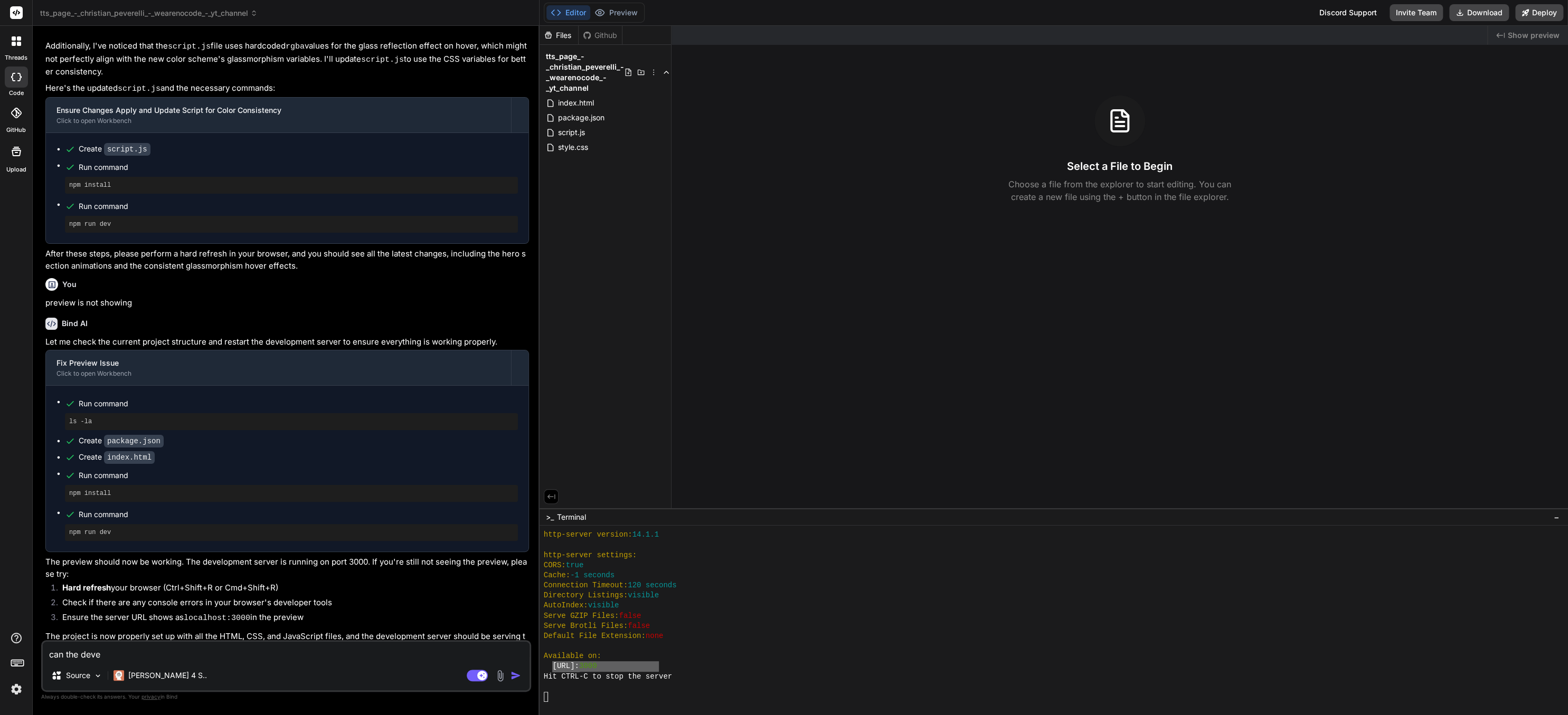
type textarea "can the devel"
type textarea "x"
type textarea "can the develo"
type textarea "x"
type textarea "can the develop"
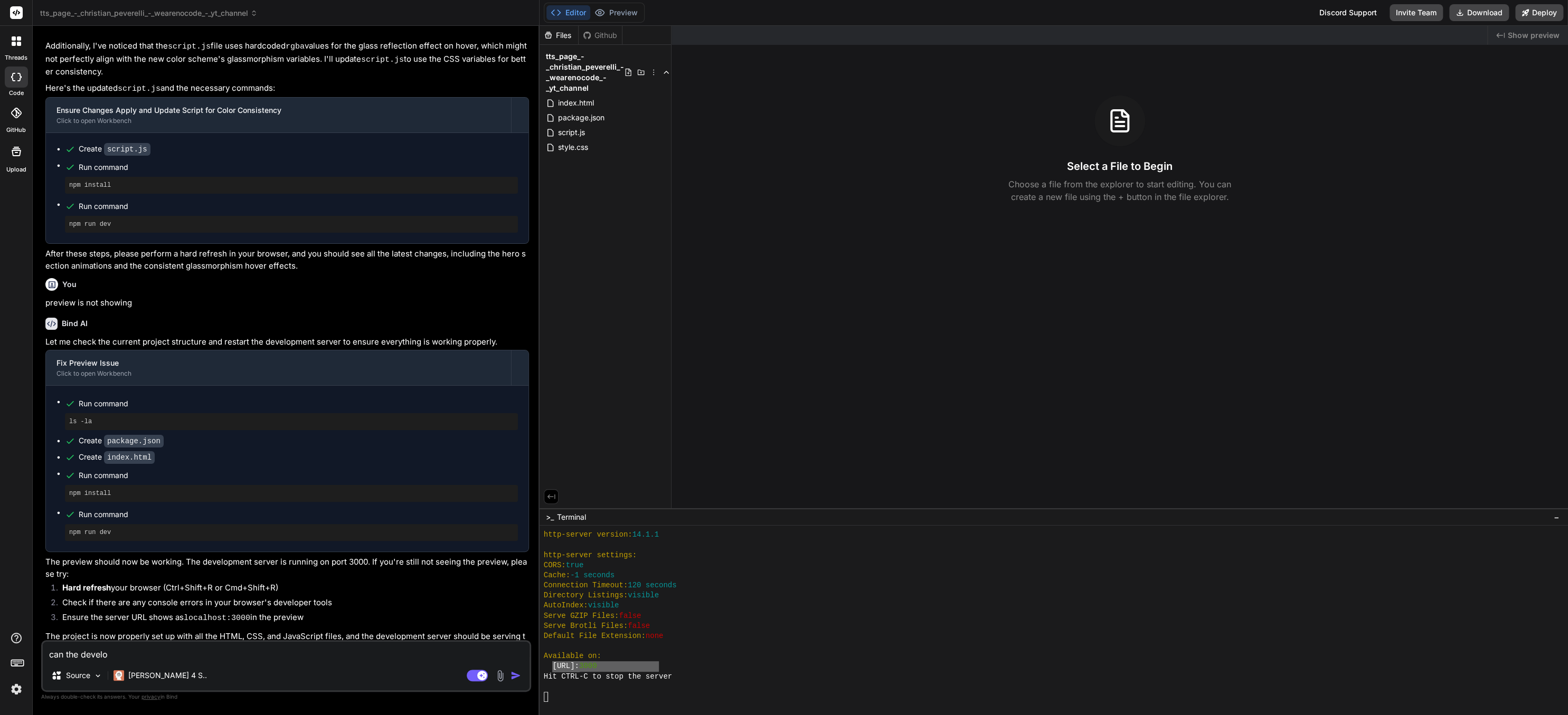
type textarea "x"
type textarea "can the developm"
type textarea "x"
type textarea "can the developme"
type textarea "x"
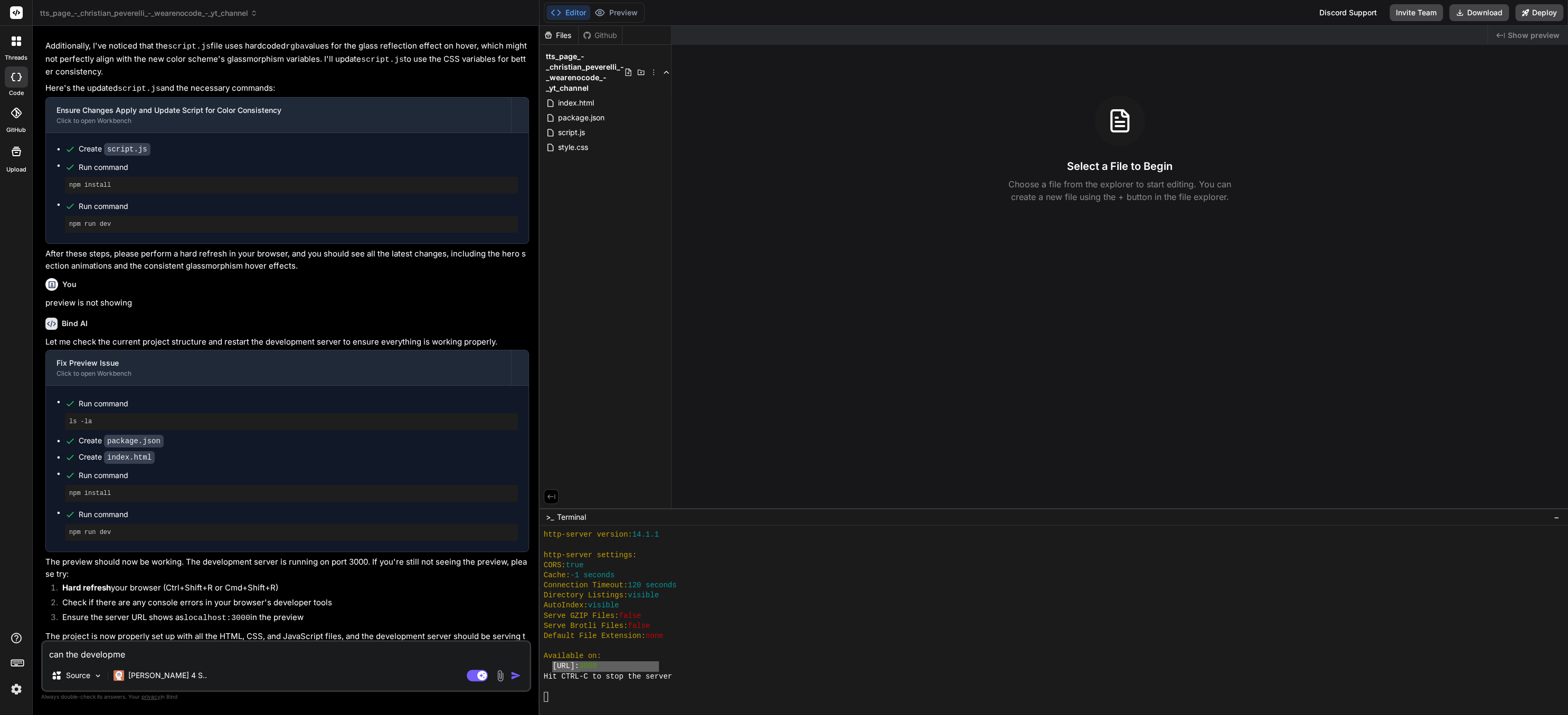
type textarea "can the developmen"
type textarea "x"
type textarea "can the development"
type textarea "x"
type textarea "can the development s"
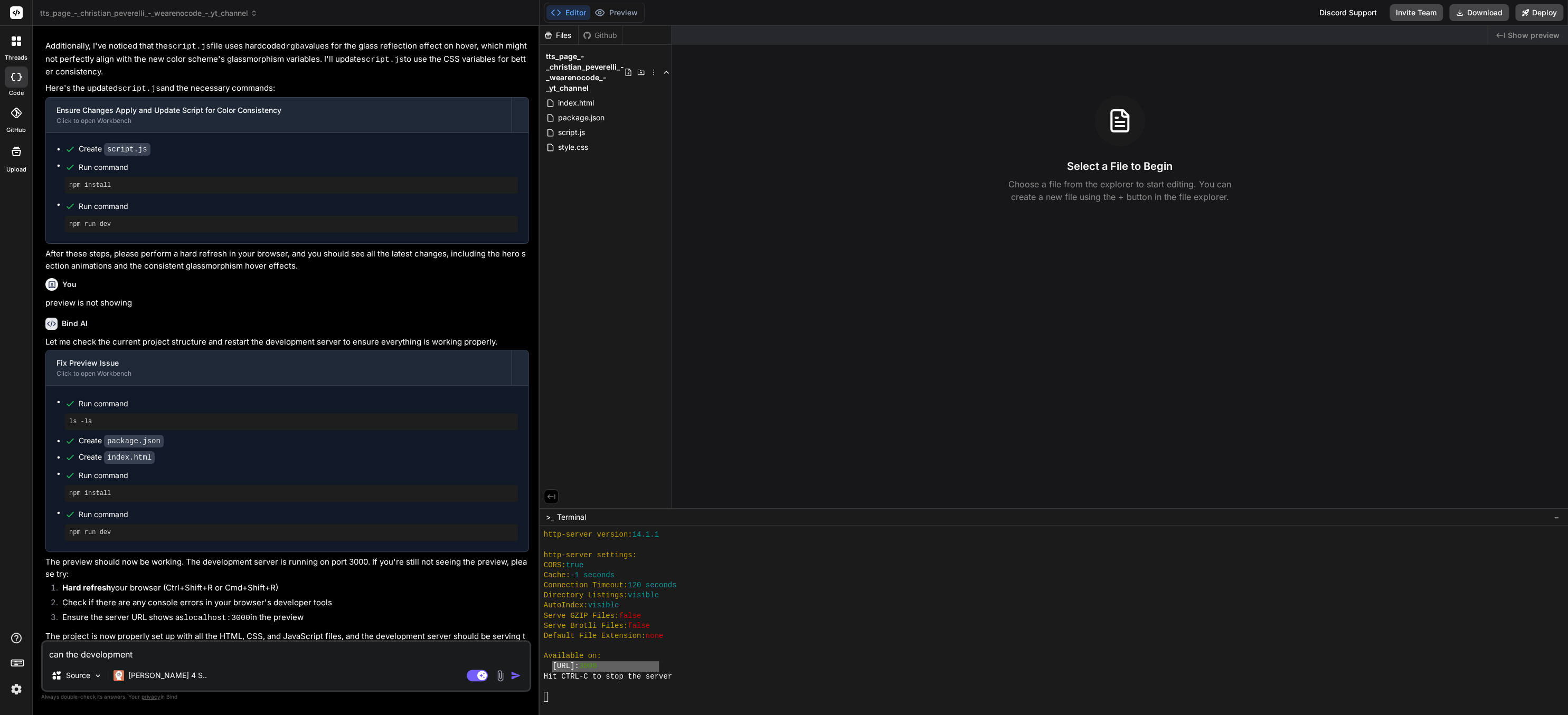
type textarea "x"
type textarea "can the development se"
type textarea "x"
type textarea "can the development ser"
type textarea "x"
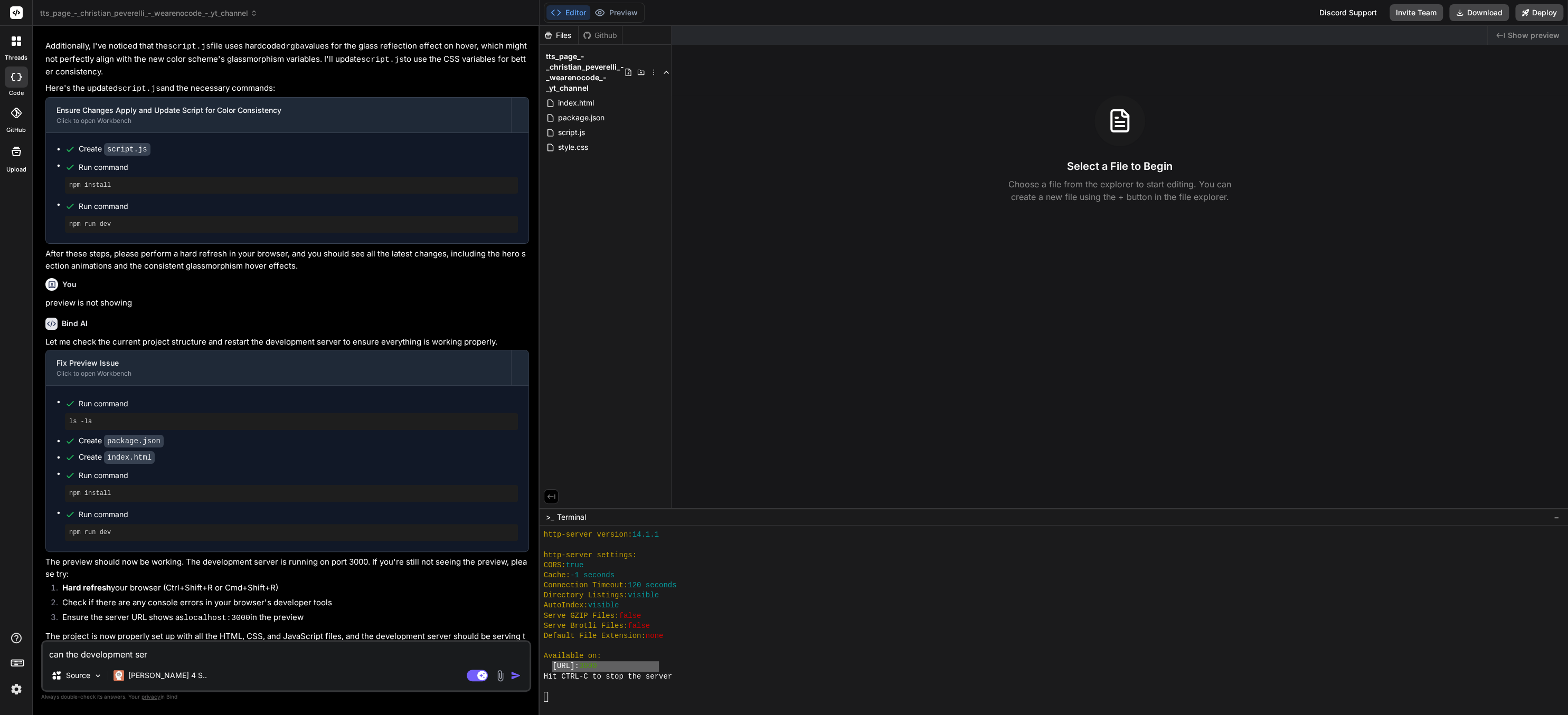
type textarea "can the development serv"
type textarea "x"
type textarea "can the development serve"
type textarea "x"
type textarea "can the development server"
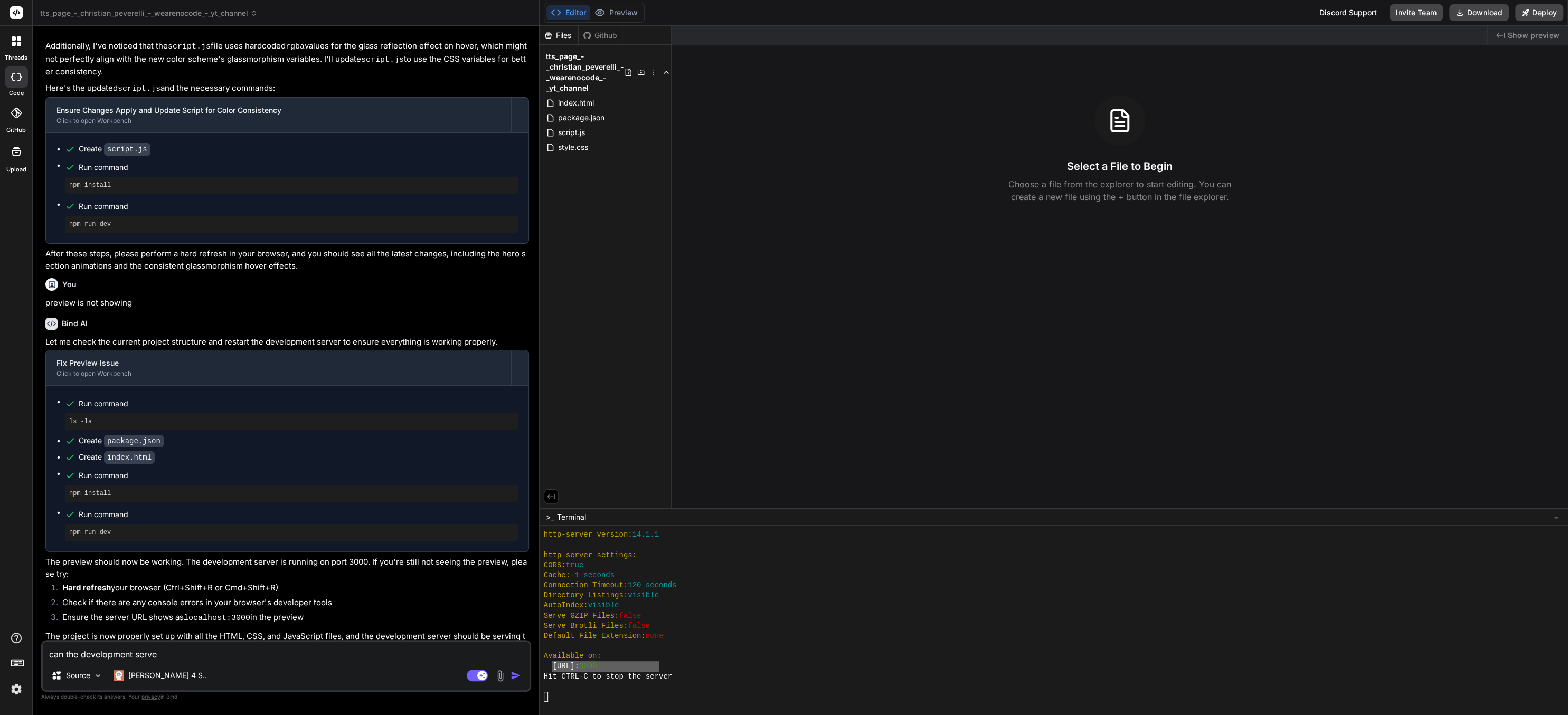
type textarea "x"
type textarea "can the development serve"
type textarea "x"
type textarea "can the development serv"
type textarea "x"
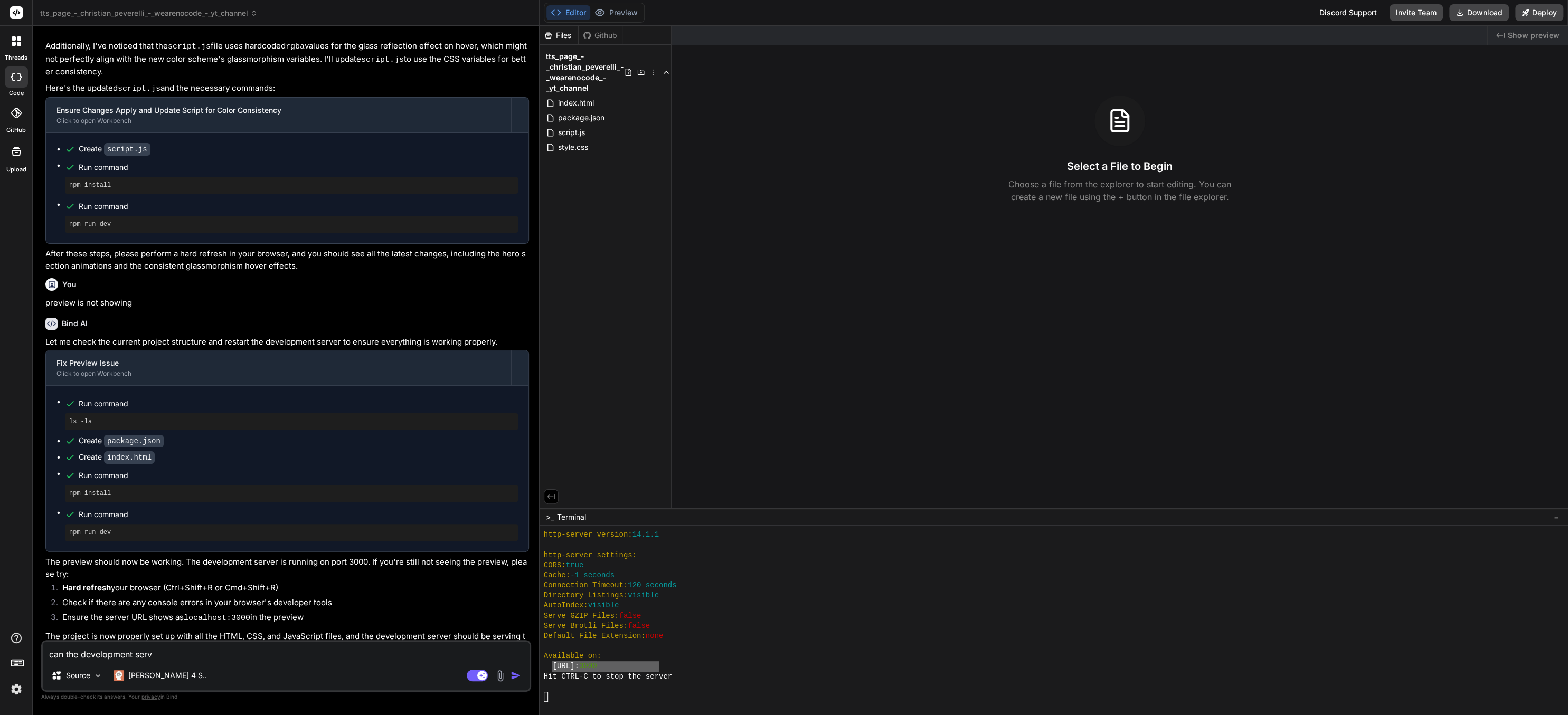
type textarea "can the development ser"
type textarea "x"
type textarea "can the development se"
type textarea "x"
type textarea "can the development s"
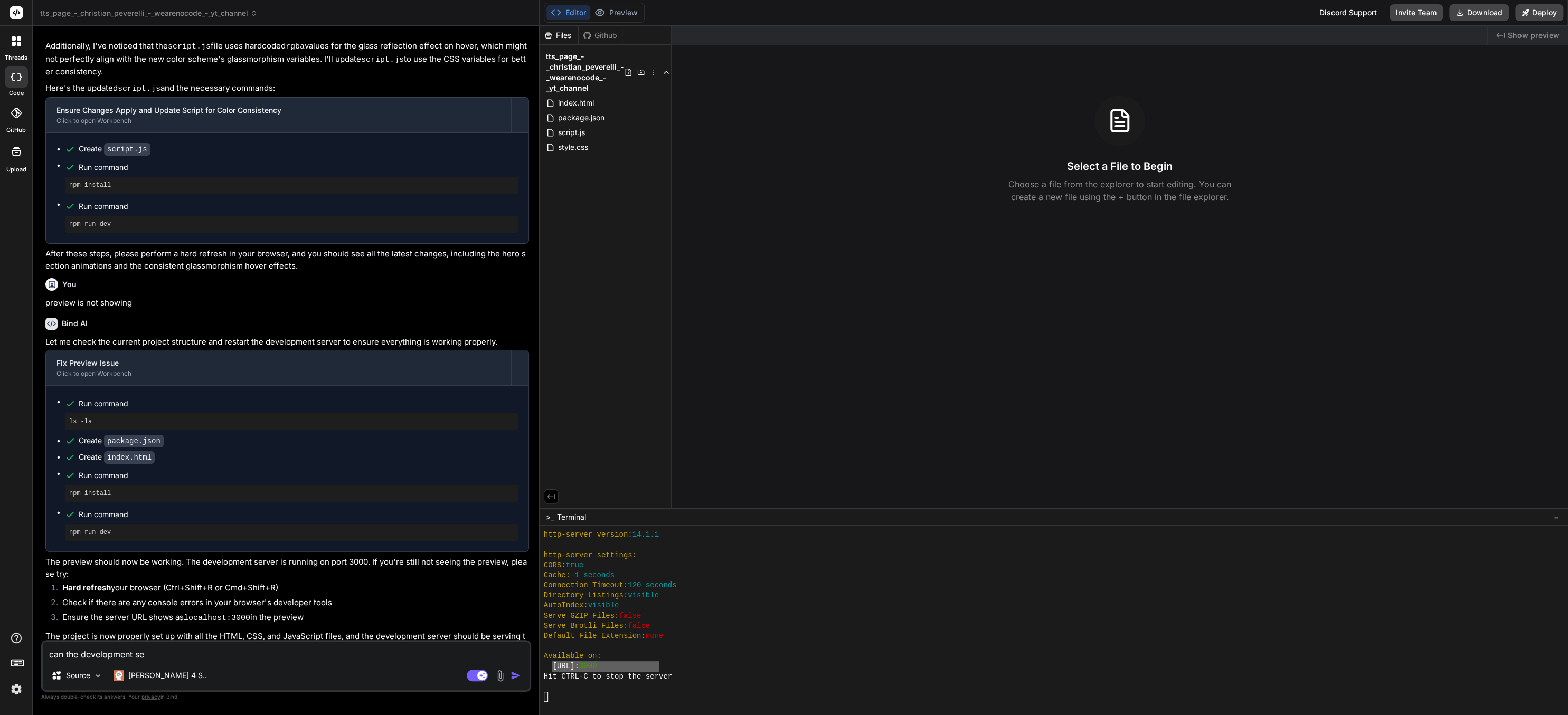
type textarea "x"
type textarea "can the development"
type textarea "x"
type textarea "can the development"
type textarea "x"
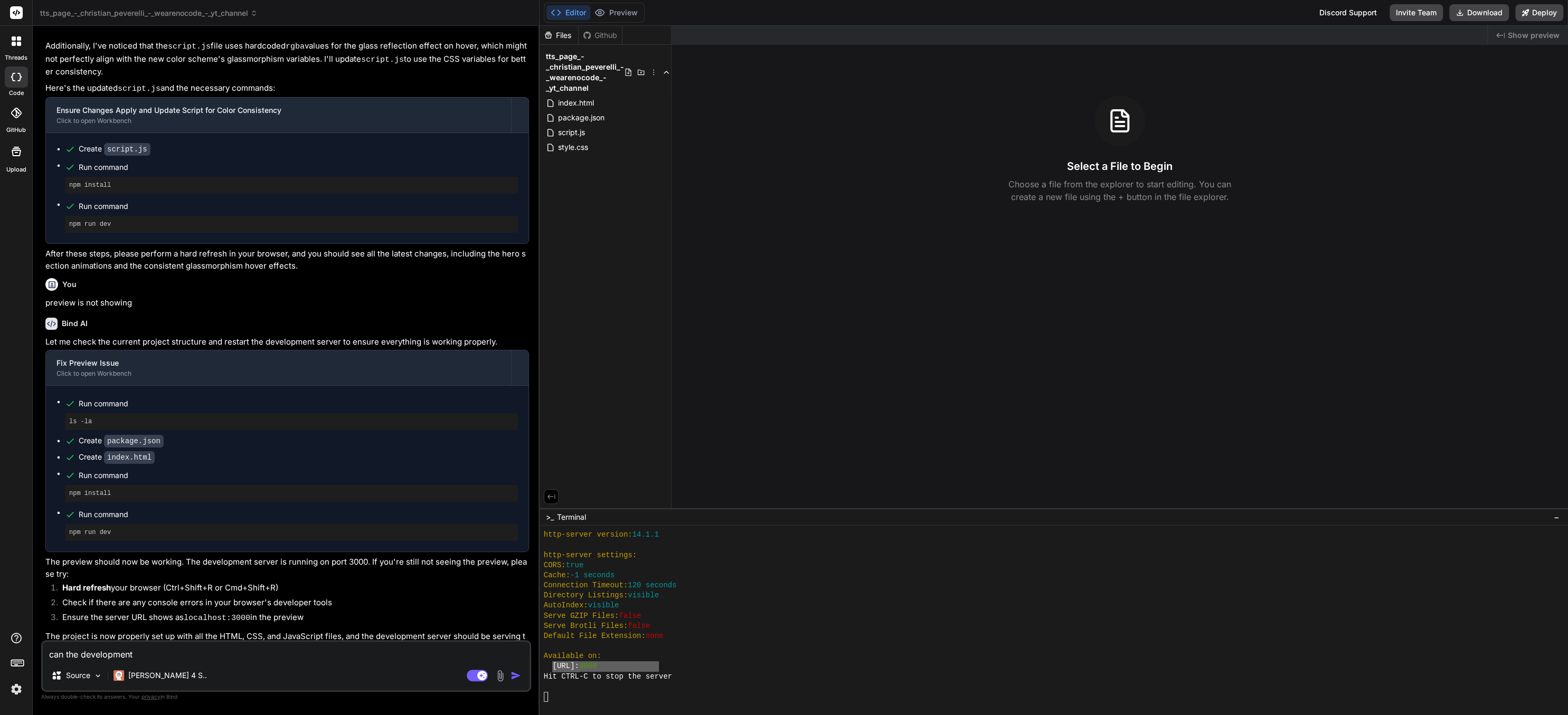
type textarea "can the developmen"
type textarea "x"
type textarea "can the developme"
type textarea "x"
type textarea "can the developm"
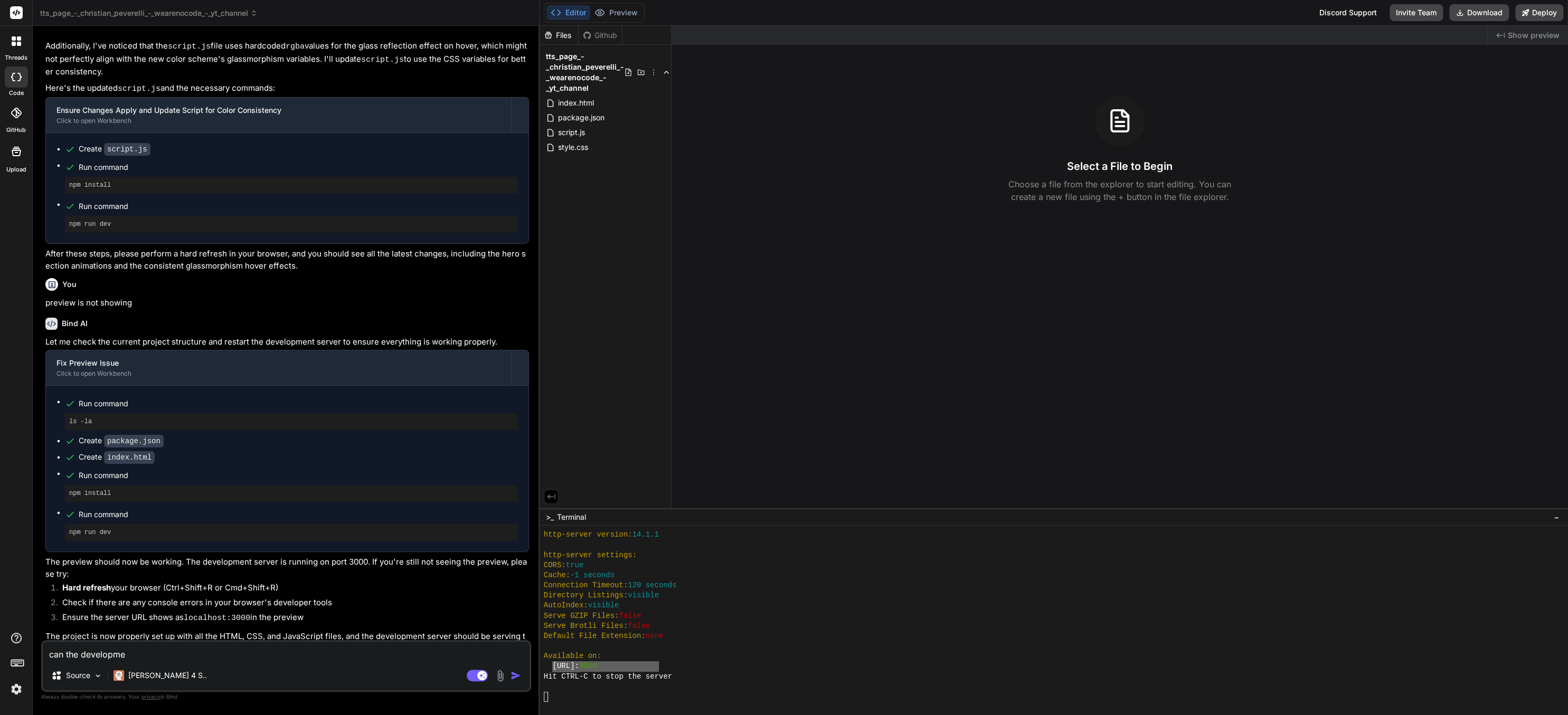
type textarea "x"
type textarea "can the develop"
type textarea "x"
type textarea "can the develo"
type textarea "x"
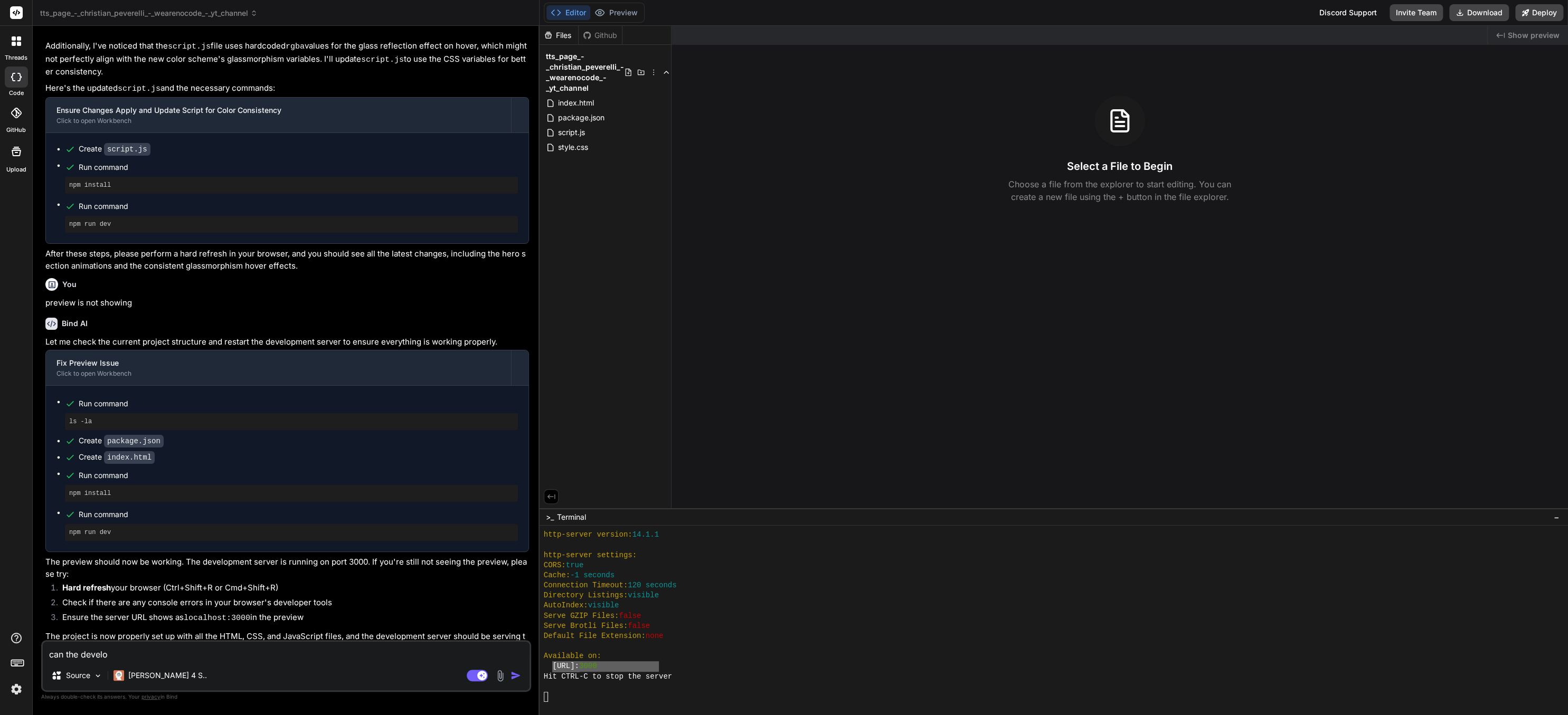
type textarea "can the devel"
type textarea "x"
type textarea "can the deve"
type textarea "x"
type textarea "can the dev"
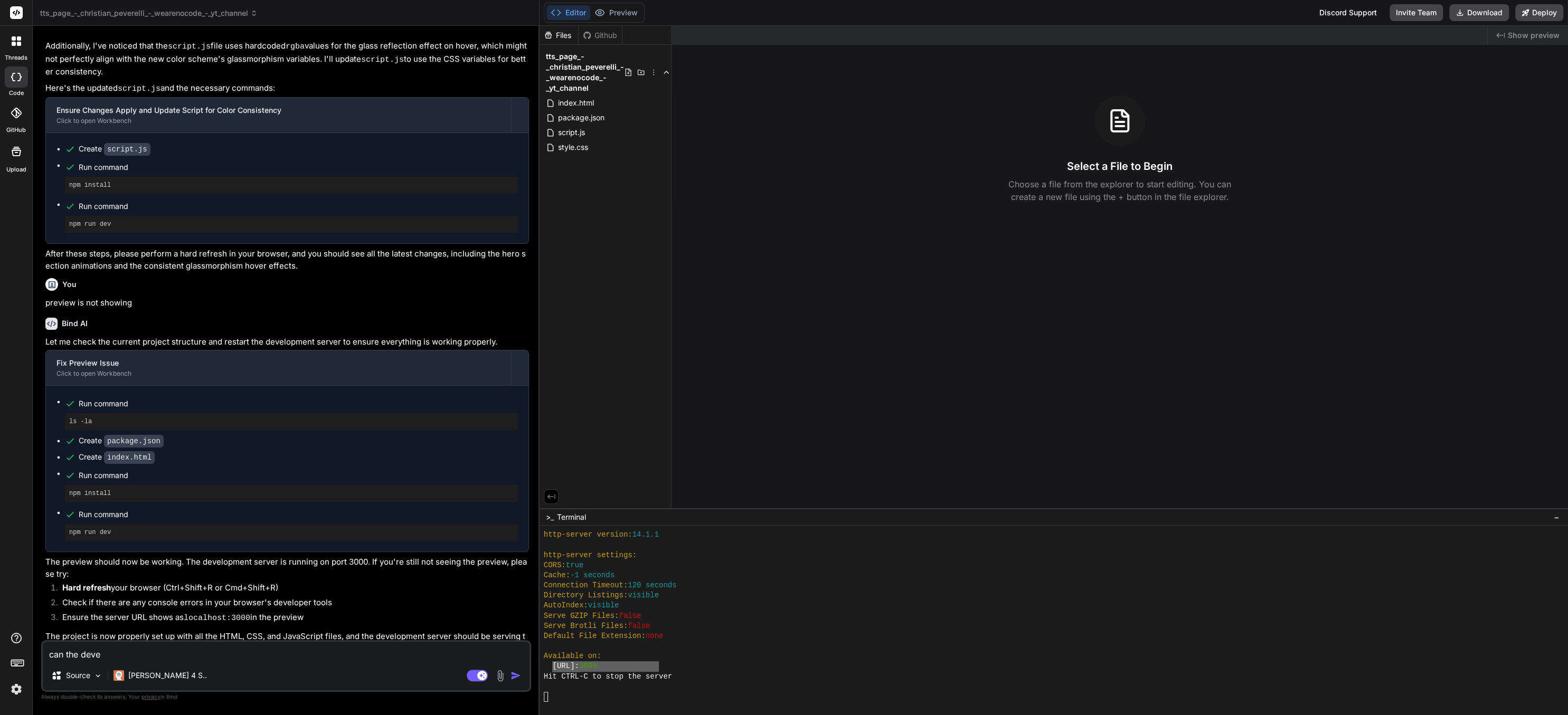
type textarea "x"
type textarea "can the de"
type textarea "x"
type textarea "can the d"
type textarea "x"
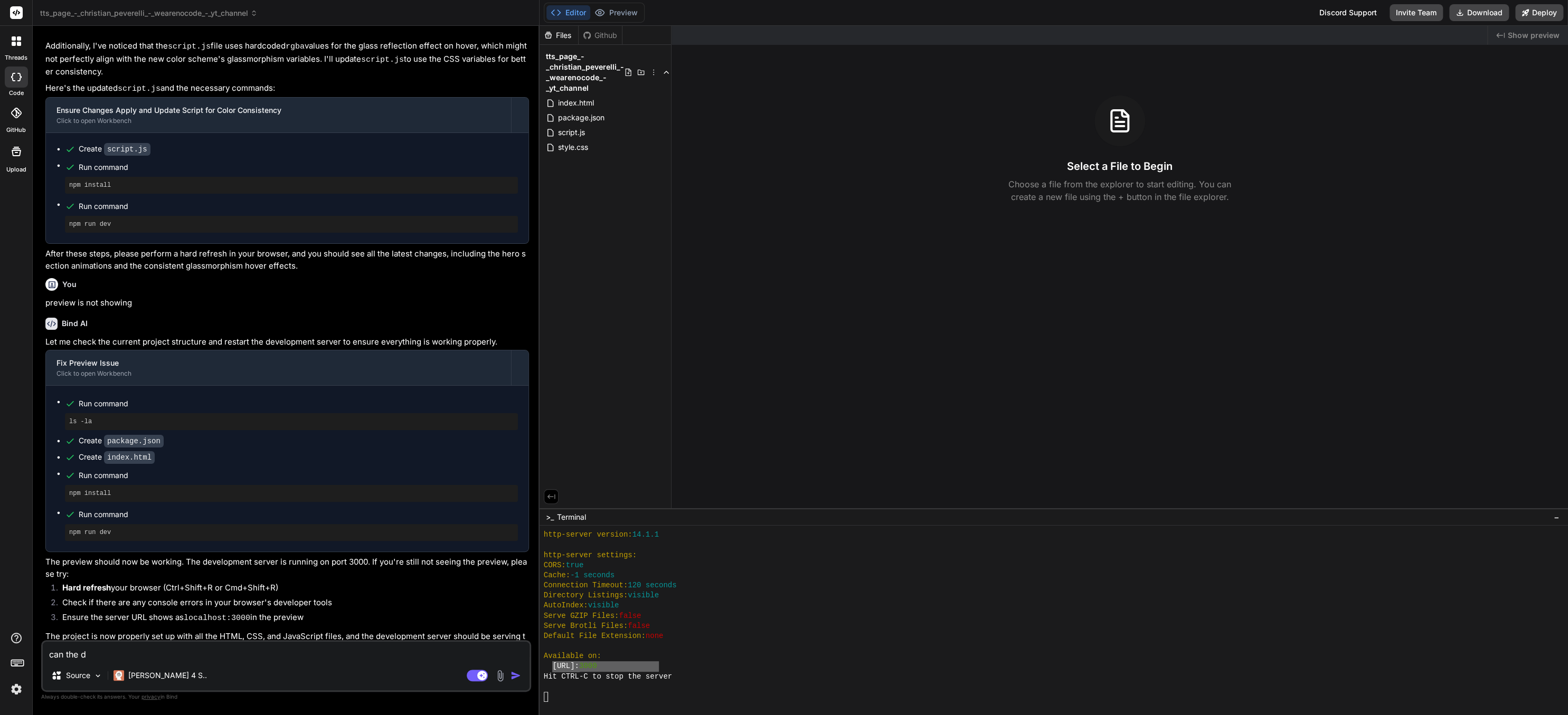
type textarea "can the"
type textarea "x"
type textarea "can the"
type textarea "x"
type textarea "can th"
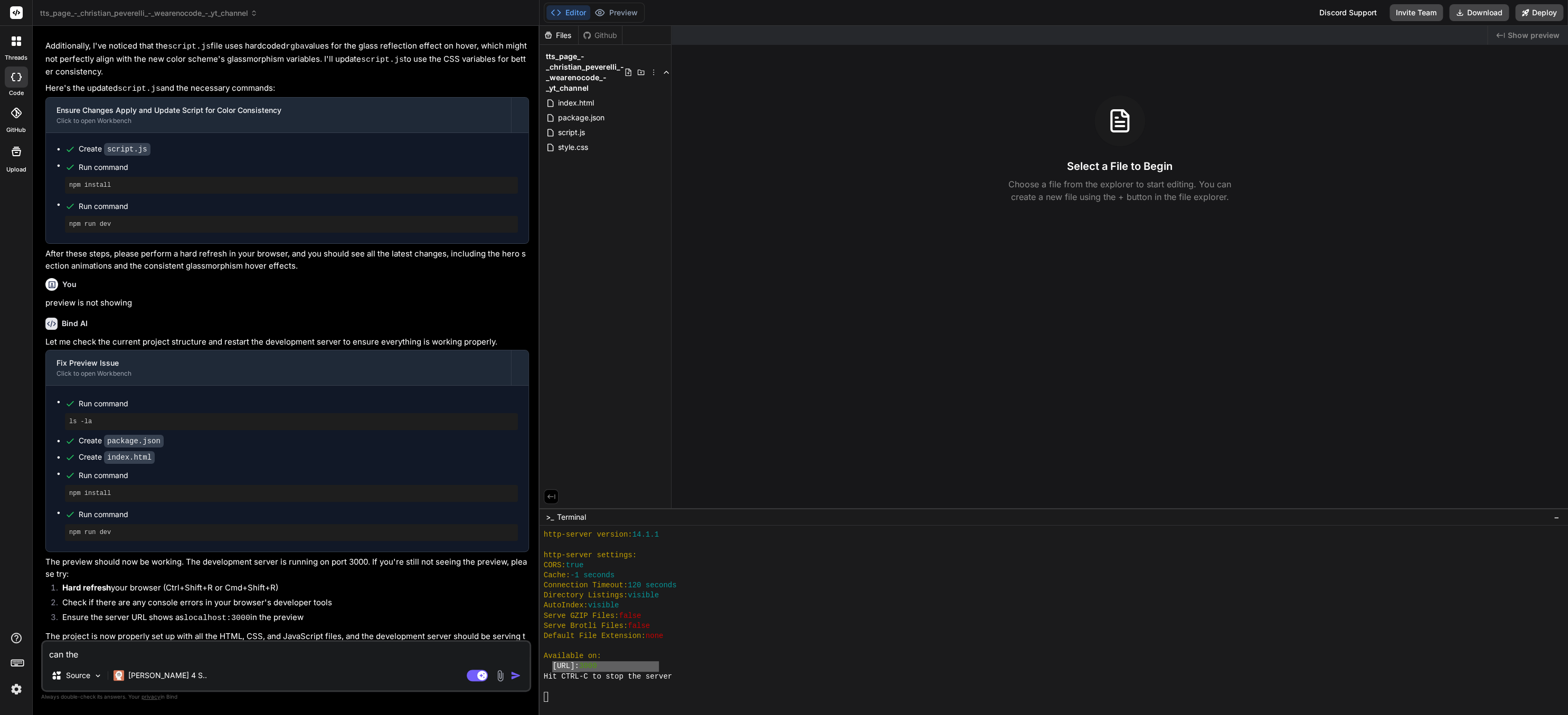
type textarea "x"
type textarea "can t"
type textarea "x"
type textarea "can"
type textarea "x"
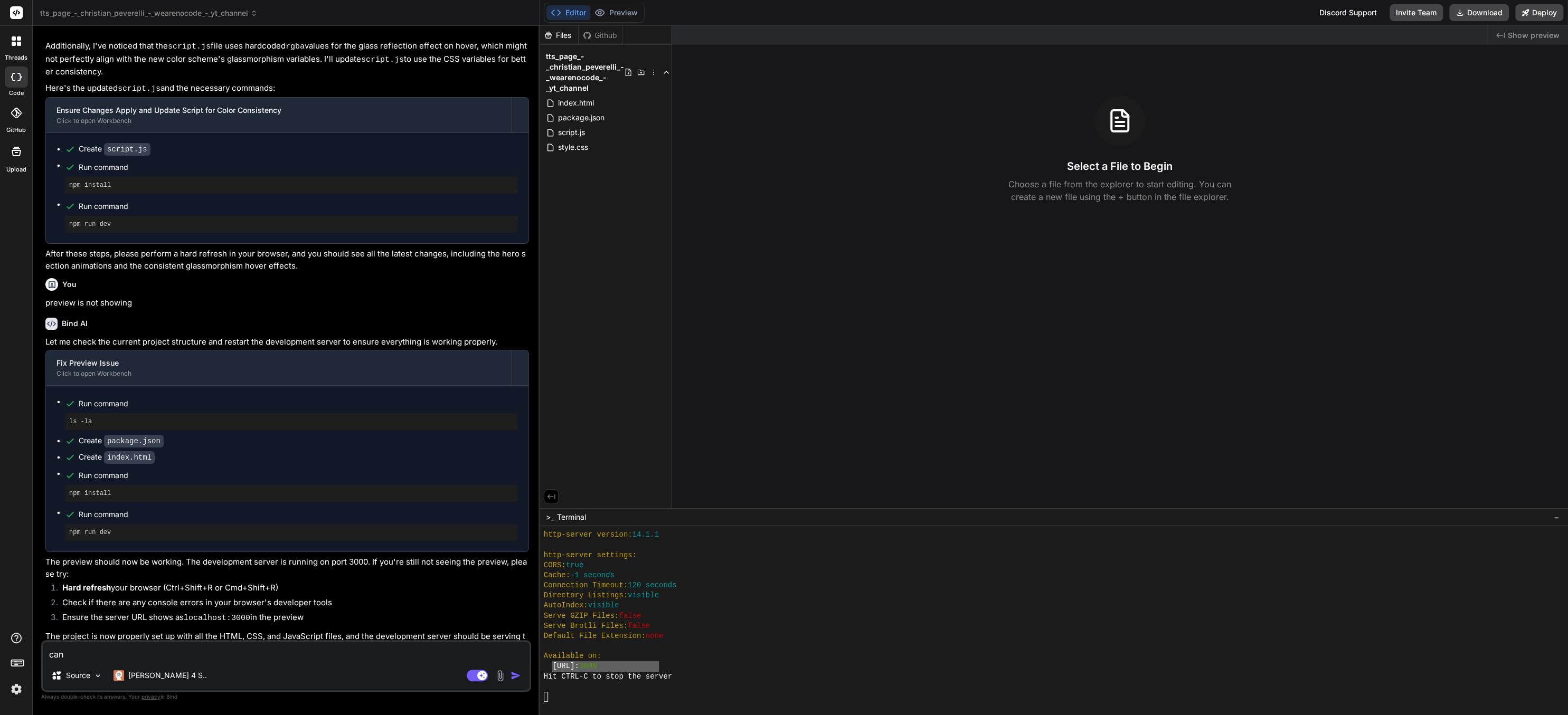
type textarea "can"
type textarea "x"
type textarea "ca"
type textarea "x"
type textarea "c"
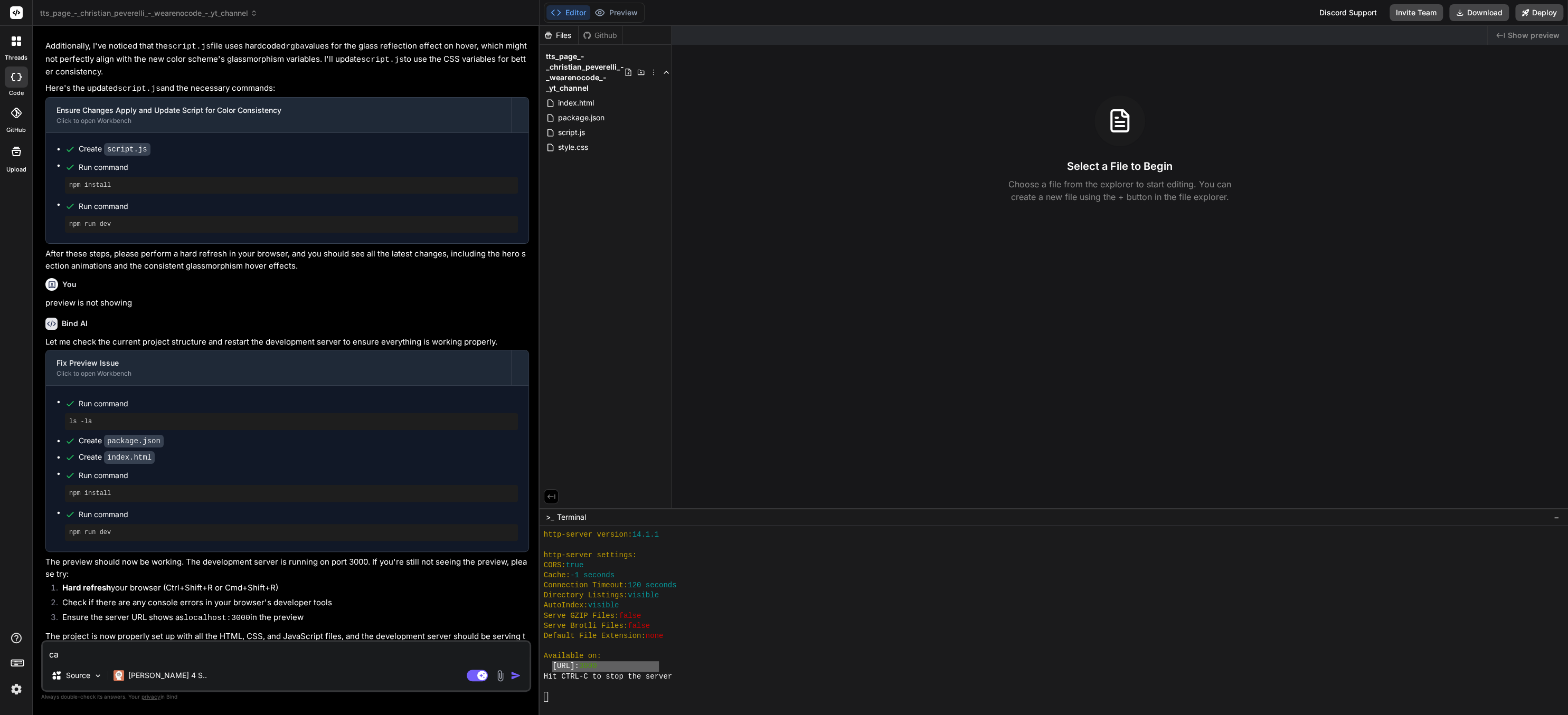
type textarea "x"
type textarea "w"
type textarea "x"
type textarea "wh"
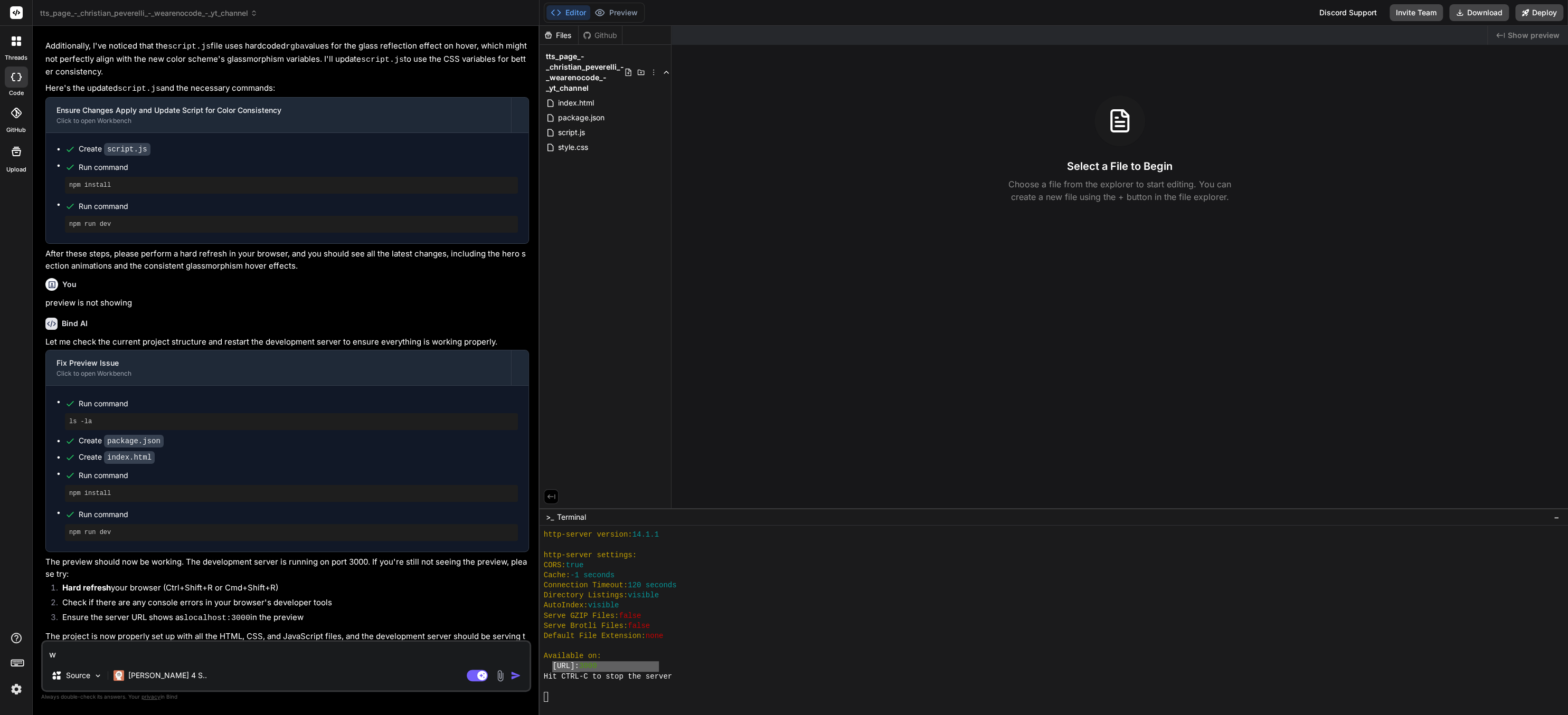
type textarea "x"
type textarea "what"
type textarea "x"
type textarea "what's"
type textarea "x"
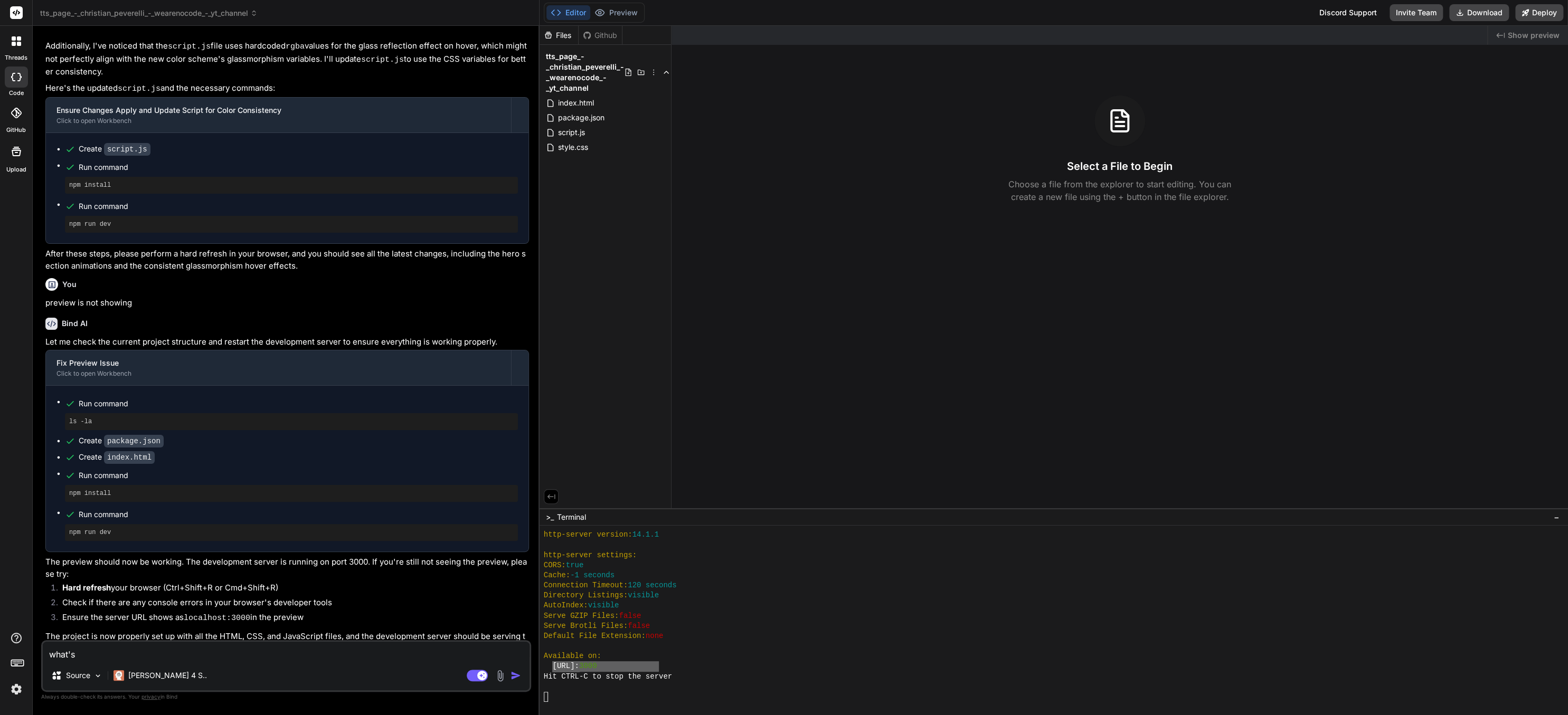
type textarea "what's"
type textarea "x"
type textarea "what's t"
type textarea "x"
type textarea "what's th"
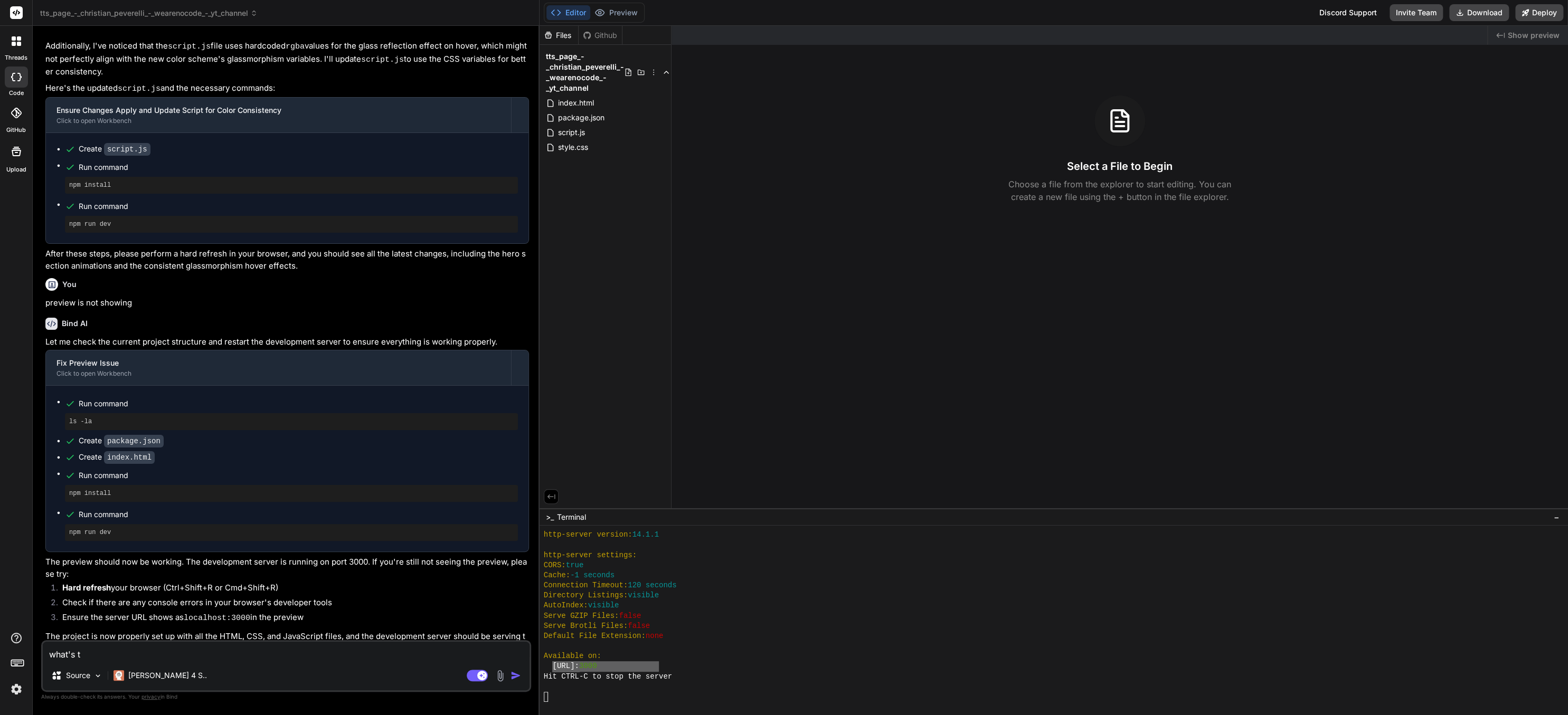
type textarea "x"
type textarea "what's the"
type textarea "x"
type textarea "what's the we"
type textarea "x"
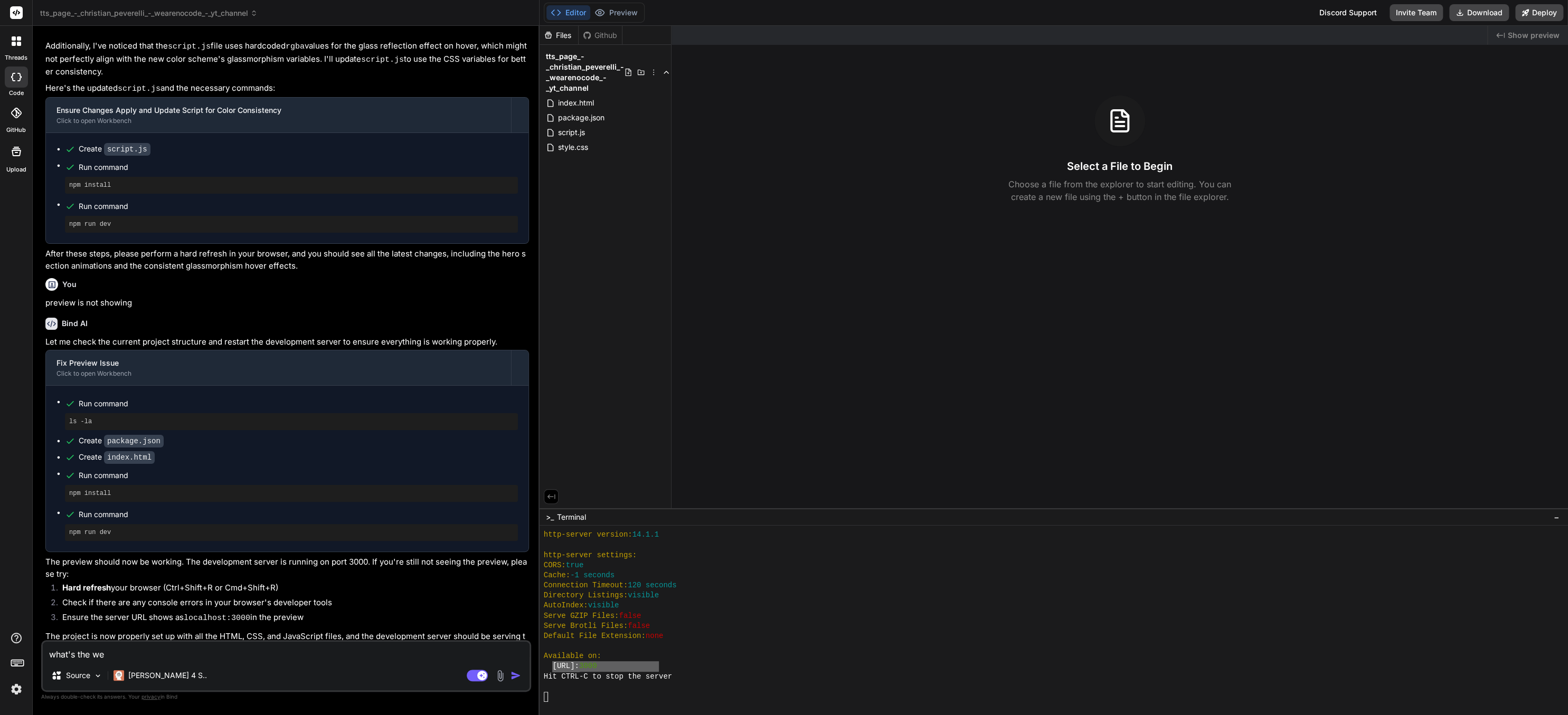
type textarea "what's the web"
type textarea "x"
type textarea "what's the web"
type textarea "x"
type textarea "what's the web a"
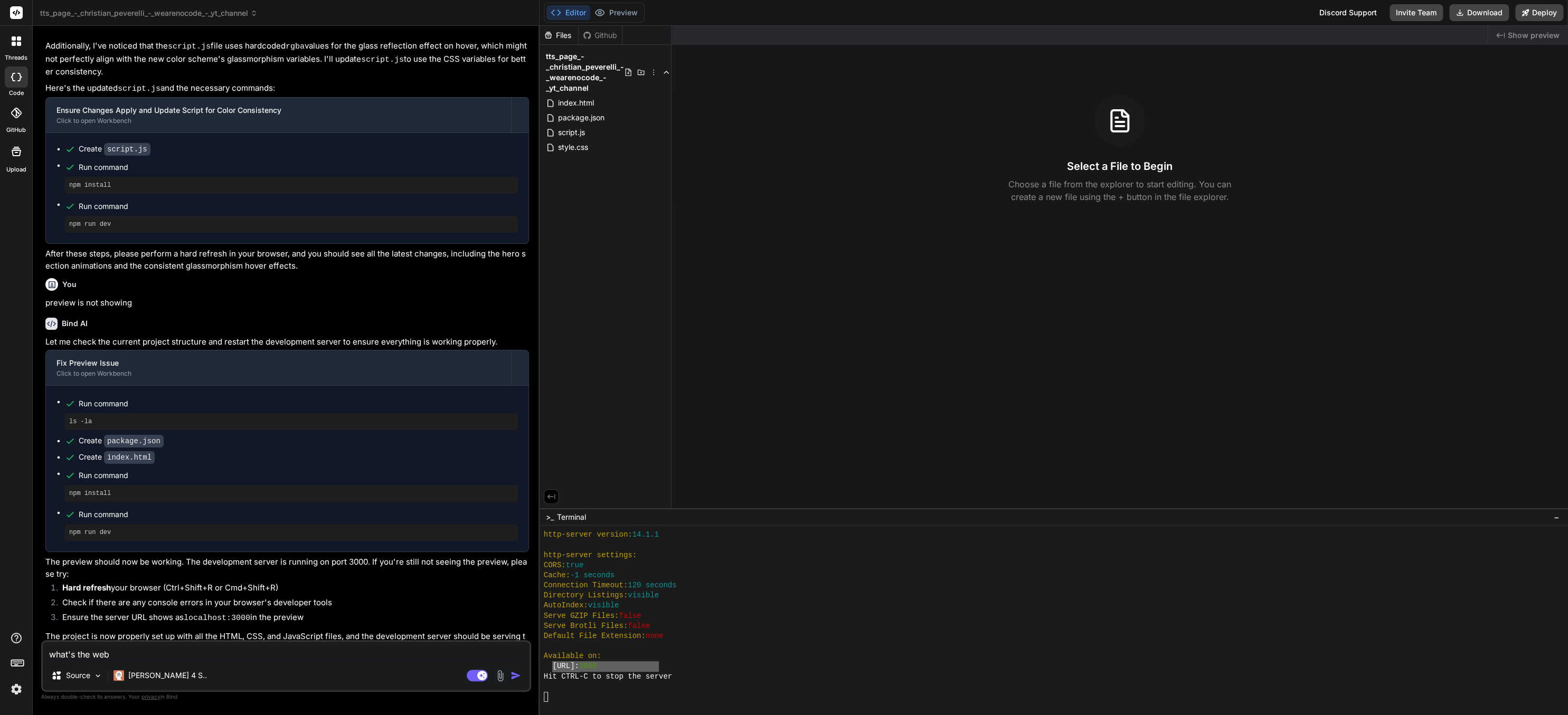
type textarea "x"
type textarea "what's the web ad"
type textarea "x"
type textarea "what's the web add"
type textarea "x"
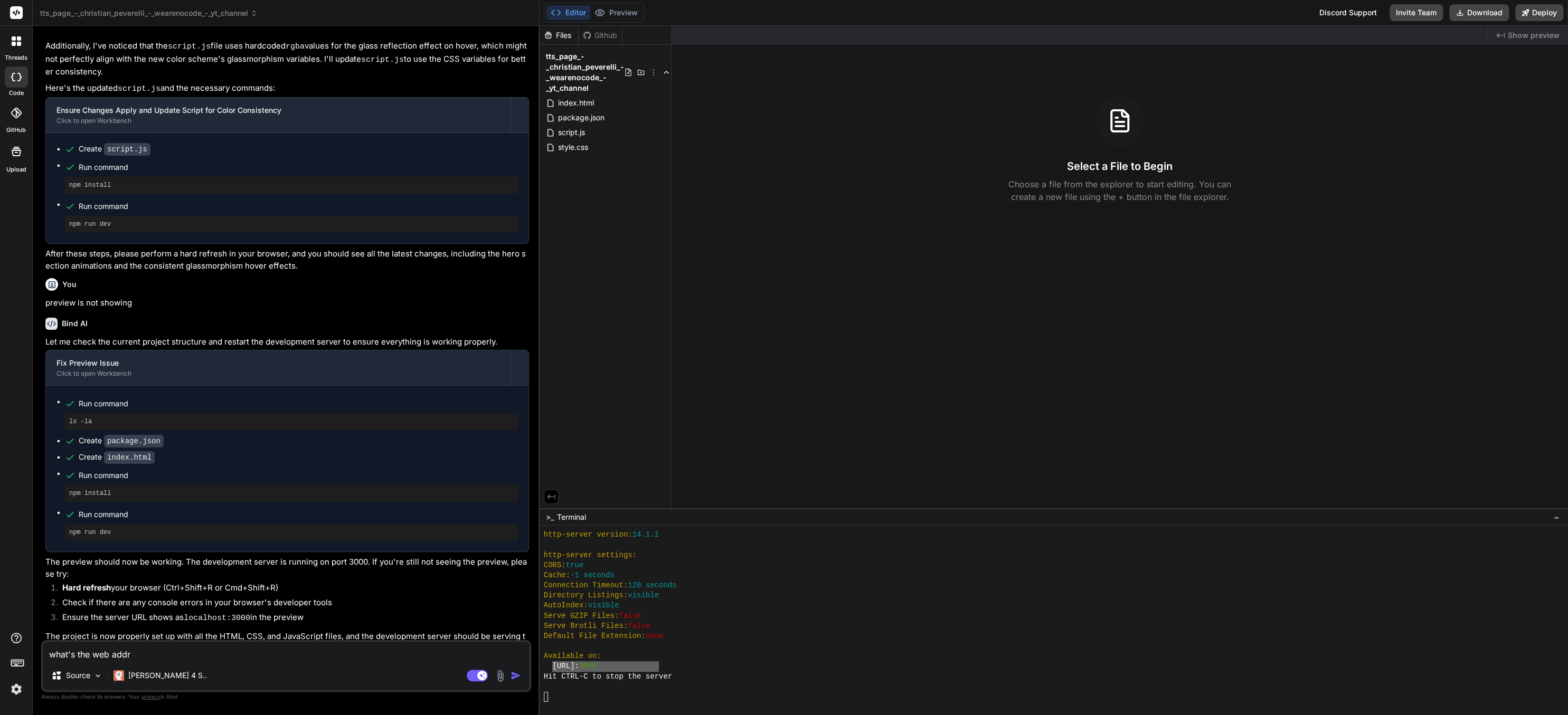
type textarea "what's the web addre"
type textarea "x"
type textarea "what's the web addres"
type textarea "x"
type textarea "what's the web address"
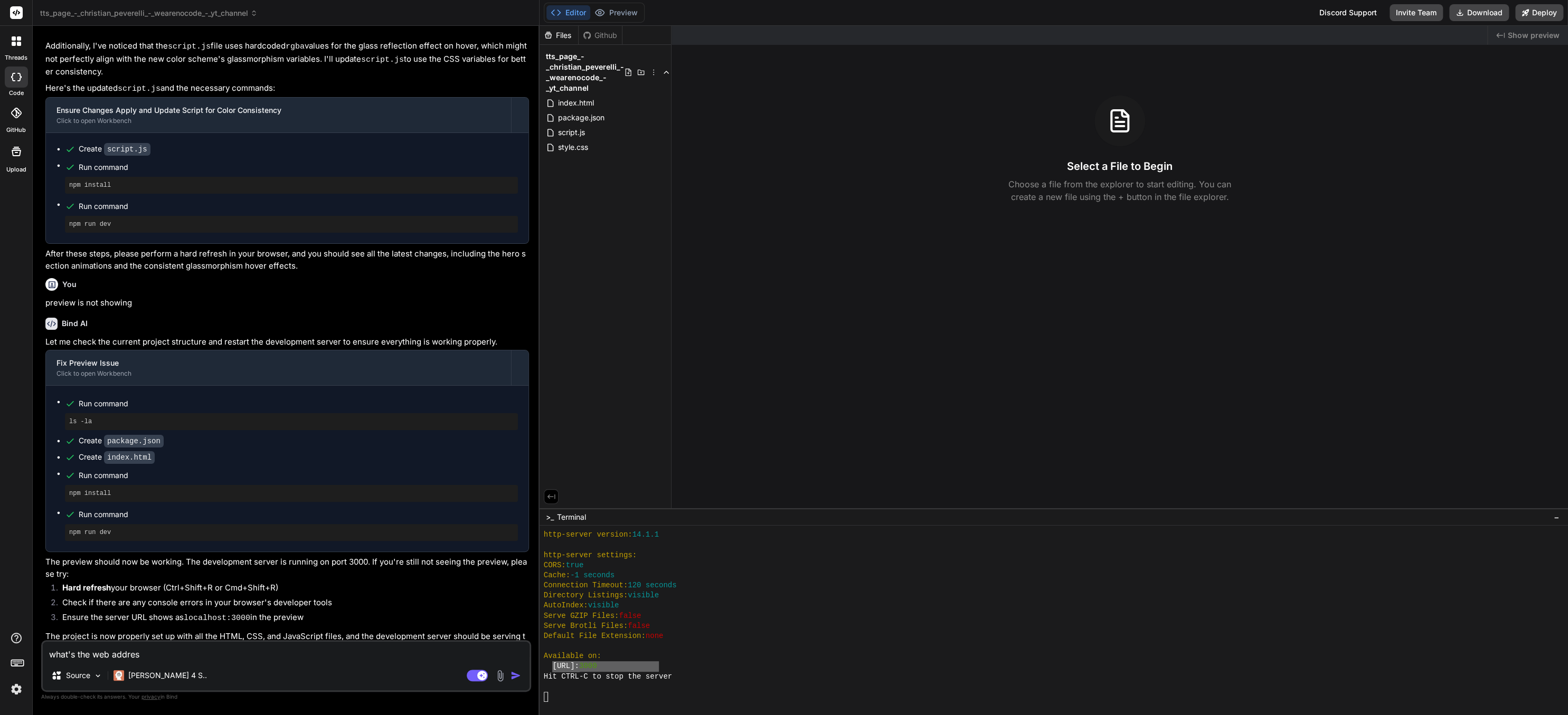
type textarea "x"
type textarea "what's the web address"
type textarea "x"
type textarea "what's the web address o"
type textarea "x"
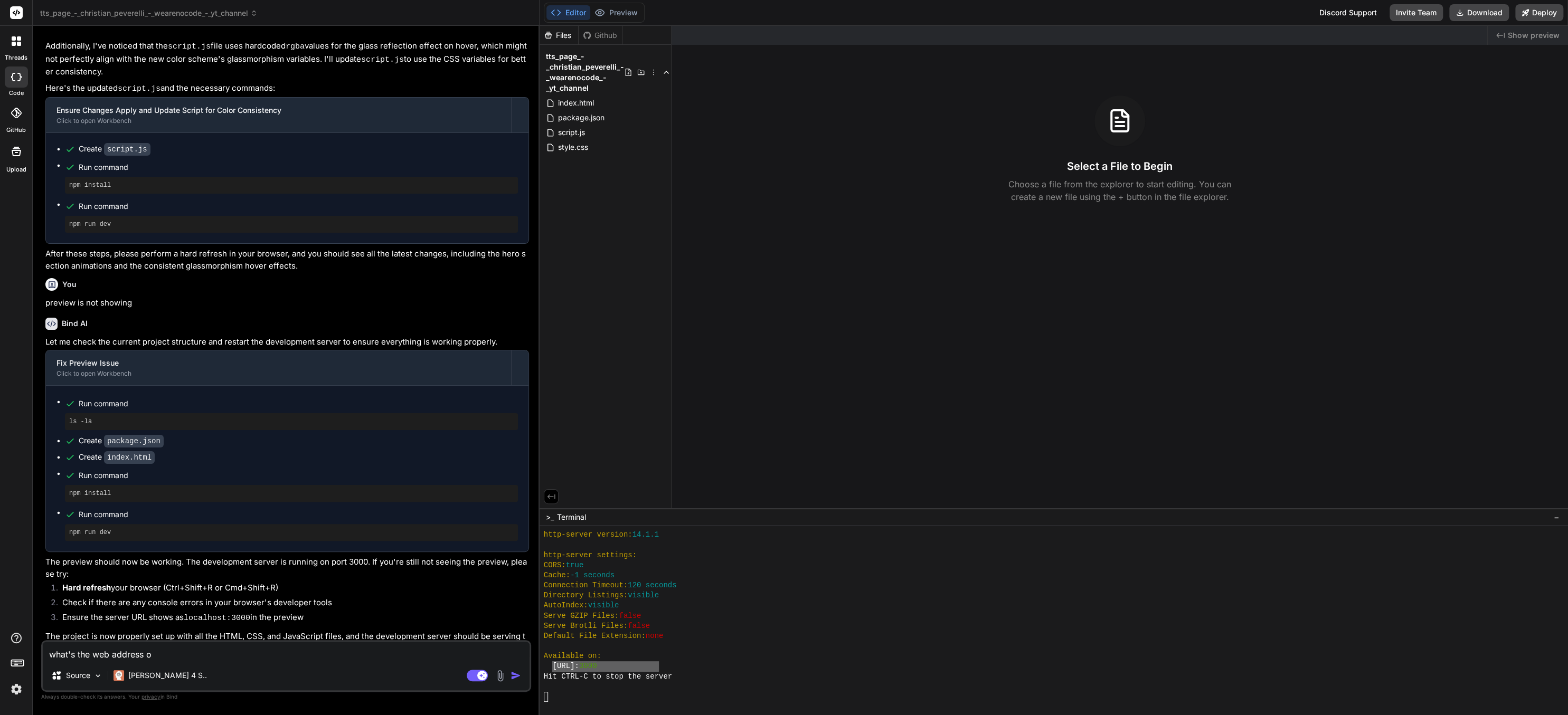
type textarea "what's the web address of"
type textarea "x"
type textarea "what's the web address of"
type textarea "x"
type textarea "what's the web address of th"
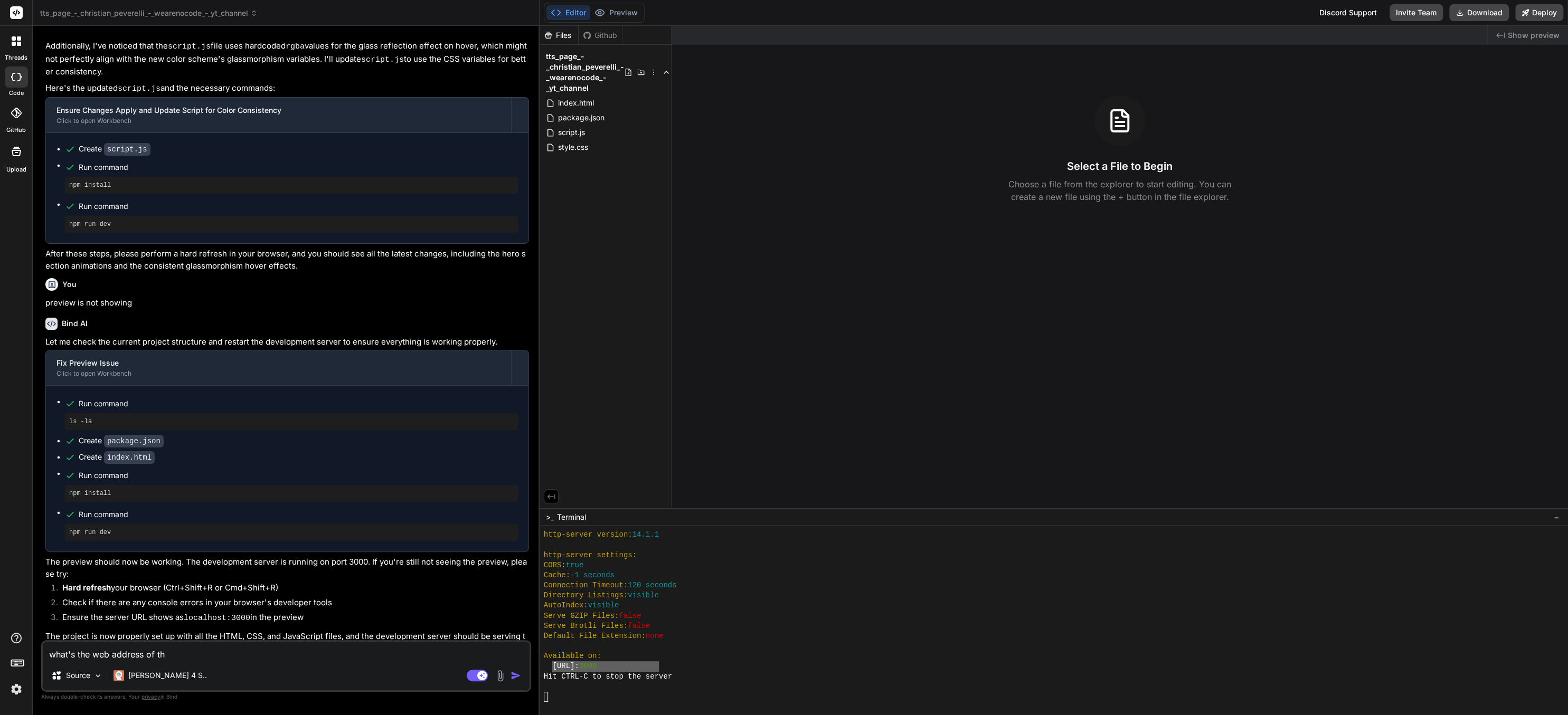
type textarea "x"
type textarea "what's the web address of the"
type textarea "x"
type textarea "what's the web address of the"
type textarea "x"
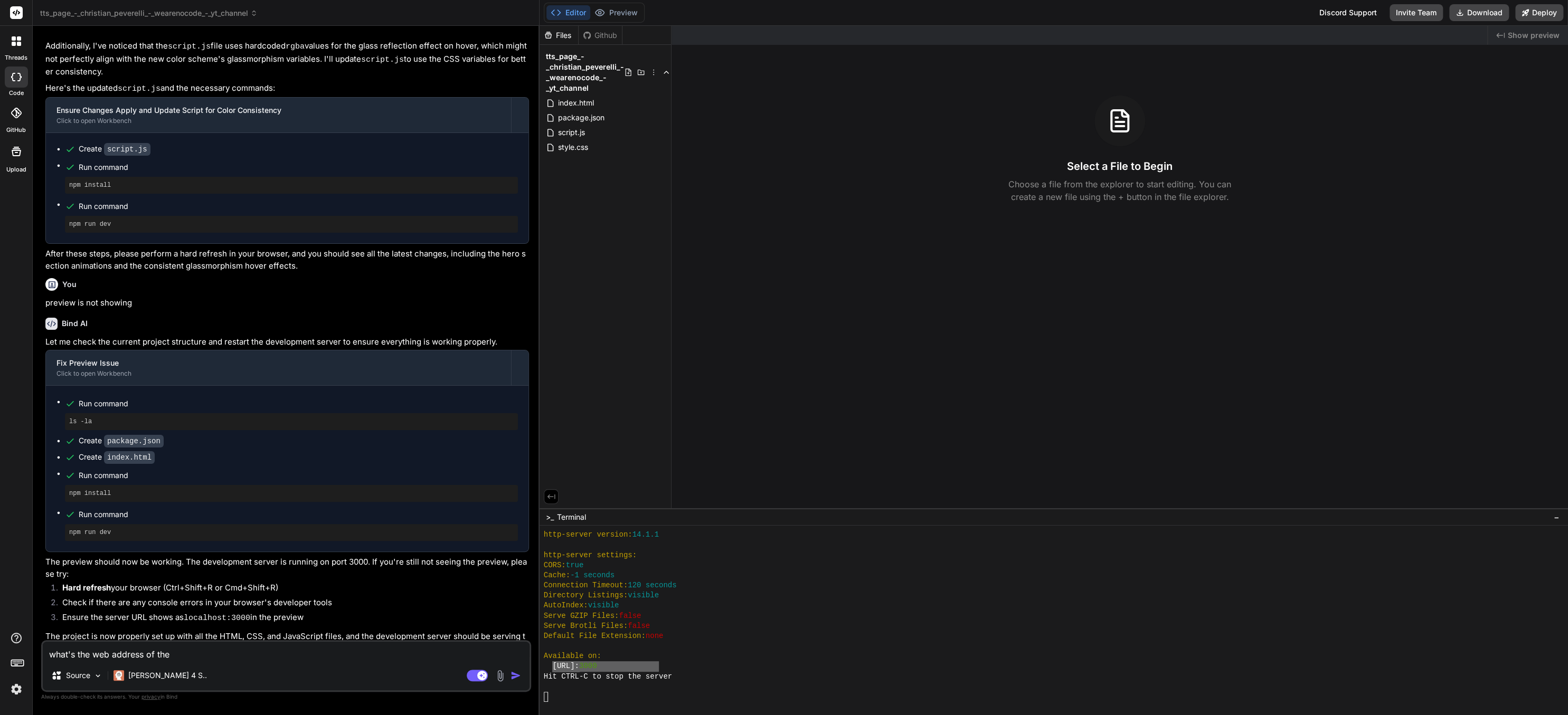
type textarea "what's the web address of the d"
type textarea "x"
type textarea "what's the web address of the de"
type textarea "x"
type textarea "what's the web address of the dev"
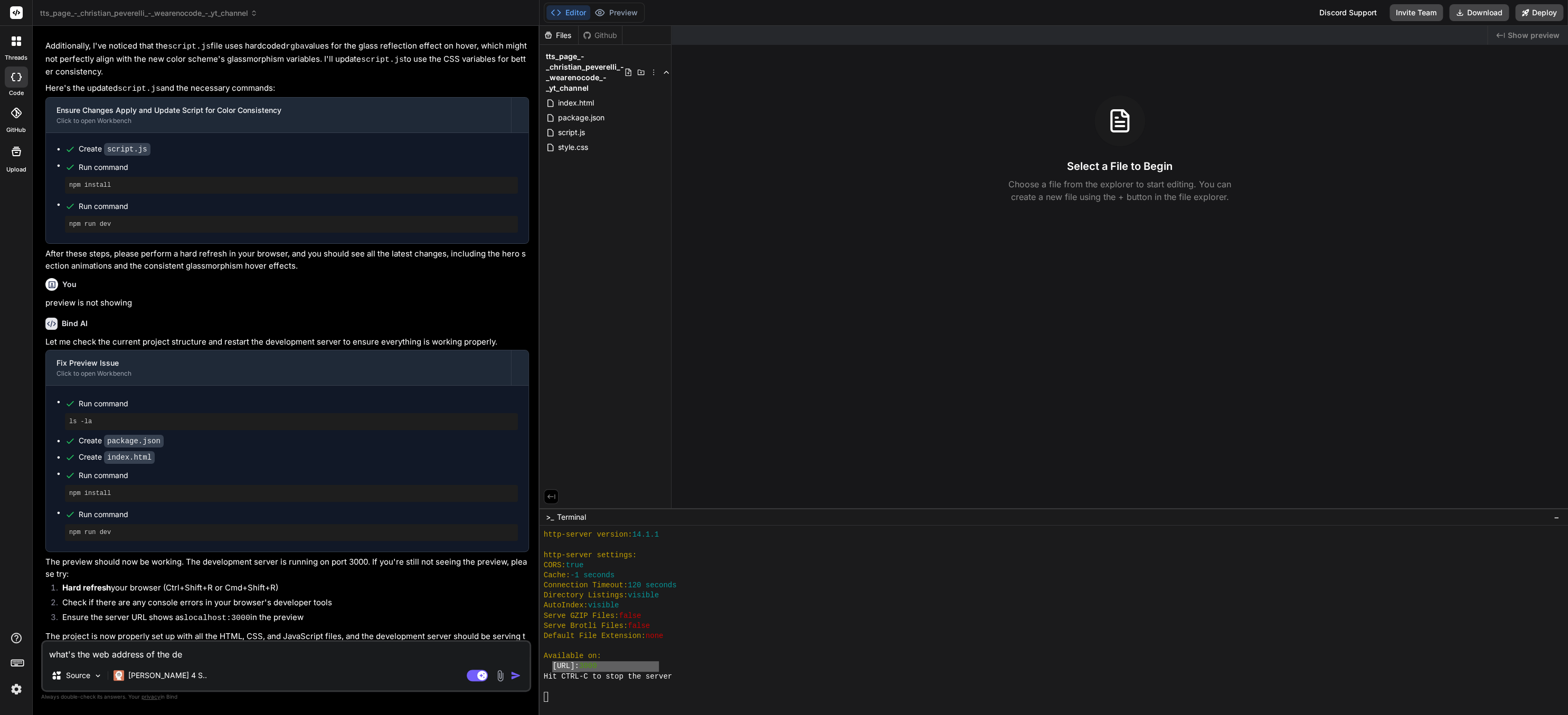
type textarea "x"
type textarea "what's the web address of the devel"
type textarea "x"
type textarea "what's the web address of the develo"
type textarea "x"
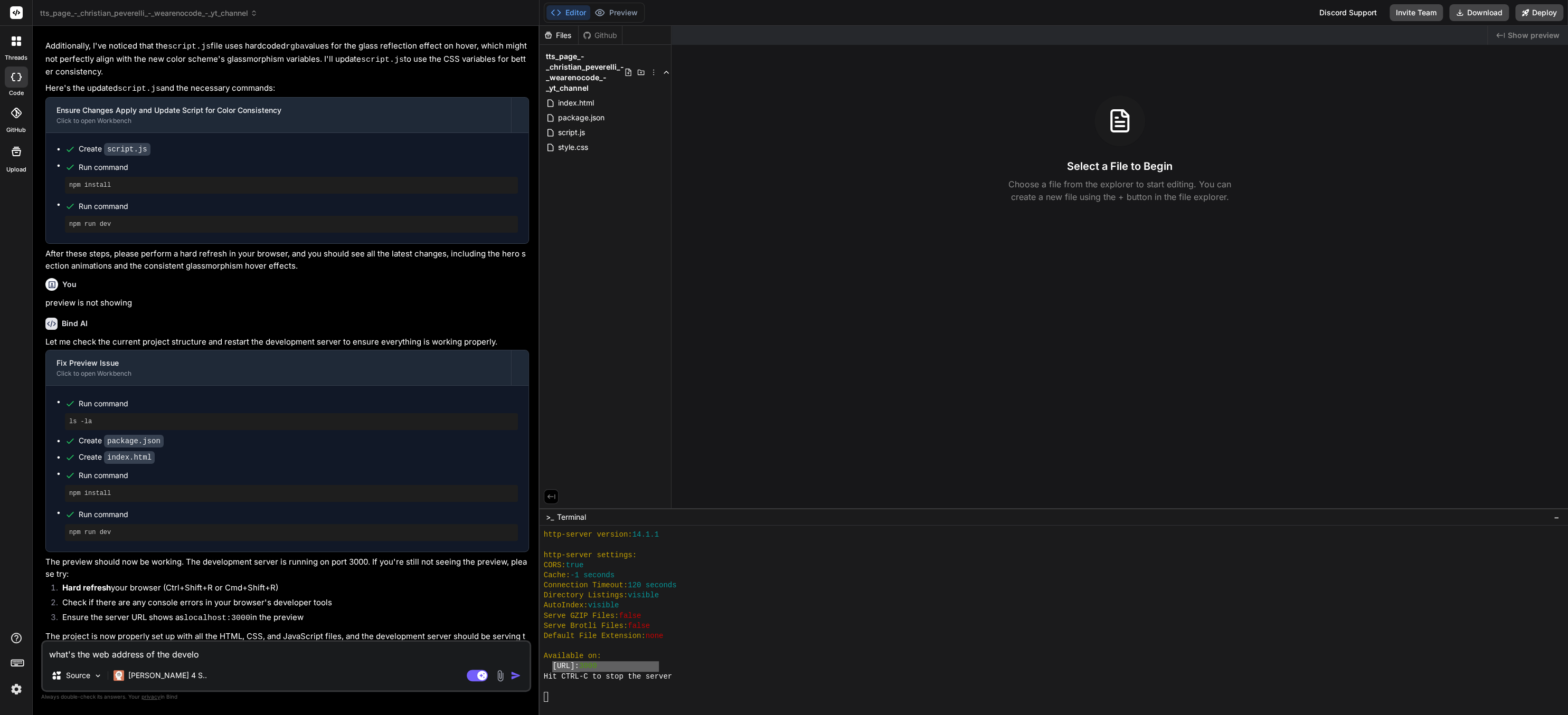
type textarea "what's the web address of the develop"
type textarea "x"
type textarea "what's the web address of the developm"
type textarea "x"
type textarea "what's the web address of the developmen"
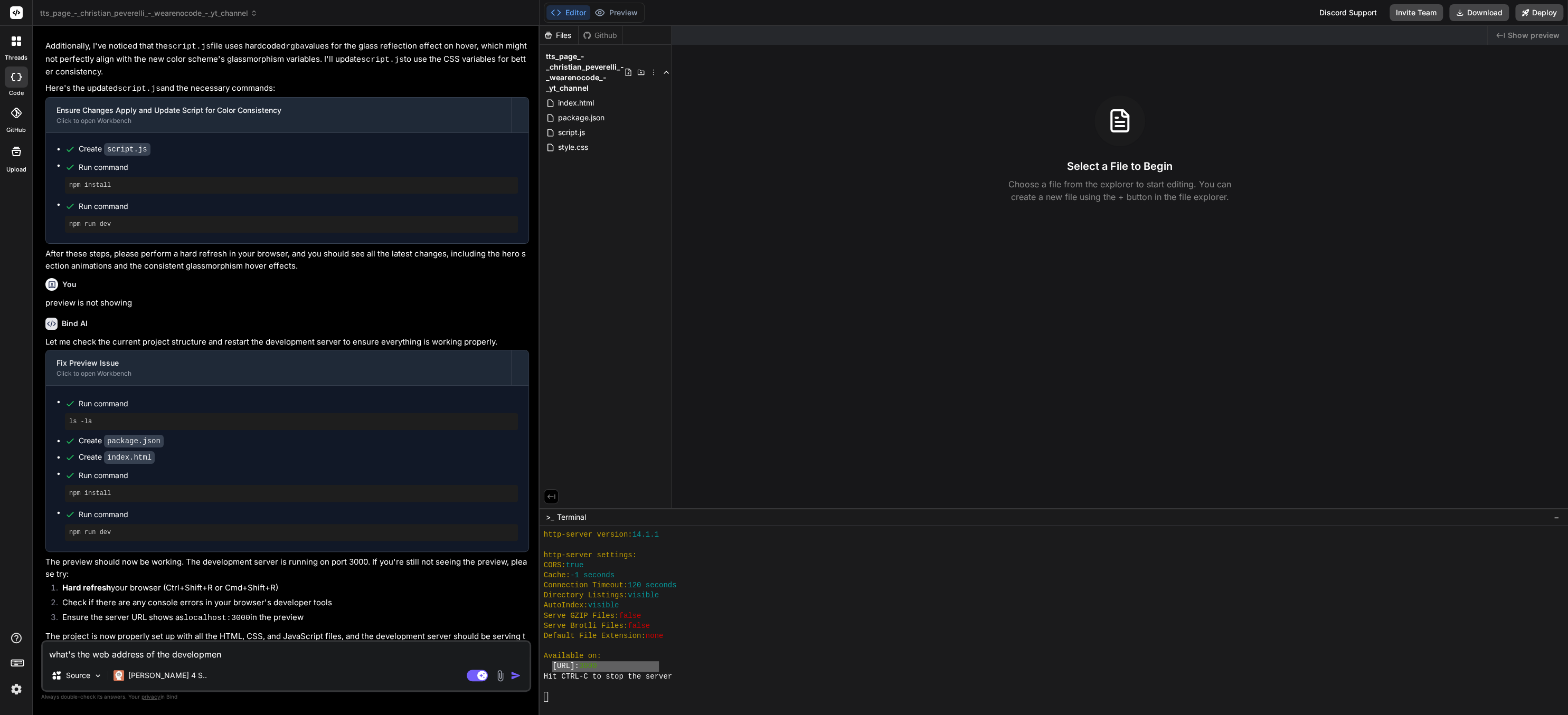
type textarea "x"
type textarea "what's the web address of the development"
type textarea "x"
type textarea "what's the web address of the development se"
type textarea "x"
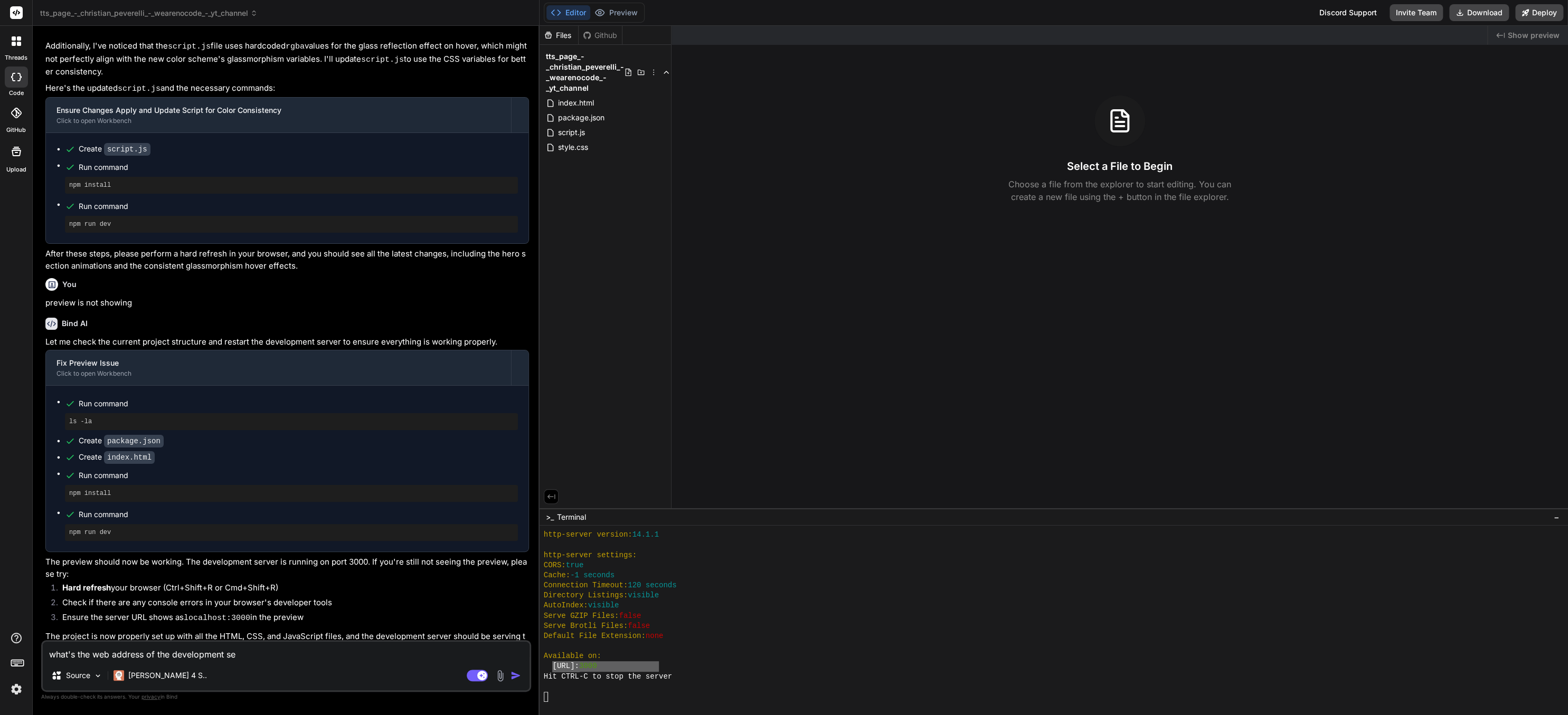
type textarea "what's the web address of the development ser"
type textarea "x"
type textarea "what's the web address of the development serv"
type textarea "x"
type textarea "what's the web address of the development serve"
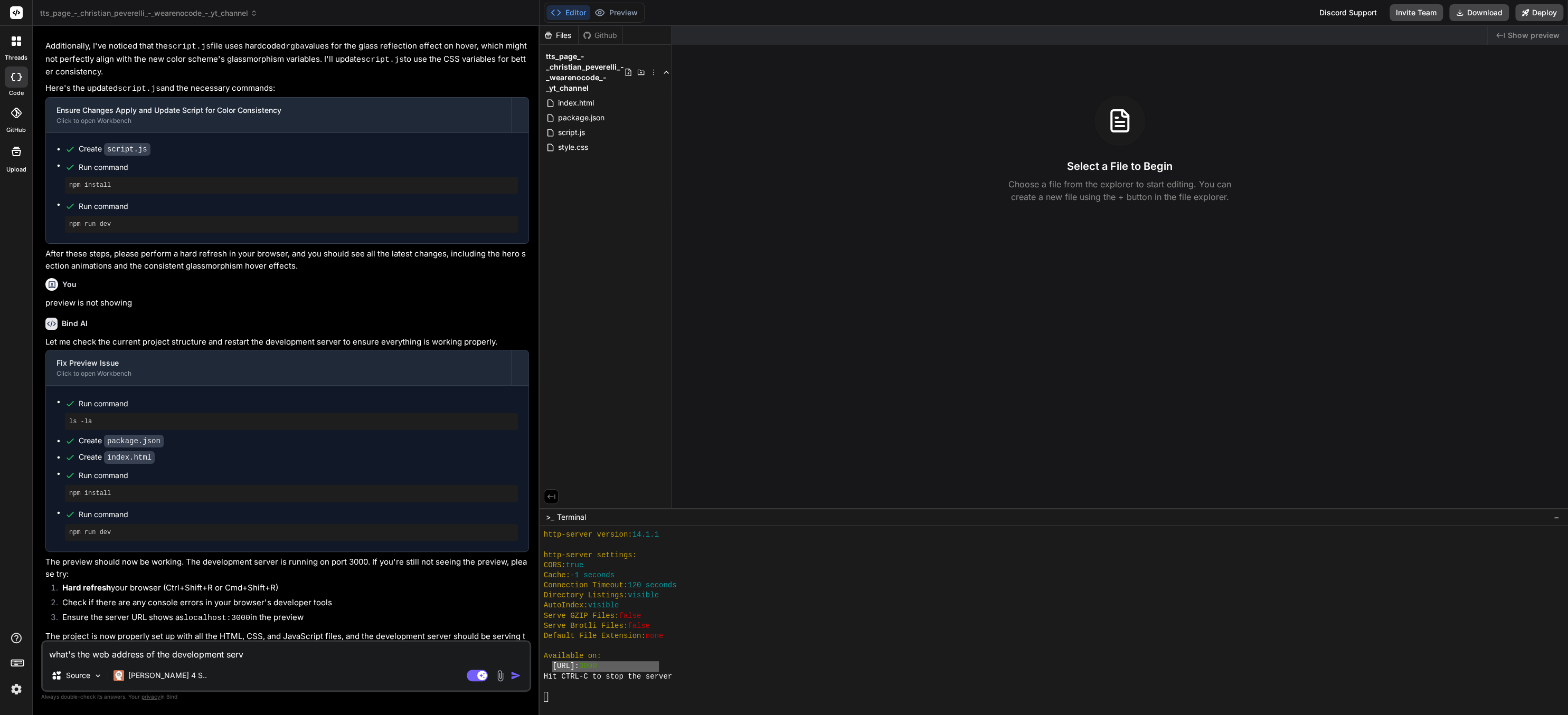
type textarea "x"
type textarea "what's the web address of the development server"
type textarea "x"
type textarea "what's the web address of the development server?"
type textarea "x"
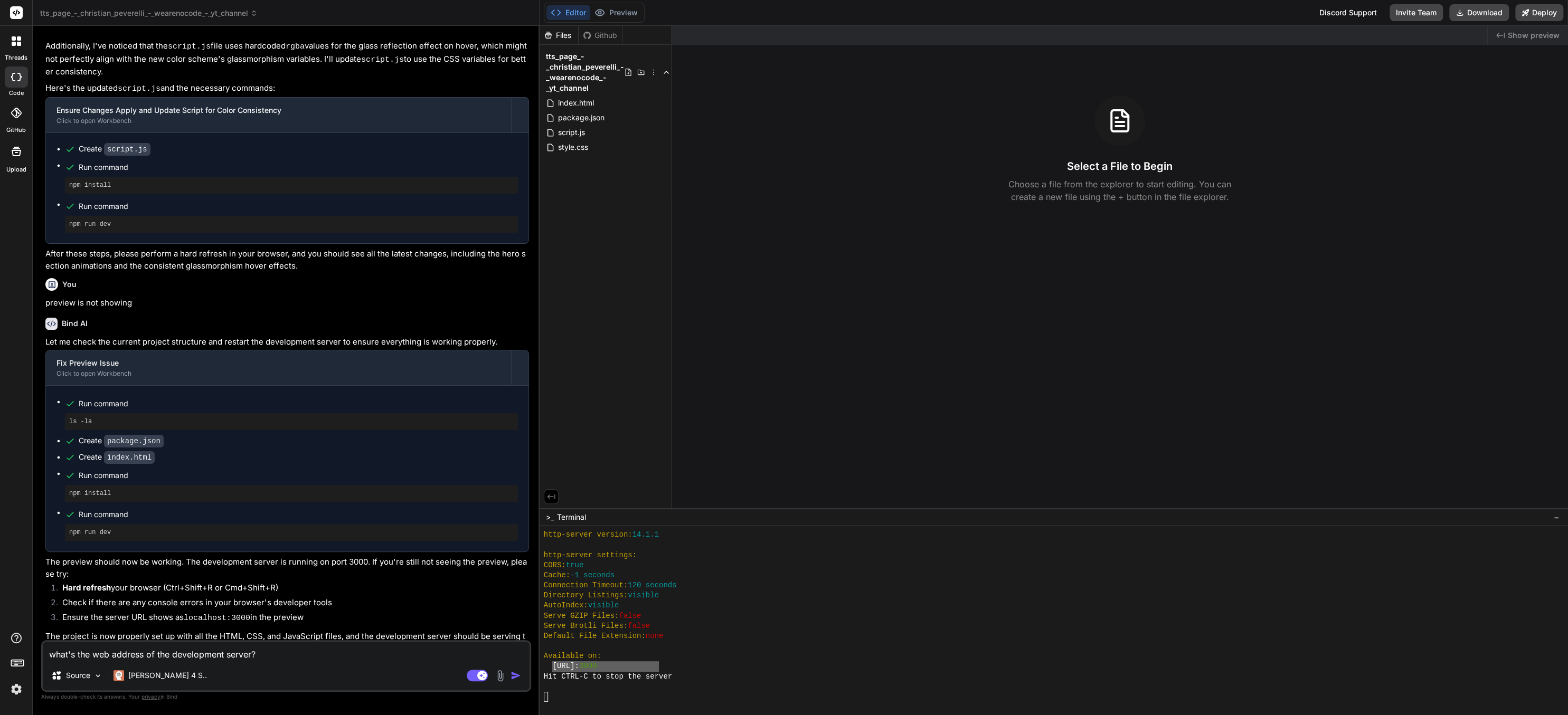
type textarea "what's the web address of the development server?"
type textarea "x"
type textarea "what's the web address of the development server? I"
type textarea "x"
type textarea "what's the web address of the development server? I"
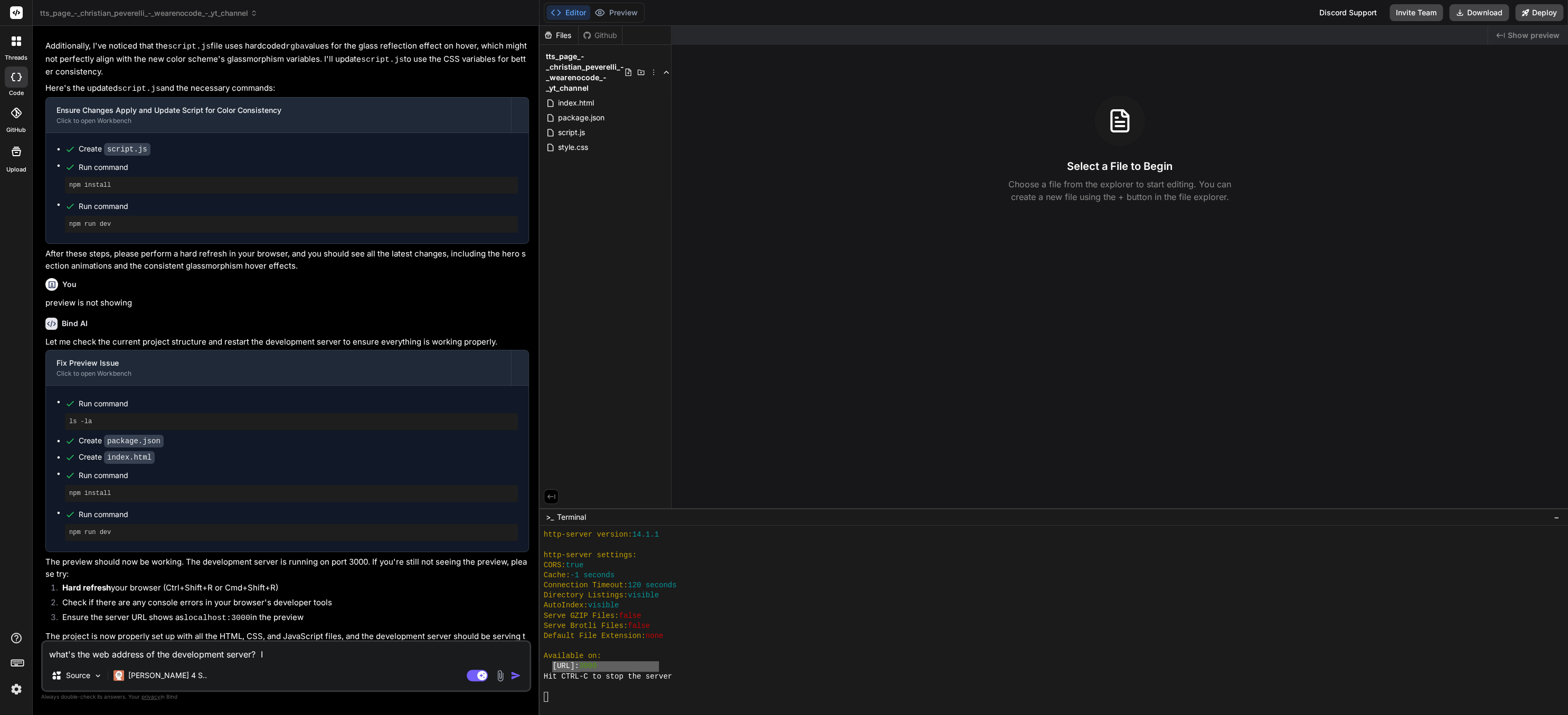
type textarea "x"
type textarea "what's the web address of the development server? I w"
type textarea "x"
type textarea "what's the web address of the development server? I wa"
type textarea "x"
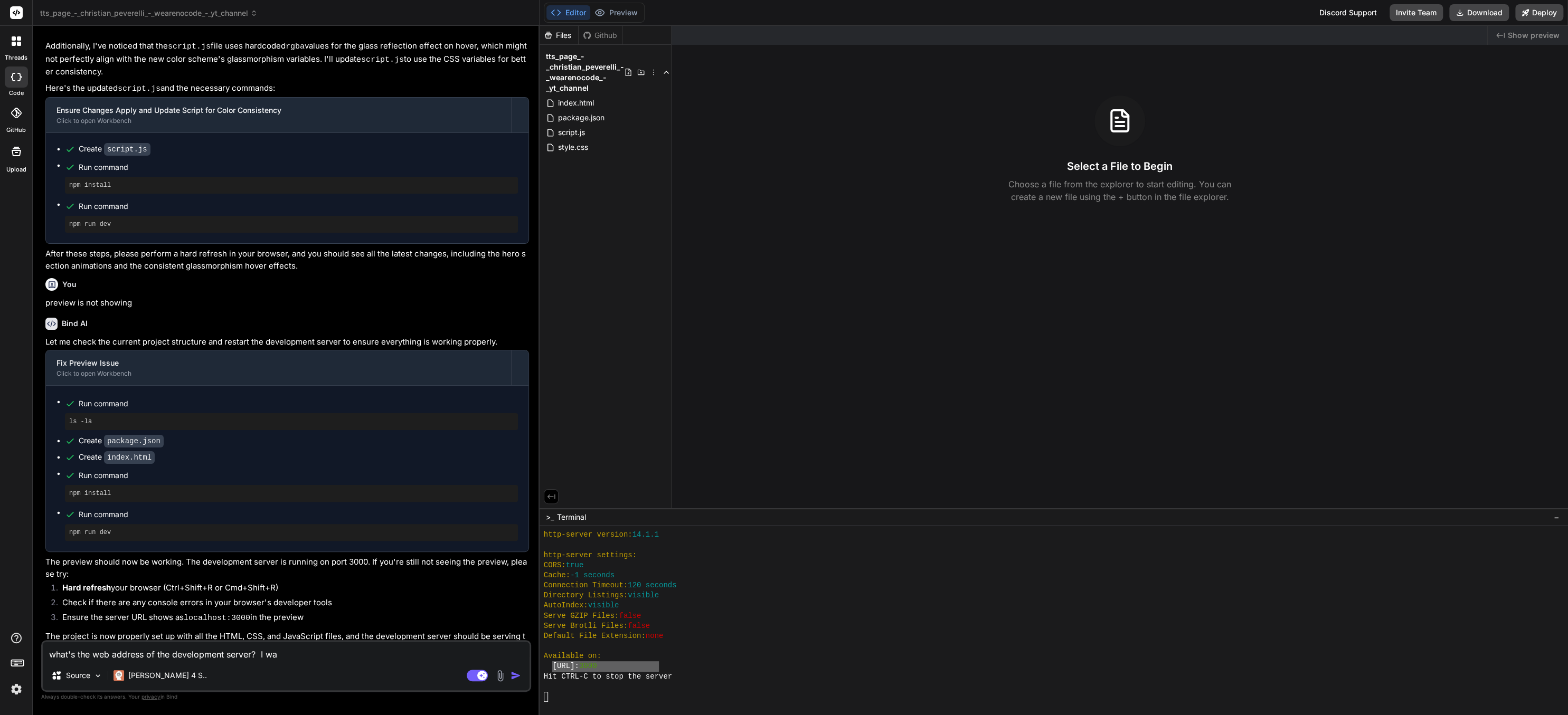
type textarea "what's the web address of the development server? I wan"
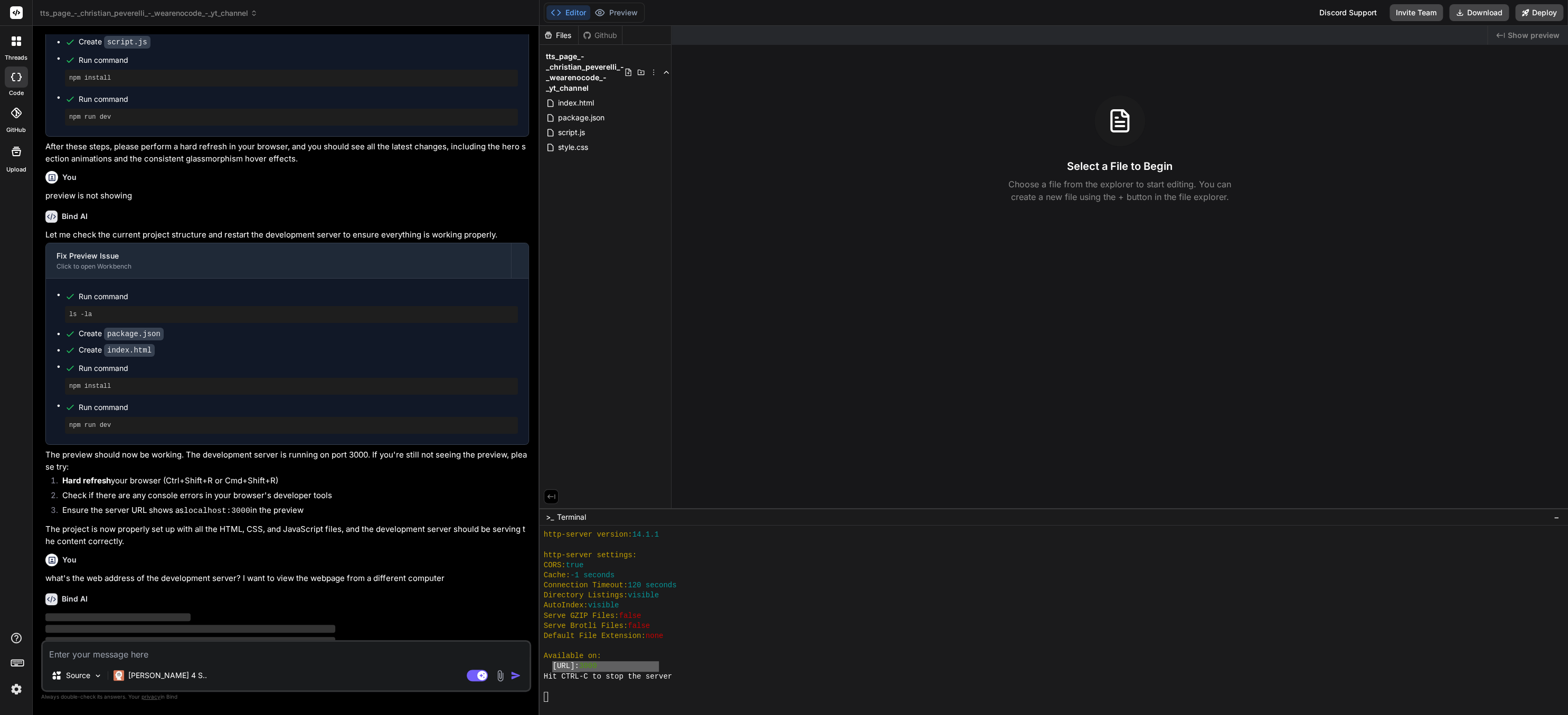
scroll to position [1018, 0]
click at [624, 9] on button "Preview" at bounding box center [616, 12] width 52 height 15
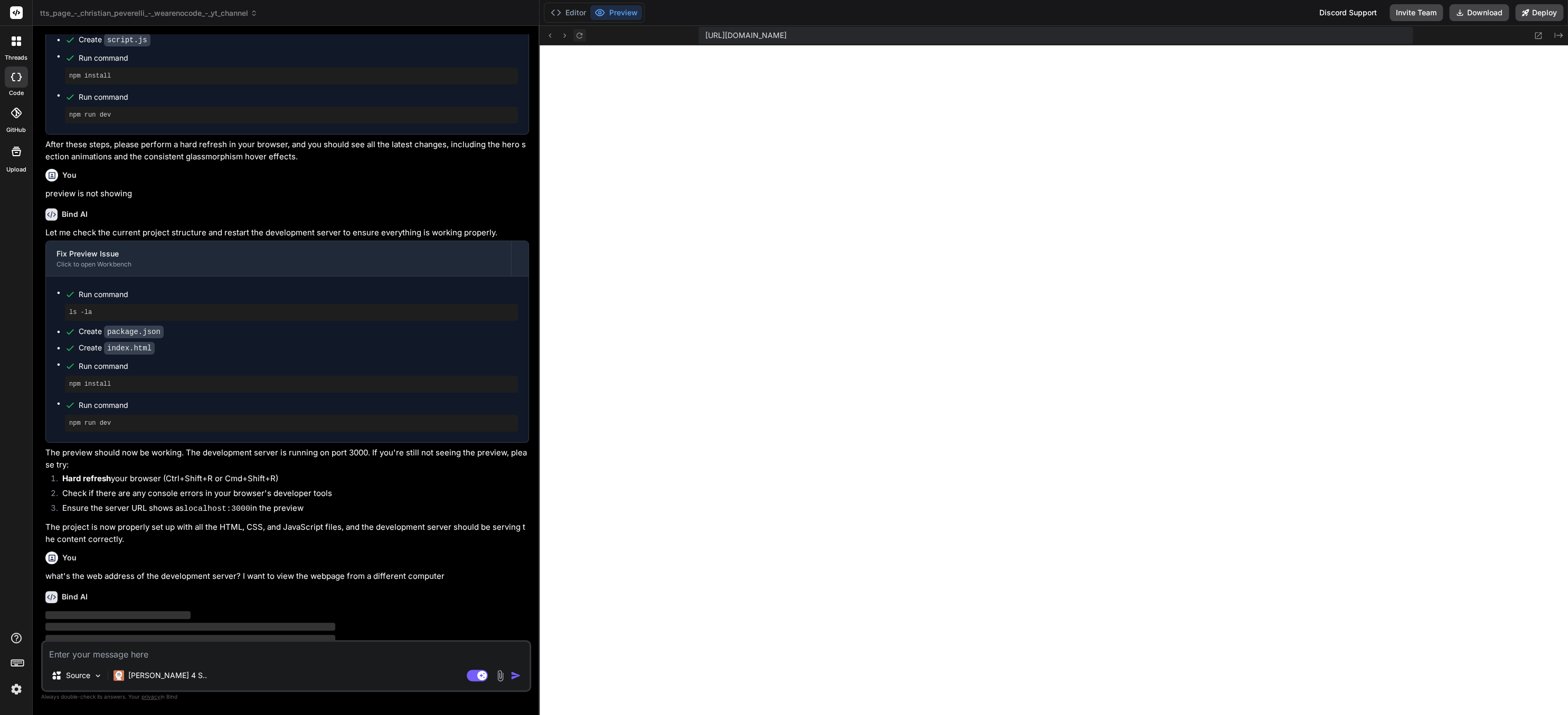
click at [581, 34] on icon at bounding box center [579, 35] width 9 height 9
click at [584, 37] on button at bounding box center [580, 35] width 13 height 13
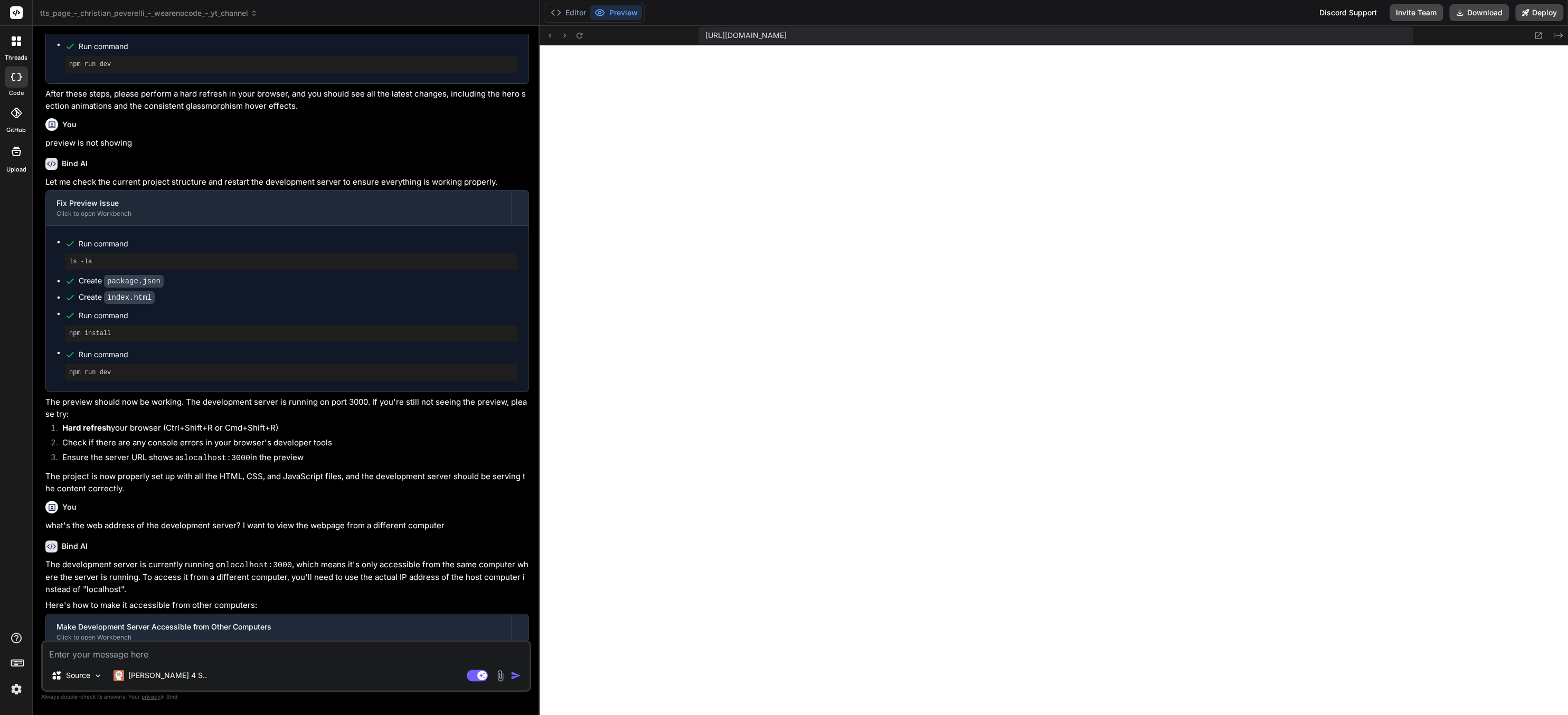
scroll to position [1294, 0]
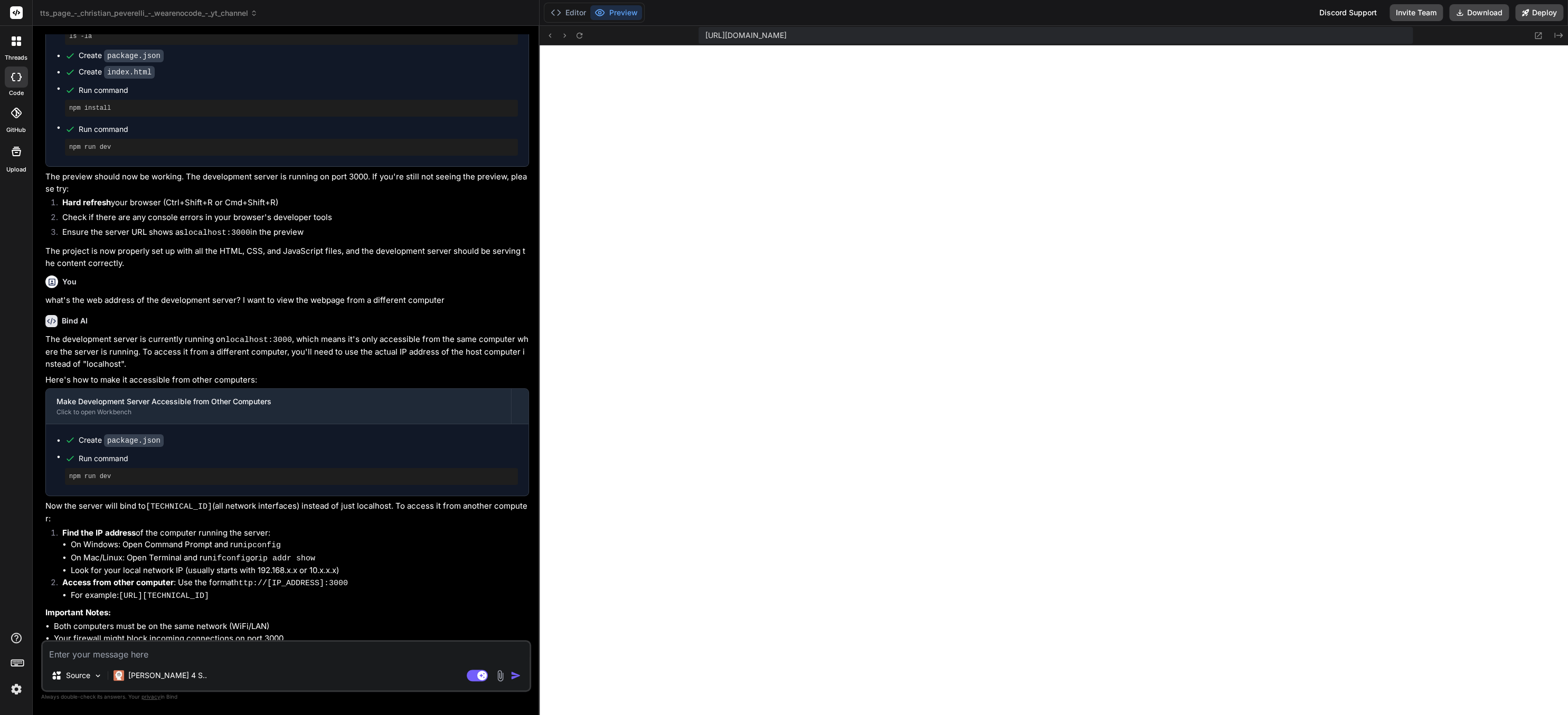
drag, startPoint x: 122, startPoint y: 562, endPoint x: 232, endPoint y: 561, distance: 110.0
click at [232, 590] on li "For example: [URL][TECHNICAL_ID]" at bounding box center [299, 596] width 458 height 13
copy code "[URL][TECHNICAL_ID]"
